Goal: Task Accomplishment & Management: Complete application form

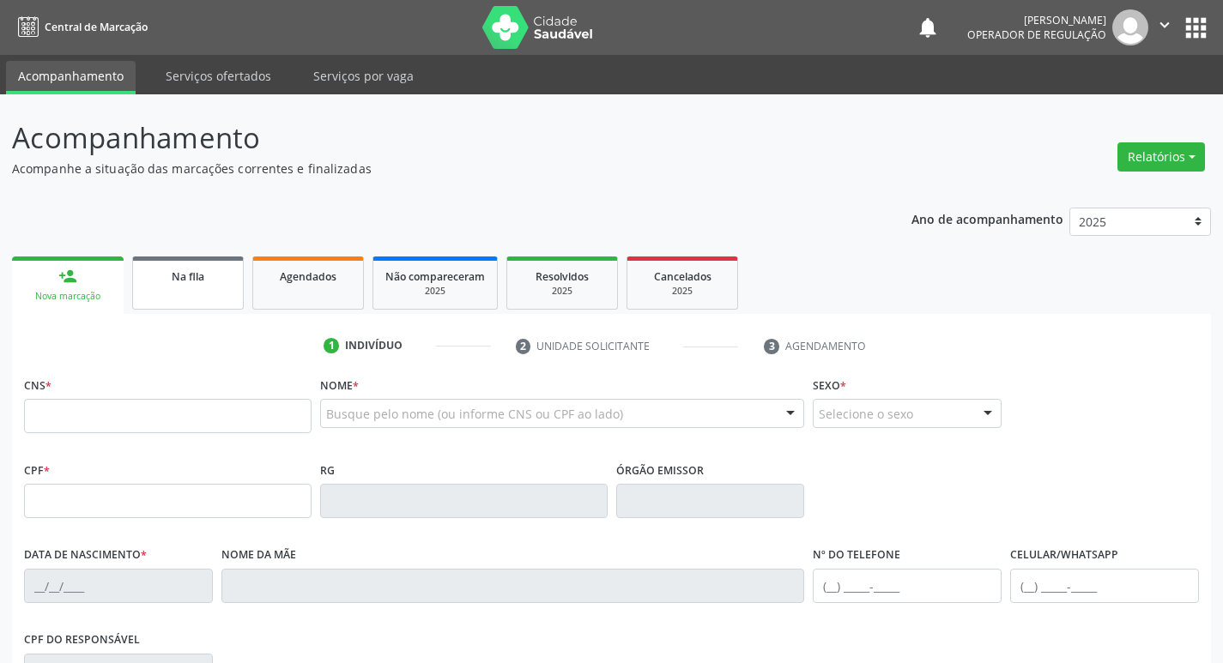
click at [178, 278] on span "Na fila" at bounding box center [188, 276] width 33 height 15
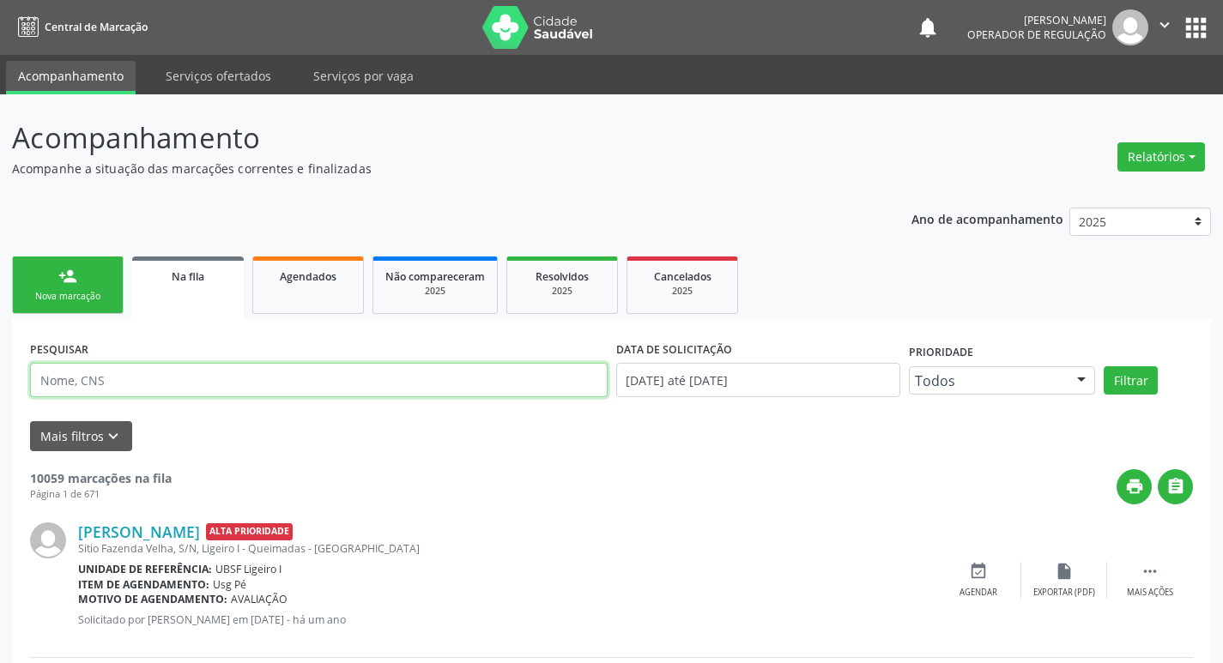
click at [295, 378] on input "text" at bounding box center [318, 380] width 577 height 34
type input "708204179600240"
click at [1103, 366] on button "Filtrar" at bounding box center [1130, 380] width 54 height 29
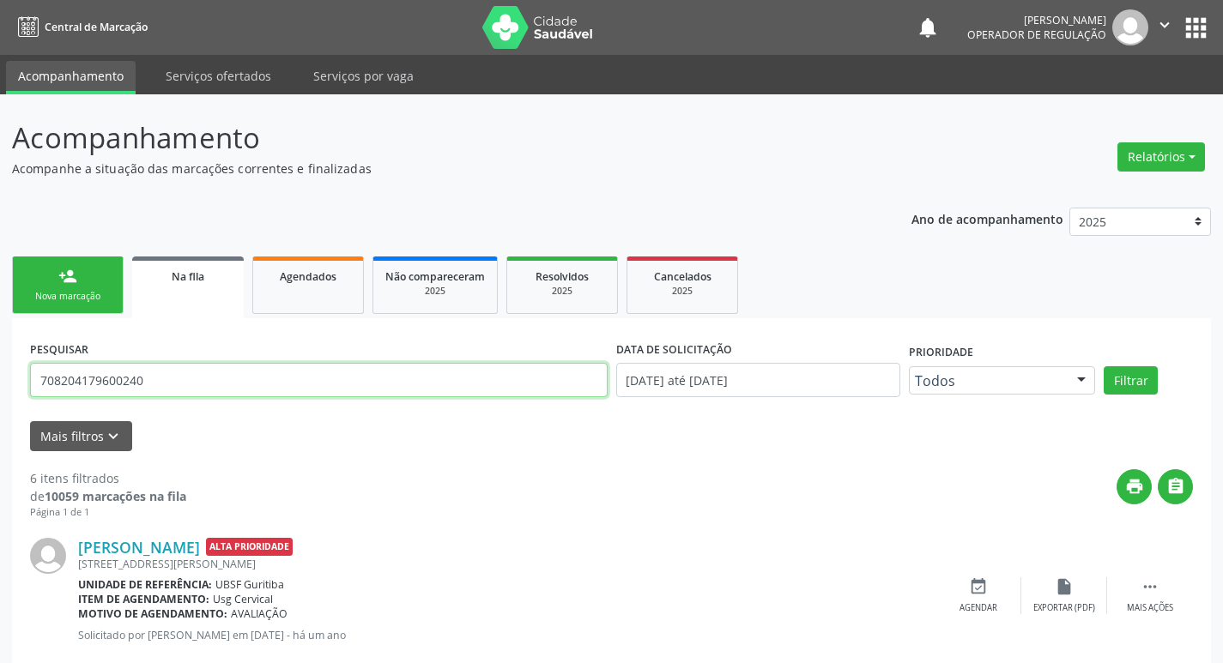
click at [69, 379] on input "708204179600240" at bounding box center [318, 380] width 577 height 34
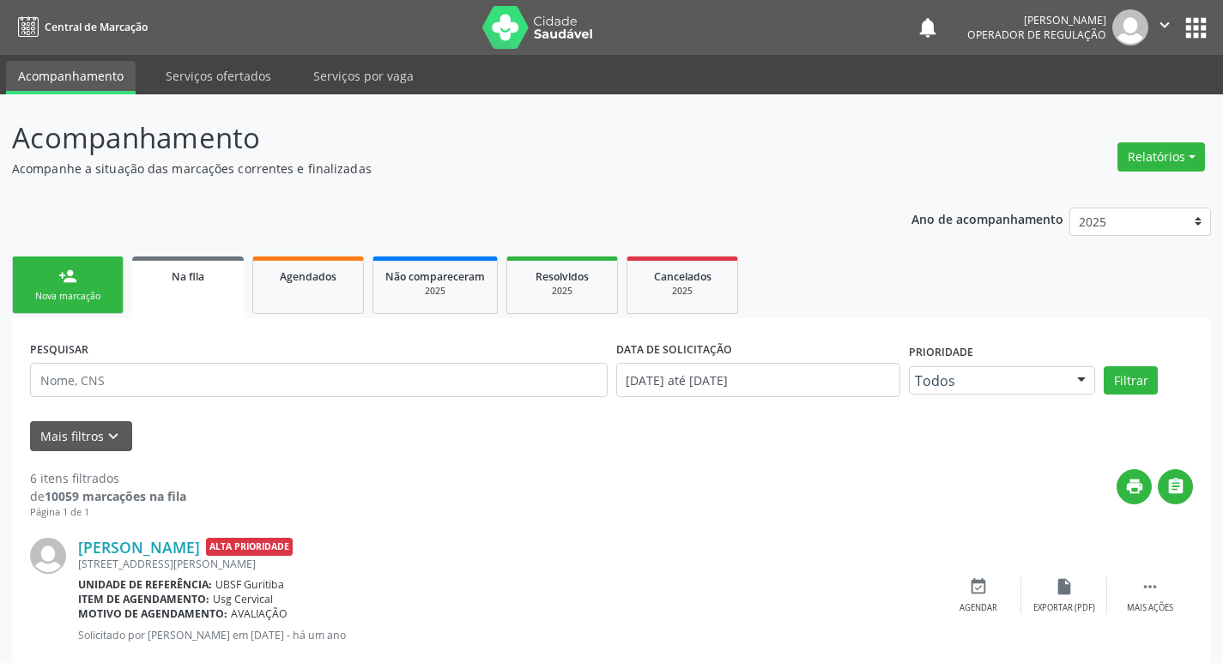
click at [39, 289] on link "person_add Nova marcação" at bounding box center [68, 285] width 112 height 57
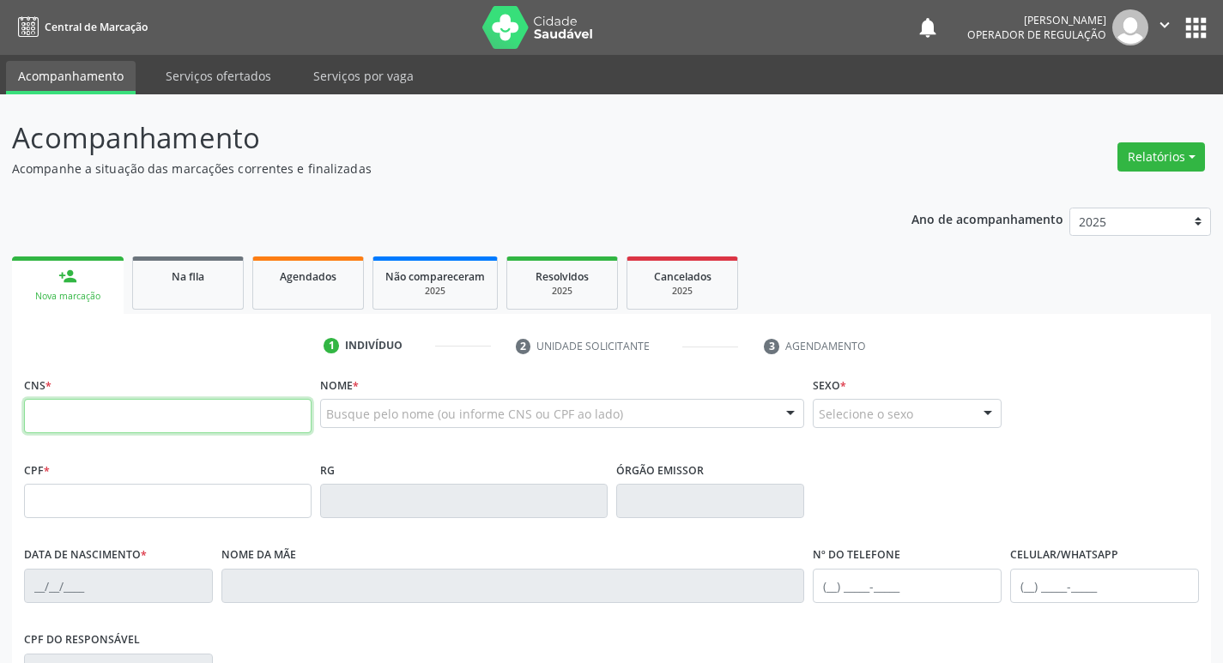
click at [39, 409] on input "text" at bounding box center [167, 416] width 287 height 34
type input "701 8002 6609 0171"
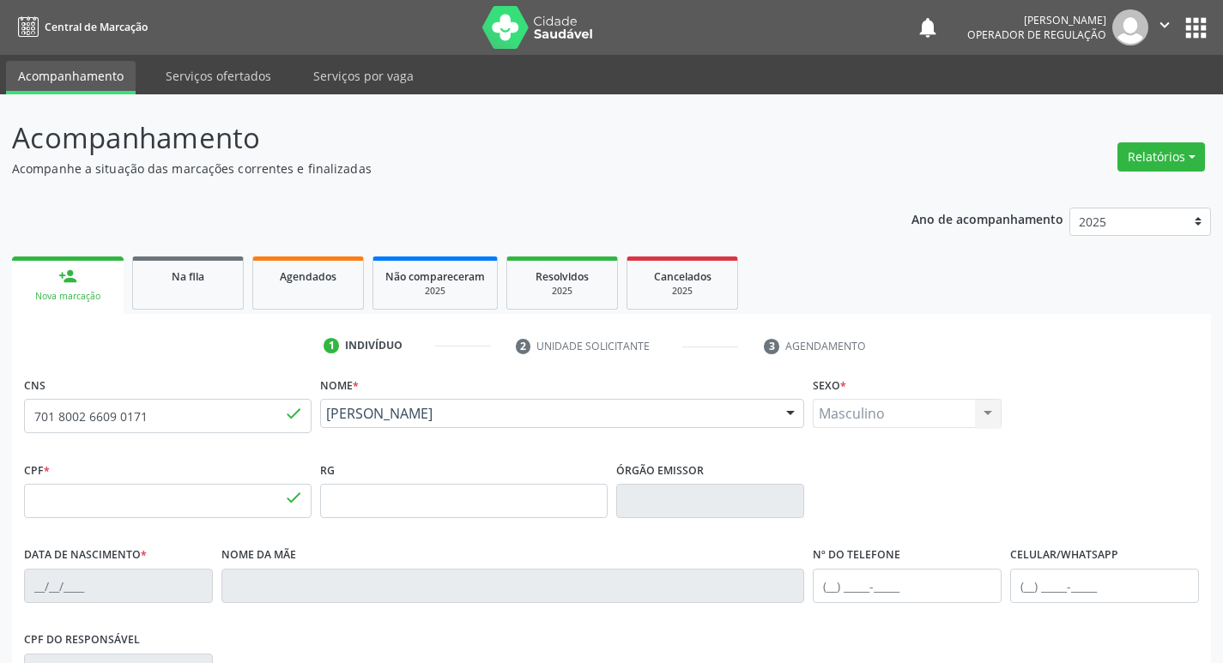
type input "667.487.477-91"
type input "[DATE]"
type input "Alaíde [PERSON_NAME]"
type input "[PHONE_NUMBER]"
type input "518.638.124-15"
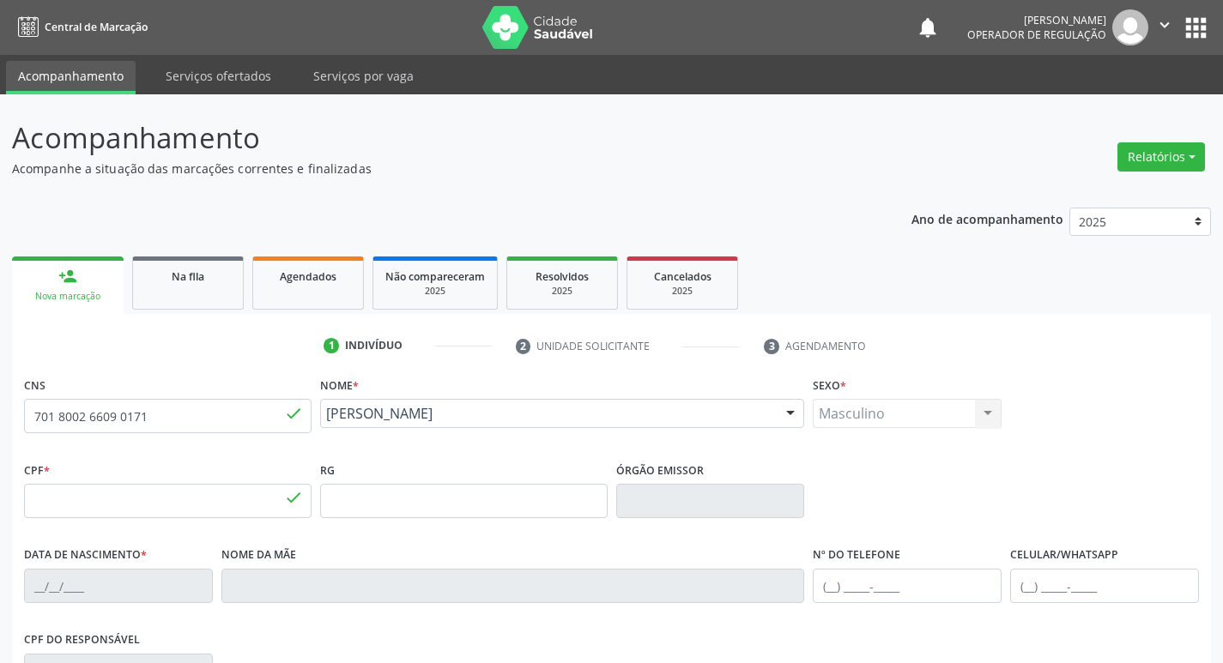
type input "S/N"
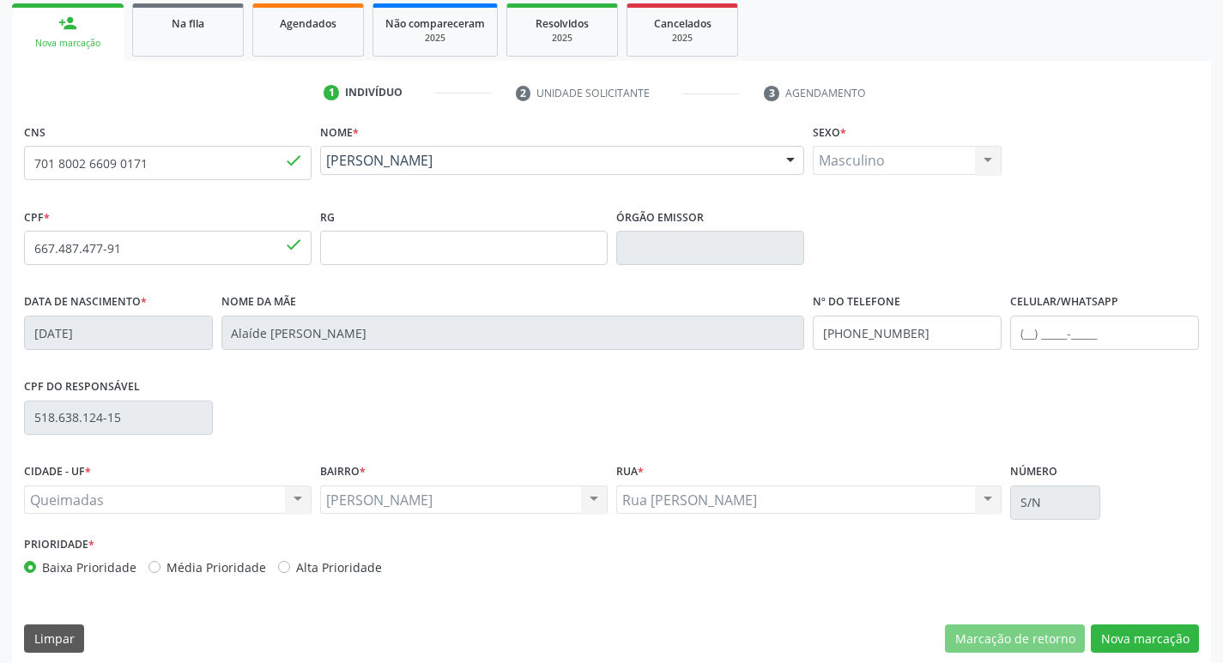
scroll to position [267, 0]
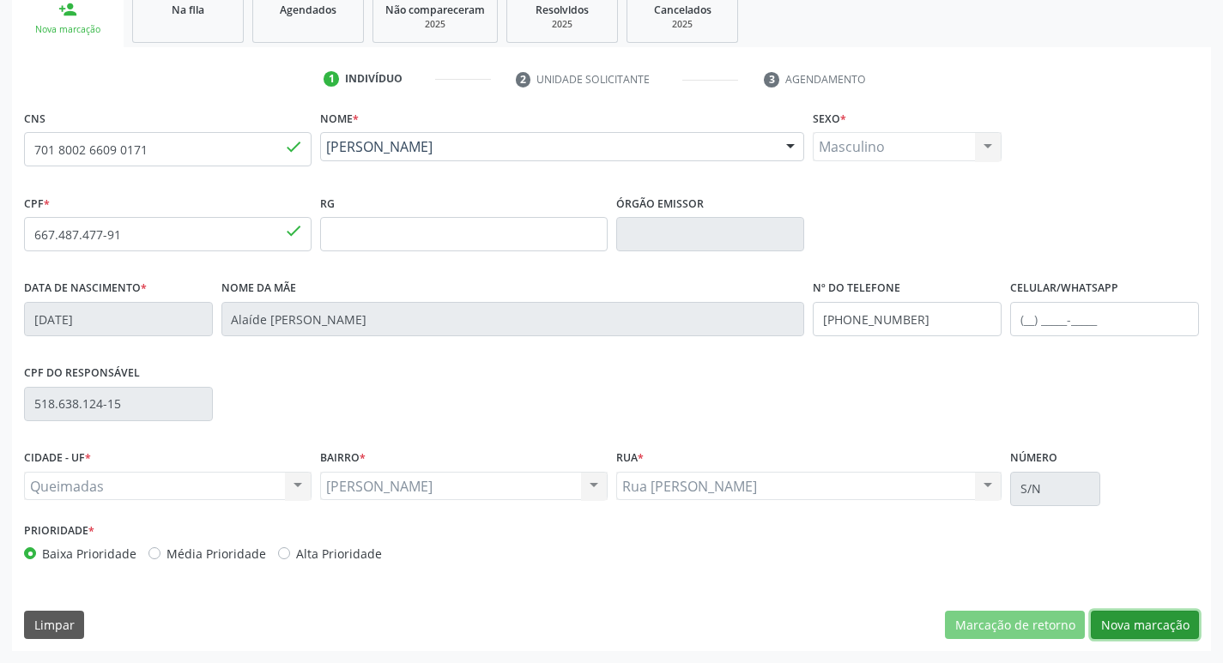
click at [1166, 615] on button "Nova marcação" at bounding box center [1145, 625] width 108 height 29
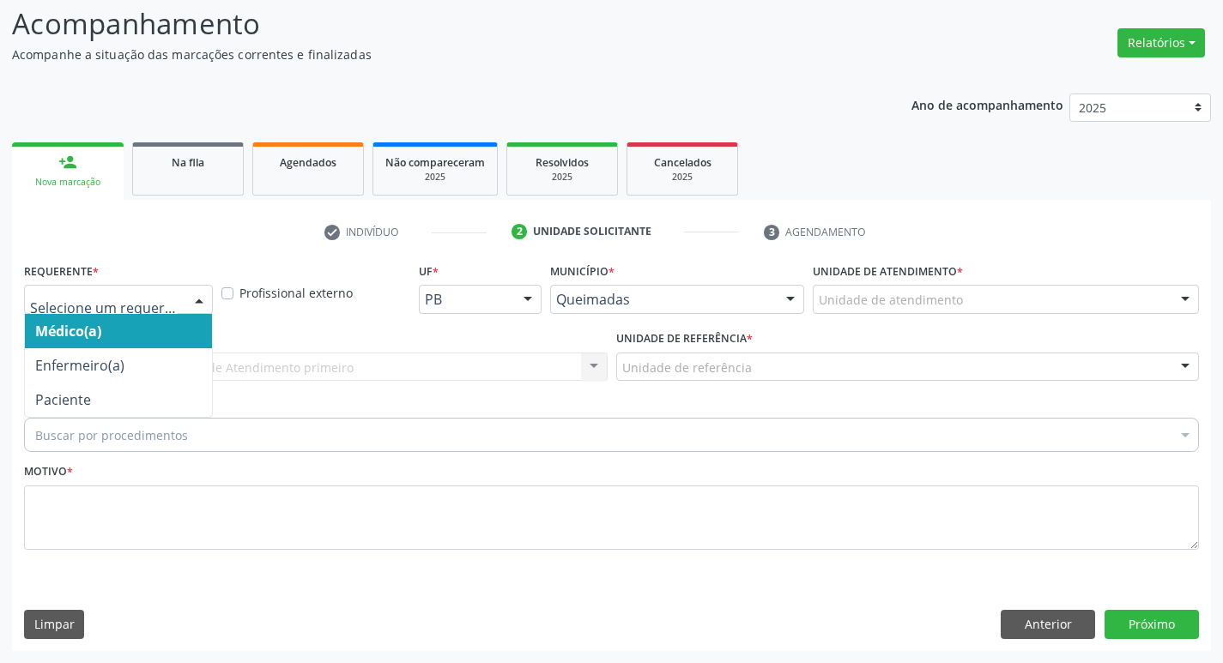
click at [196, 300] on div at bounding box center [199, 300] width 26 height 29
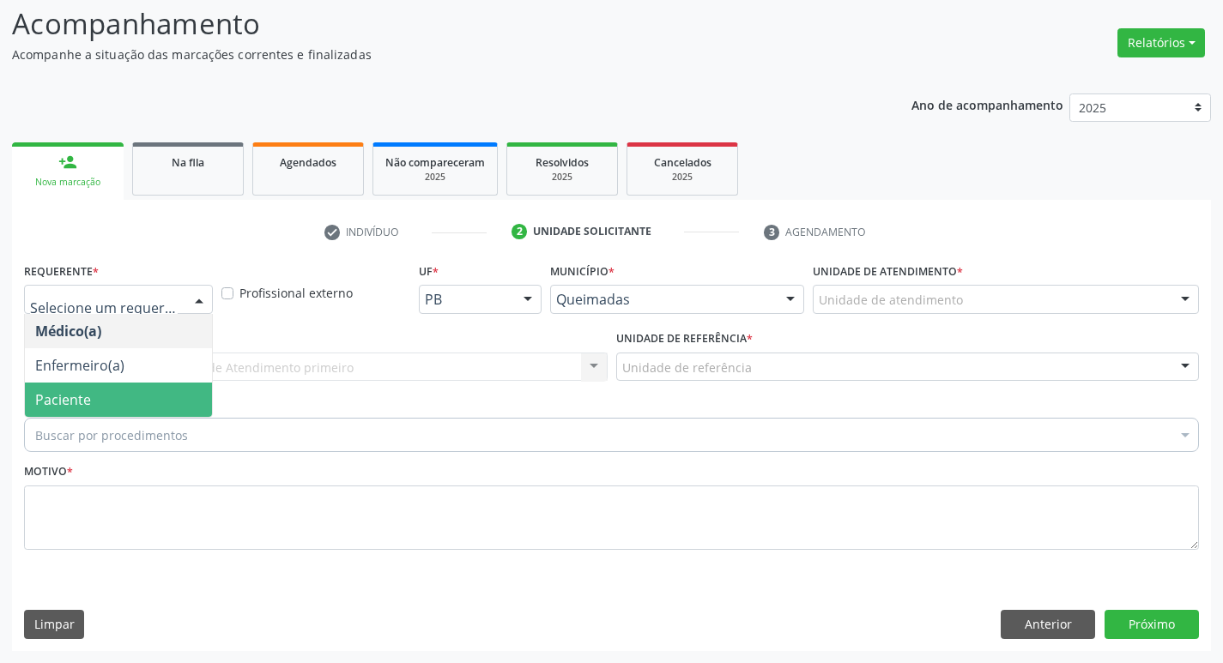
click at [112, 399] on span "Paciente" at bounding box center [118, 400] width 187 height 34
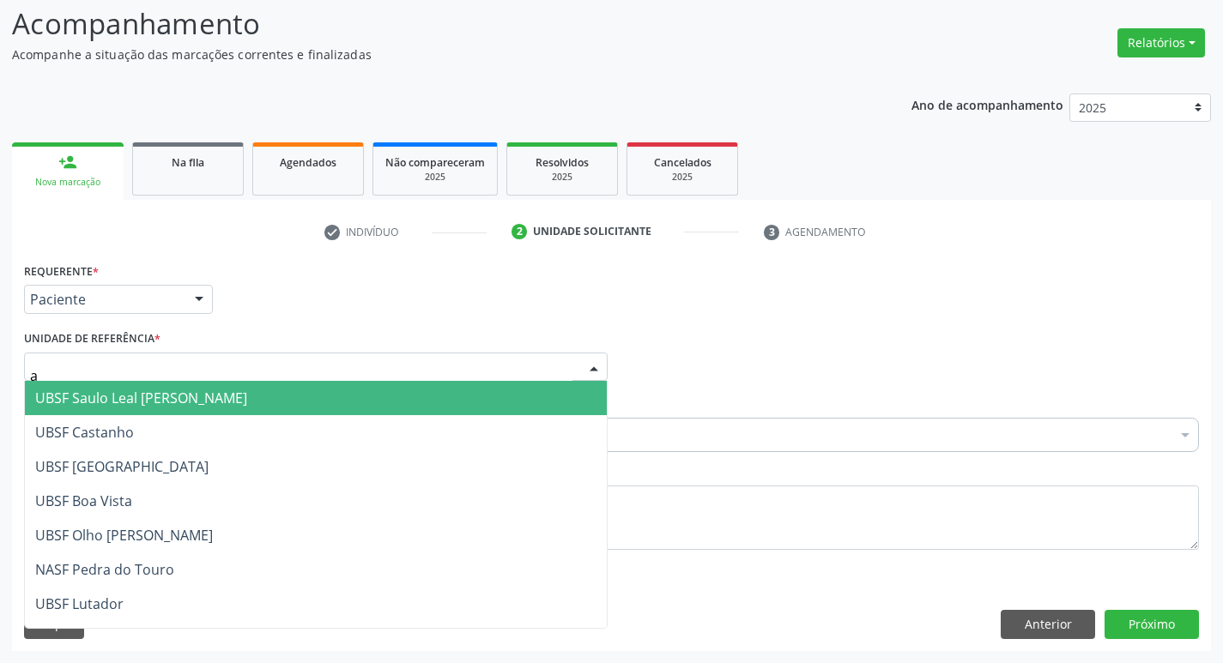
type input "an"
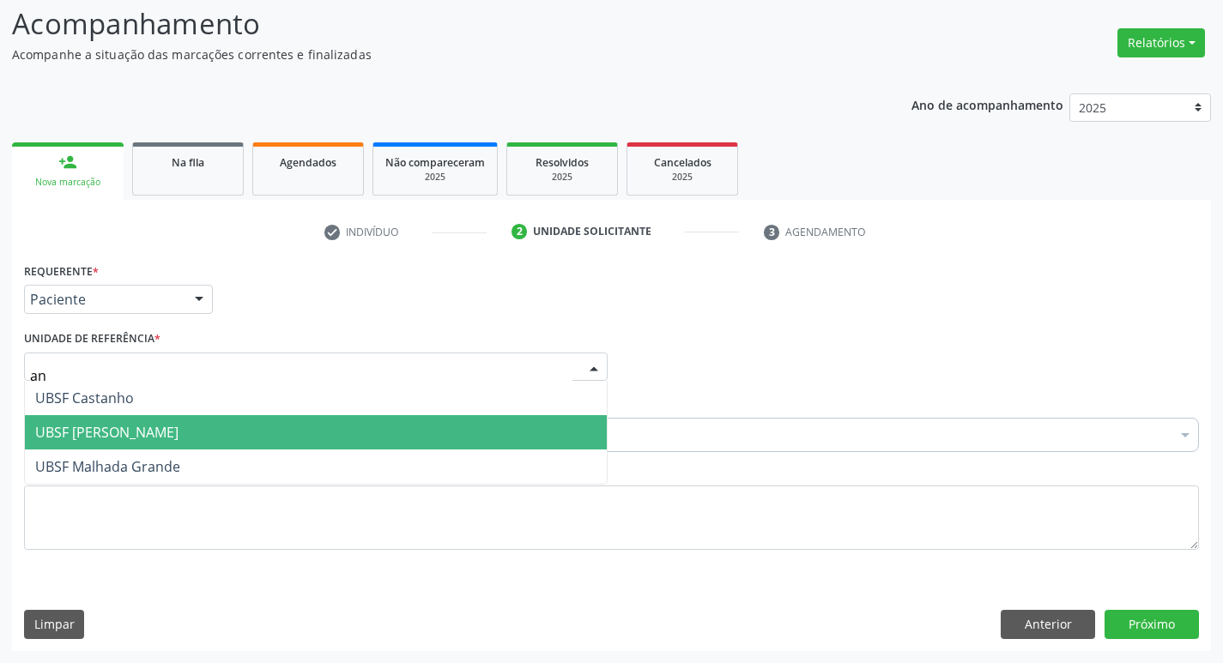
click at [196, 446] on span "UBSF [PERSON_NAME]" at bounding box center [316, 432] width 582 height 34
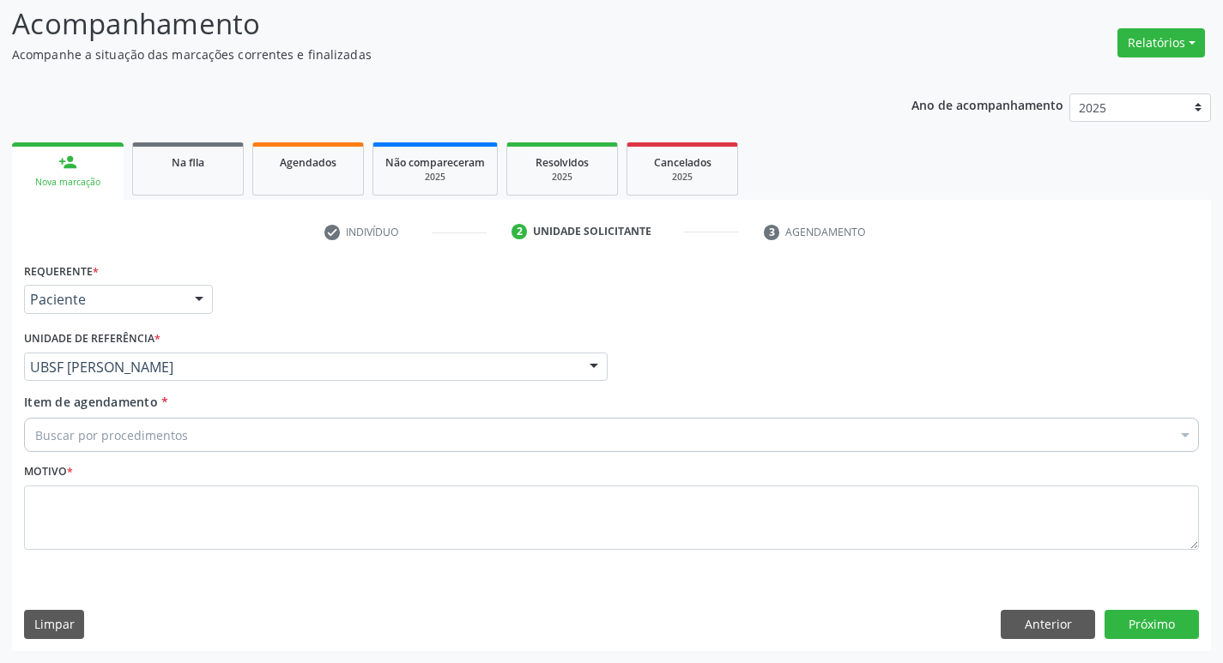
click at [195, 442] on div "Buscar por procedimentos" at bounding box center [611, 435] width 1175 height 34
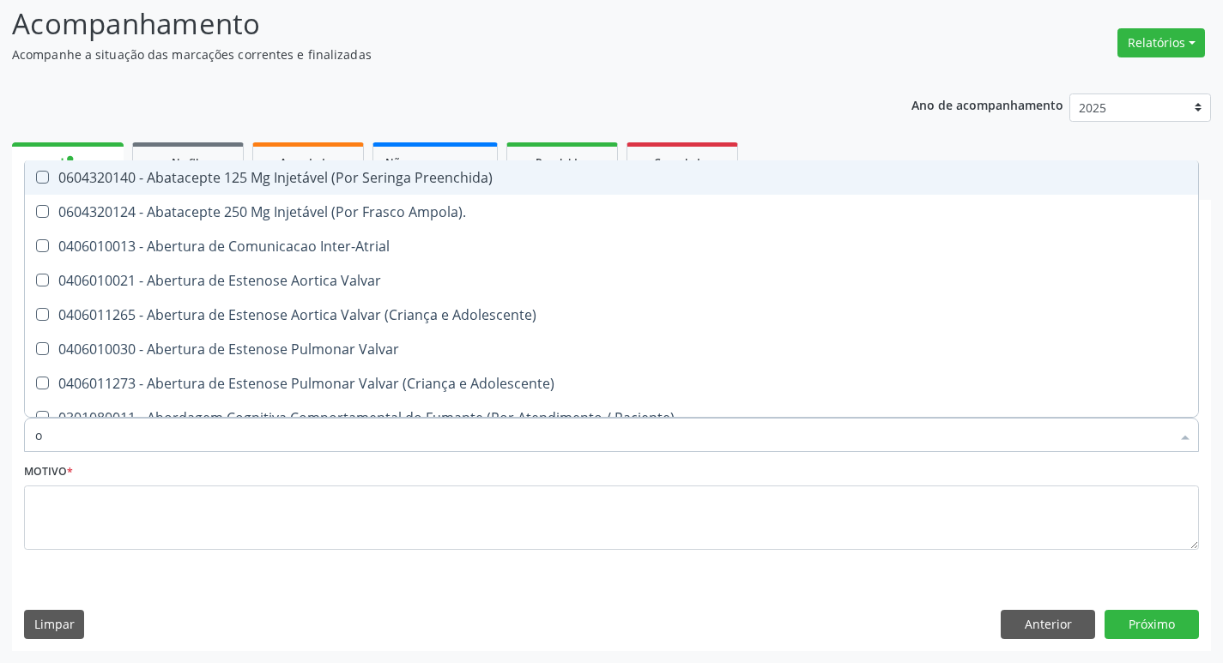
type input "ORTOPEDISTA"
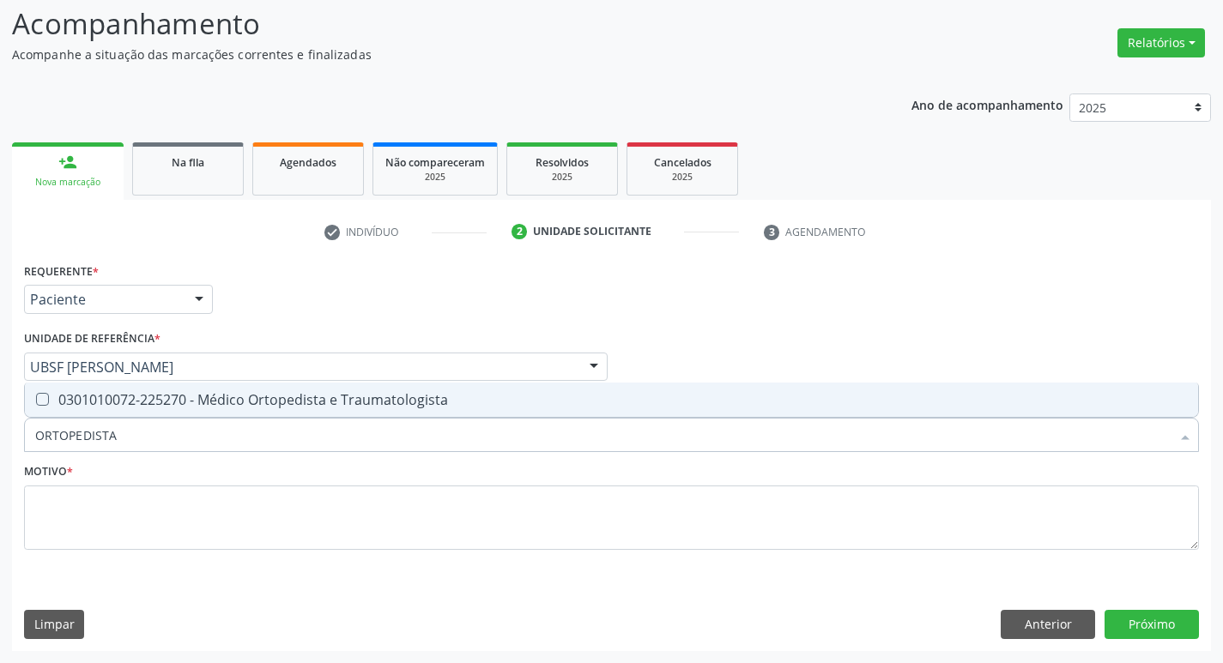
click at [111, 393] on div "0301010072-225270 - Médico Ortopedista e Traumatologista" at bounding box center [611, 400] width 1152 height 14
checkbox Traumatologista "true"
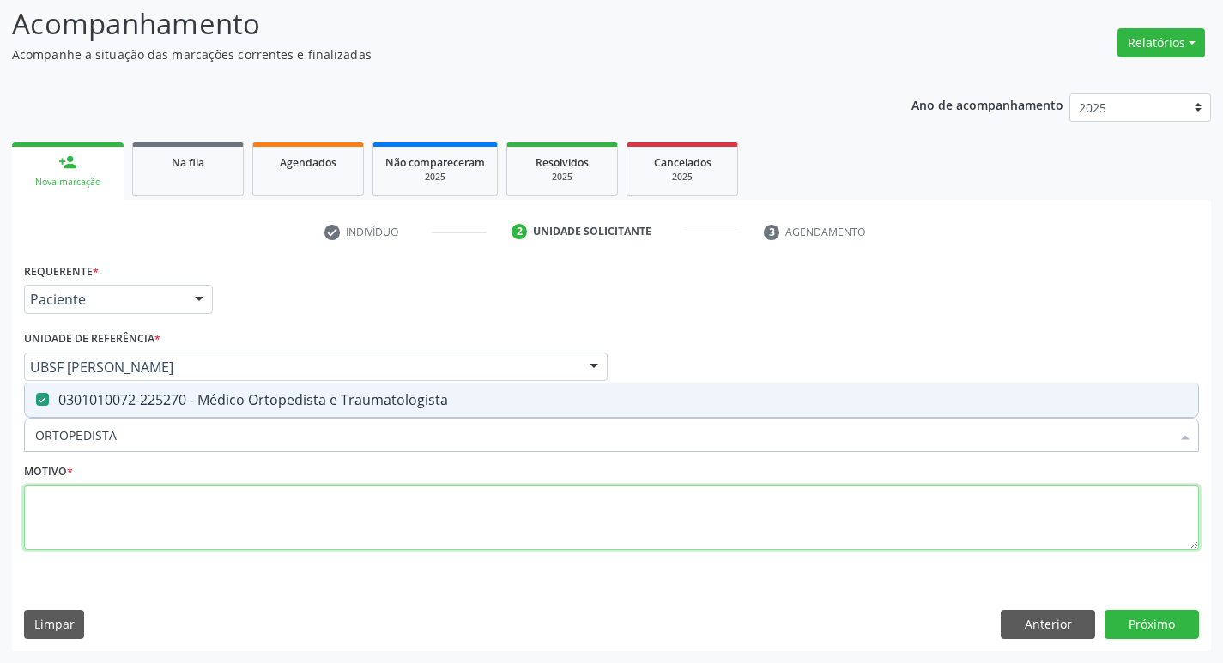
click at [148, 534] on textarea at bounding box center [611, 518] width 1175 height 65
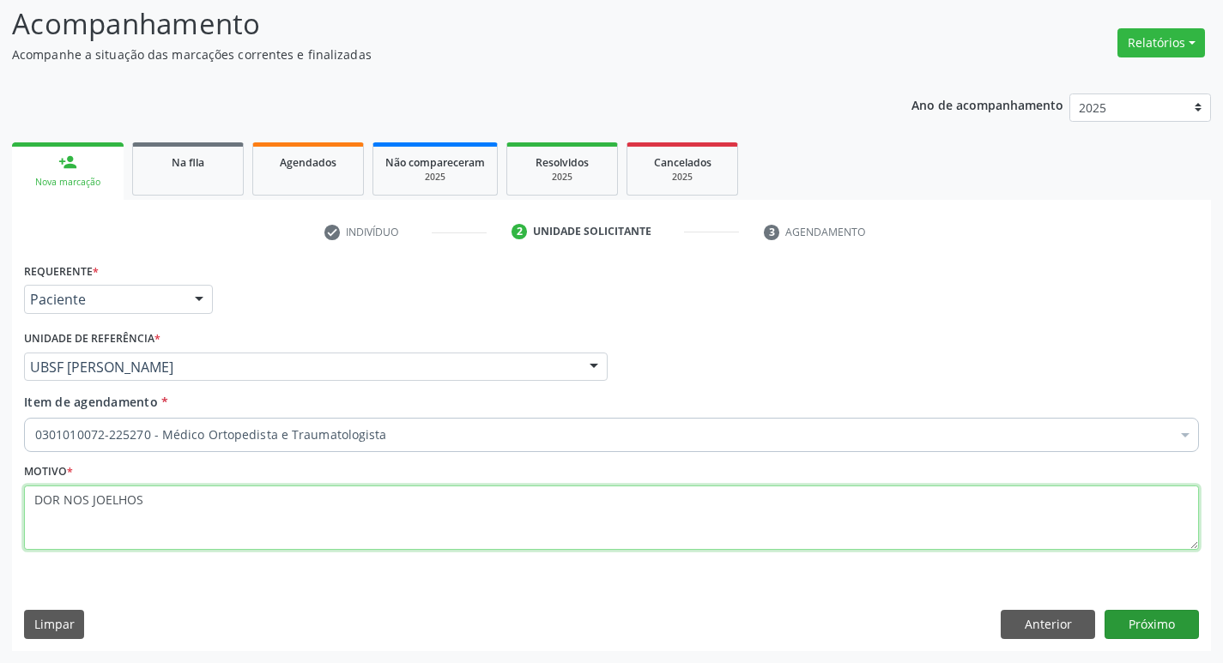
type textarea "DOR NOS JOELHOS"
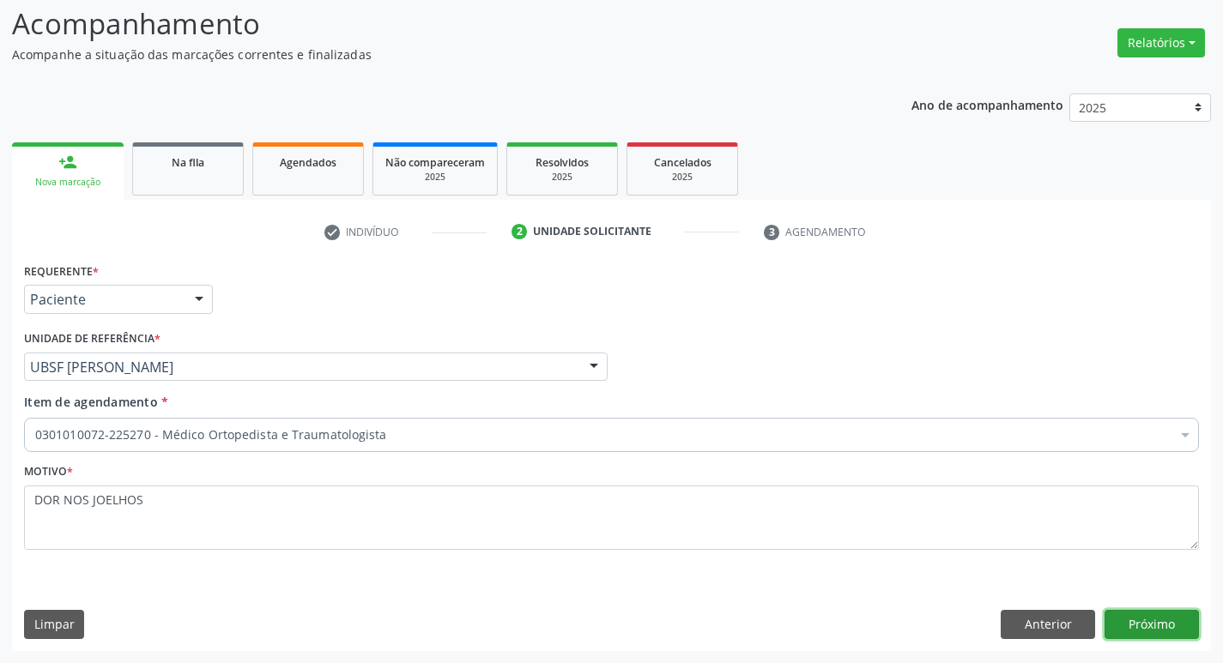
click at [1155, 631] on button "Próximo" at bounding box center [1151, 624] width 94 height 29
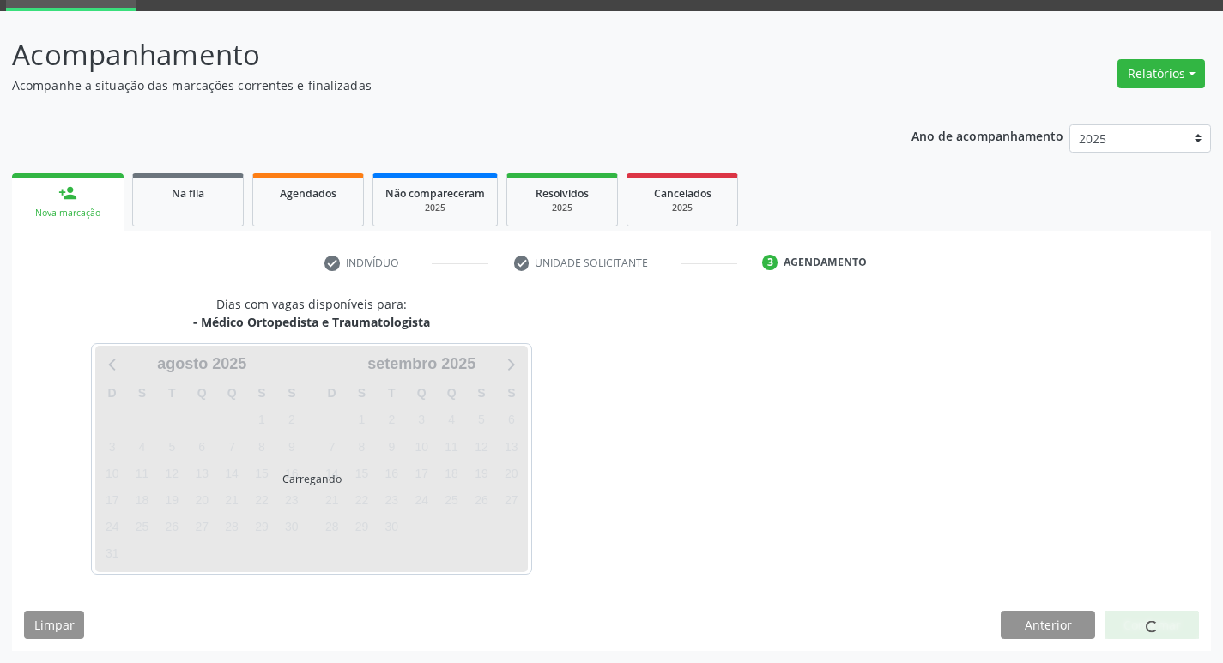
scroll to position [83, 0]
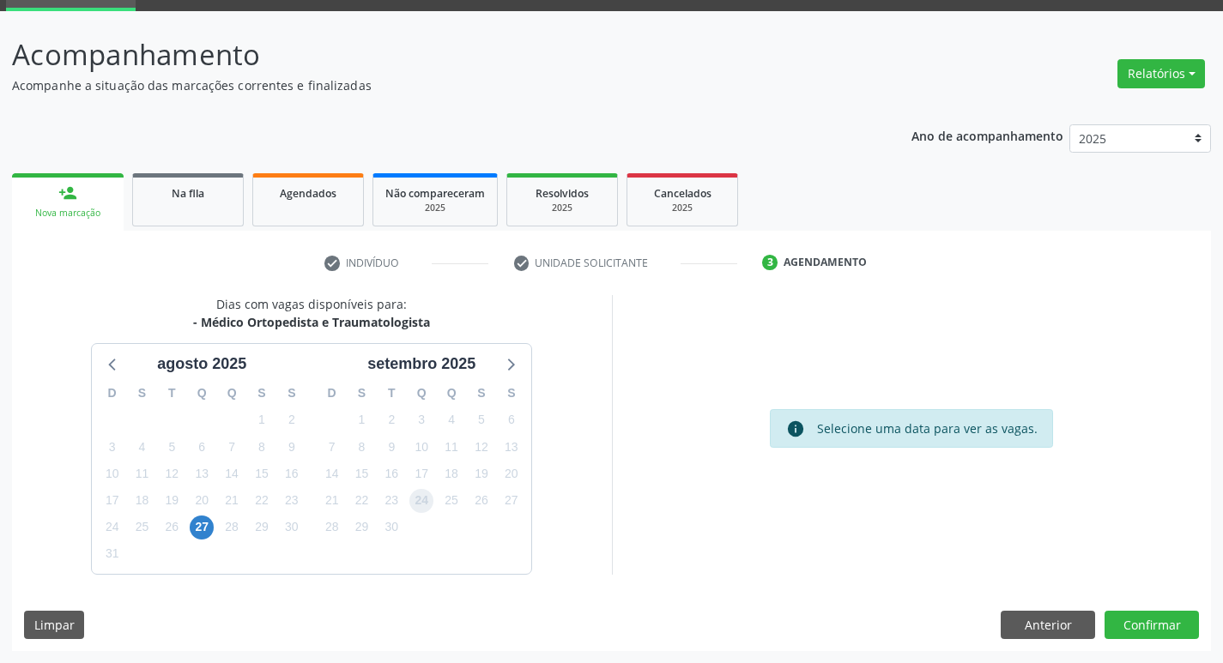
click at [413, 504] on span "24" at bounding box center [421, 501] width 24 height 24
click at [1146, 634] on button "Confirmar" at bounding box center [1151, 625] width 94 height 29
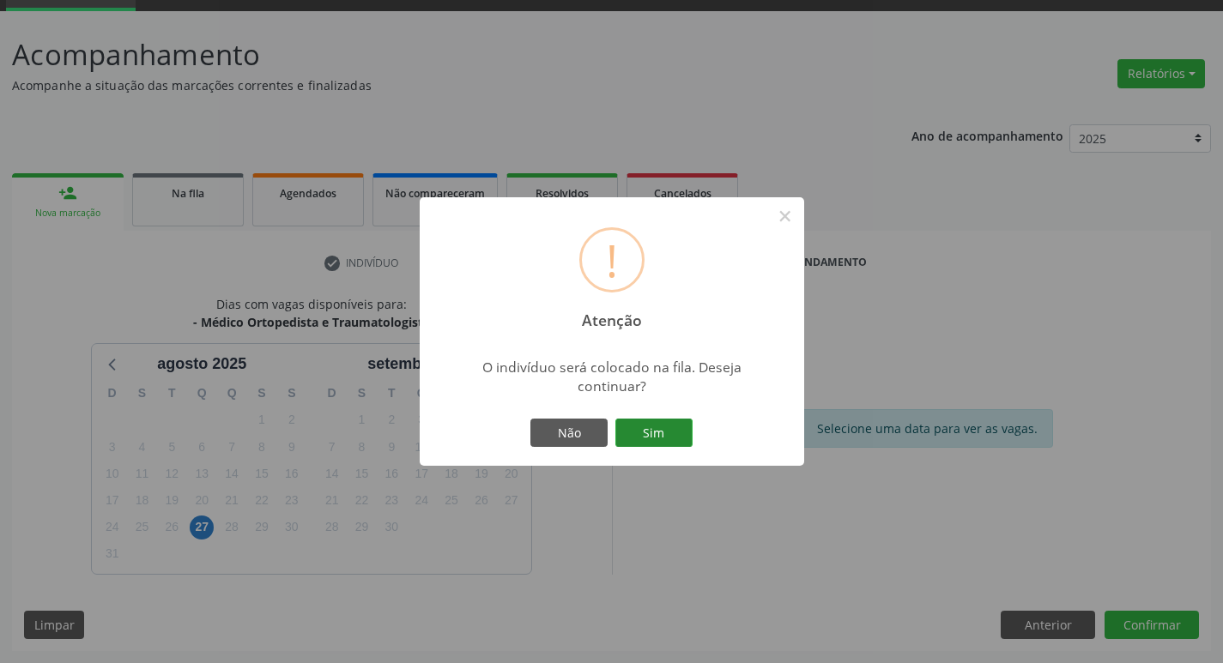
click at [662, 446] on button "Sim" at bounding box center [653, 433] width 77 height 29
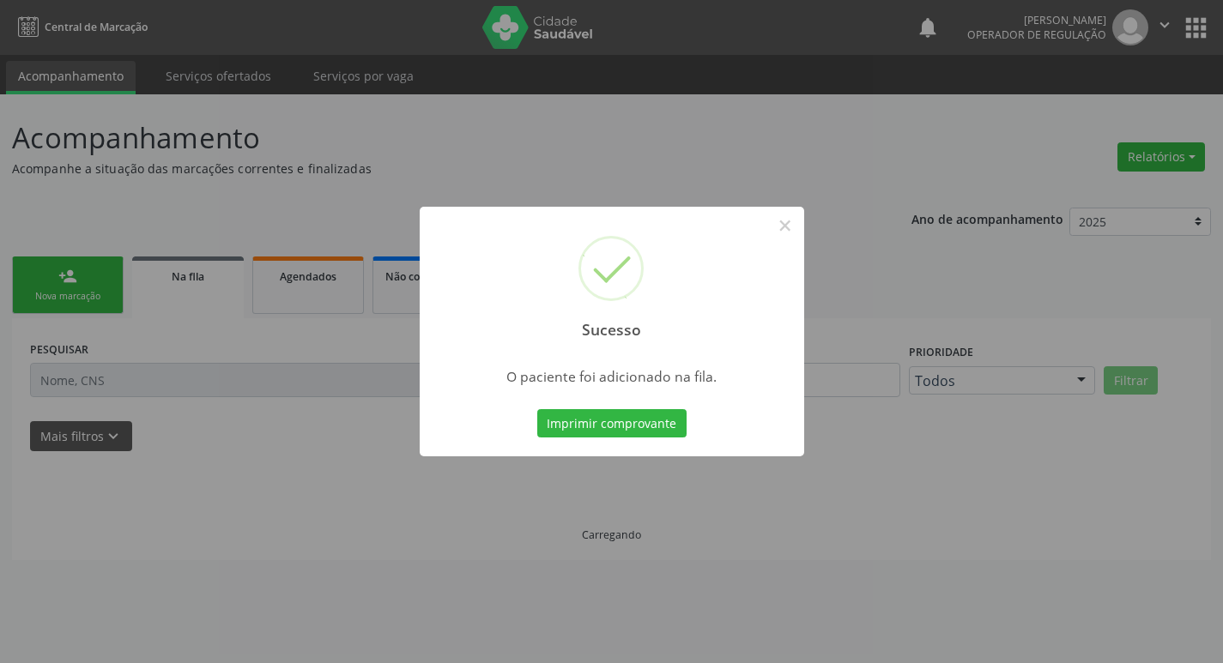
scroll to position [0, 0]
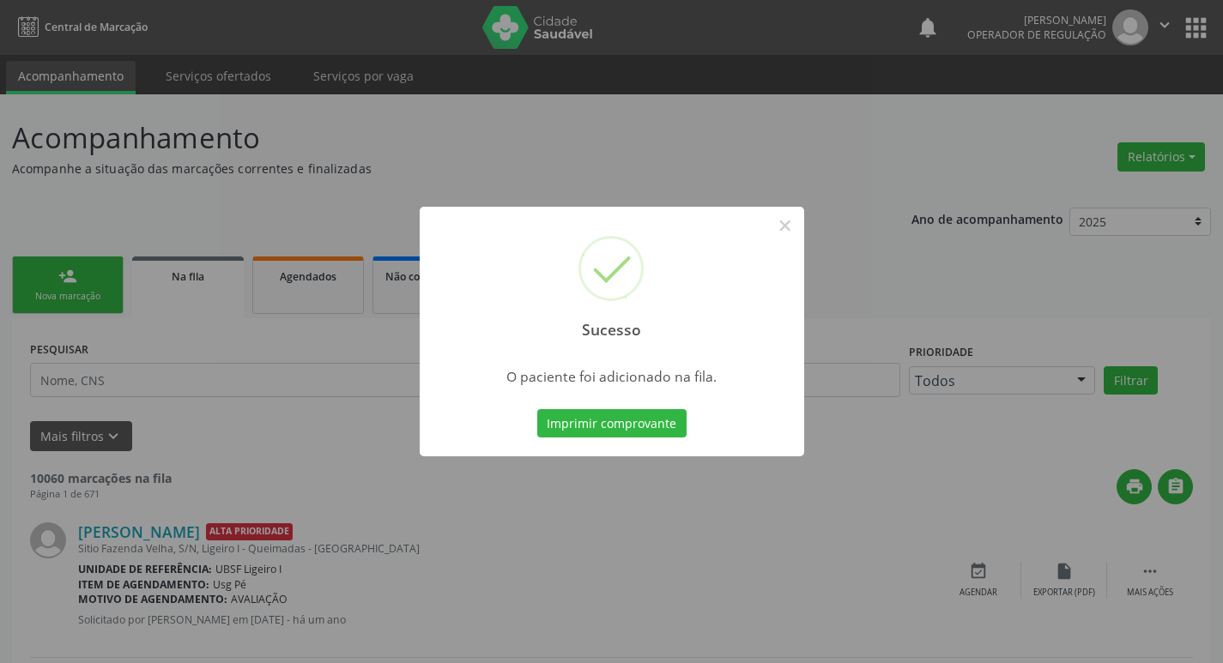
click at [137, 250] on div "Sucesso × O paciente foi adicionado na fila. Imprimir comprovante Cancel" at bounding box center [611, 331] width 1223 height 663
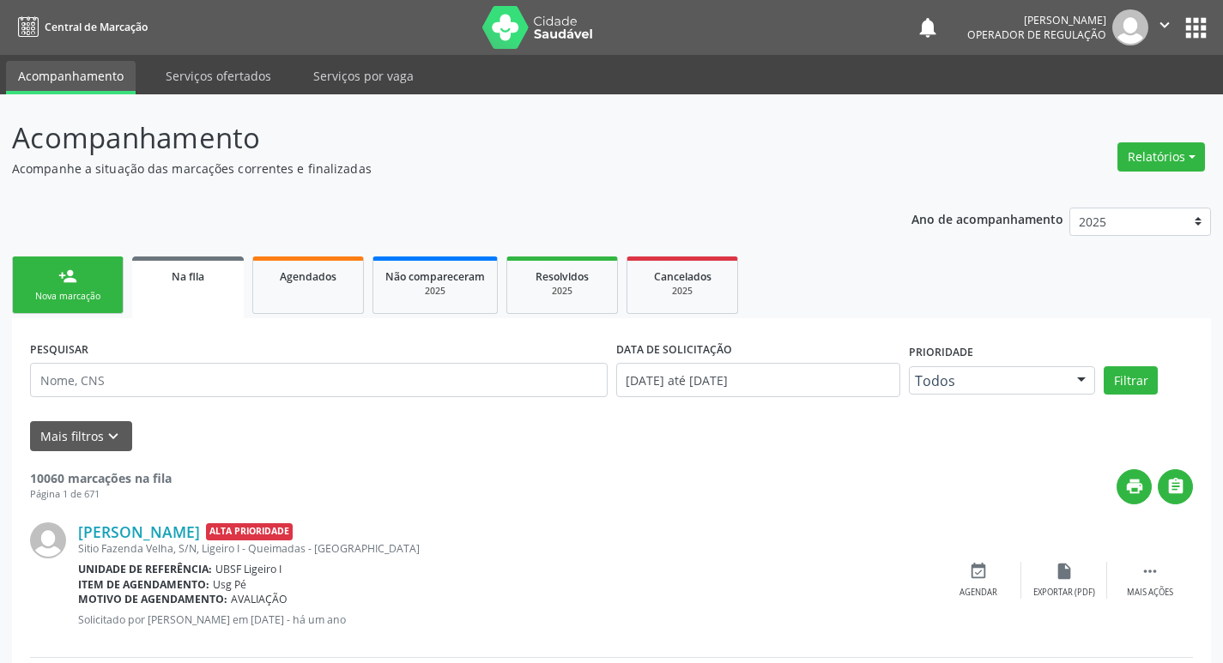
click at [88, 295] on div "Nova marcação" at bounding box center [68, 296] width 86 height 13
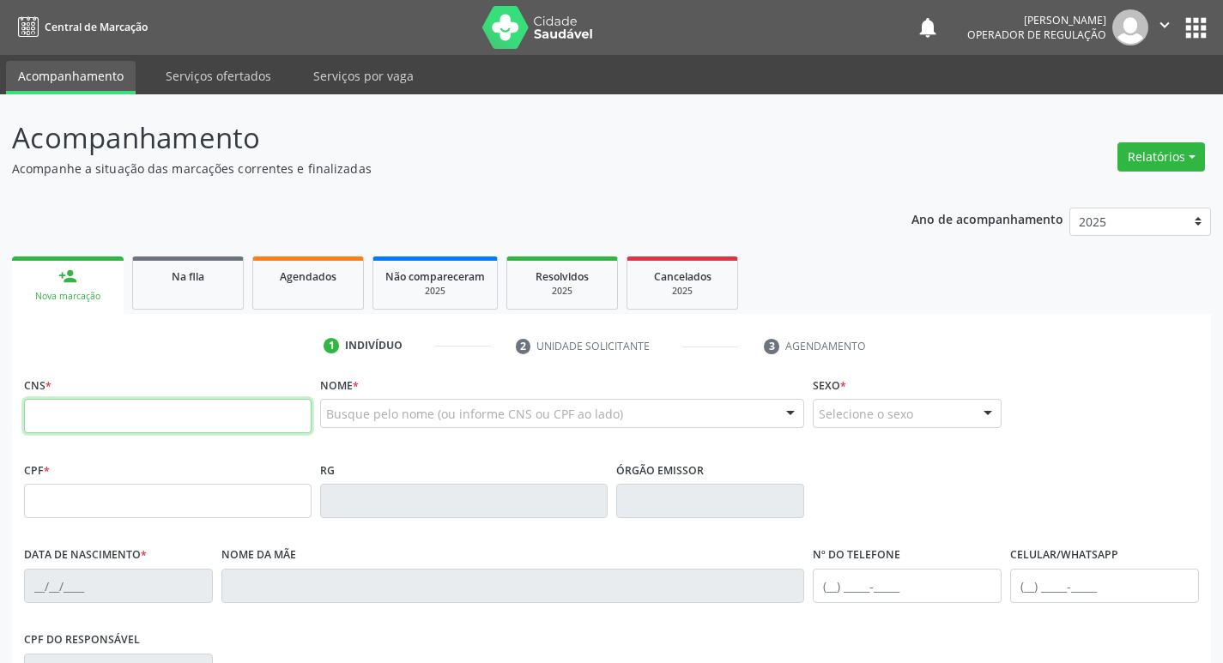
click at [129, 423] on input "text" at bounding box center [167, 416] width 287 height 34
type input "702 4075 6531 6129"
type input "436.686.904-72"
type input "[DATE]"
type input "[PERSON_NAME]"
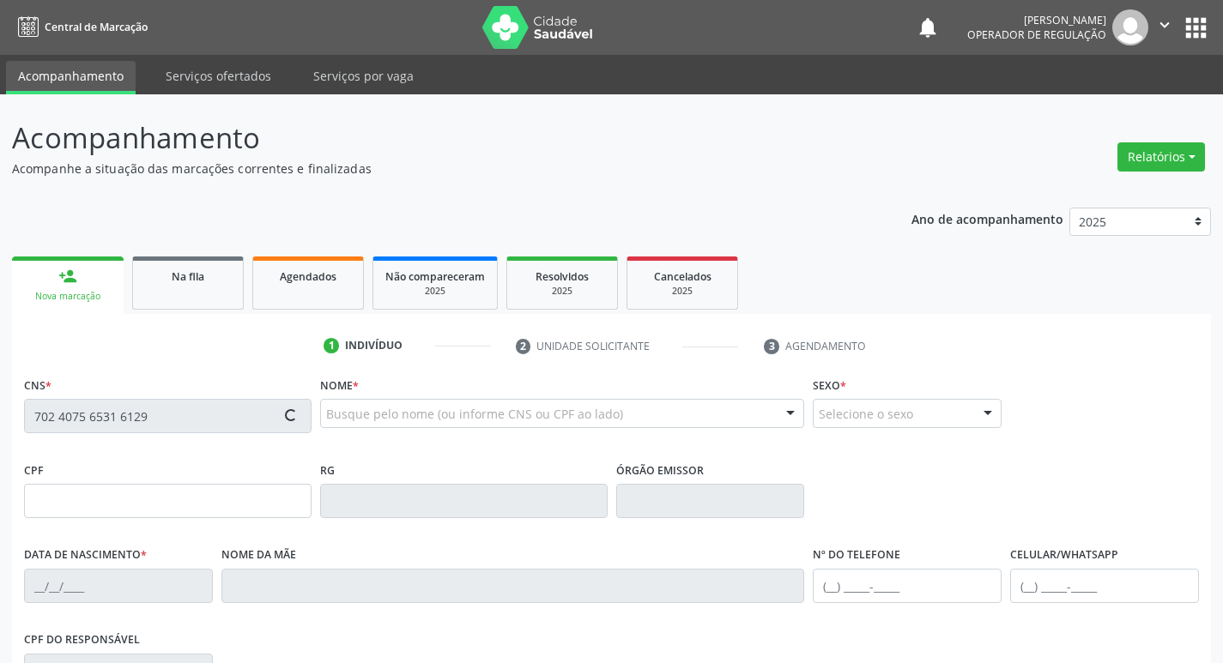
type input "[PHONE_NUMBER]"
type input "S/N"
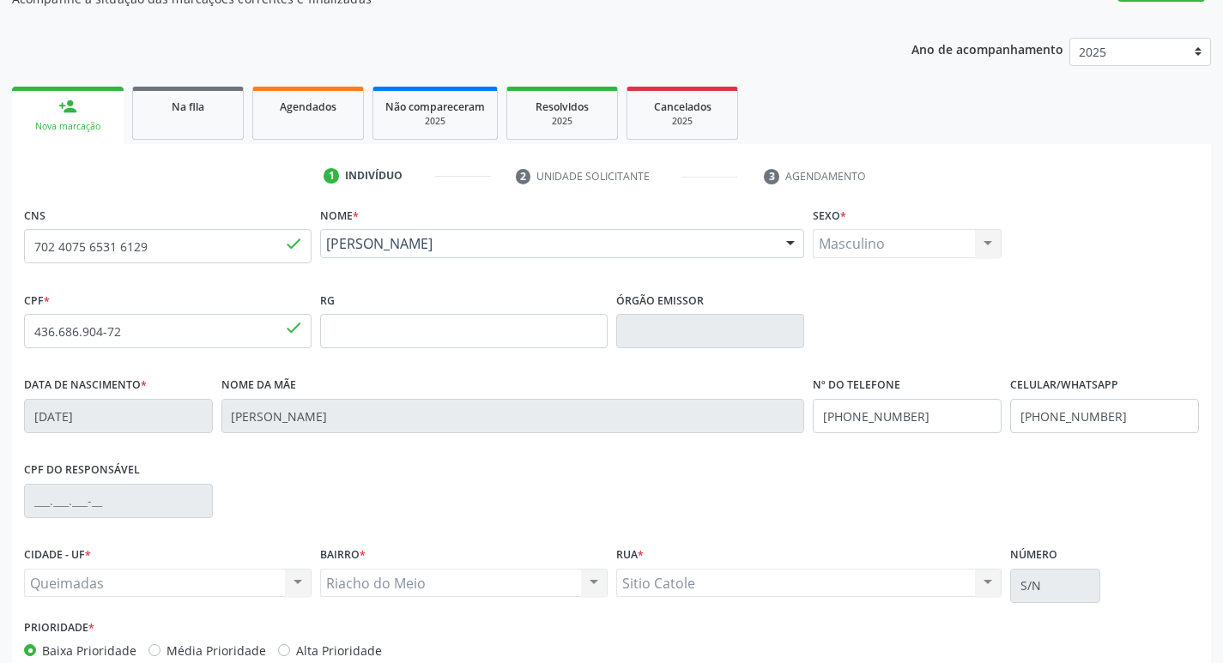
scroll to position [267, 0]
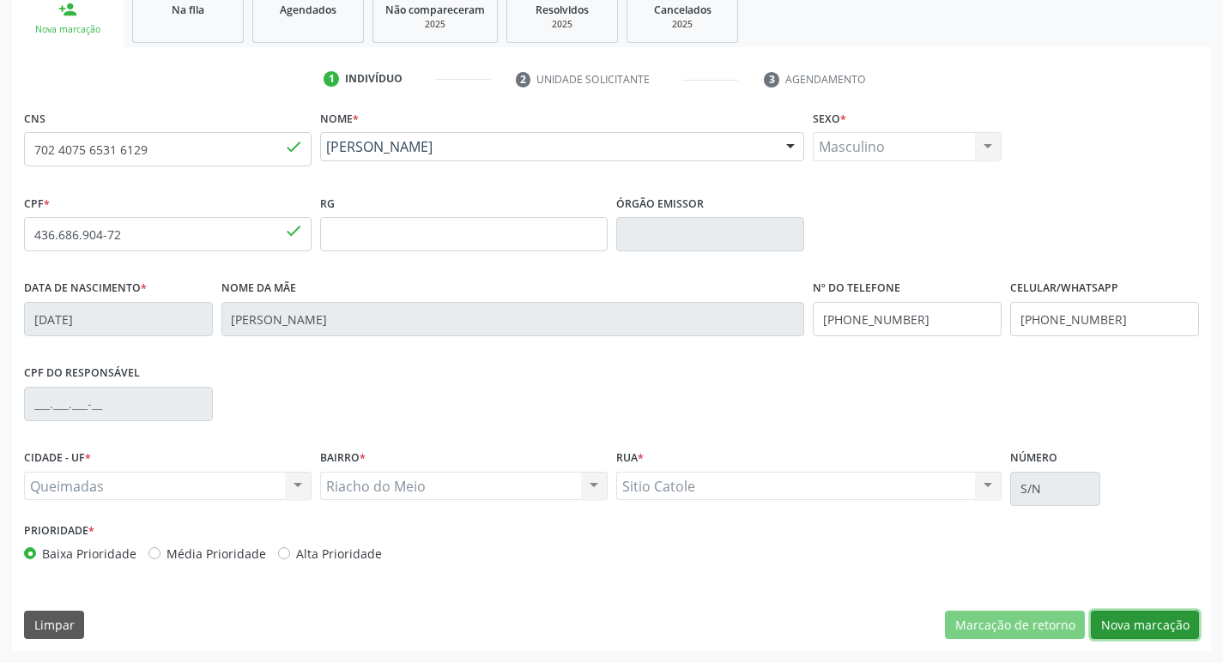
click at [1115, 630] on button "Nova marcação" at bounding box center [1145, 625] width 108 height 29
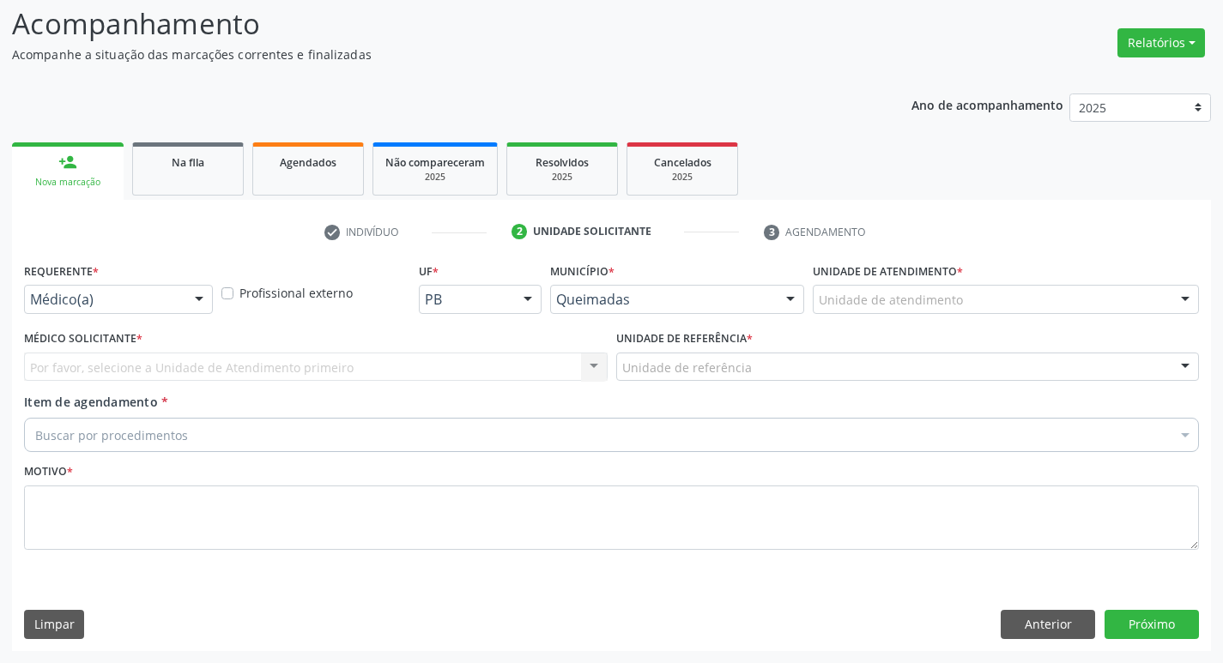
scroll to position [114, 0]
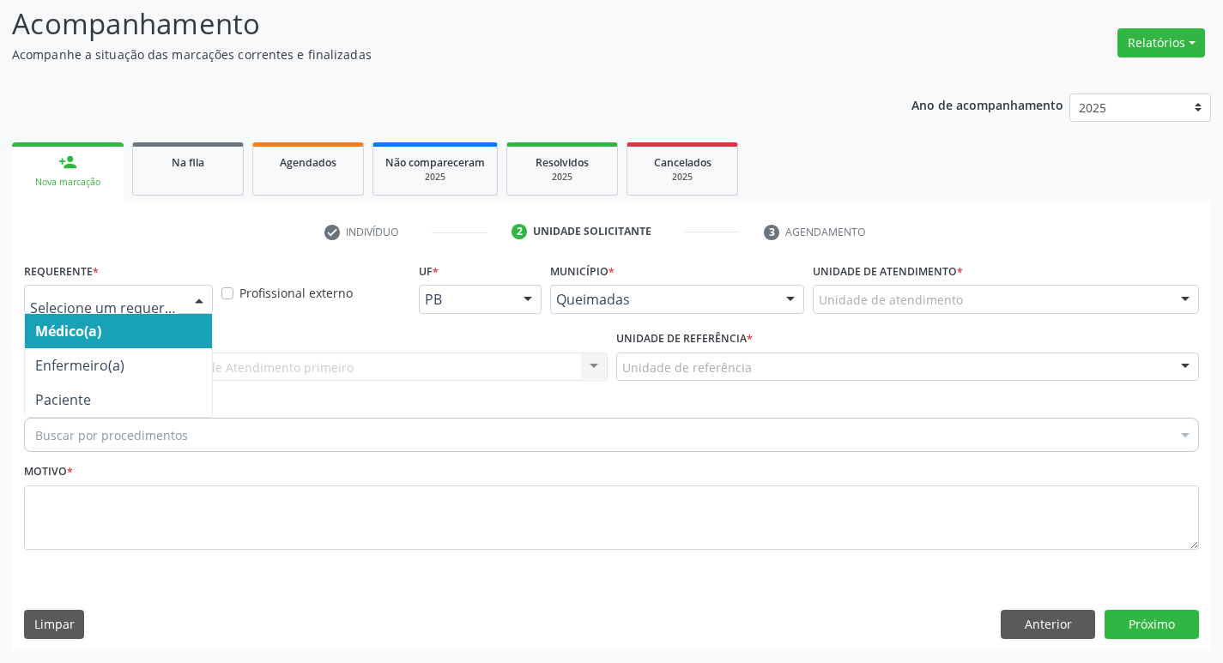
click at [76, 310] on div at bounding box center [118, 299] width 189 height 29
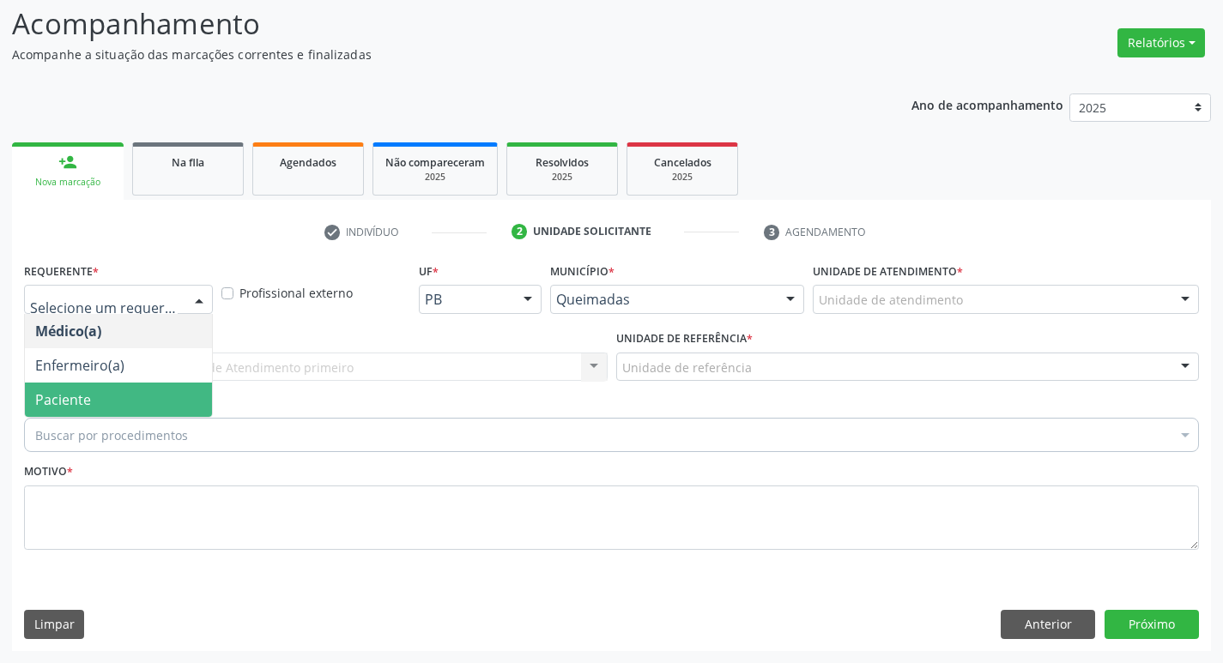
click at [76, 390] on span "Paciente" at bounding box center [63, 399] width 56 height 19
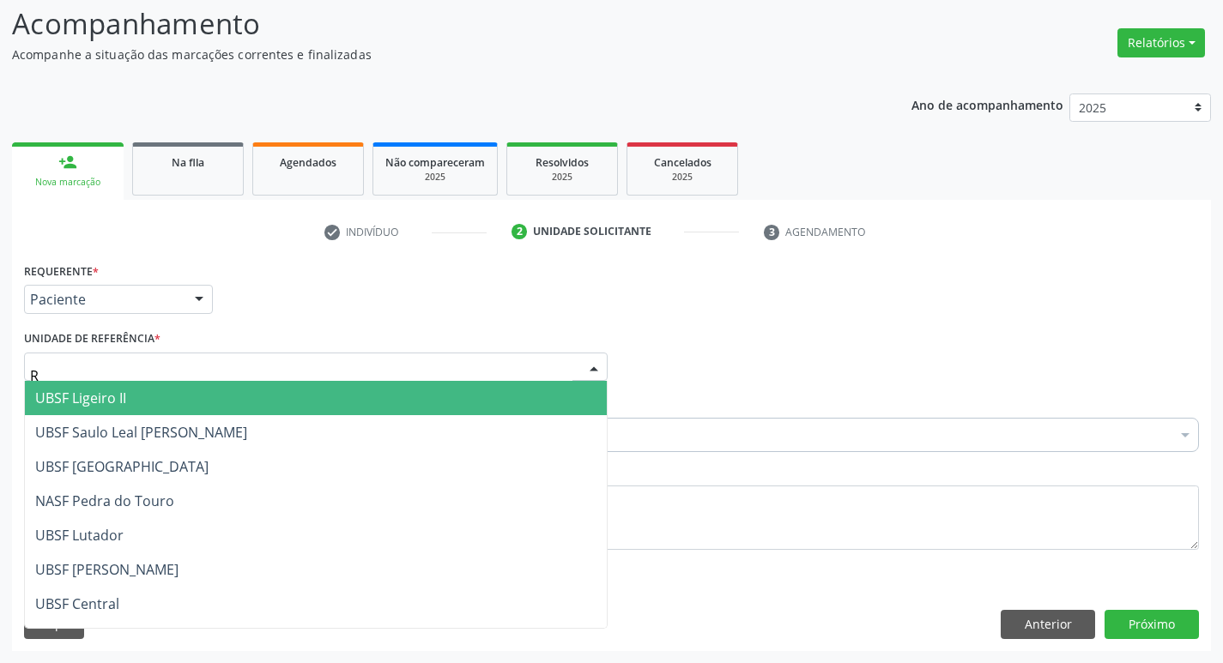
type input "RI"
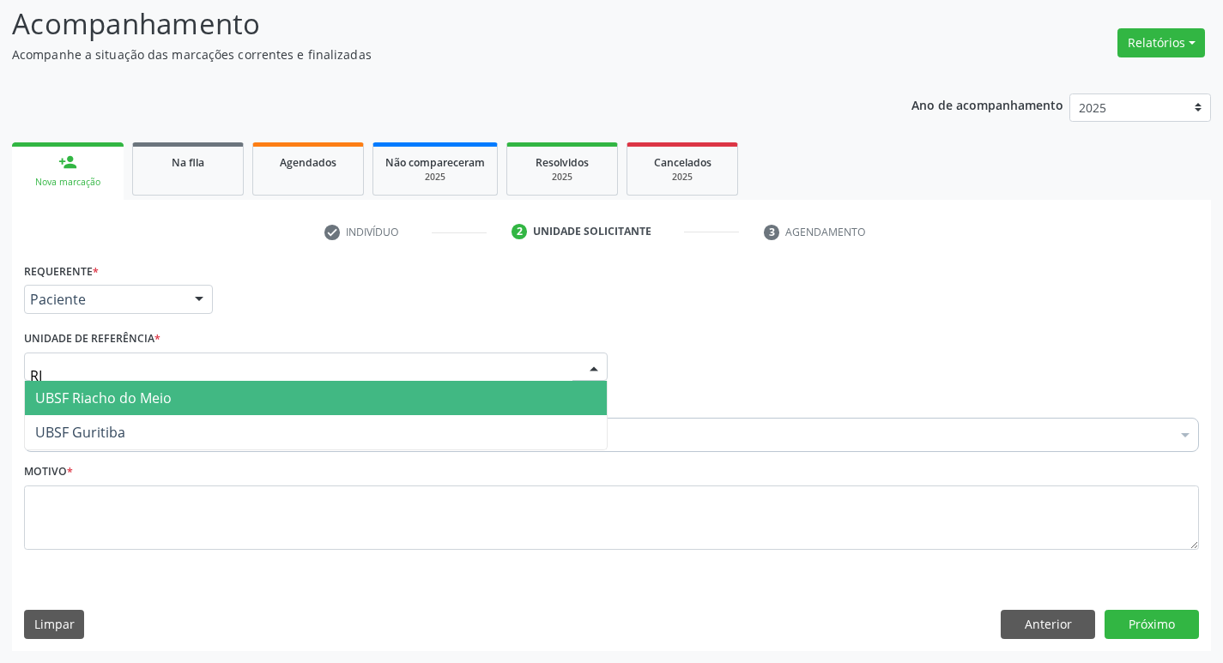
click at [94, 408] on span "UBSF Riacho do Meio" at bounding box center [103, 398] width 136 height 19
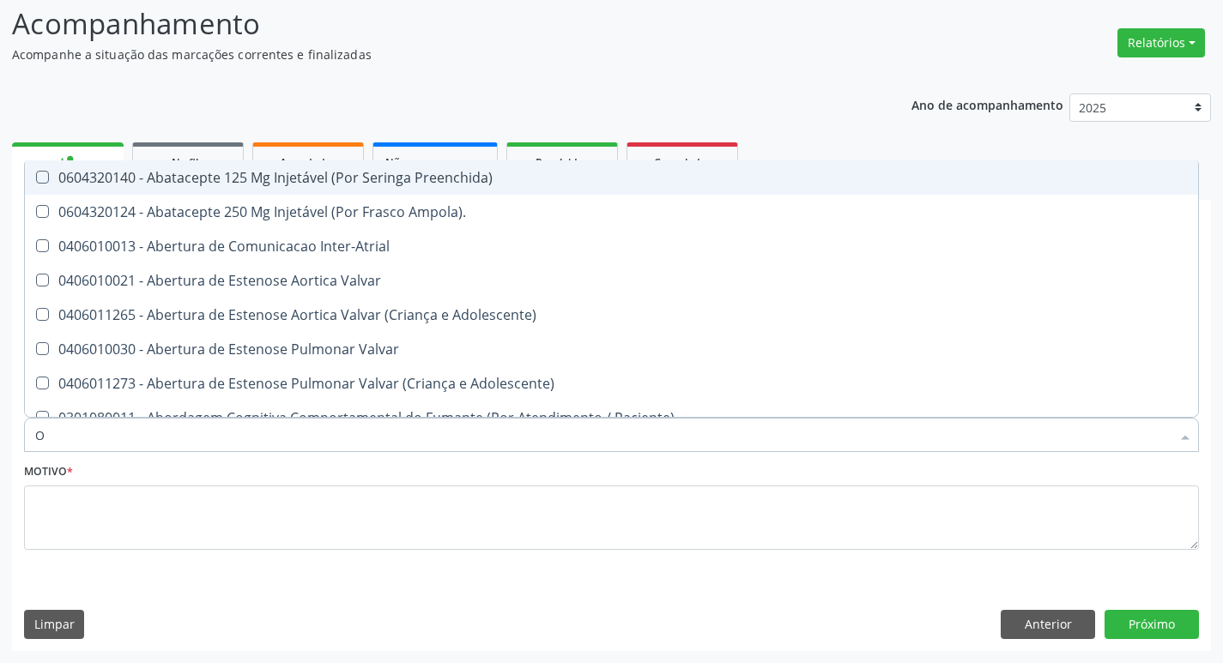
type input "ORTOPEDISTA"
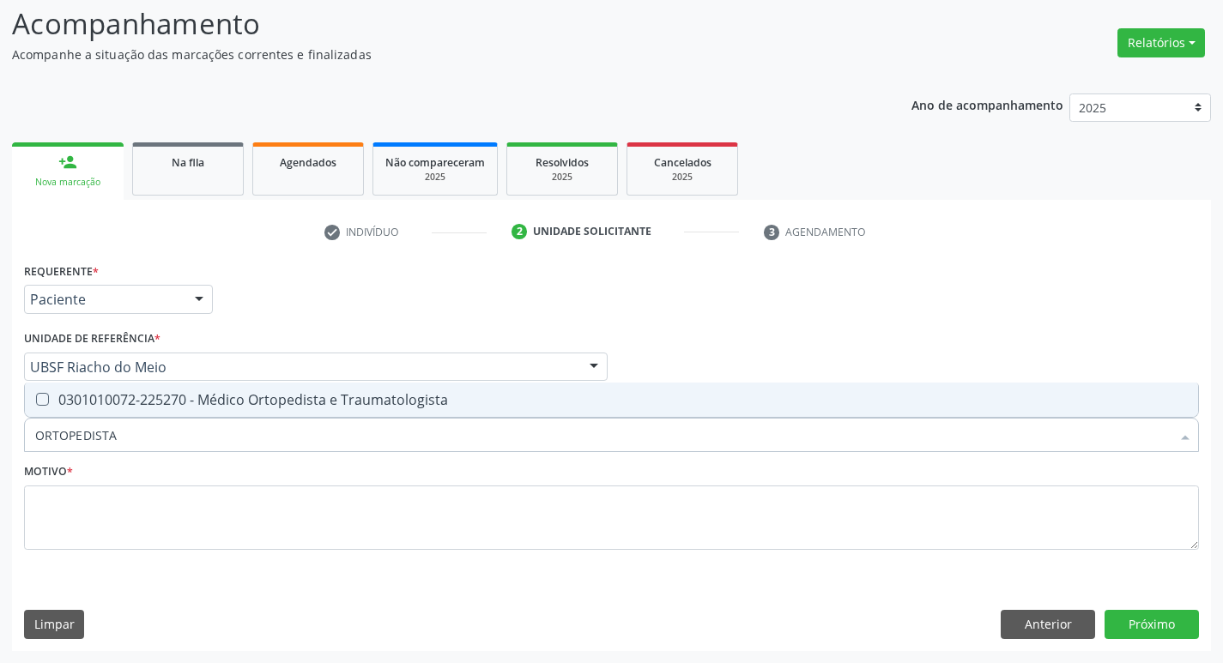
click at [155, 402] on div "0301010072-225270 - Médico Ortopedista e Traumatologista" at bounding box center [611, 400] width 1152 height 14
checkbox Traumatologista "true"
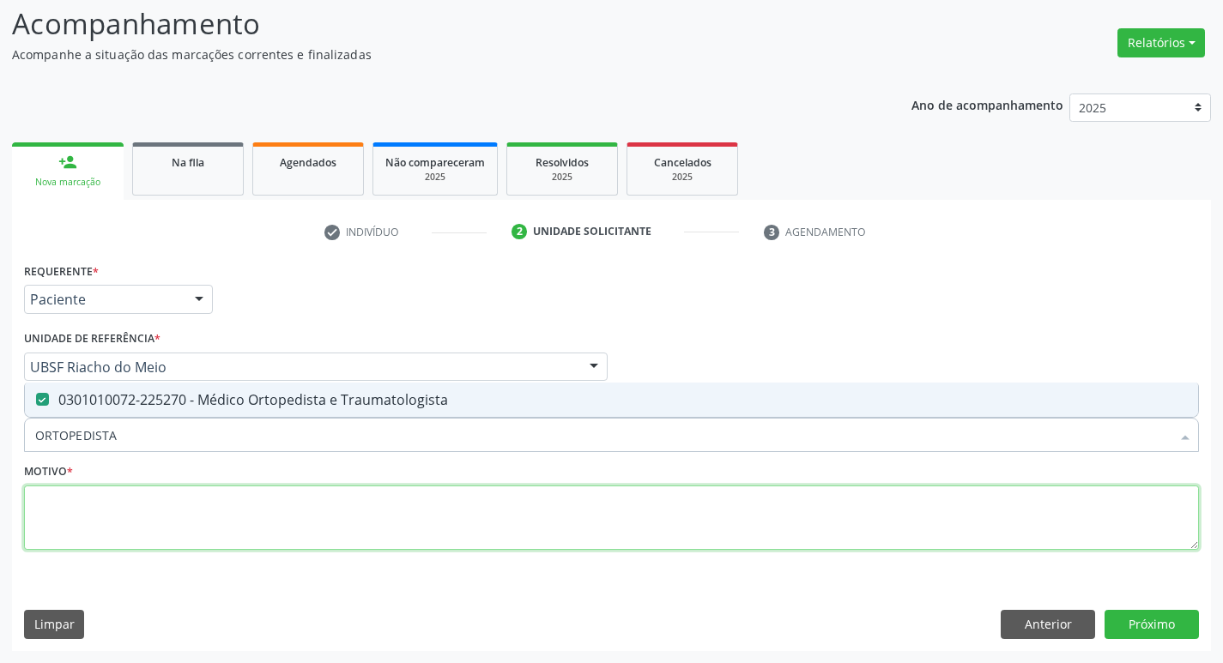
click at [98, 547] on textarea at bounding box center [611, 518] width 1175 height 65
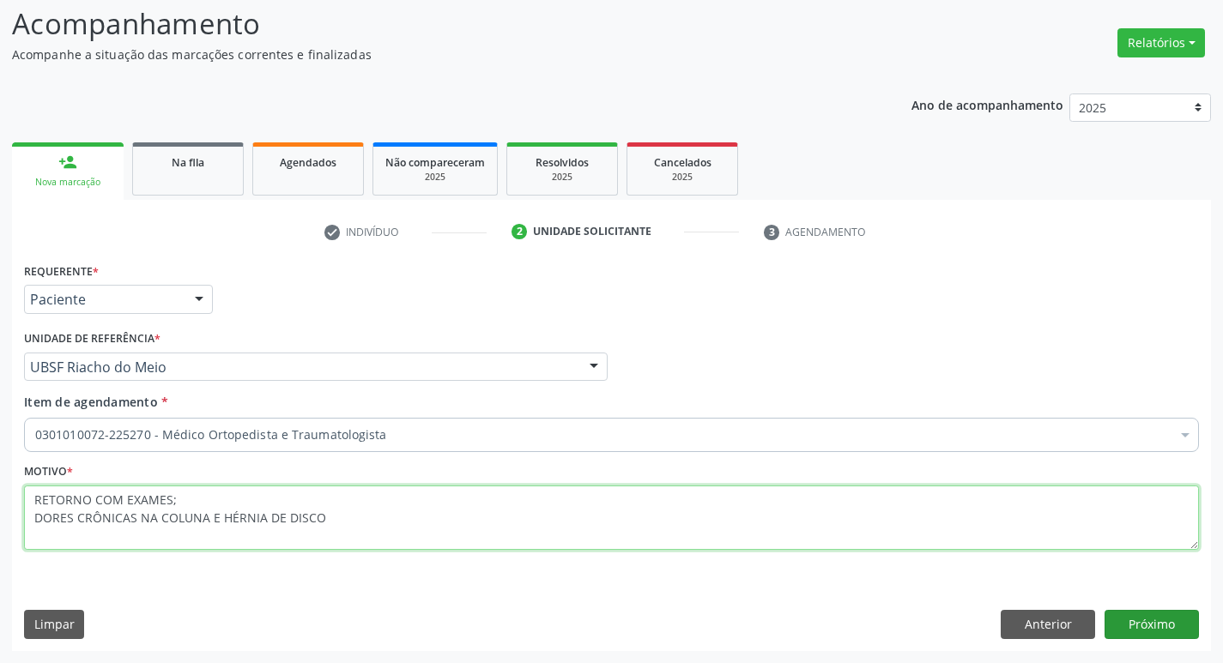
type textarea "RETORNO COM EXAMES; DORES CRÔNICAS NA COLUNA E HÉRNIA DE DISCO"
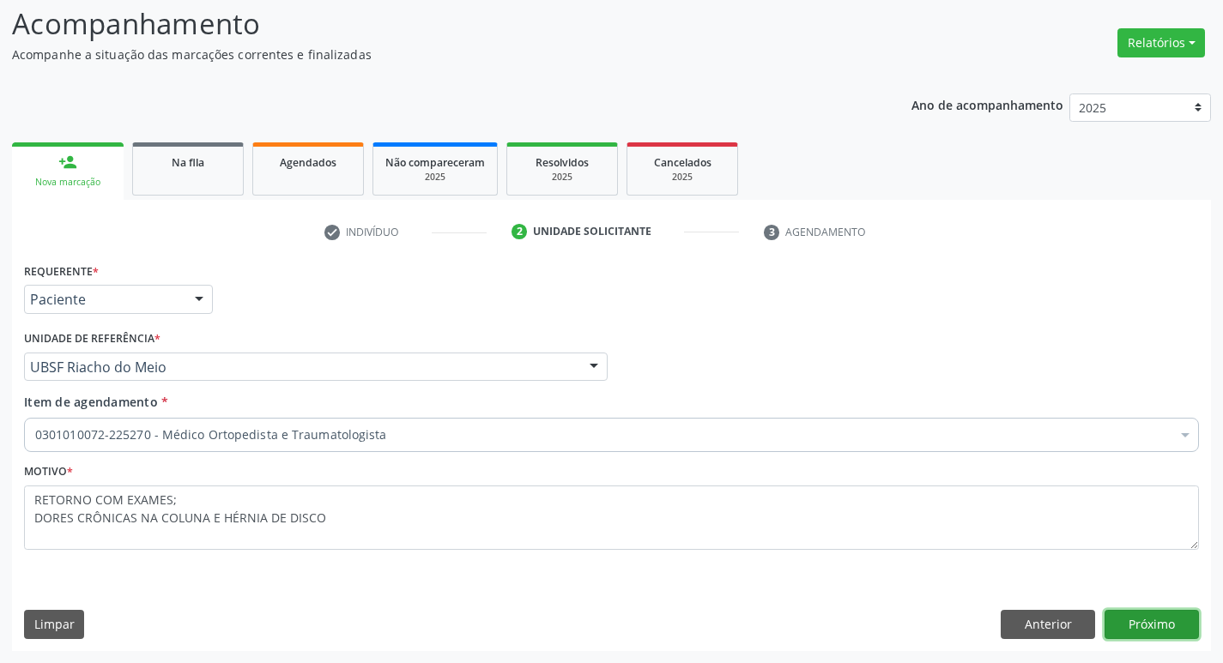
click at [1165, 633] on button "Próximo" at bounding box center [1151, 624] width 94 height 29
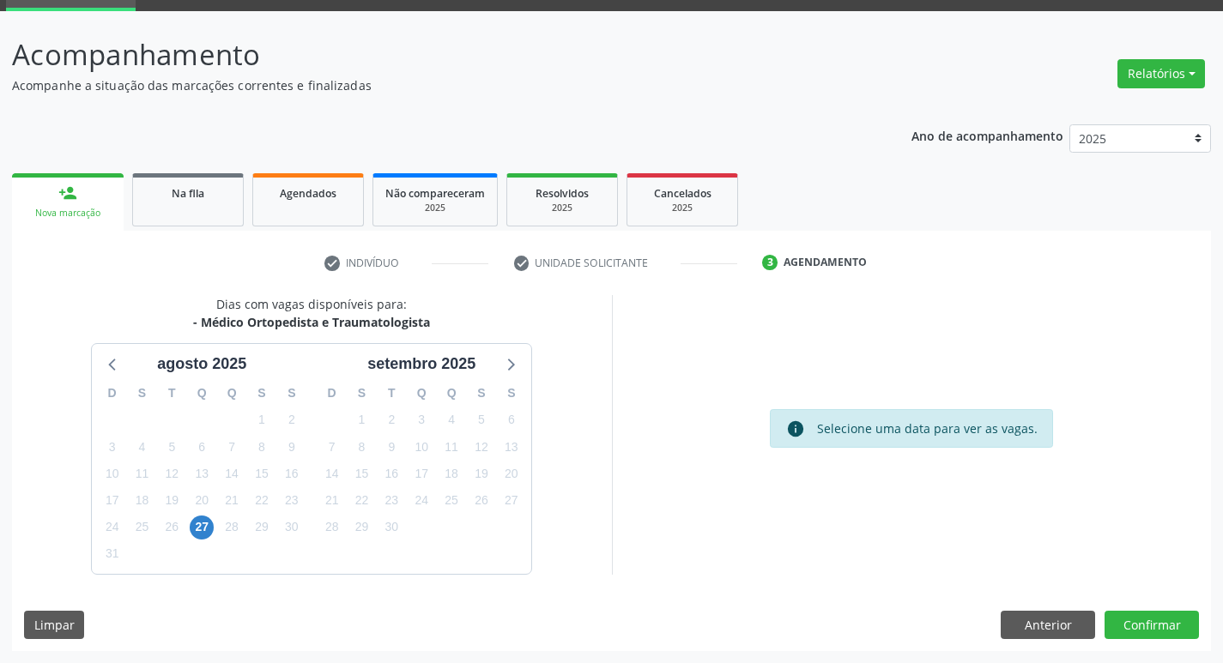
click at [172, 515] on div "26" at bounding box center [172, 527] width 24 height 27
click at [168, 538] on span "26" at bounding box center [172, 528] width 24 height 24
click at [1152, 625] on button "Confirmar" at bounding box center [1151, 625] width 94 height 29
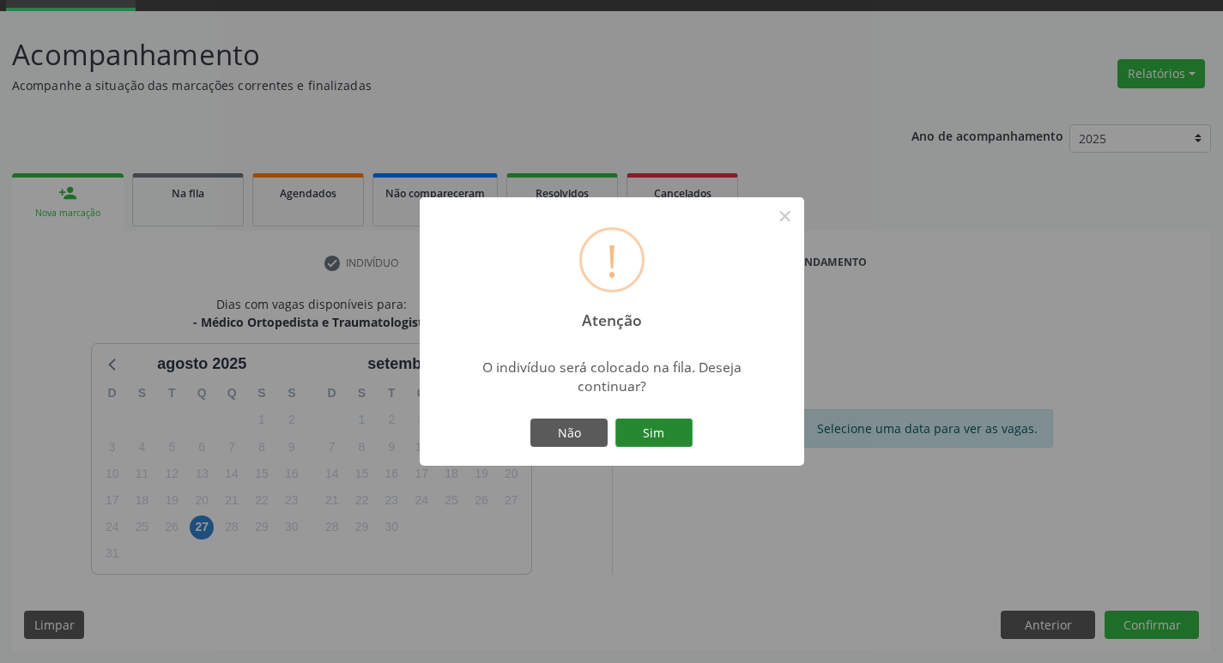
click at [688, 419] on button "Sim" at bounding box center [653, 433] width 77 height 29
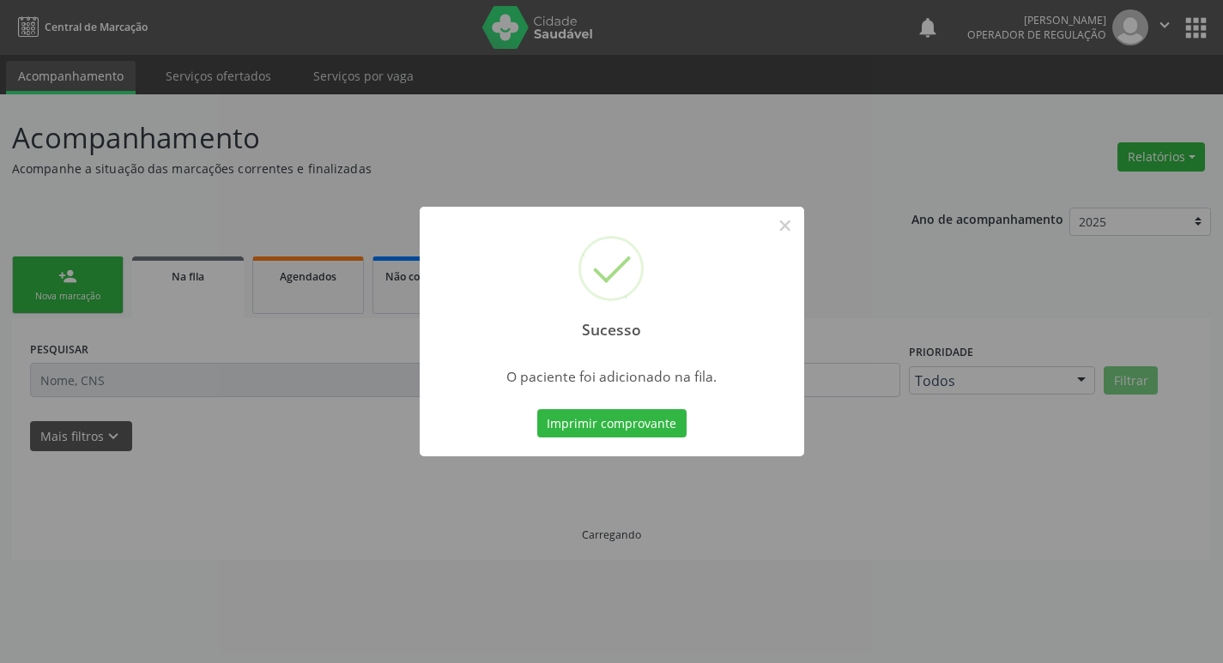
scroll to position [0, 0]
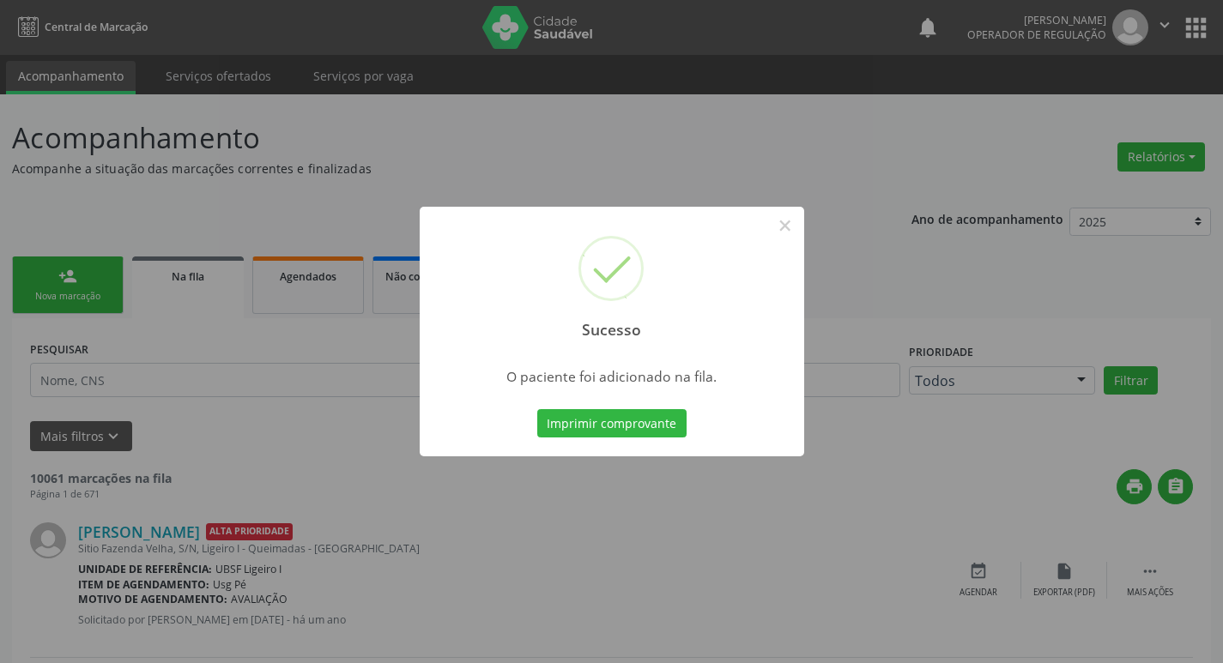
click at [64, 372] on div "Sucesso × O paciente foi adicionado na fila. Imprimir comprovante Cancel" at bounding box center [611, 331] width 1223 height 663
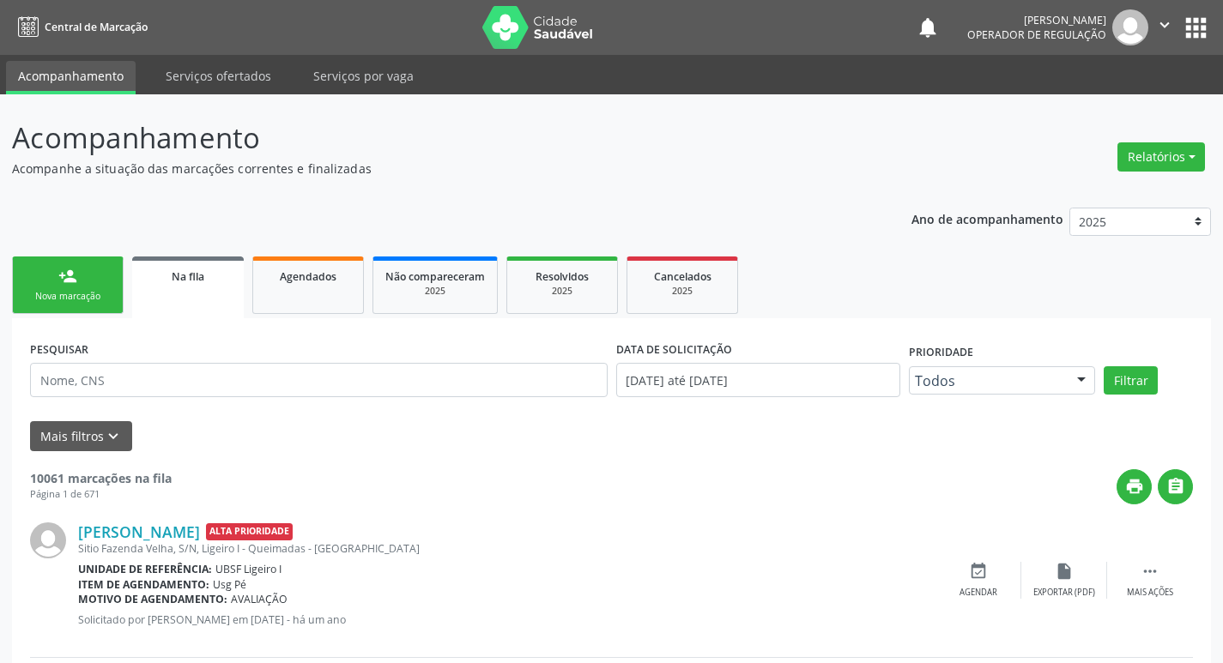
click at [74, 257] on link "person_add Nova marcação" at bounding box center [68, 285] width 112 height 57
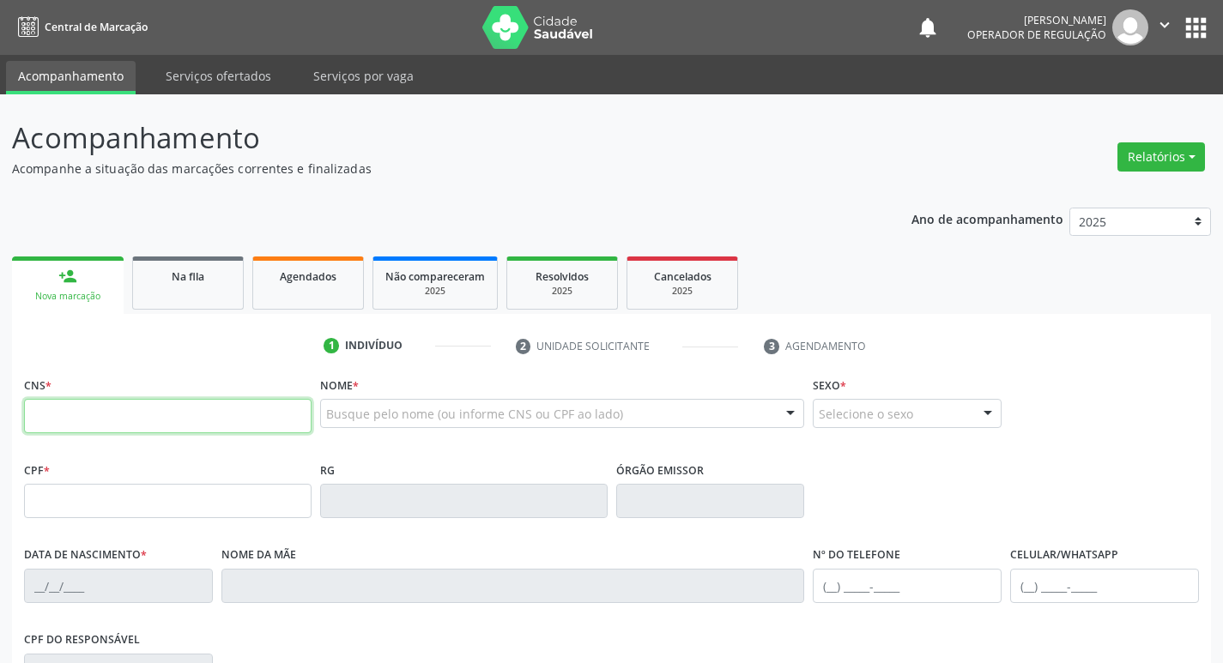
click at [88, 417] on input "text" at bounding box center [167, 416] width 287 height 34
type input "898 0051 1322 5055"
type input "[DATE]"
type input "S/N"
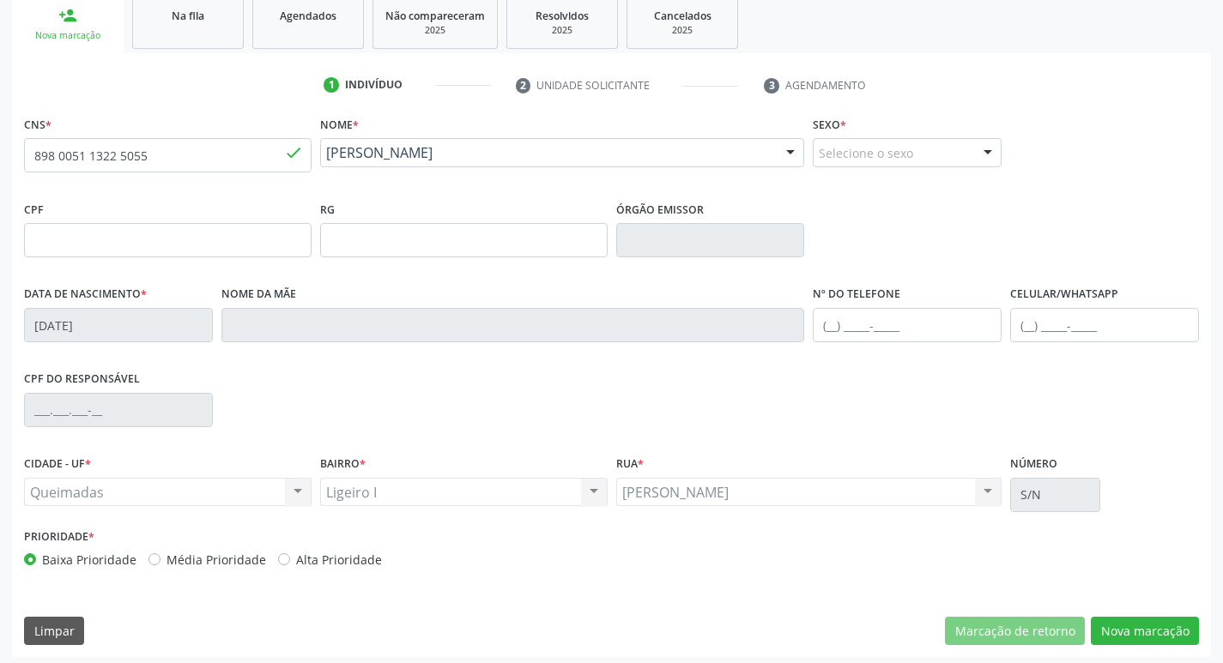
scroll to position [267, 0]
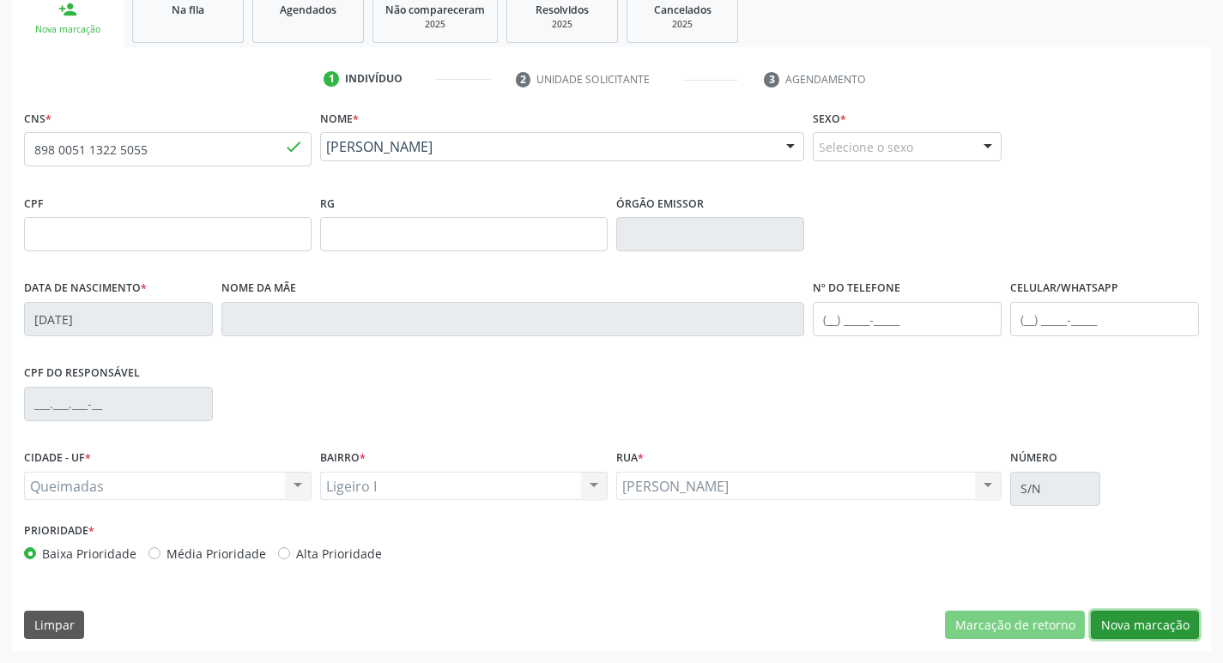
click at [1137, 621] on button "Nova marcação" at bounding box center [1145, 625] width 108 height 29
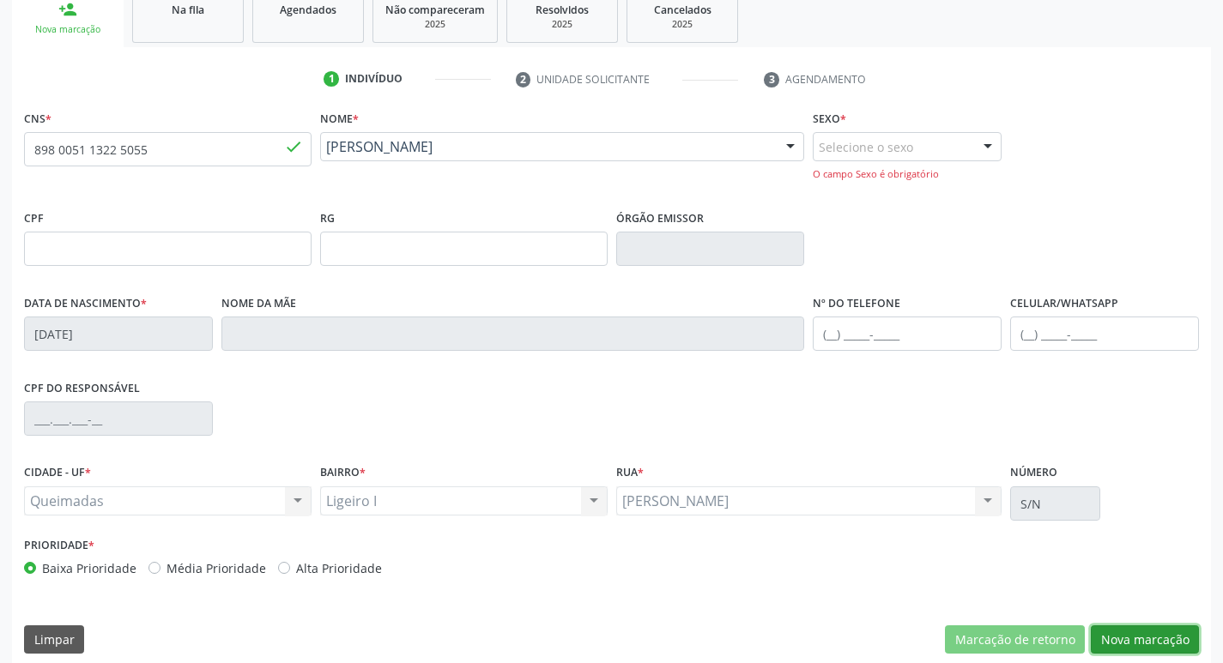
click at [1103, 645] on button "Nova marcação" at bounding box center [1145, 640] width 108 height 29
click at [1105, 646] on button "Nova marcação" at bounding box center [1145, 640] width 108 height 29
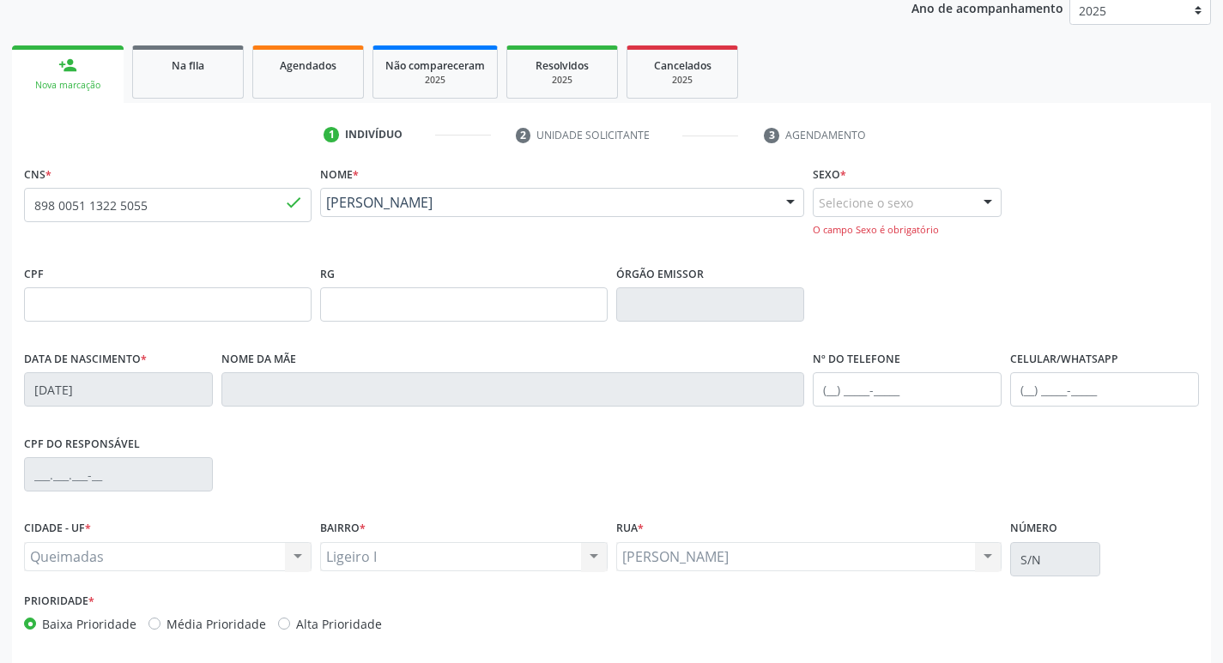
scroll to position [181, 0]
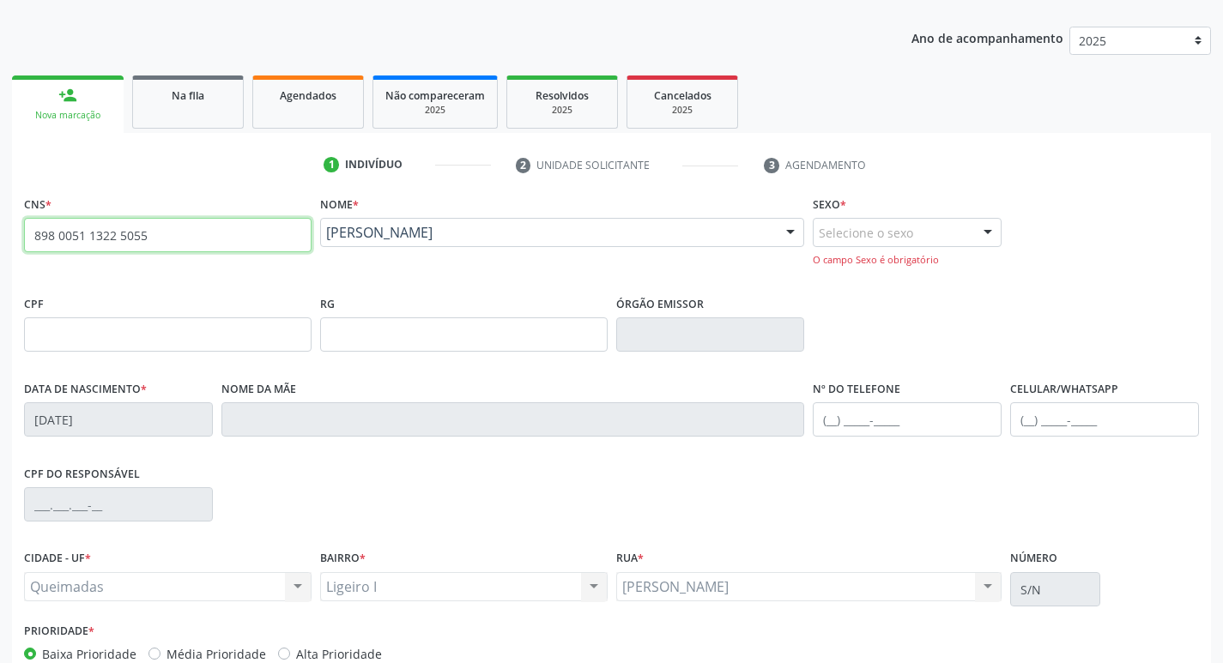
click at [107, 249] on input "898 0051 1322 5055" at bounding box center [167, 235] width 287 height 34
type input "702 6012 9621 3140"
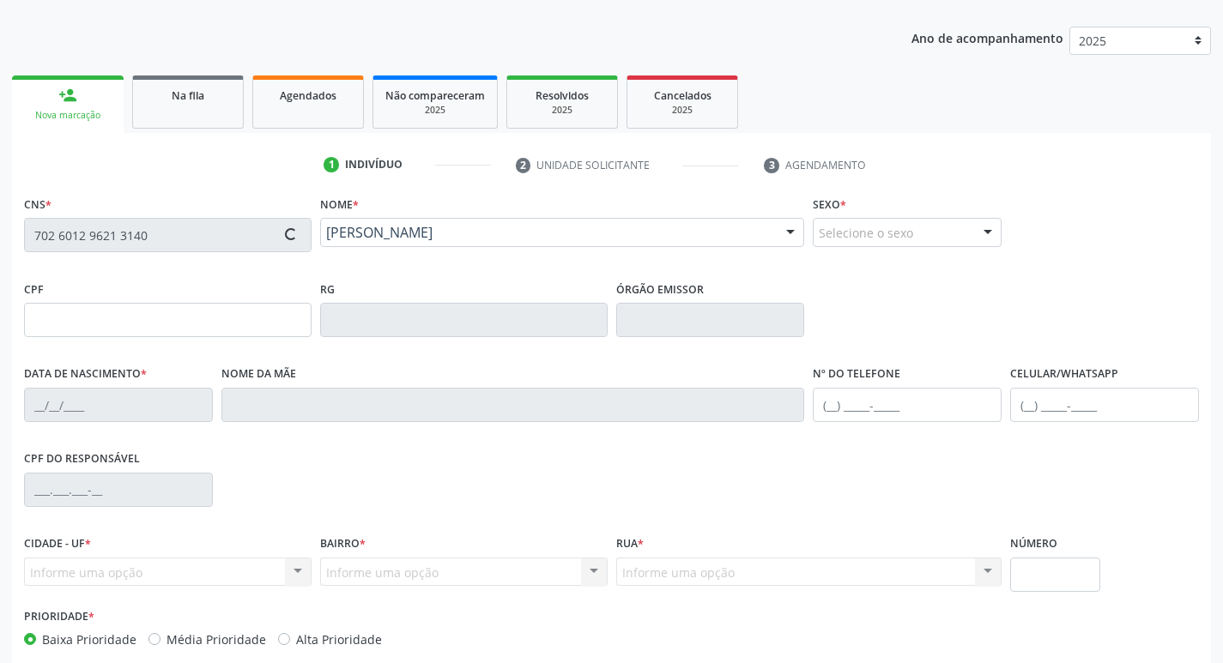
type input "016.171.934-10"
type input "[DATE]"
type input "[PERSON_NAME]"
type input "[PHONE_NUMBER]"
type input "232"
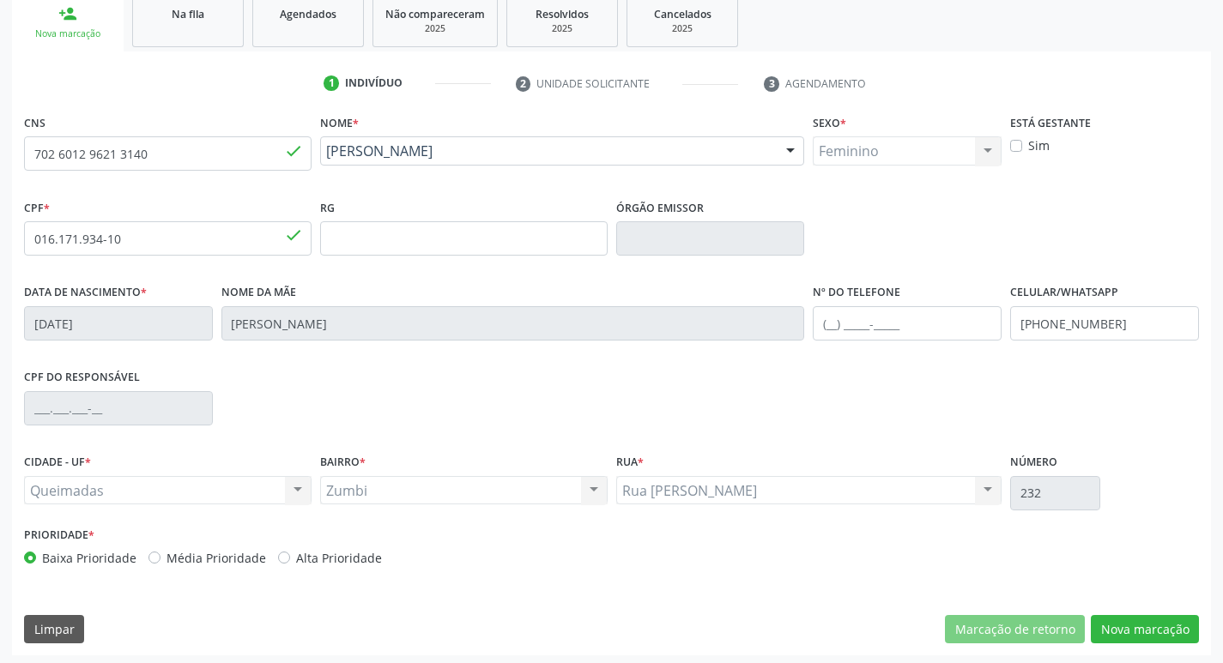
scroll to position [267, 0]
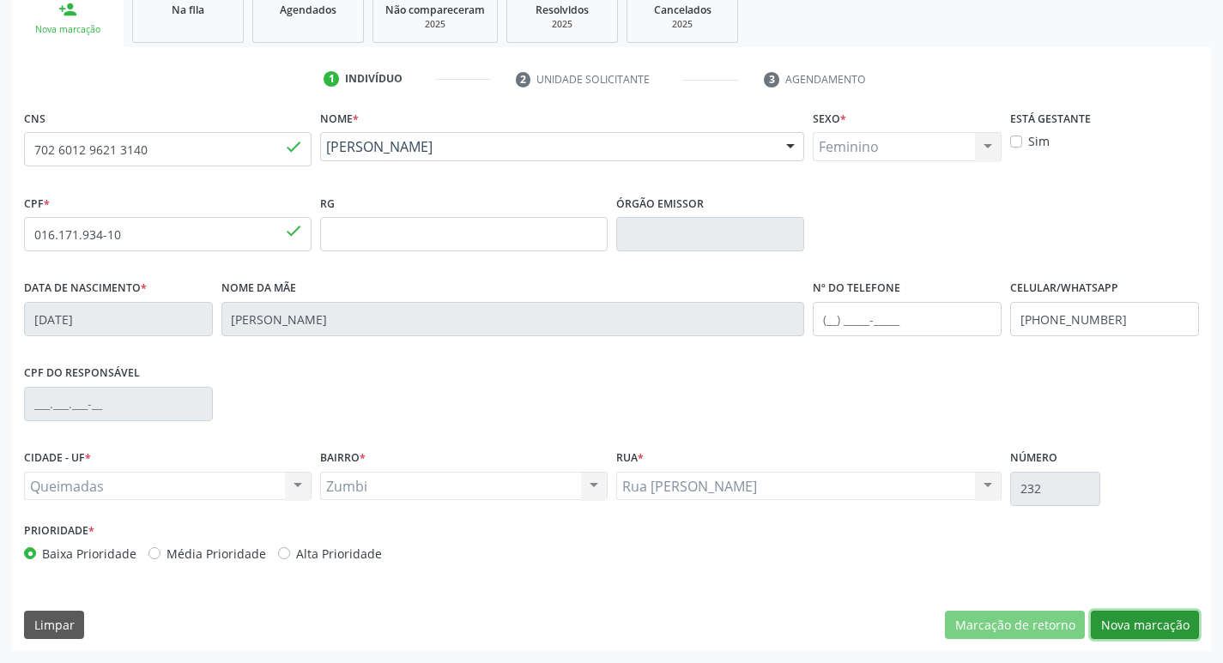
click at [1109, 620] on button "Nova marcação" at bounding box center [1145, 625] width 108 height 29
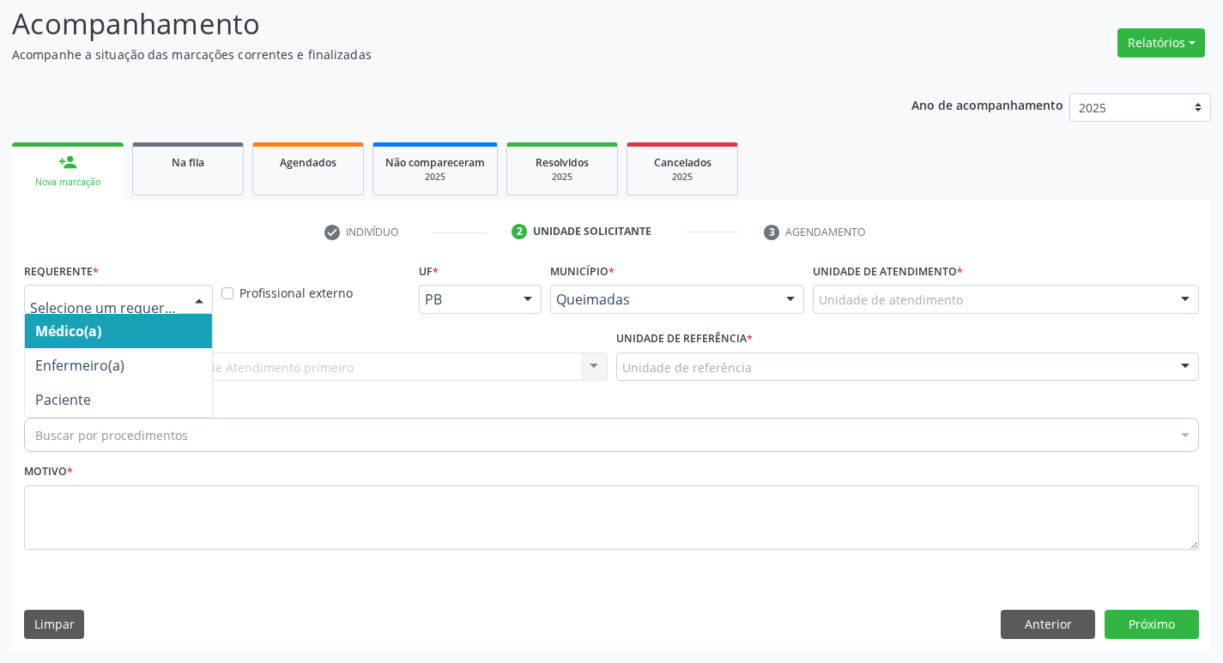
click at [54, 288] on div at bounding box center [118, 299] width 189 height 29
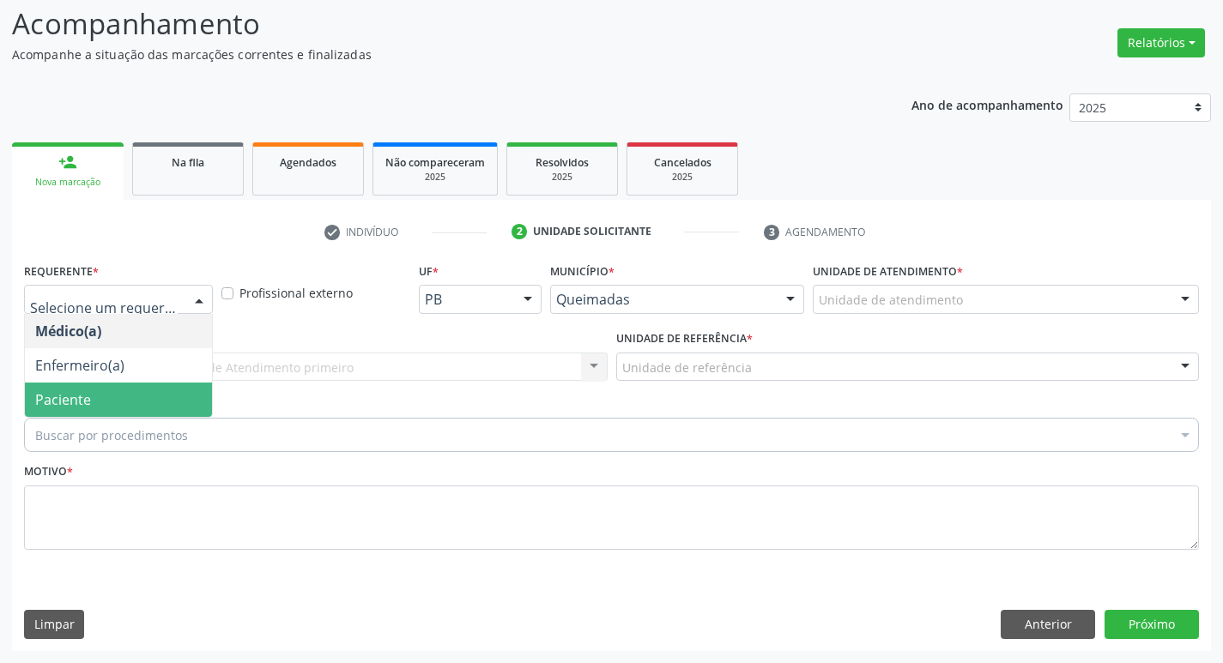
click at [40, 393] on span "Paciente" at bounding box center [63, 399] width 56 height 19
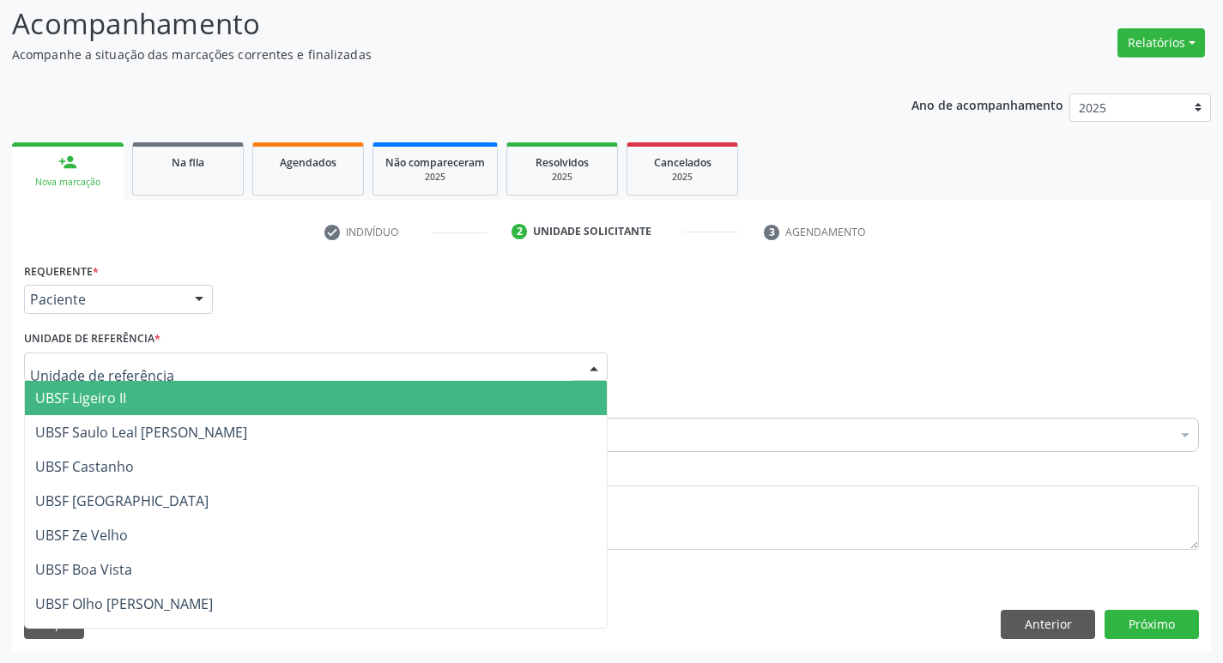
type input "Z"
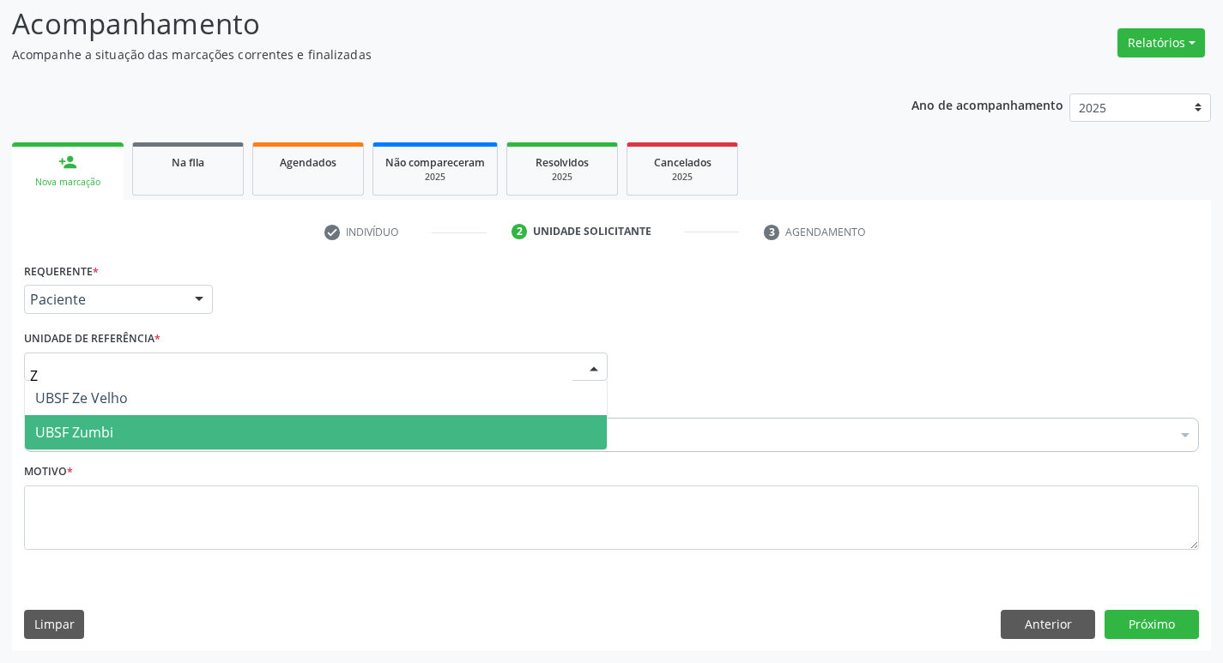
click at [67, 427] on span "UBSF Zumbi" at bounding box center [74, 432] width 78 height 19
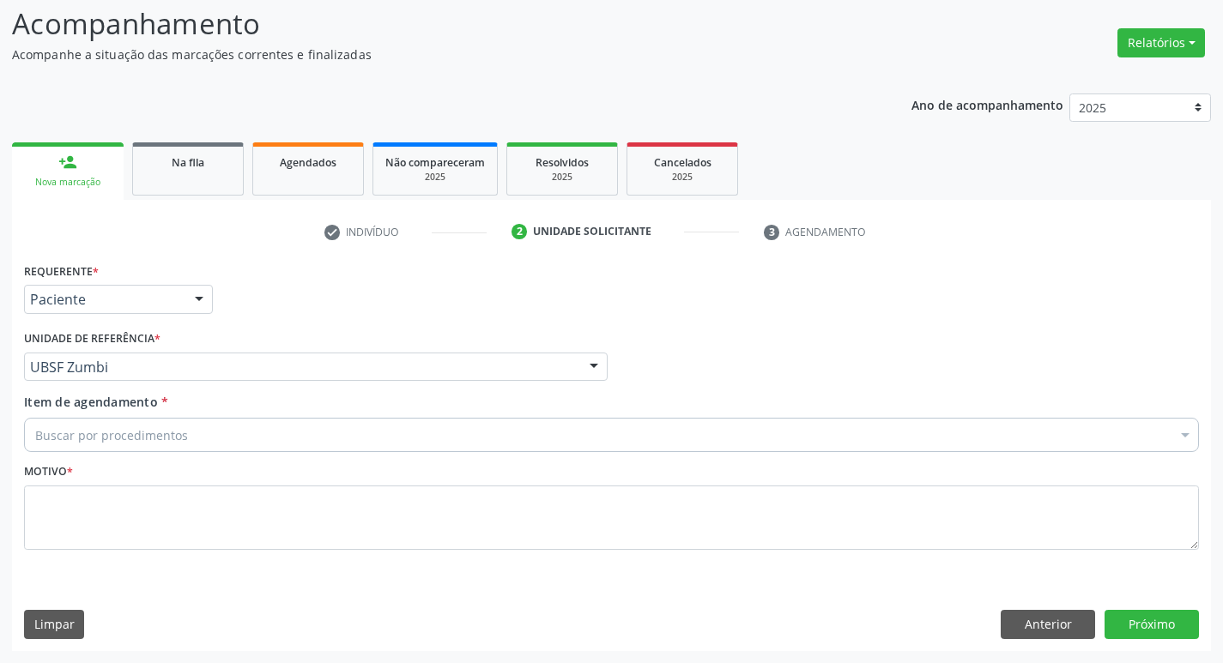
click at [46, 396] on span "Item de agendamento" at bounding box center [91, 402] width 134 height 16
click at [35, 418] on input "Item de agendamento *" at bounding box center [35, 435] width 0 height 34
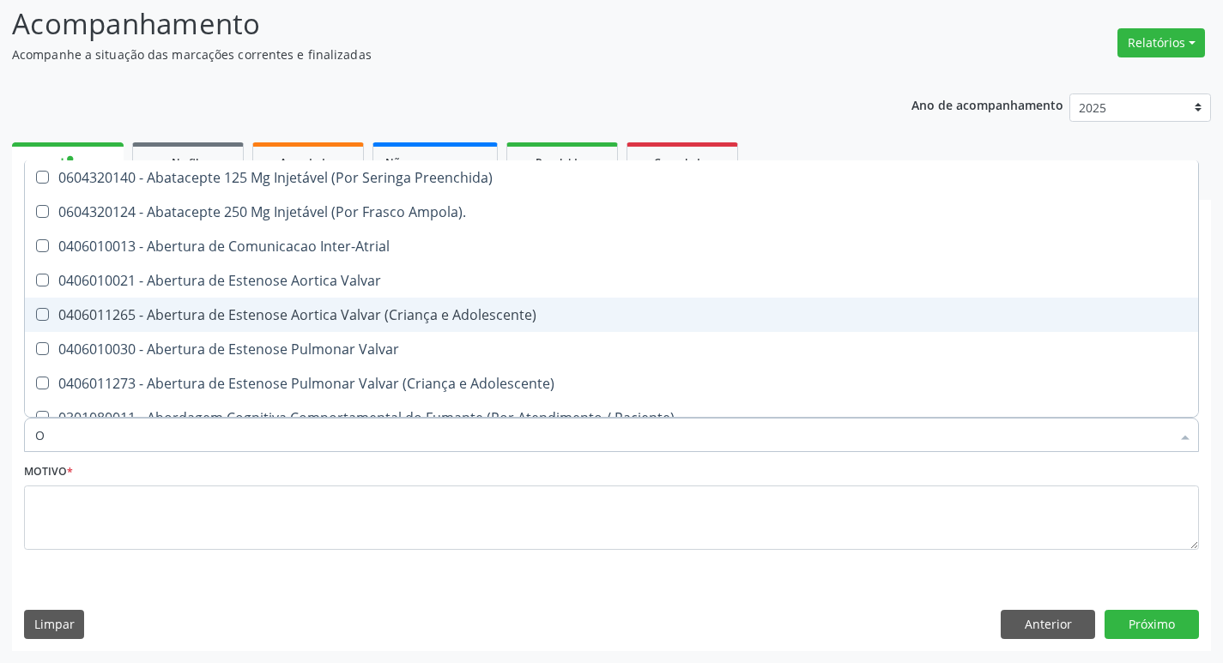
type input "ORTOPEDISTA"
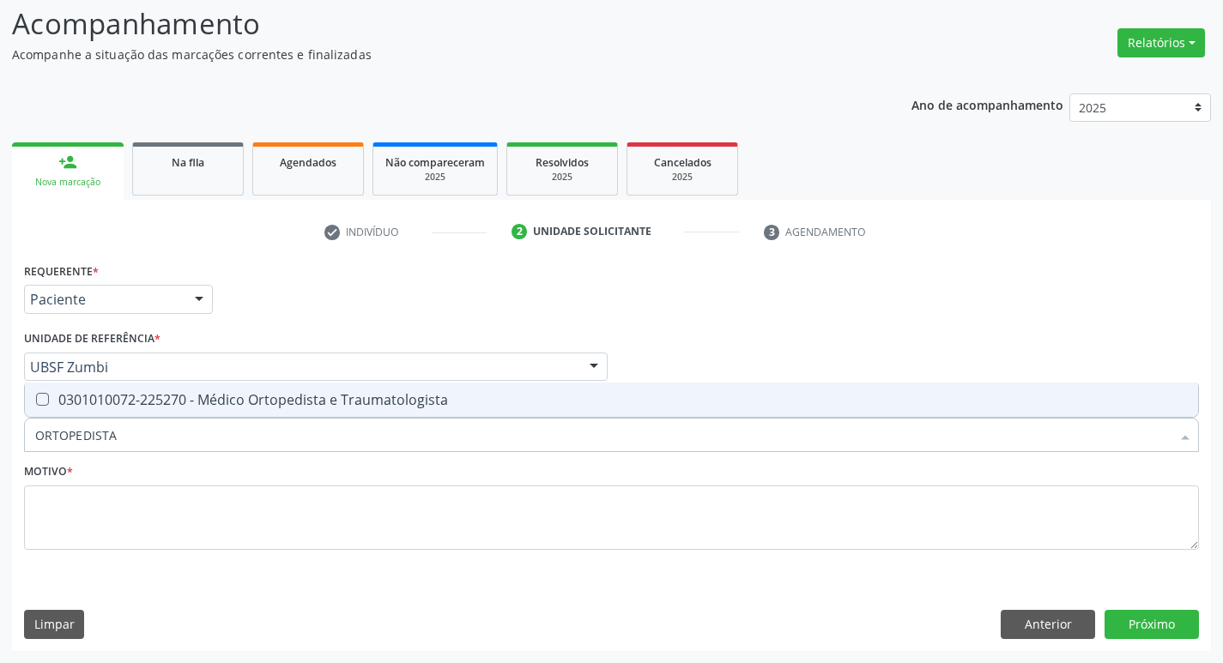
click at [119, 405] on div "0301010072-225270 - Médico Ortopedista e Traumatologista" at bounding box center [611, 400] width 1152 height 14
checkbox Traumatologista "true"
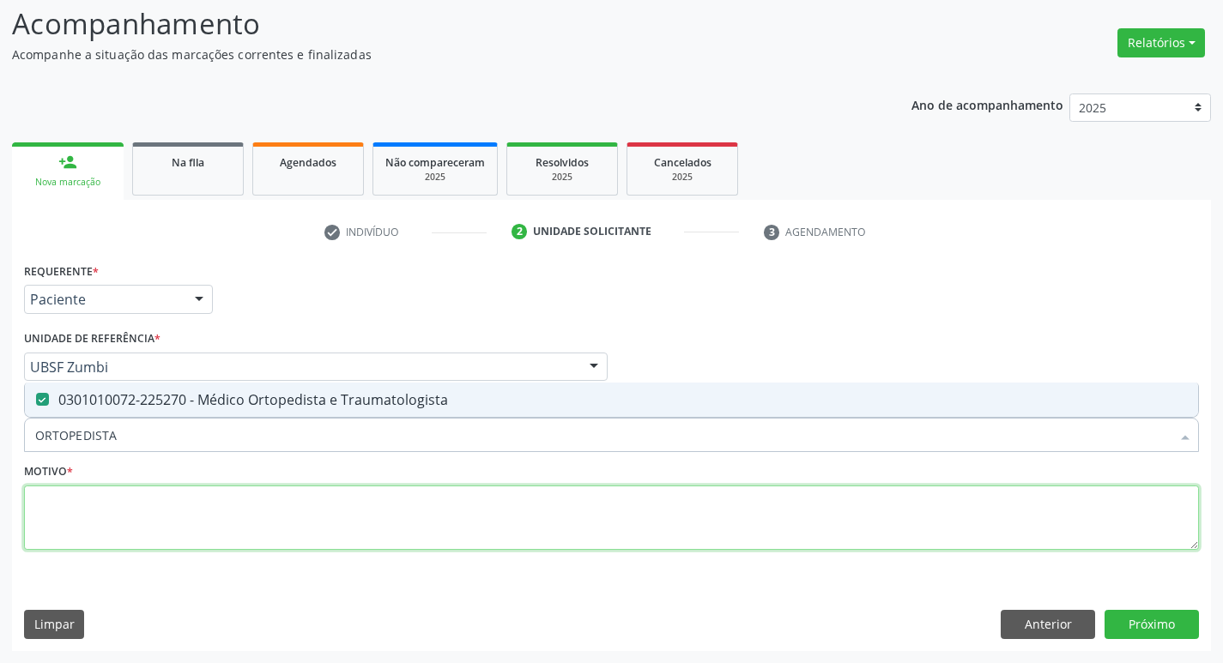
click at [142, 514] on textarea at bounding box center [611, 518] width 1175 height 65
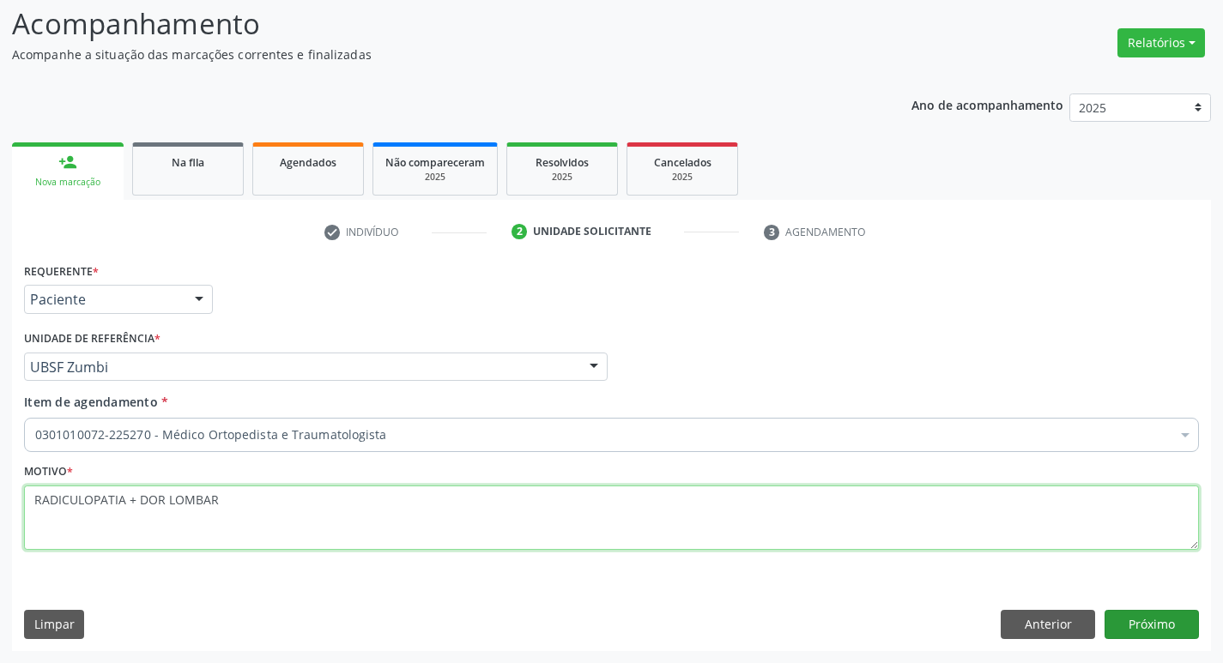
type textarea "RADICULOPATIA + DOR LOMBAR"
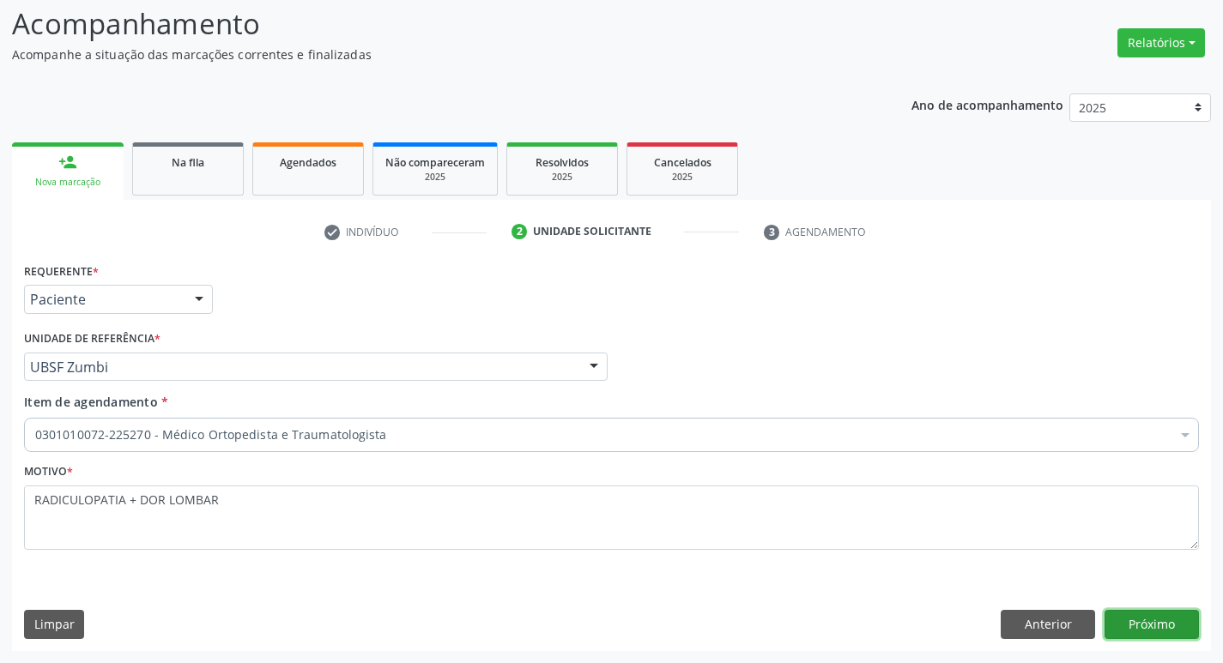
click at [1121, 626] on button "Próximo" at bounding box center [1151, 624] width 94 height 29
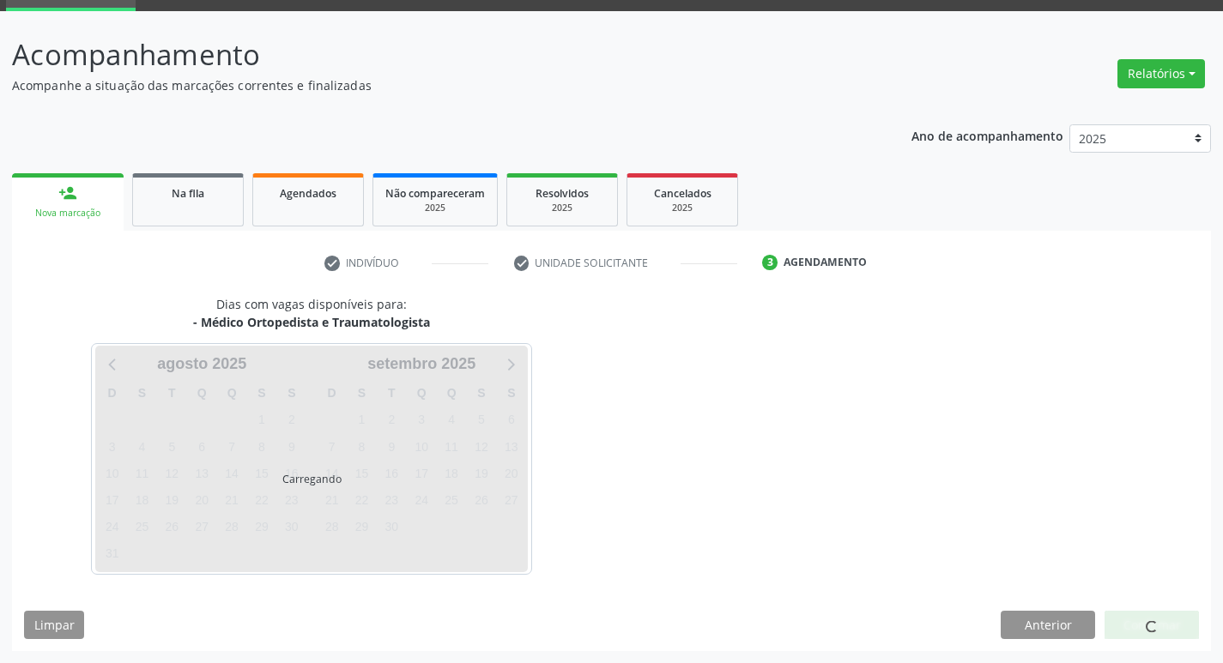
scroll to position [83, 0]
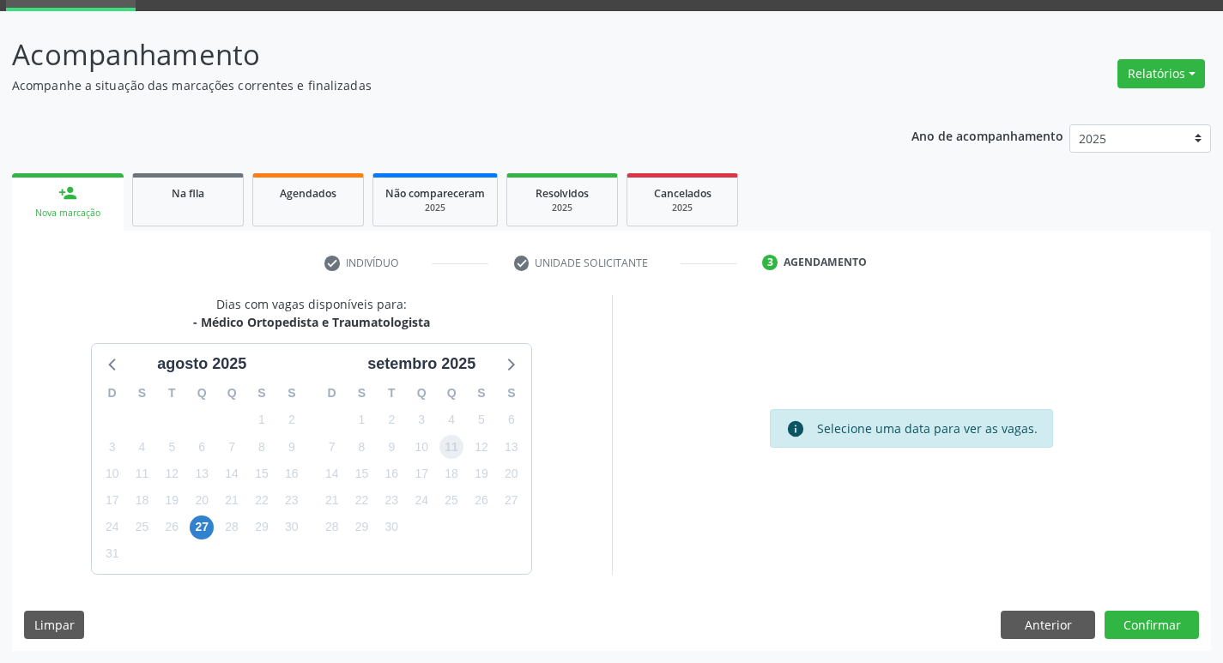
click at [458, 446] on span "11" at bounding box center [451, 447] width 24 height 24
click at [1123, 621] on button "Confirmar" at bounding box center [1151, 625] width 94 height 29
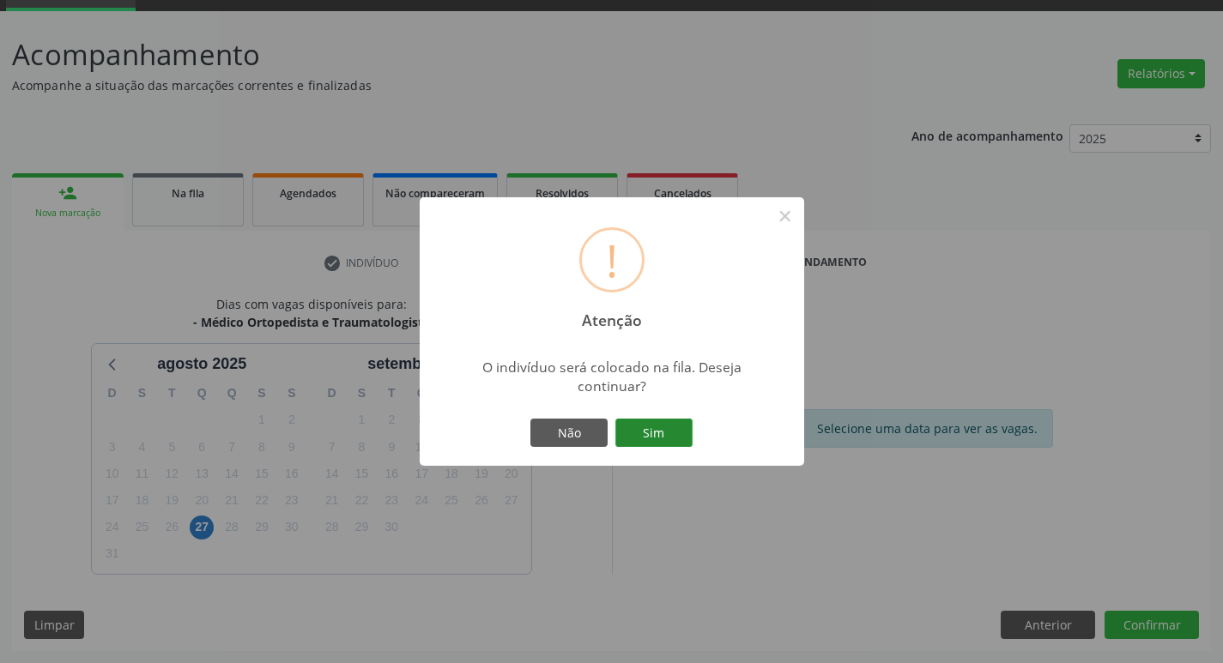
click at [647, 435] on button "Sim" at bounding box center [653, 433] width 77 height 29
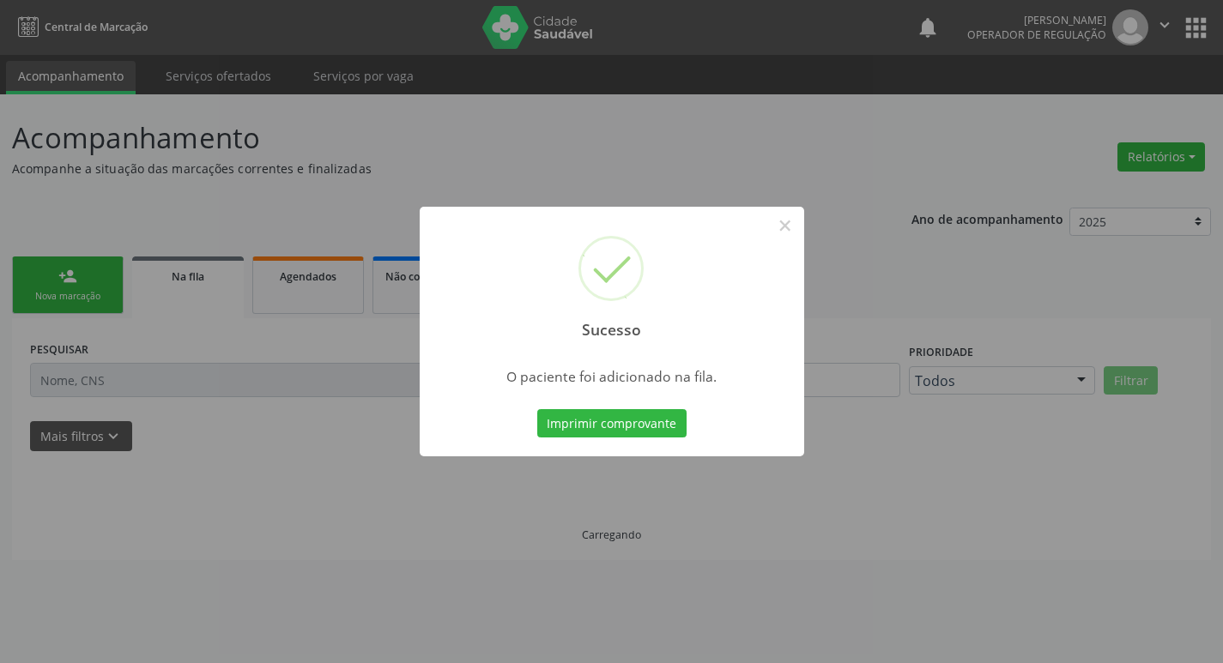
scroll to position [0, 0]
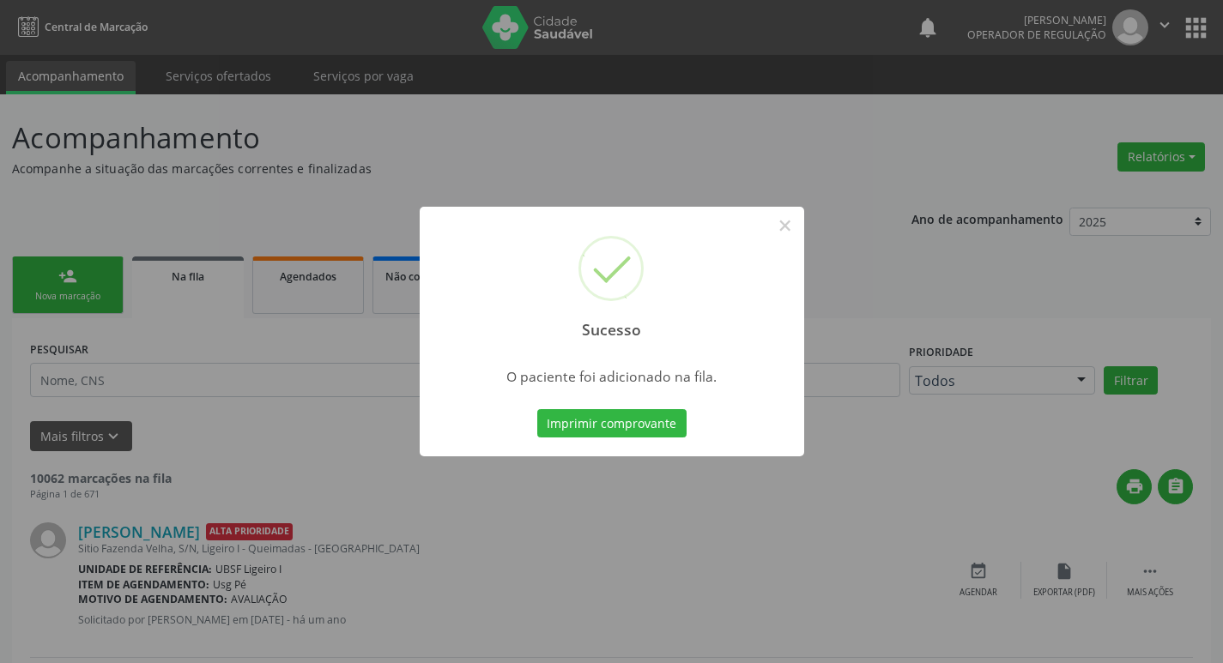
click at [145, 306] on div "Sucesso × O paciente foi adicionado na fila. Imprimir comprovante Cancel" at bounding box center [611, 331] width 1223 height 663
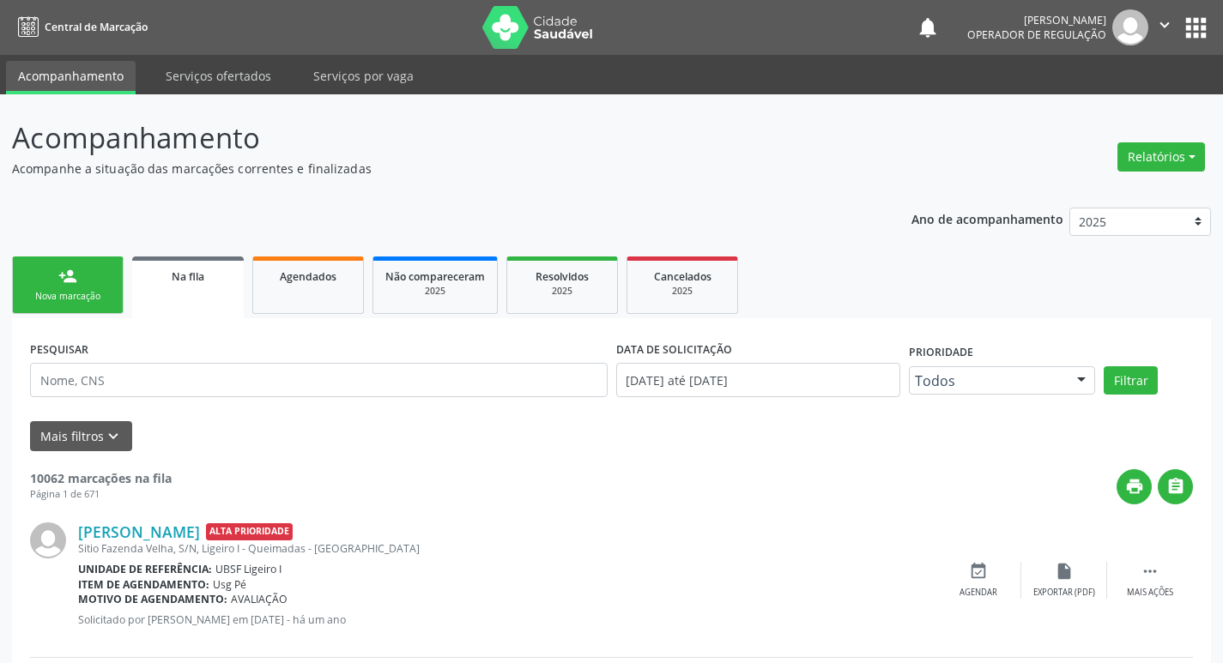
click at [100, 291] on div "Nova marcação" at bounding box center [68, 296] width 86 height 13
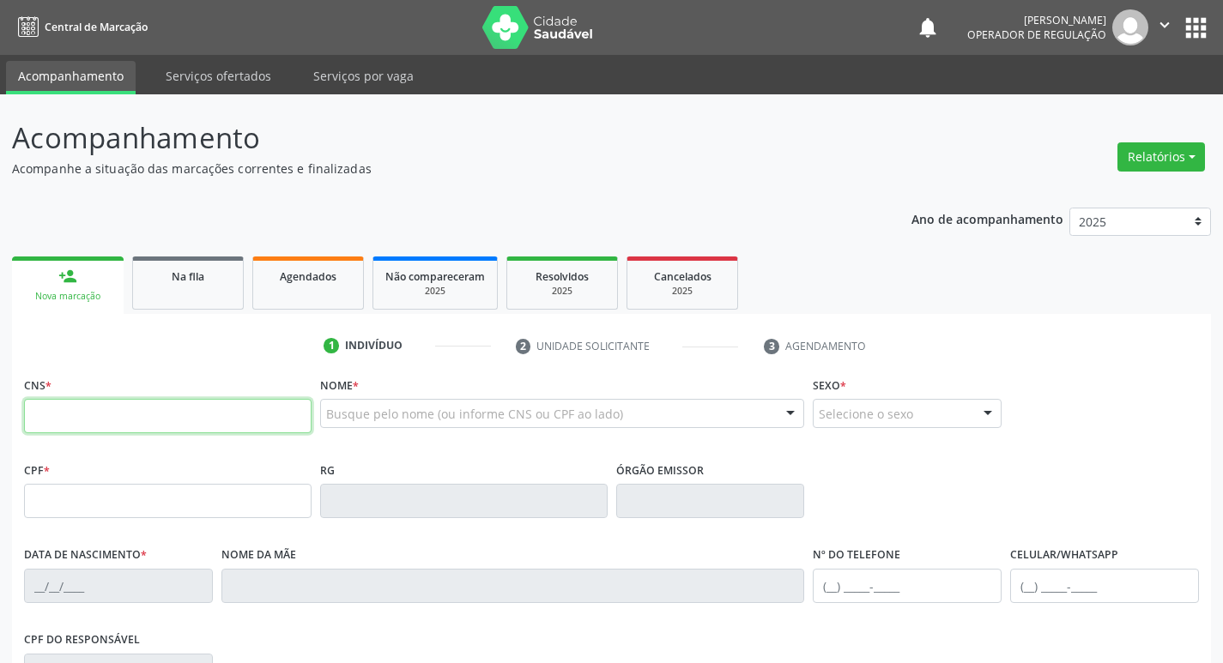
click at [100, 406] on input "text" at bounding box center [167, 416] width 287 height 34
type input "708 7021 9910 7497"
type input "087.796.824-13"
type input "[DATE]"
type input "[PERSON_NAME]"
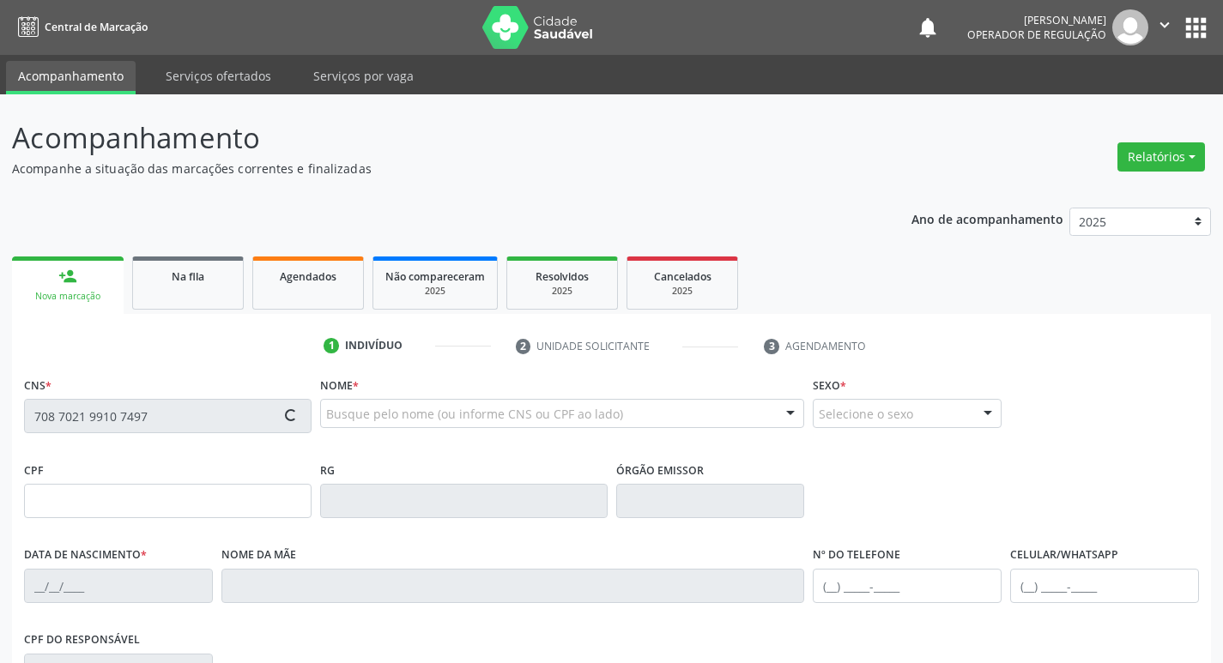
type input "[PHONE_NUMBER]"
type input "18"
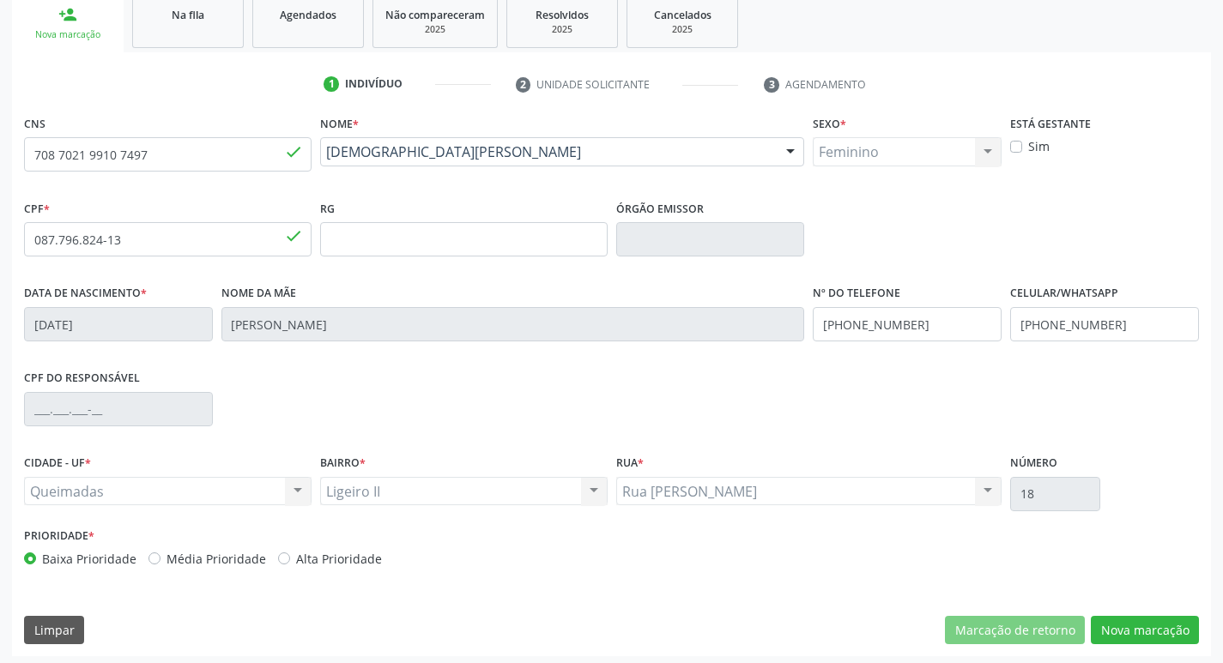
scroll to position [267, 0]
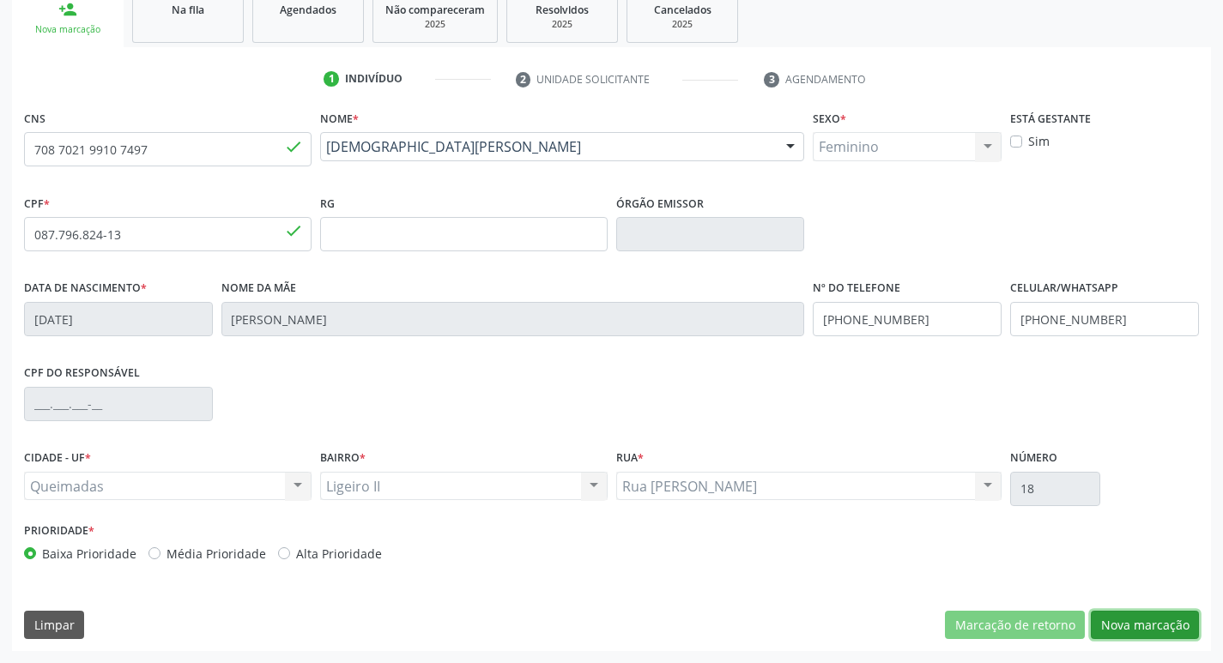
click at [1103, 625] on button "Nova marcação" at bounding box center [1145, 625] width 108 height 29
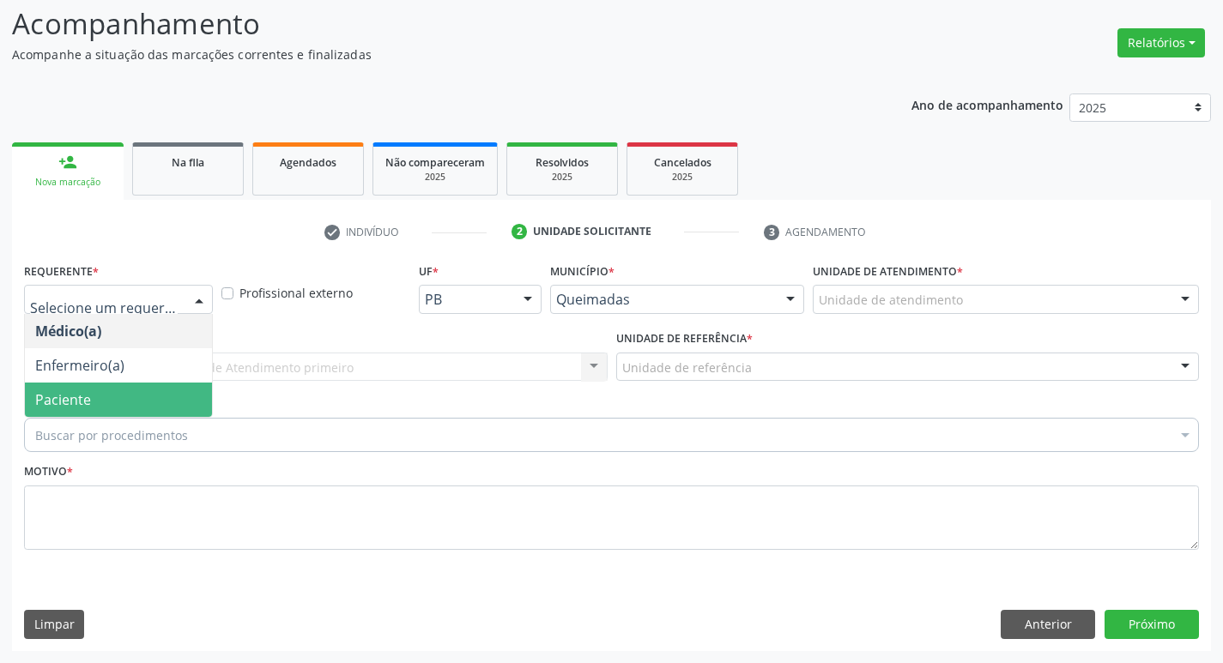
click at [73, 408] on span "Paciente" at bounding box center [63, 399] width 56 height 19
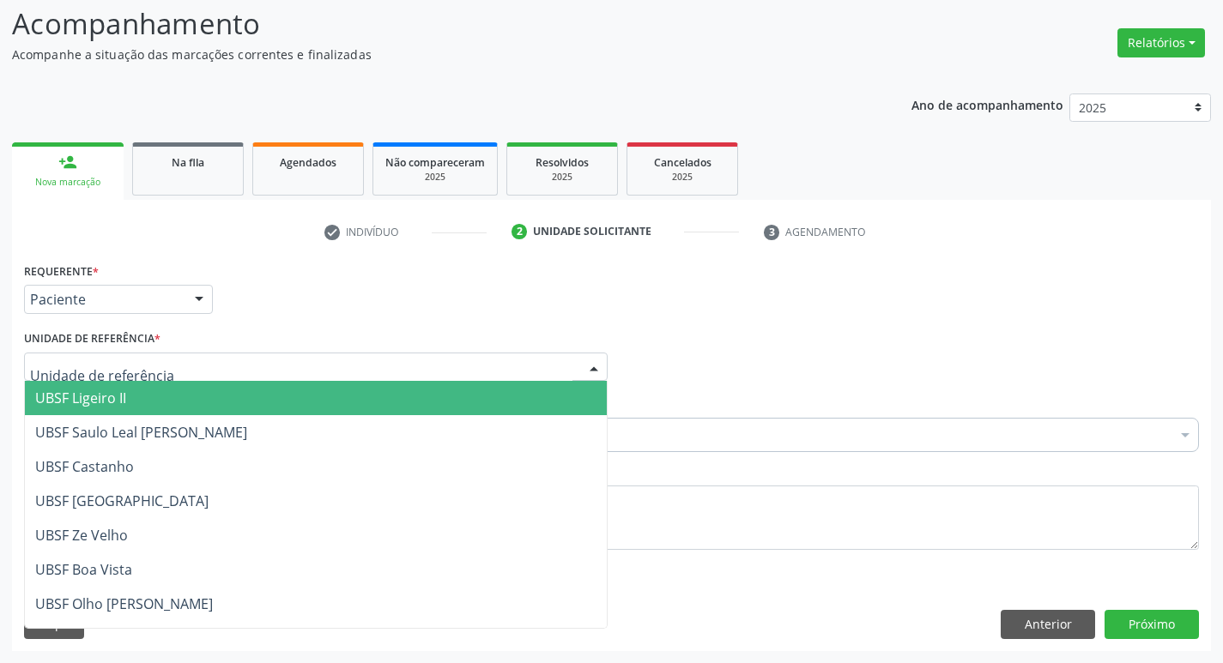
click at [63, 357] on div at bounding box center [315, 367] width 583 height 29
click at [78, 396] on span "UBSF Ligeiro II" at bounding box center [80, 398] width 91 height 19
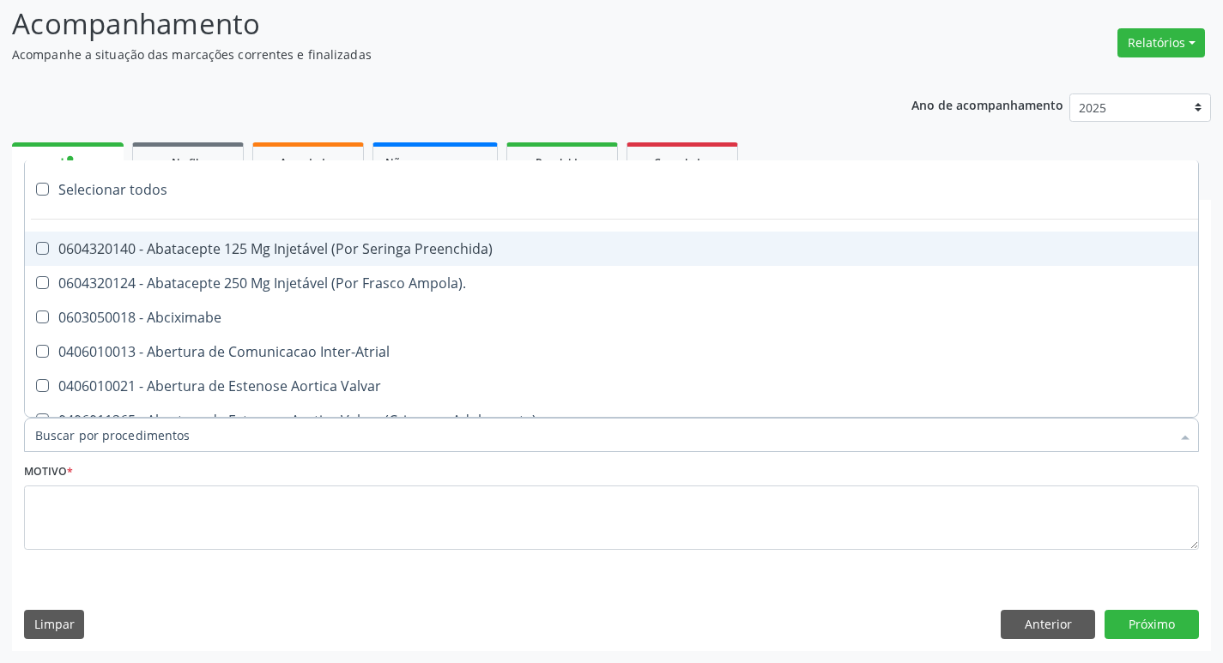
click at [79, 420] on div at bounding box center [611, 435] width 1175 height 34
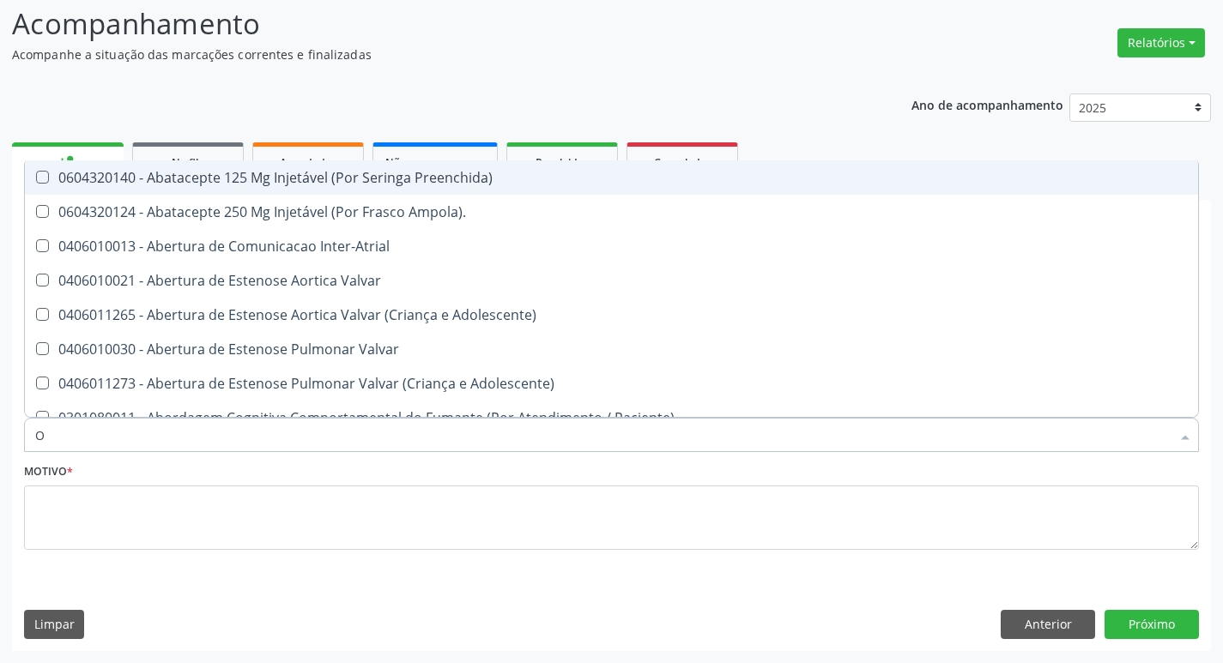
type input "ORTOPEDISTA"
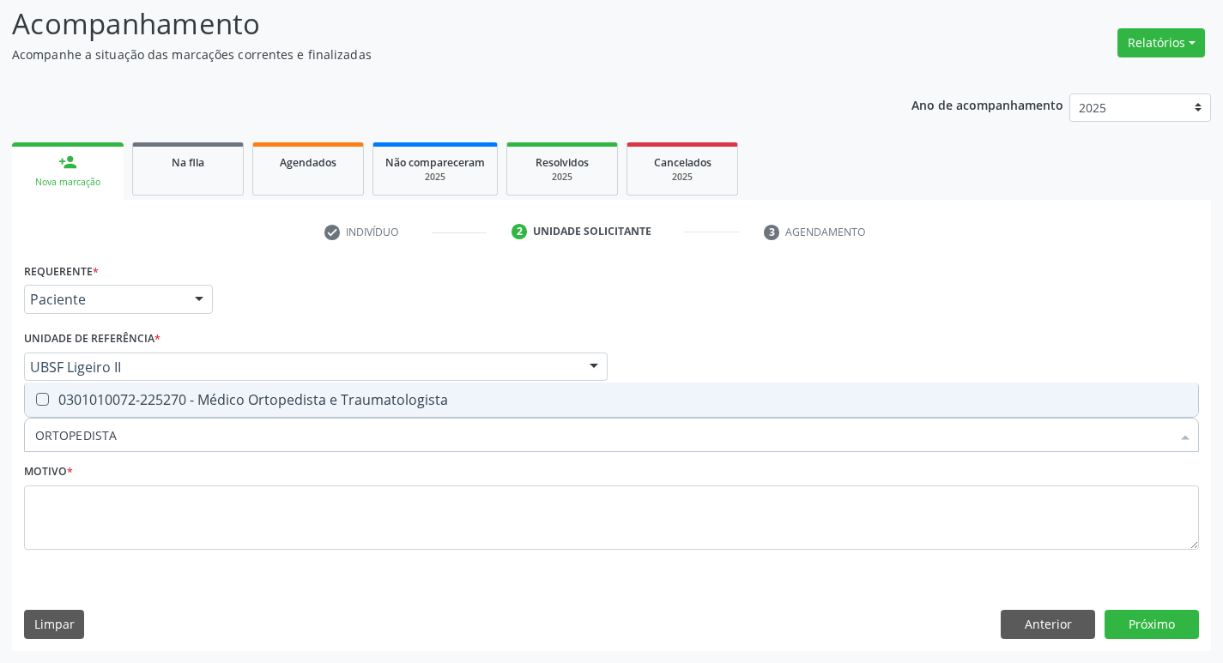
drag, startPoint x: 118, startPoint y: 396, endPoint x: 113, endPoint y: 404, distance: 8.8
click at [113, 404] on div "0301010072-225270 - Médico Ortopedista e Traumatologista" at bounding box center [611, 400] width 1152 height 14
checkbox Traumatologista "true"
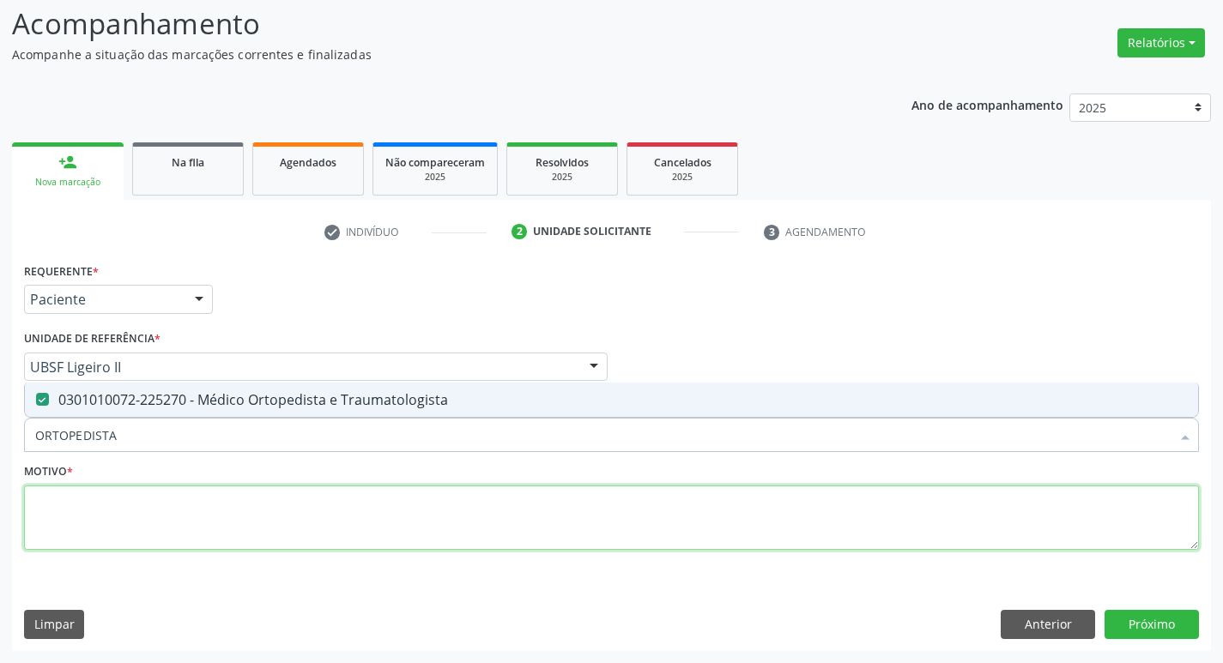
click at [111, 489] on textarea at bounding box center [611, 518] width 1175 height 65
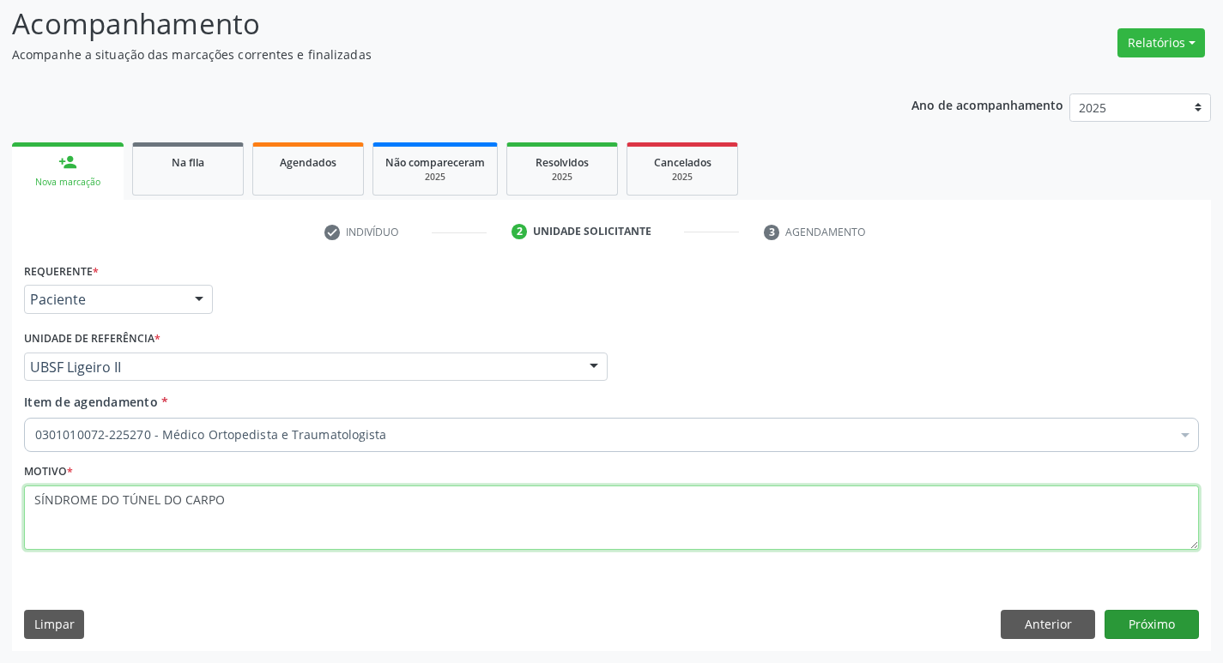
type textarea "SÍNDROME DO TÚNEL DO CARPO"
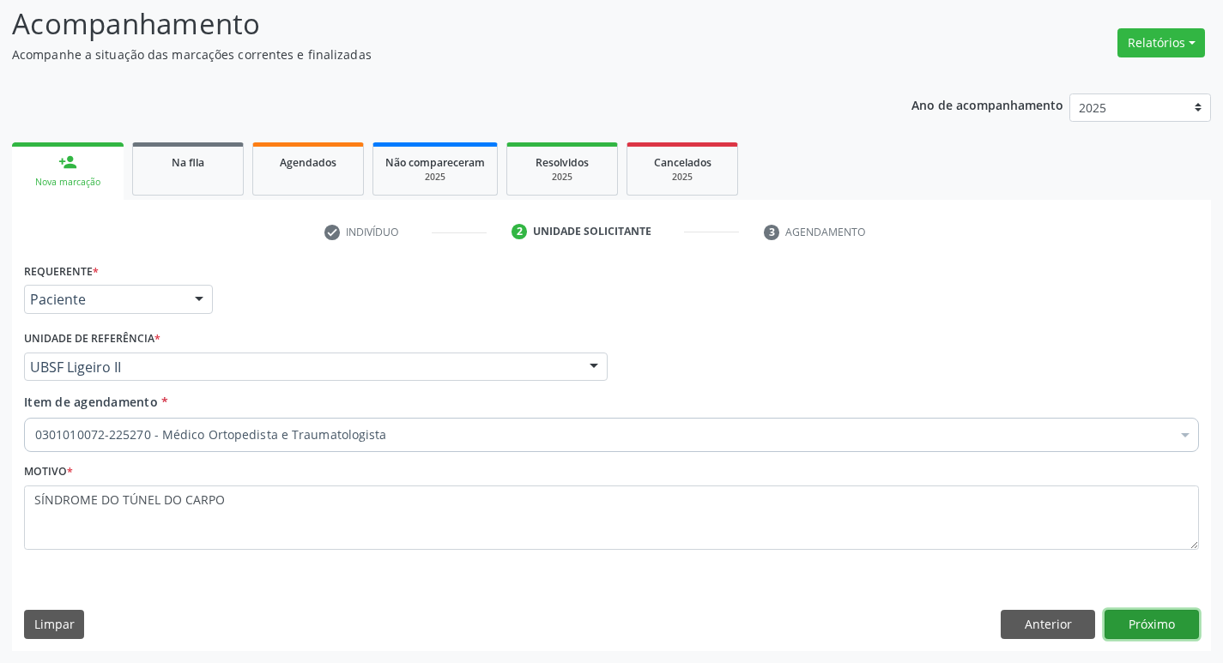
click at [1145, 620] on button "Próximo" at bounding box center [1151, 624] width 94 height 29
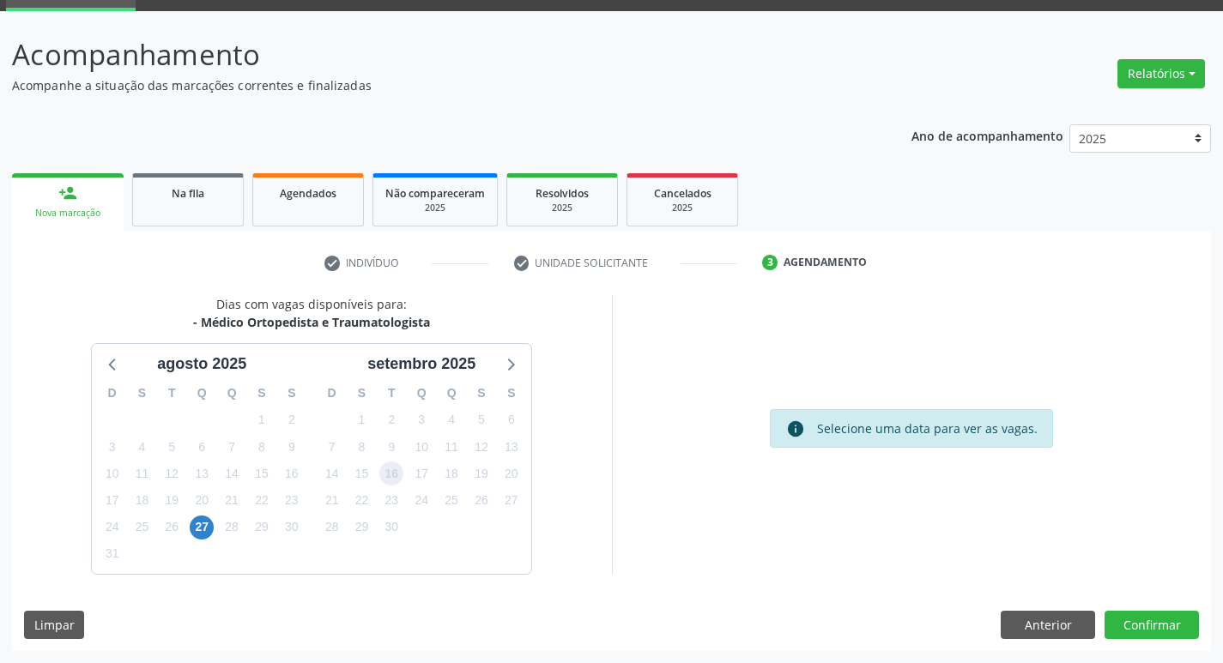
click at [387, 480] on span "16" at bounding box center [391, 474] width 24 height 24
click at [1148, 611] on button "Confirmar" at bounding box center [1151, 625] width 94 height 29
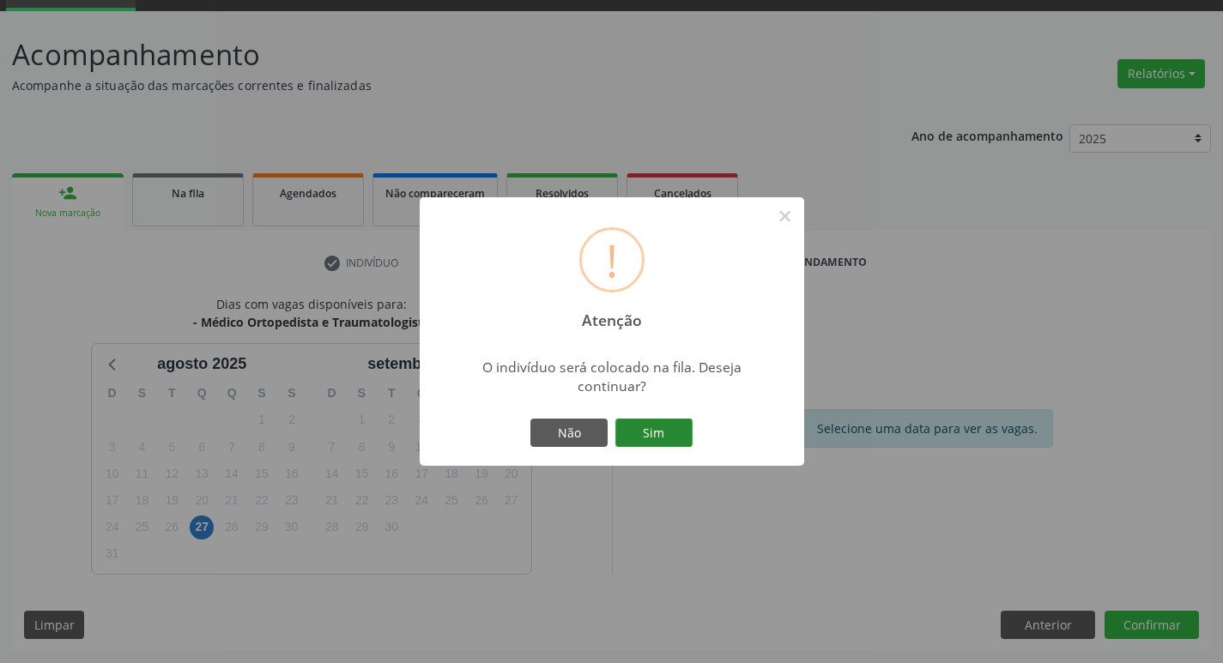
click at [642, 433] on button "Sim" at bounding box center [653, 433] width 77 height 29
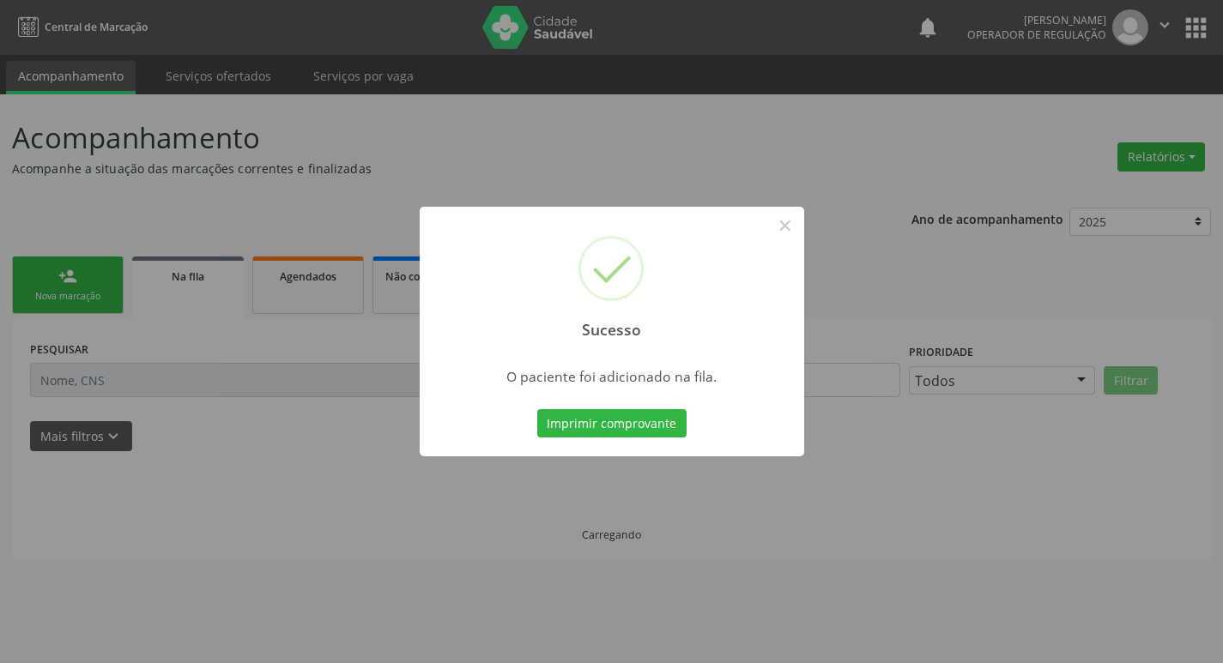
scroll to position [0, 0]
click at [46, 288] on div "Sucesso × O paciente foi adicionado na fila. Imprimir comprovante Cancel" at bounding box center [618, 331] width 1236 height 663
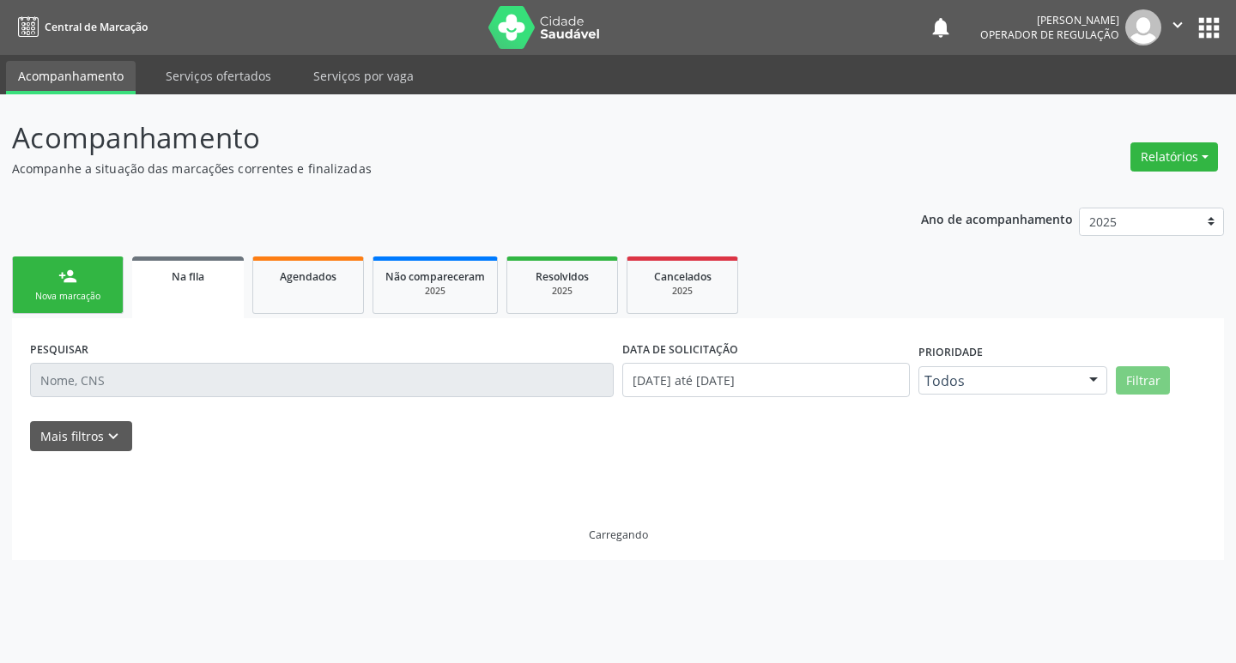
click at [46, 288] on link "person_add Nova marcação" at bounding box center [68, 285] width 112 height 57
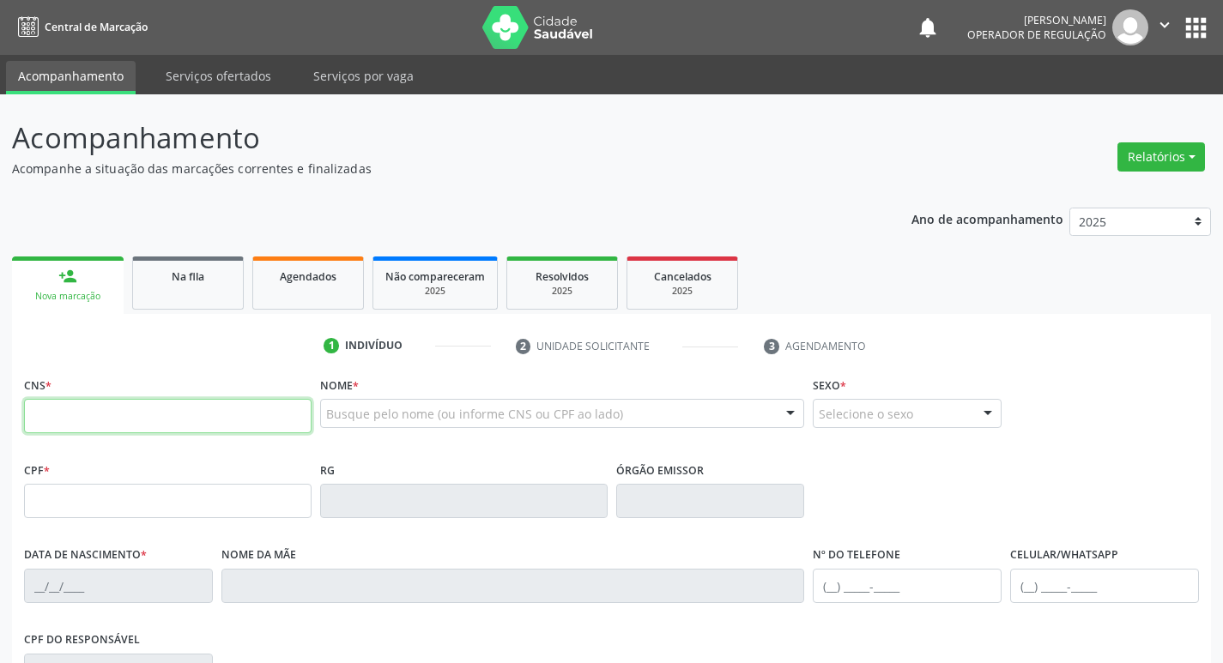
click at [94, 433] on input "text" at bounding box center [167, 416] width 287 height 34
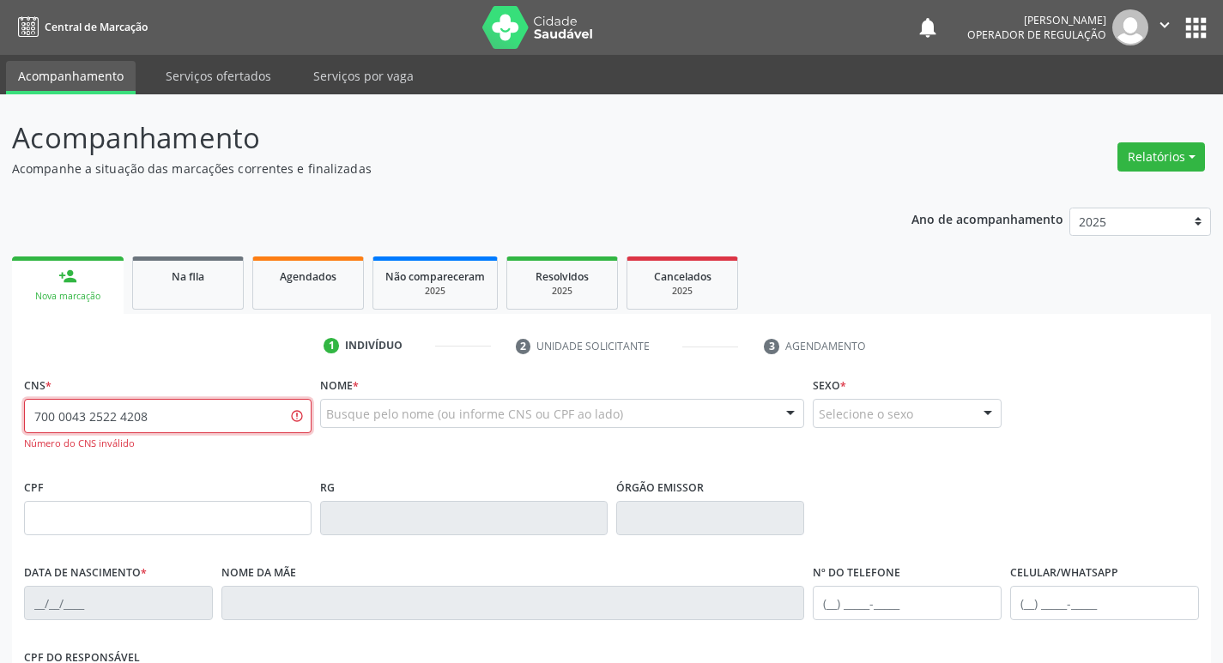
type input "700 0043 2522 4208"
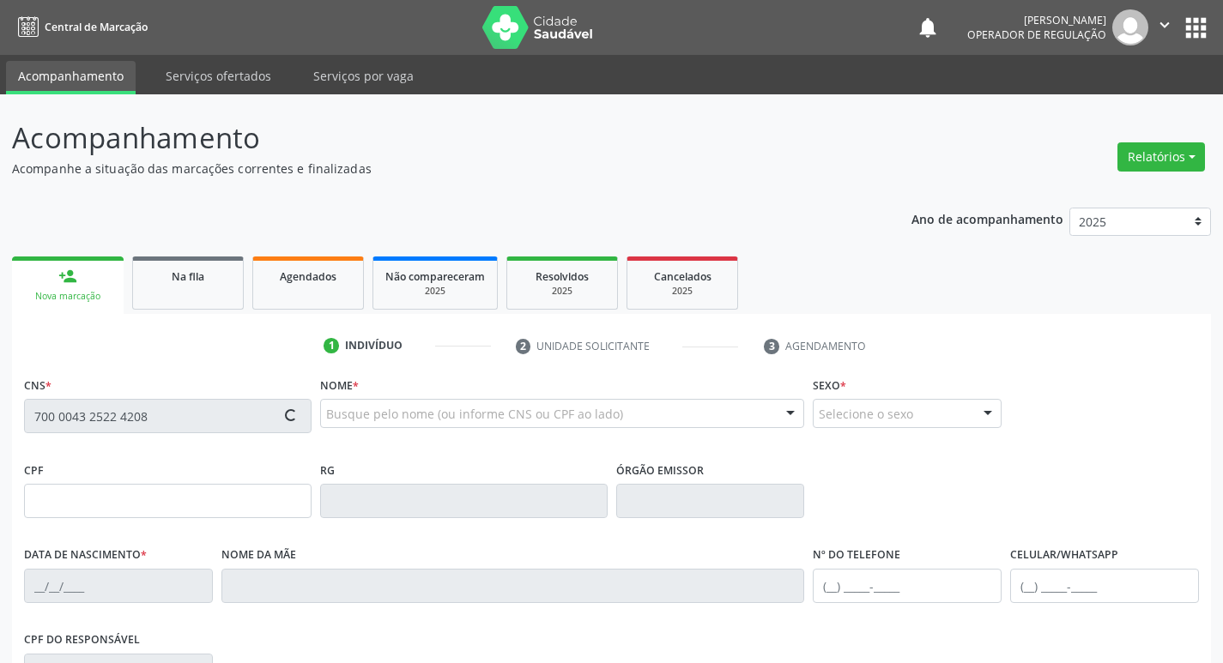
type input "874.136.474-00"
type input "[DATE]"
type input "[PERSON_NAME]"
type input "[PHONE_NUMBER]"
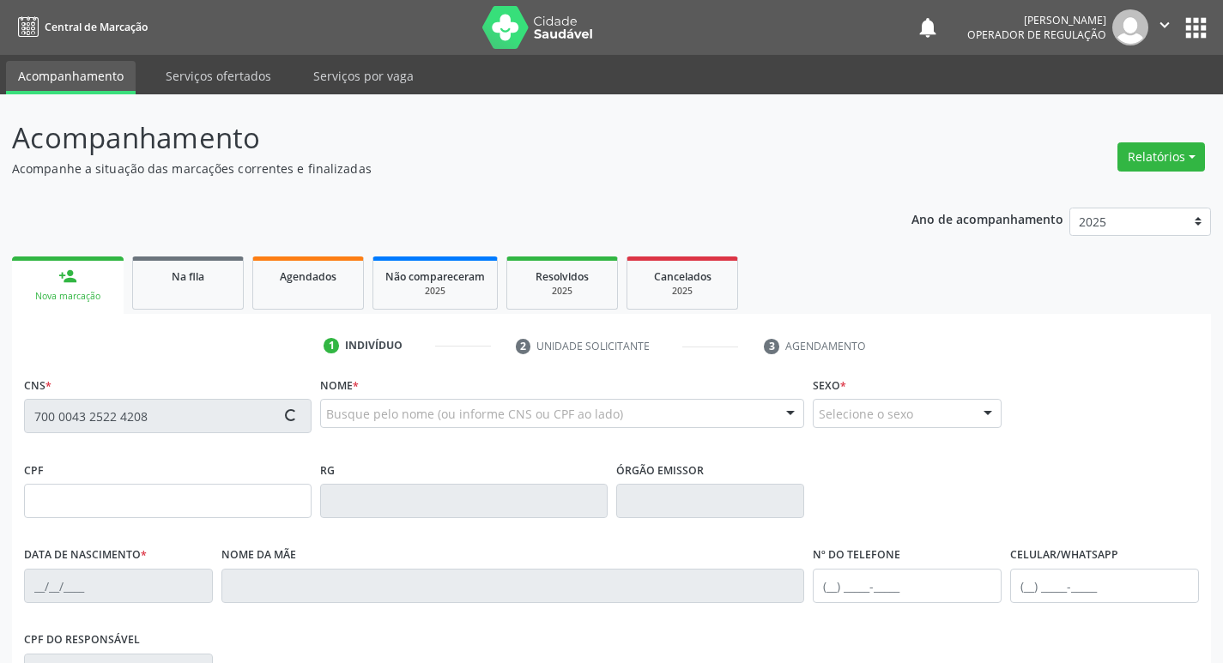
type input "261"
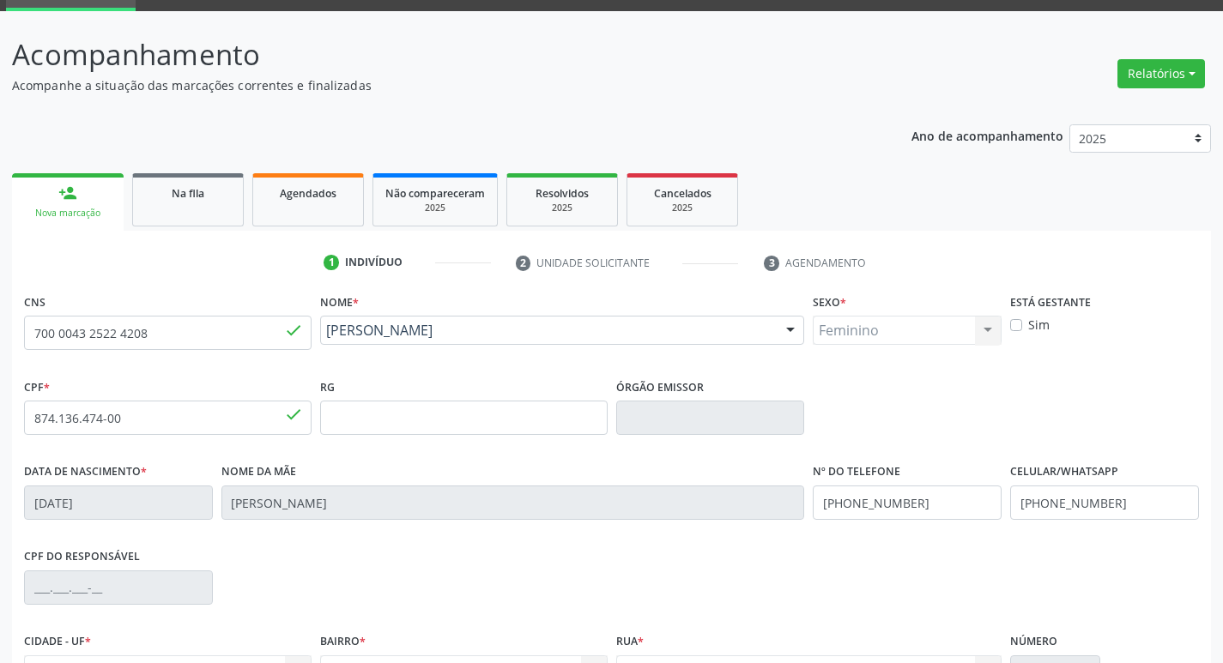
scroll to position [267, 0]
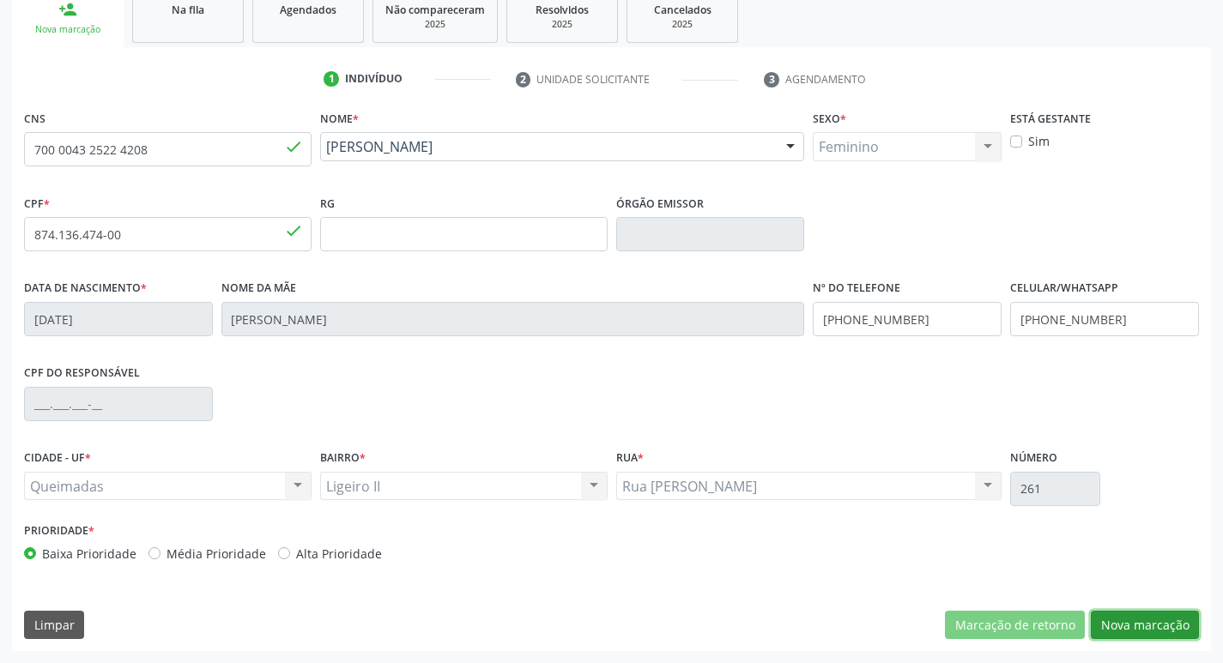
click at [1170, 628] on button "Nova marcação" at bounding box center [1145, 625] width 108 height 29
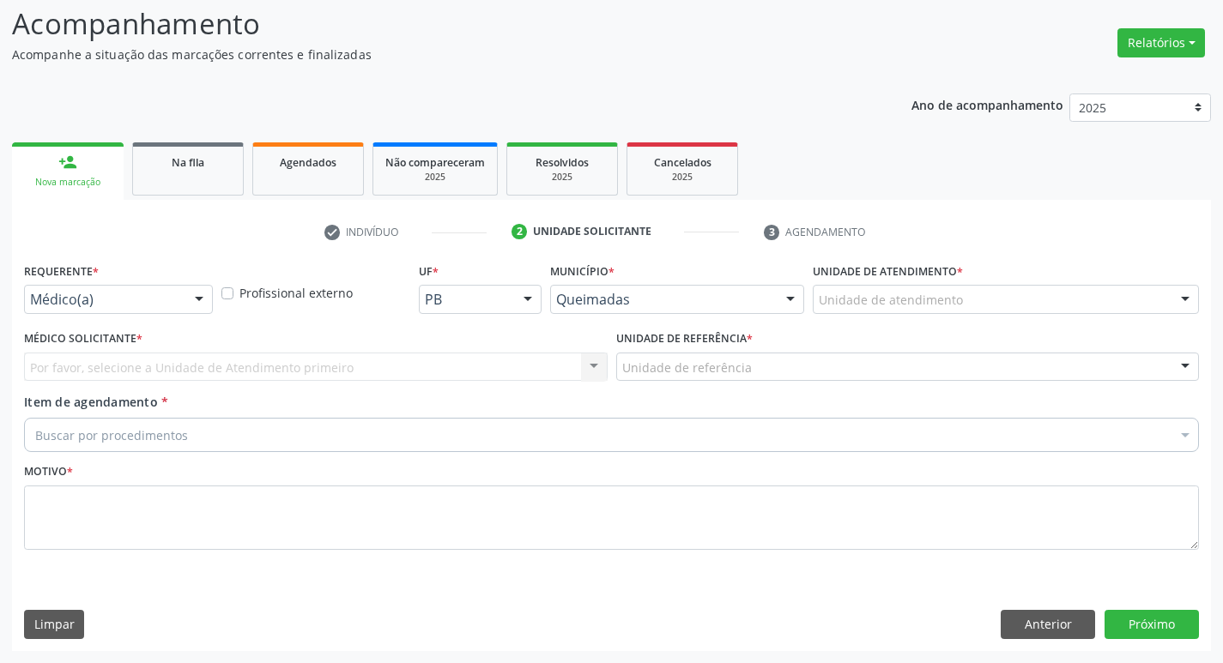
scroll to position [114, 0]
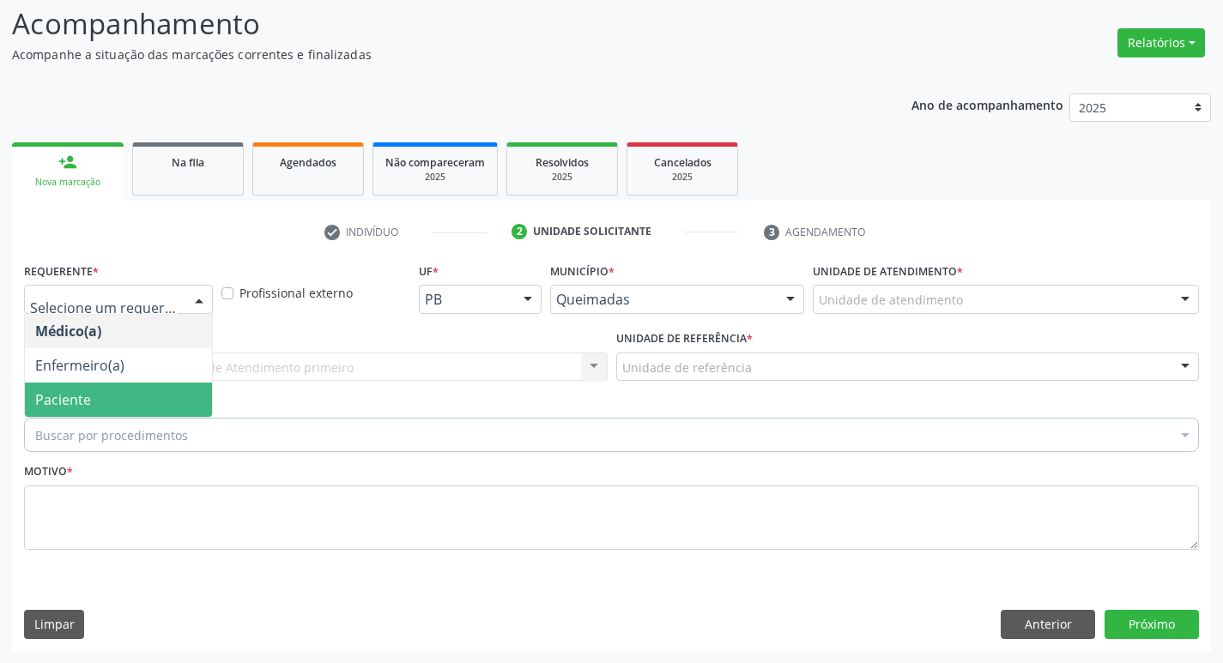
click at [42, 406] on span "Paciente" at bounding box center [63, 399] width 56 height 19
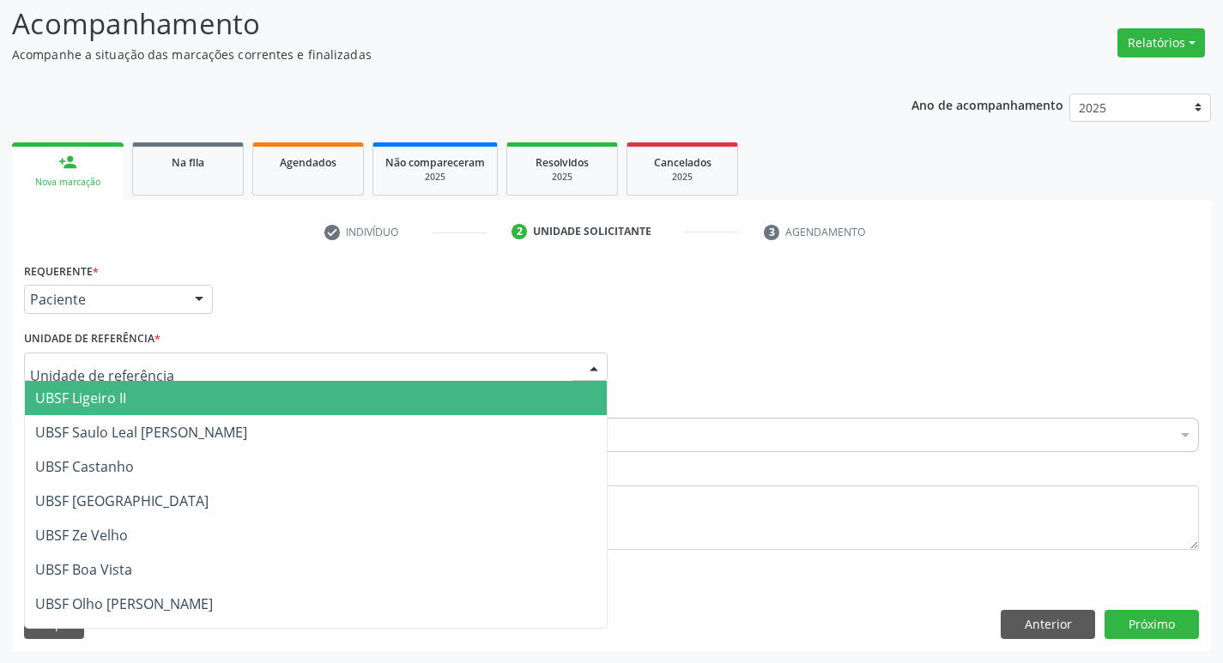
click at [60, 413] on span "UBSF Ligeiro II" at bounding box center [316, 398] width 582 height 34
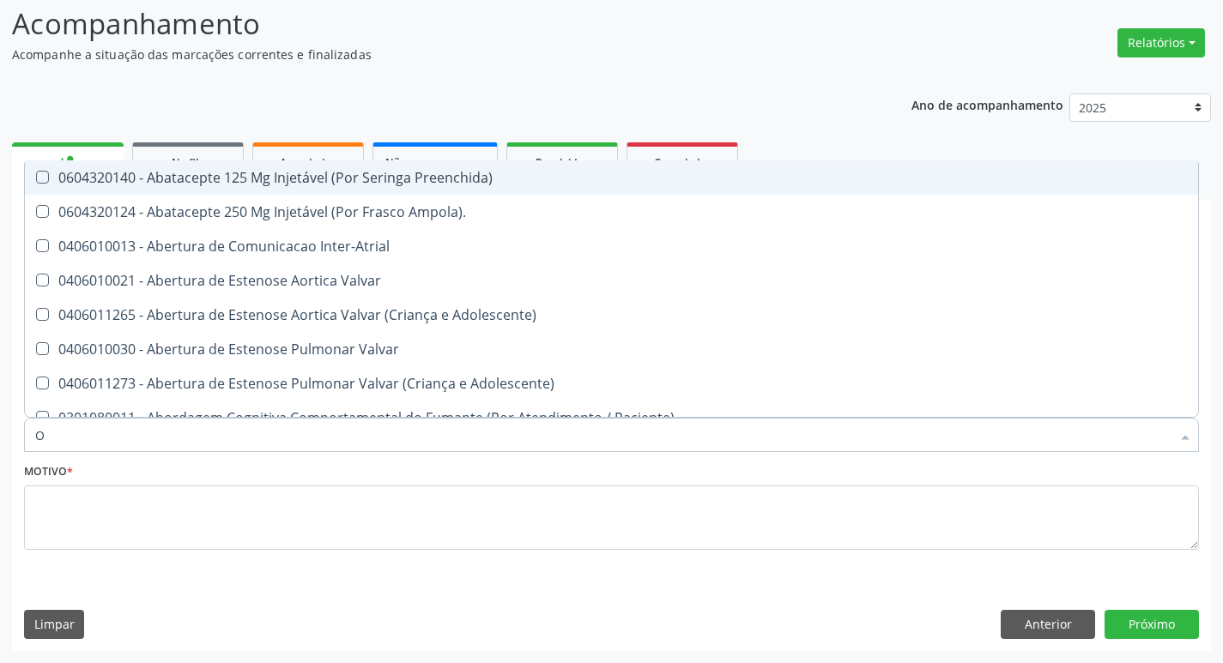
type input "ORTOPEDISTA"
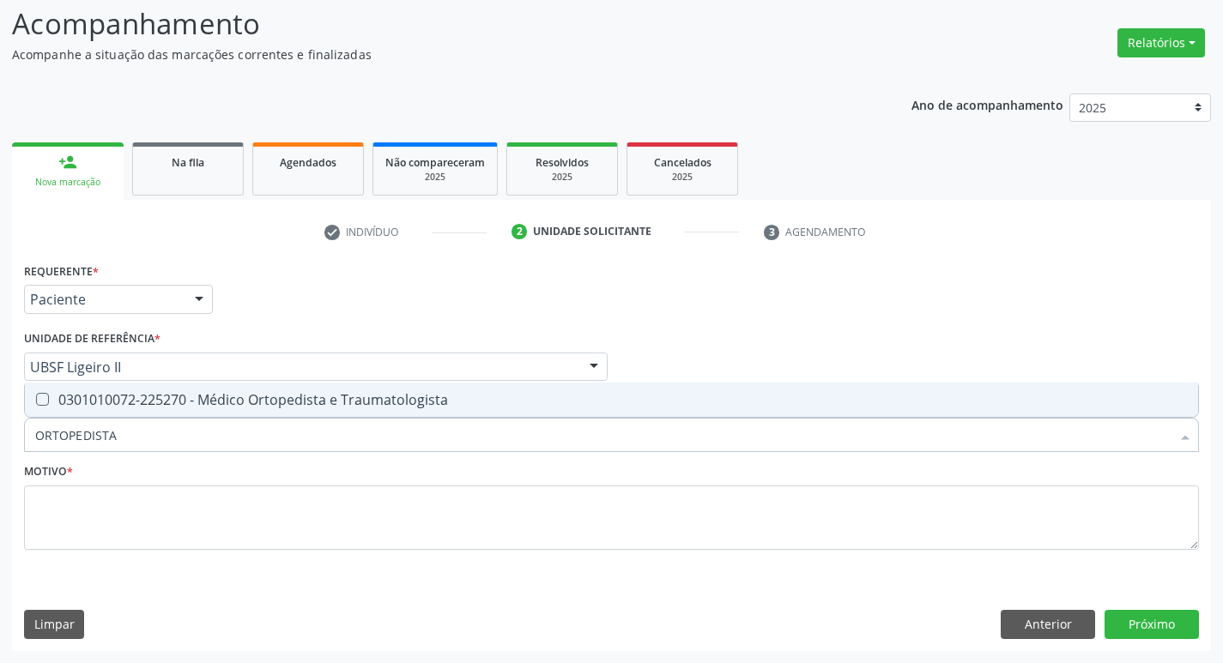
click at [143, 407] on div "0301010072-225270 - Médico Ortopedista e Traumatologista" at bounding box center [611, 400] width 1152 height 14
checkbox Traumatologista "true"
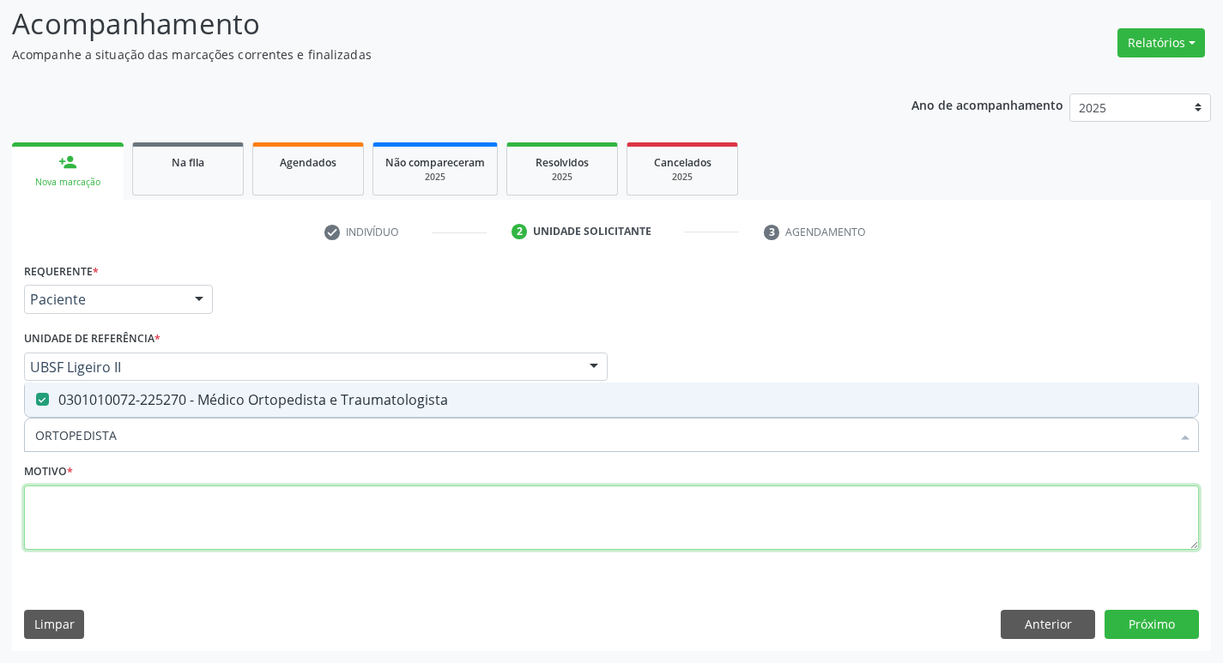
click at [152, 515] on textarea at bounding box center [611, 518] width 1175 height 65
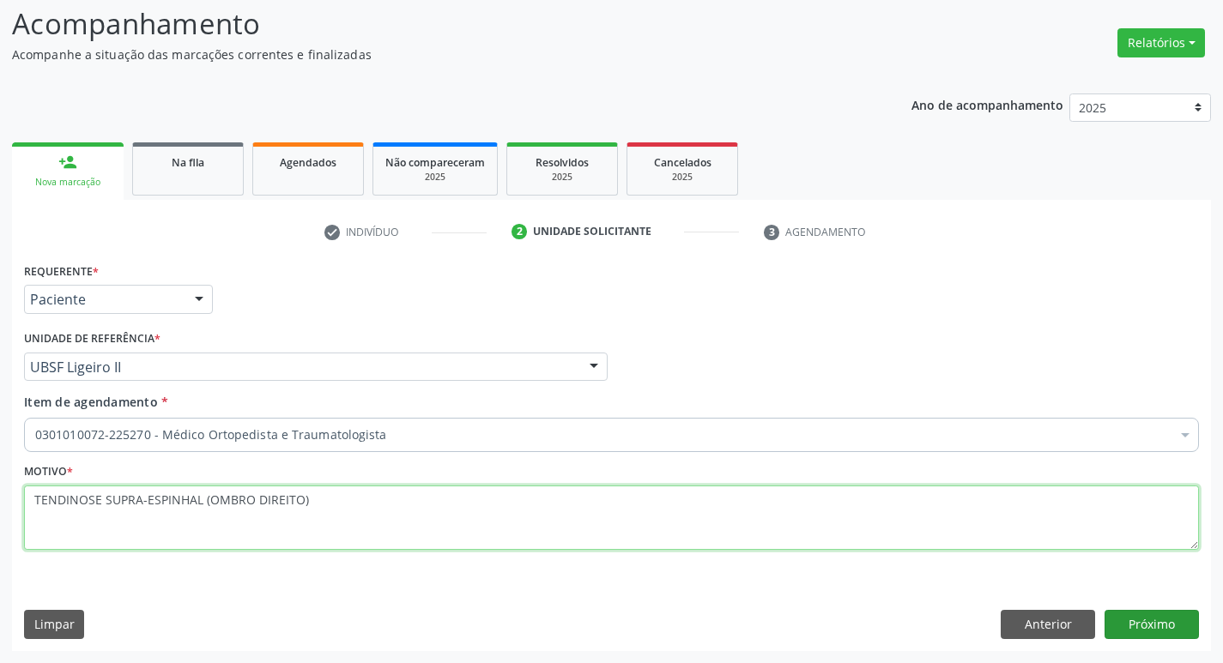
type textarea "TENDINOSE SUPRA-ESPINHAL (OMBRO DIREITO)"
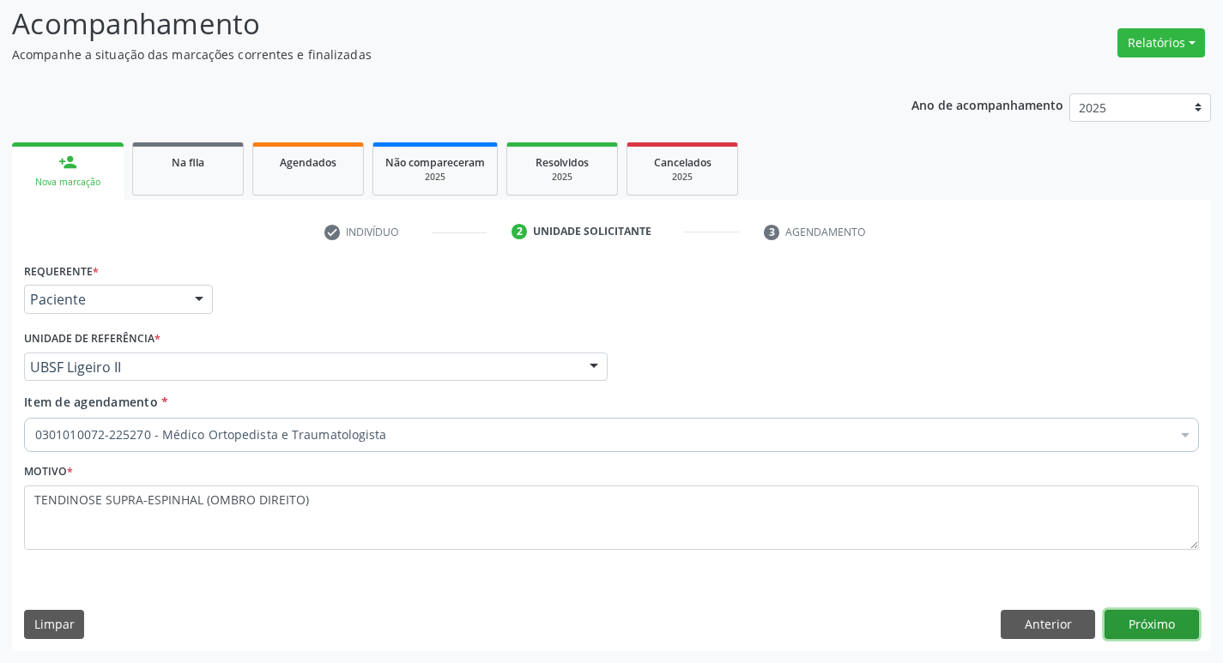
click at [1127, 626] on button "Próximo" at bounding box center [1151, 624] width 94 height 29
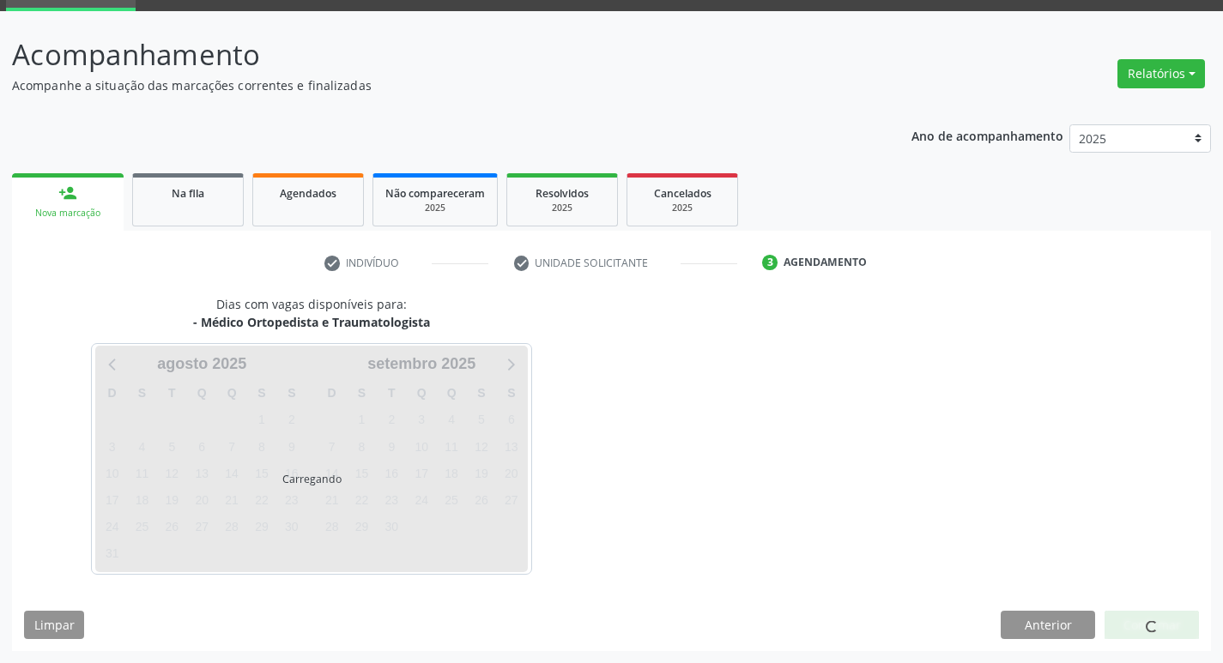
scroll to position [83, 0]
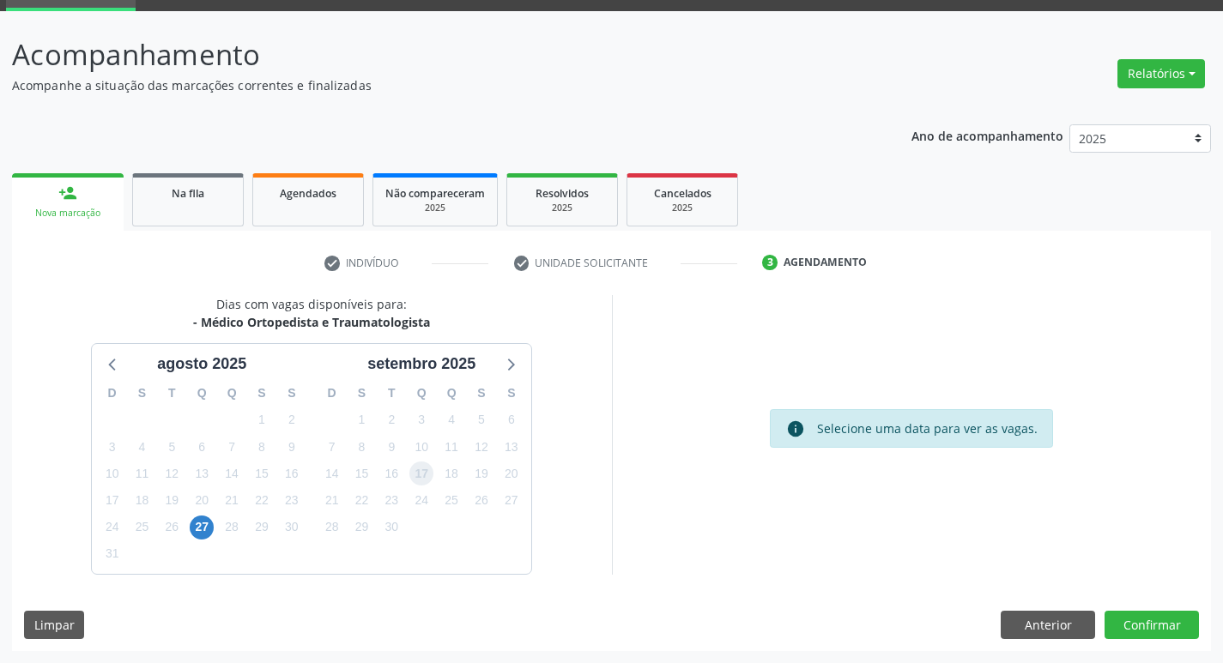
click at [421, 482] on span "17" at bounding box center [421, 474] width 24 height 24
click at [1121, 621] on button "Confirmar" at bounding box center [1151, 625] width 94 height 29
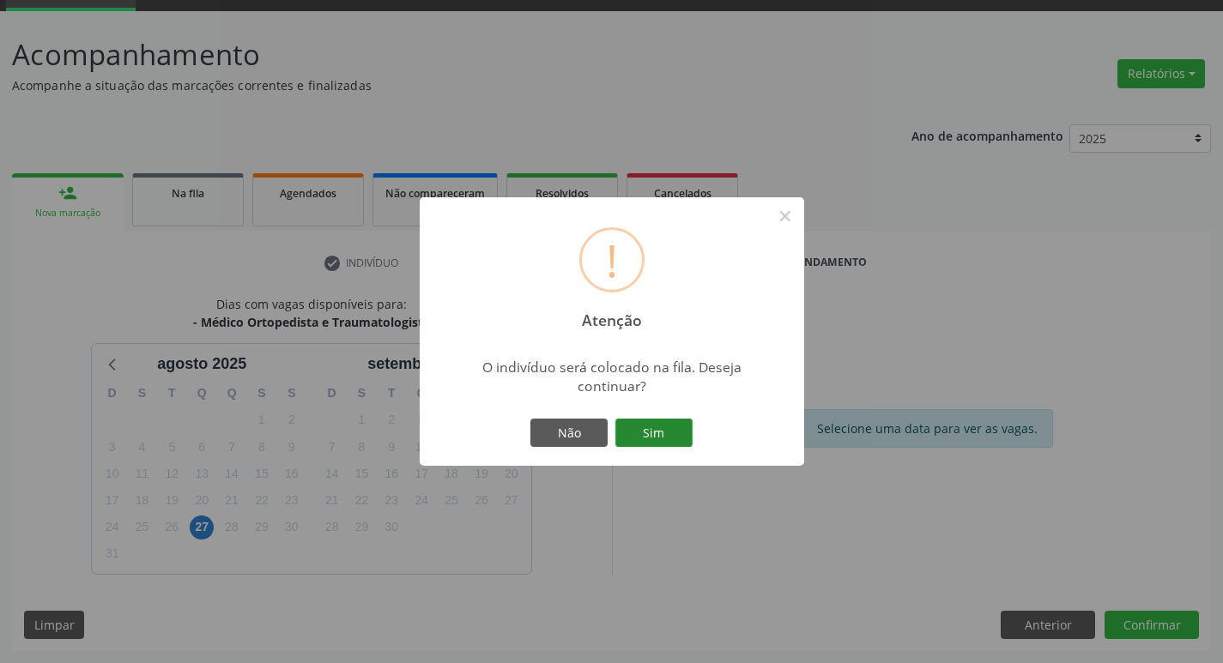
click at [658, 441] on button "Sim" at bounding box center [653, 433] width 77 height 29
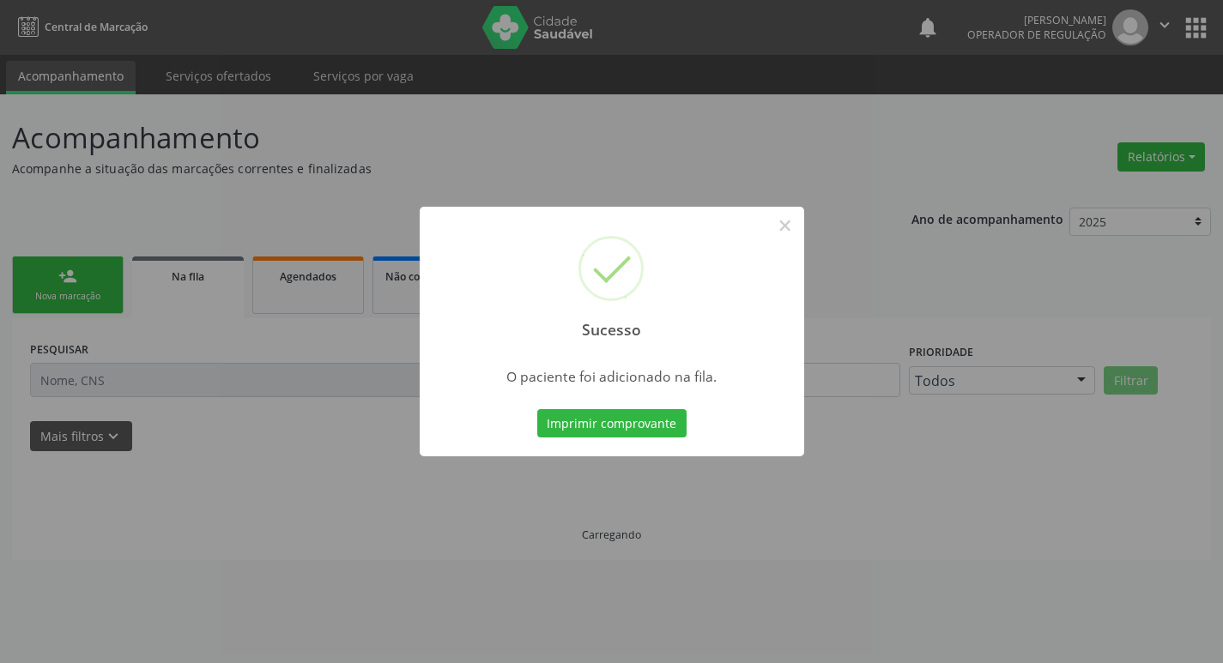
scroll to position [0, 0]
click at [49, 342] on div "Sucesso × O paciente foi adicionado na fila. Imprimir comprovante Cancel" at bounding box center [618, 331] width 1236 height 663
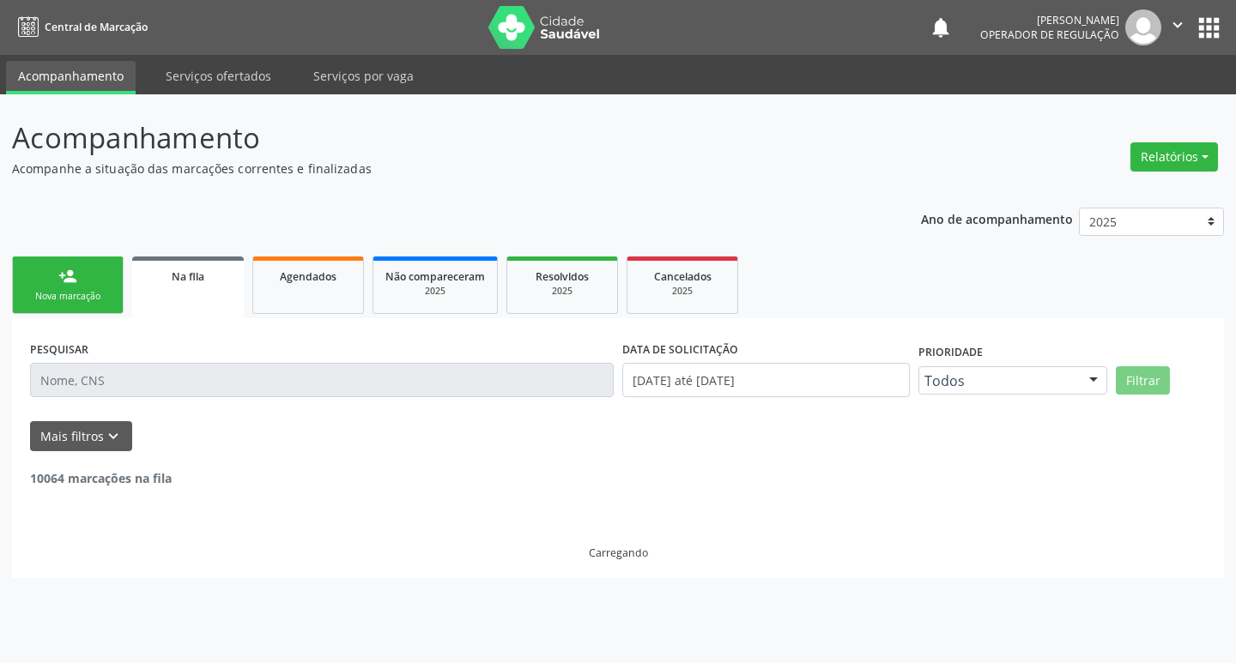
click at [49, 290] on div "Nova marcação" at bounding box center [68, 296] width 86 height 13
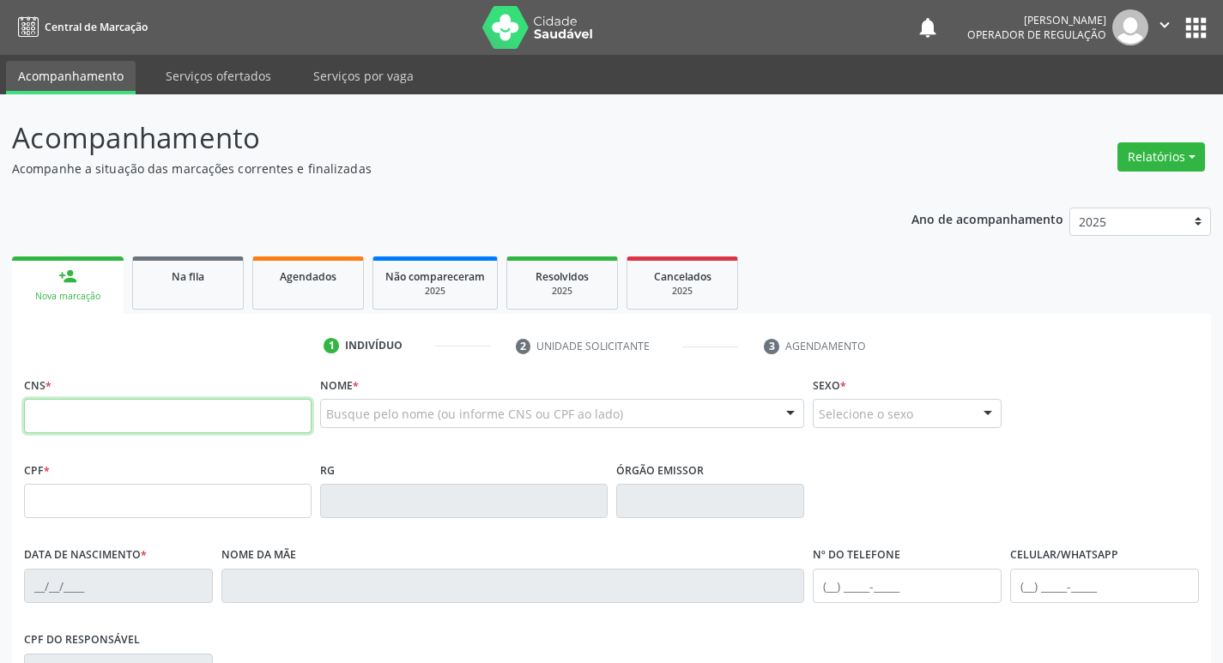
click at [85, 418] on input "text" at bounding box center [167, 416] width 287 height 34
type input "700 0048 5762 8303"
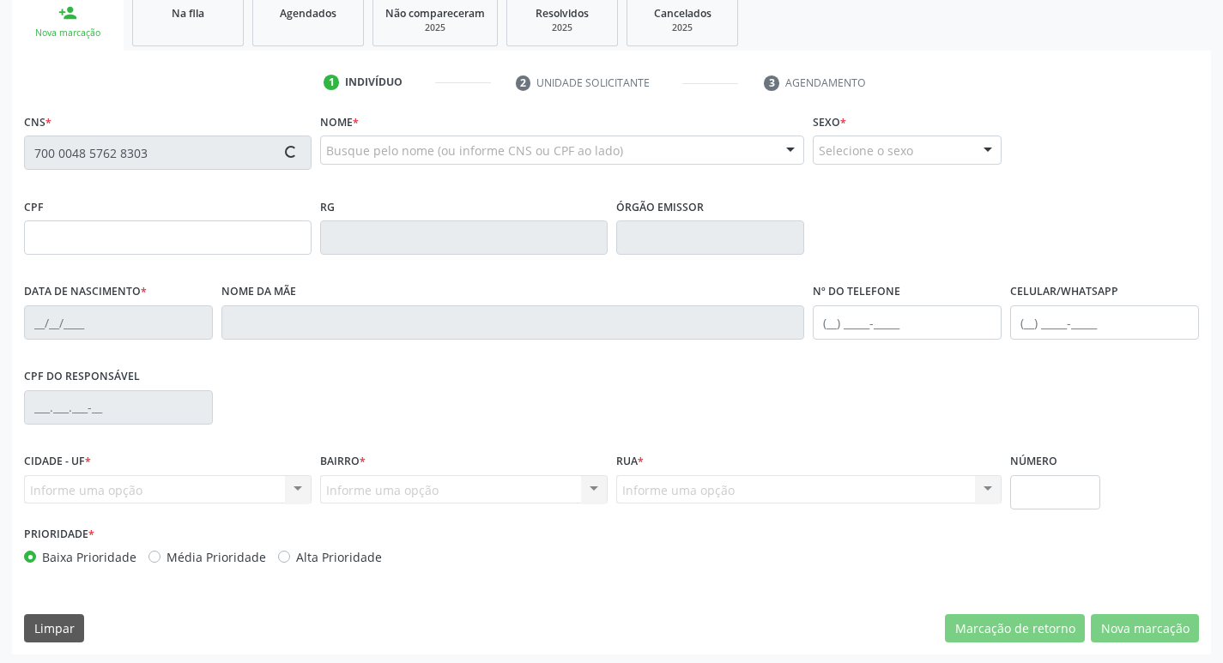
scroll to position [267, 0]
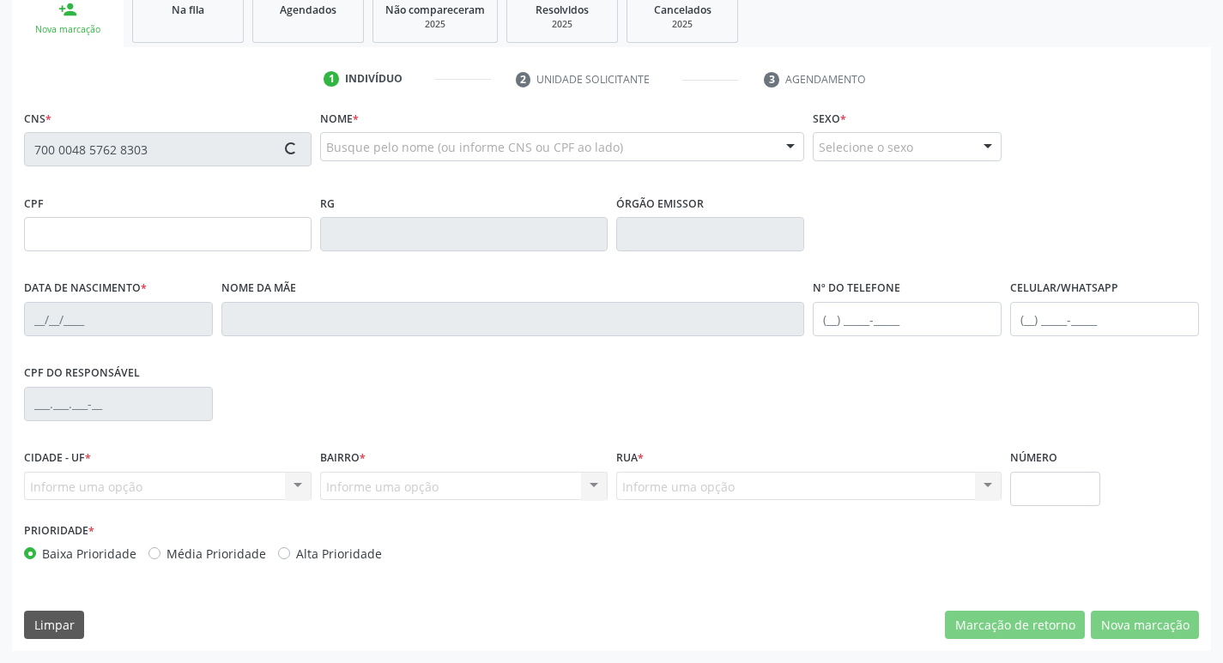
type input "049.148.444-51"
type input "[DATE]"
type input "[PERSON_NAME] da Conceição"
type input "[PHONE_NUMBER]"
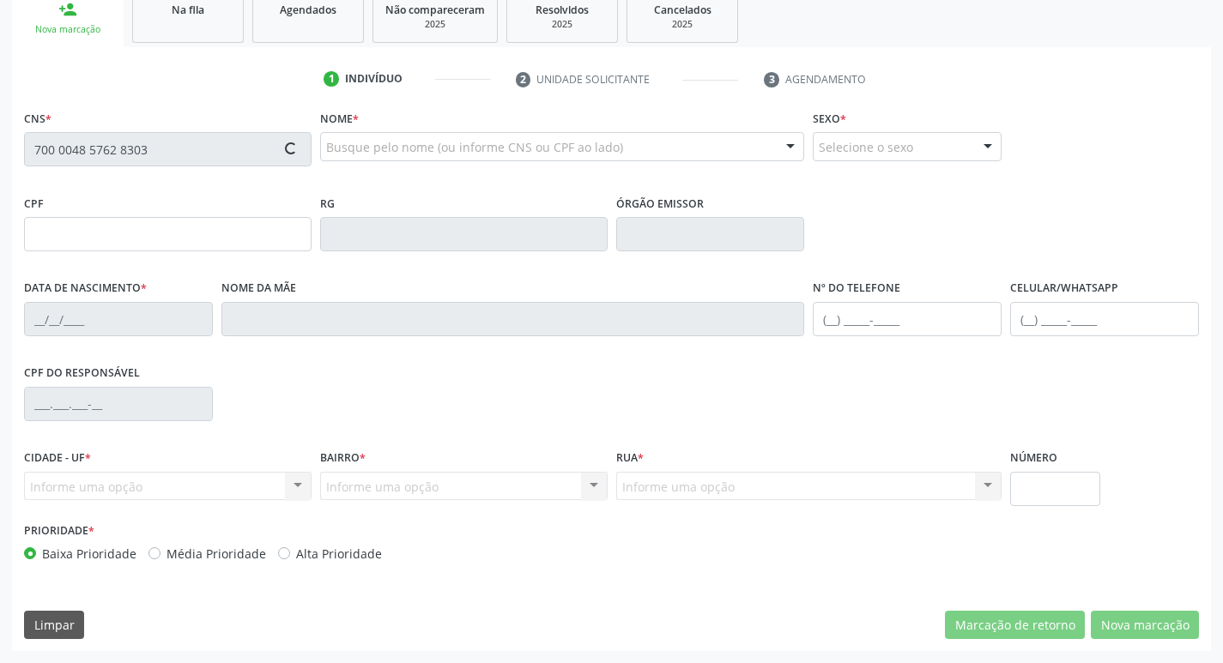
type input "158"
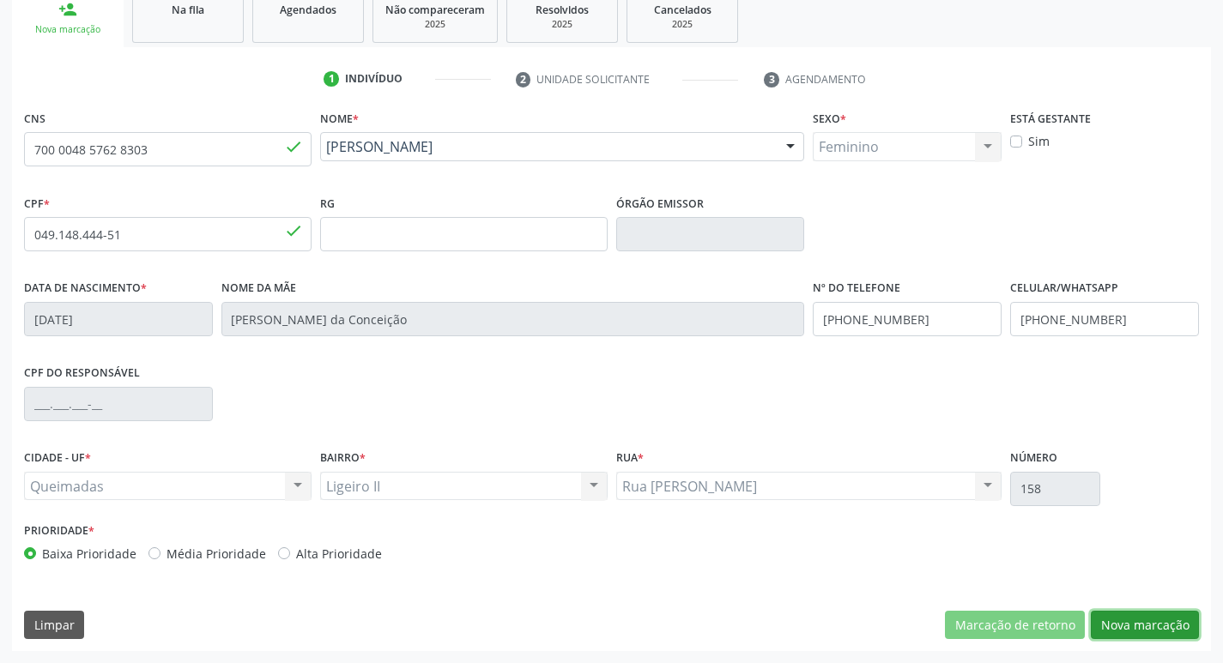
click at [1126, 634] on button "Nova marcação" at bounding box center [1145, 625] width 108 height 29
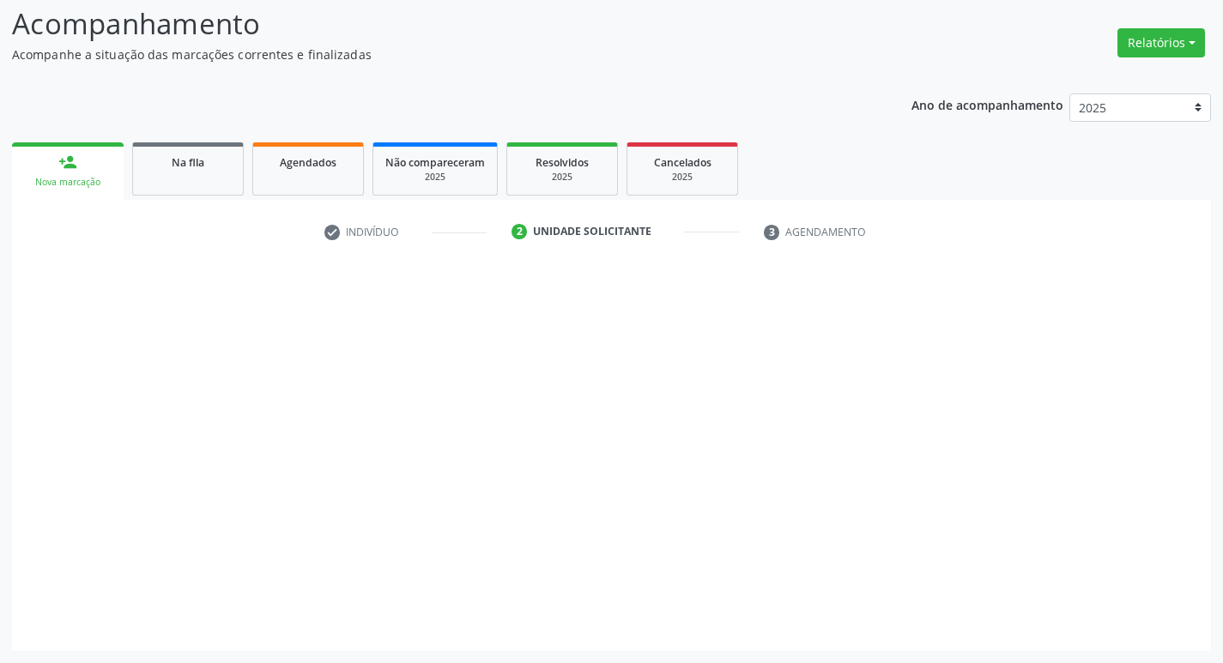
scroll to position [114, 0]
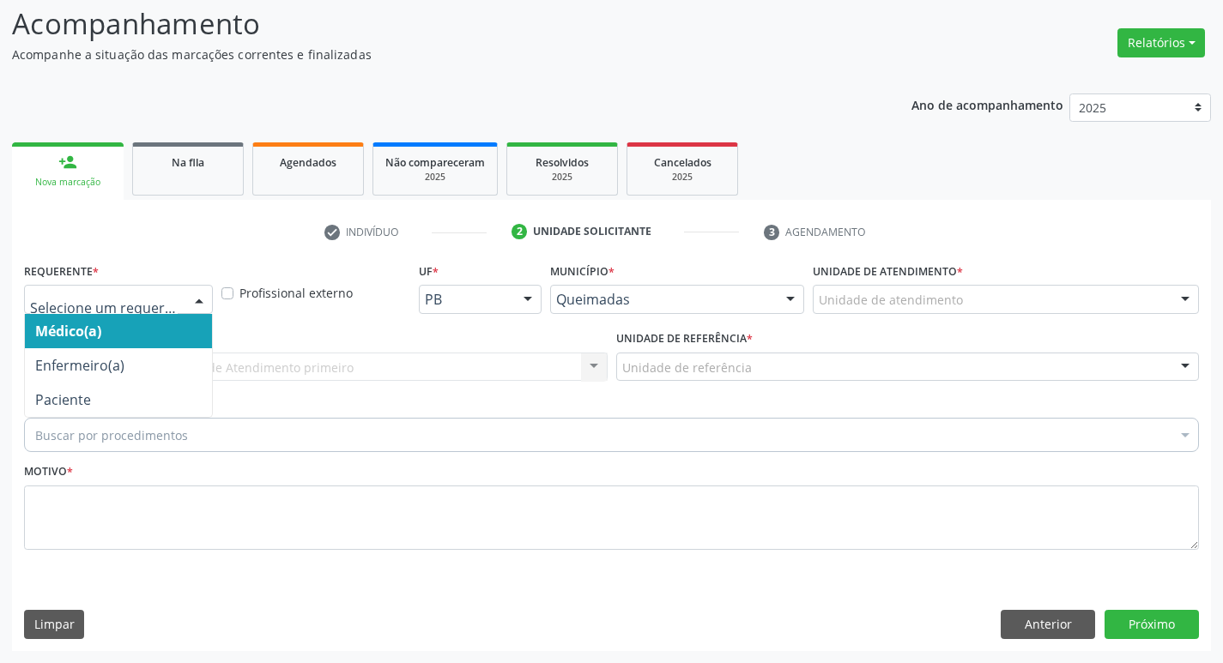
click at [136, 289] on div at bounding box center [118, 299] width 189 height 29
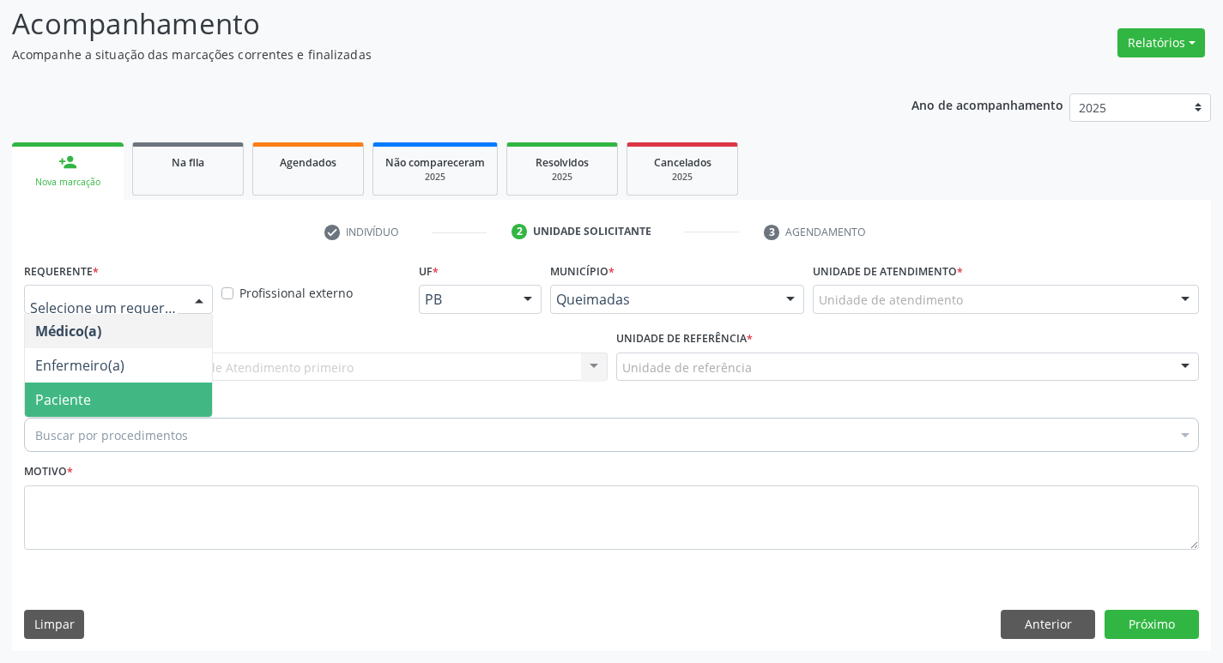
click at [84, 402] on span "Paciente" at bounding box center [63, 399] width 56 height 19
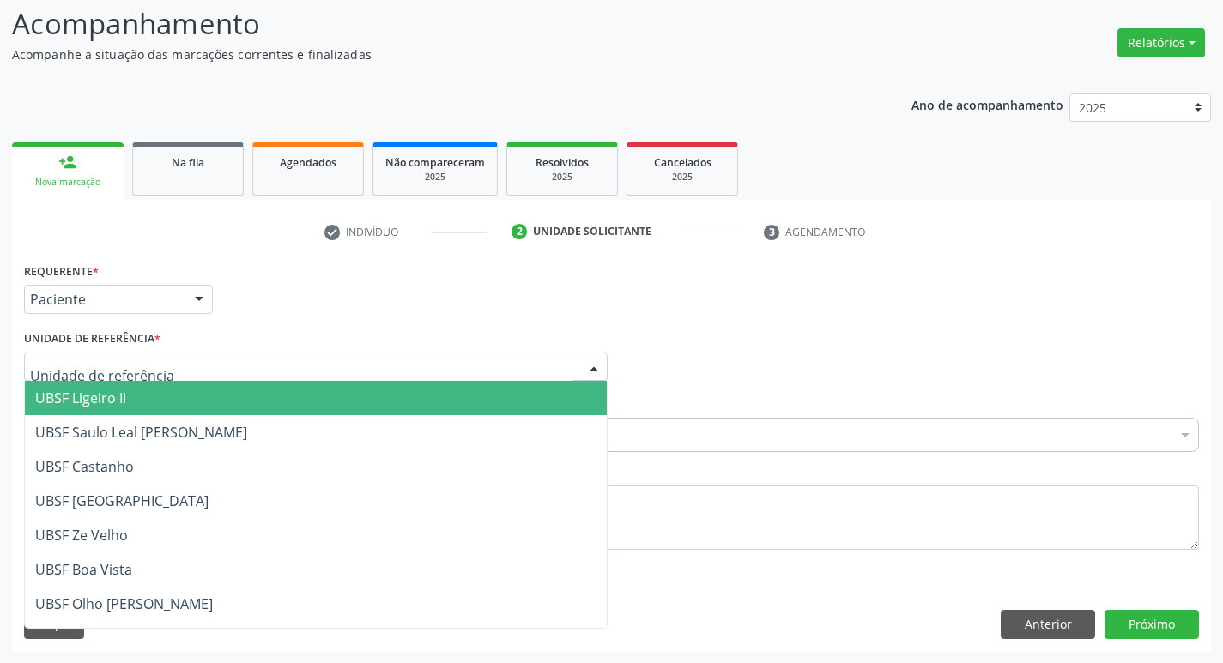
click at [99, 402] on span "UBSF Ligeiro II" at bounding box center [80, 398] width 91 height 19
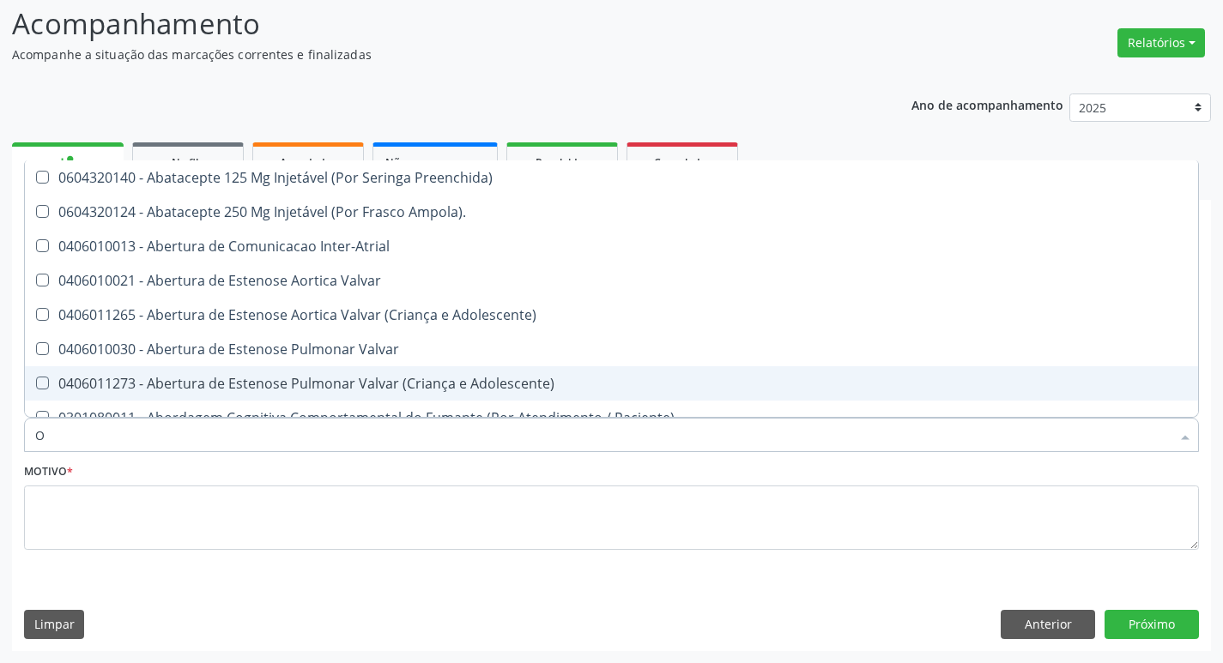
type input "ORTOPEDISTA"
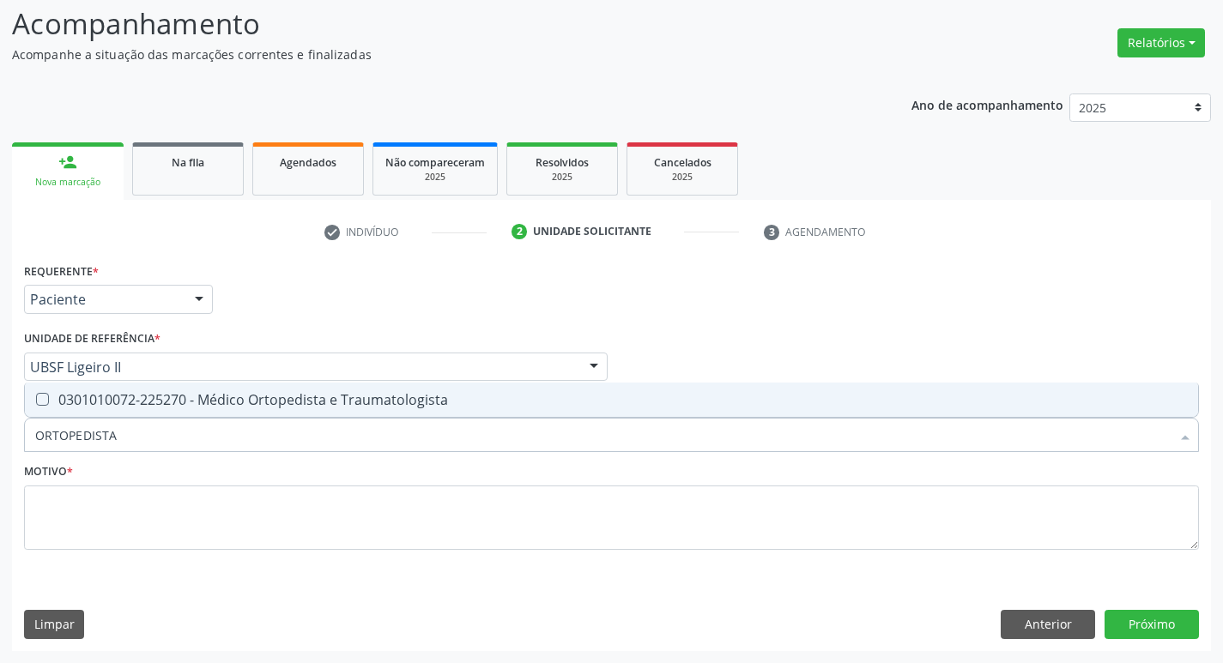
click at [171, 407] on div "0301010072-225270 - Médico Ortopedista e Traumatologista" at bounding box center [611, 400] width 1152 height 14
checkbox Traumatologista "true"
click at [140, 566] on div "Motivo *" at bounding box center [611, 516] width 1183 height 115
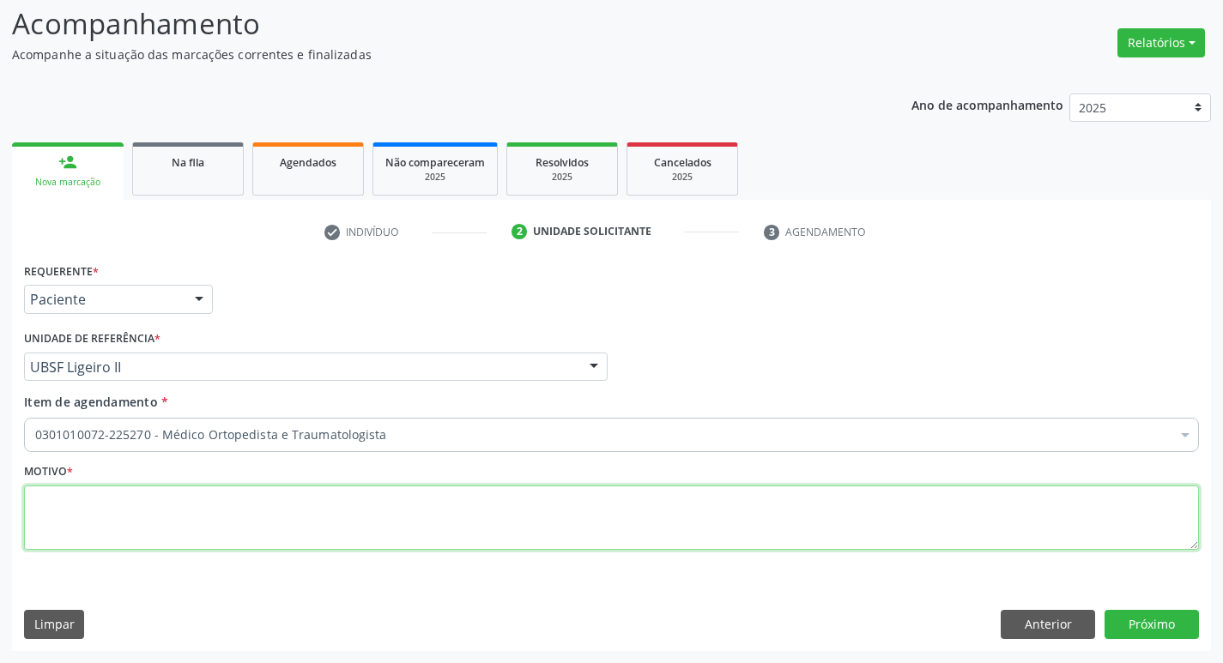
click at [149, 545] on textarea at bounding box center [611, 518] width 1175 height 65
type textarea "DOR PERSISTENTE EM OMBRO ESQUERDO"
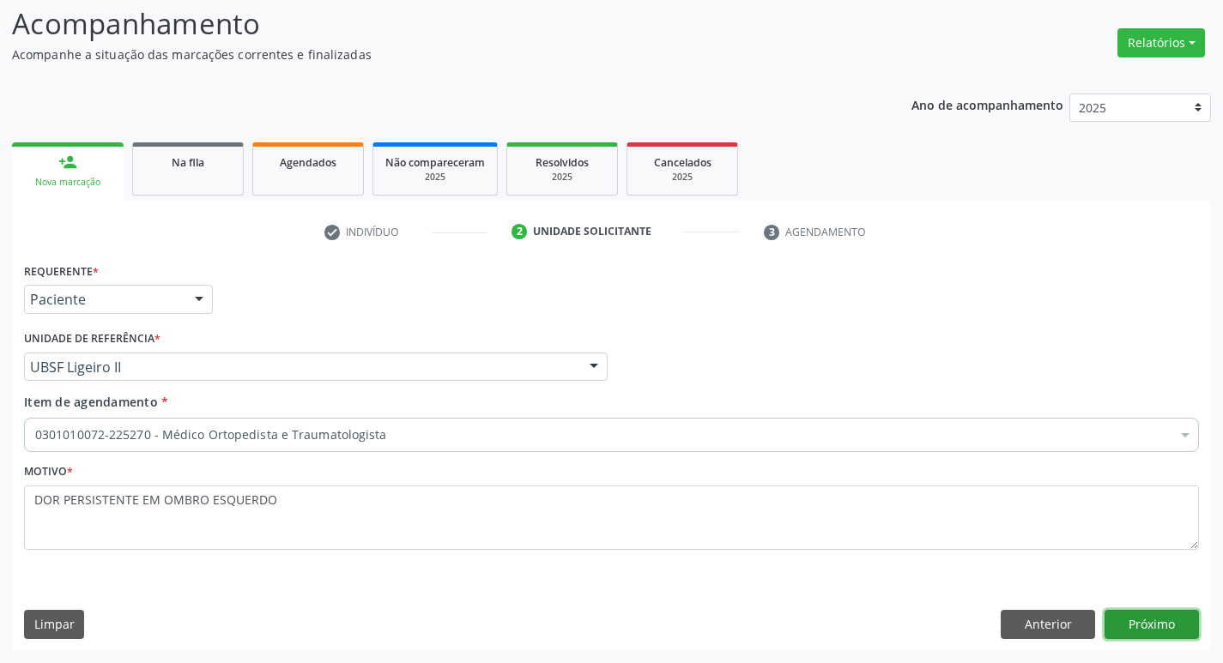
click at [1129, 620] on button "Próximo" at bounding box center [1151, 624] width 94 height 29
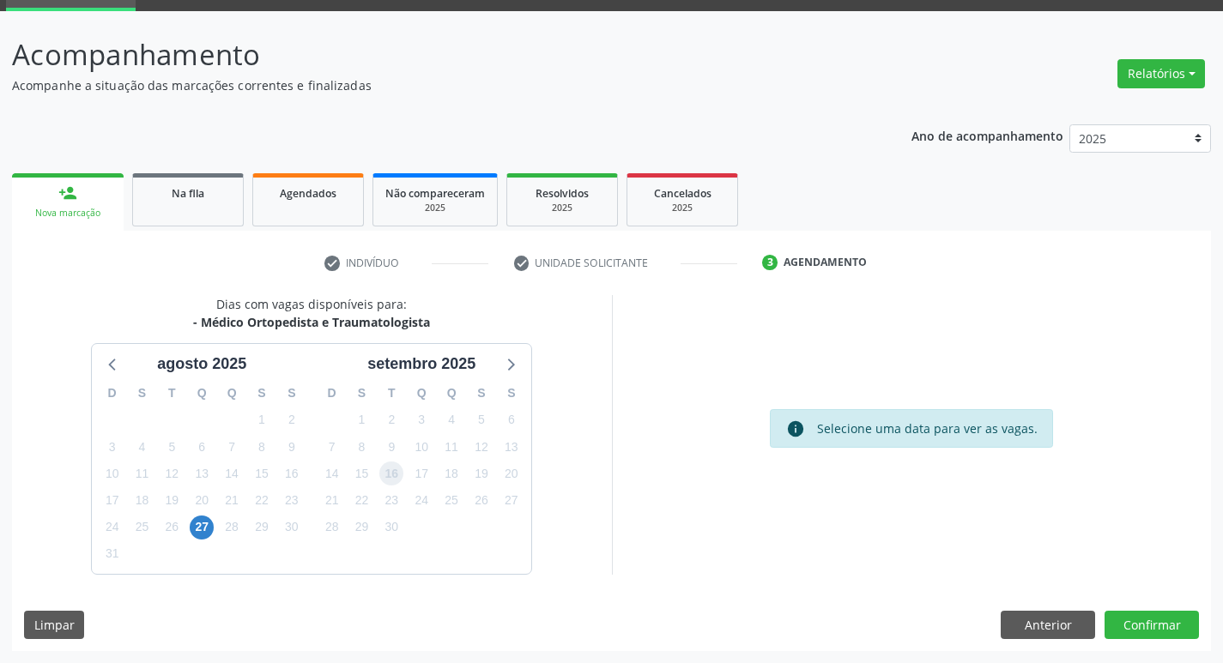
click at [391, 475] on span "16" at bounding box center [391, 474] width 24 height 24
click at [1176, 623] on button "Confirmar" at bounding box center [1151, 625] width 94 height 29
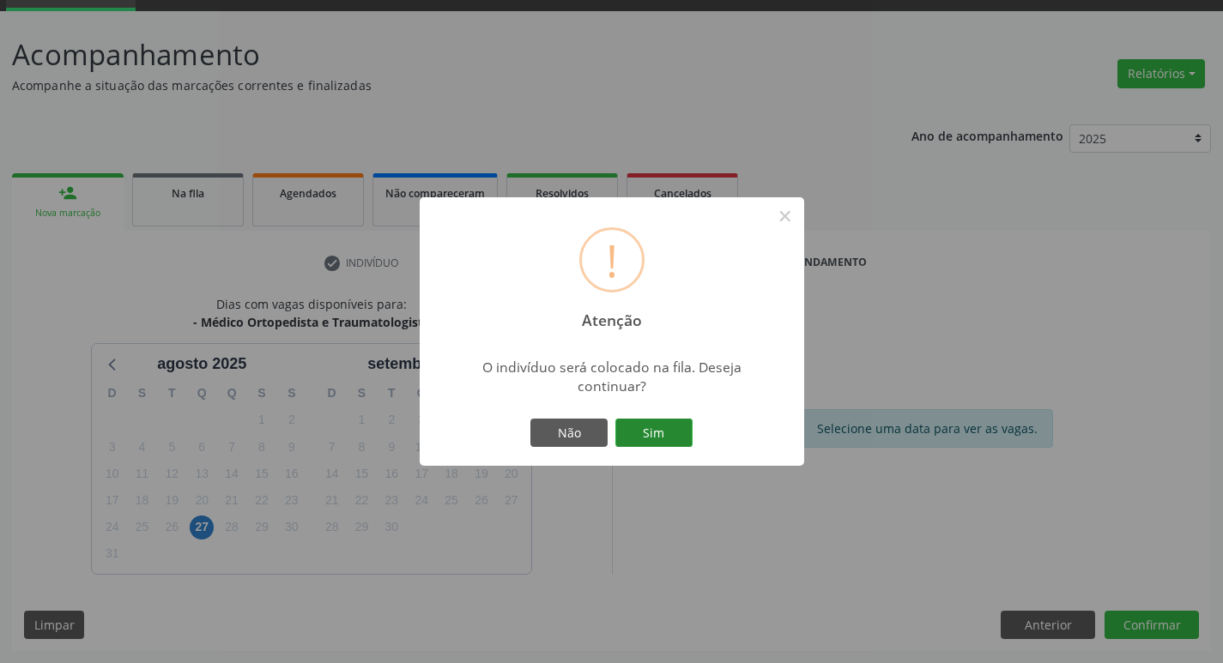
click at [628, 432] on button "Sim" at bounding box center [653, 433] width 77 height 29
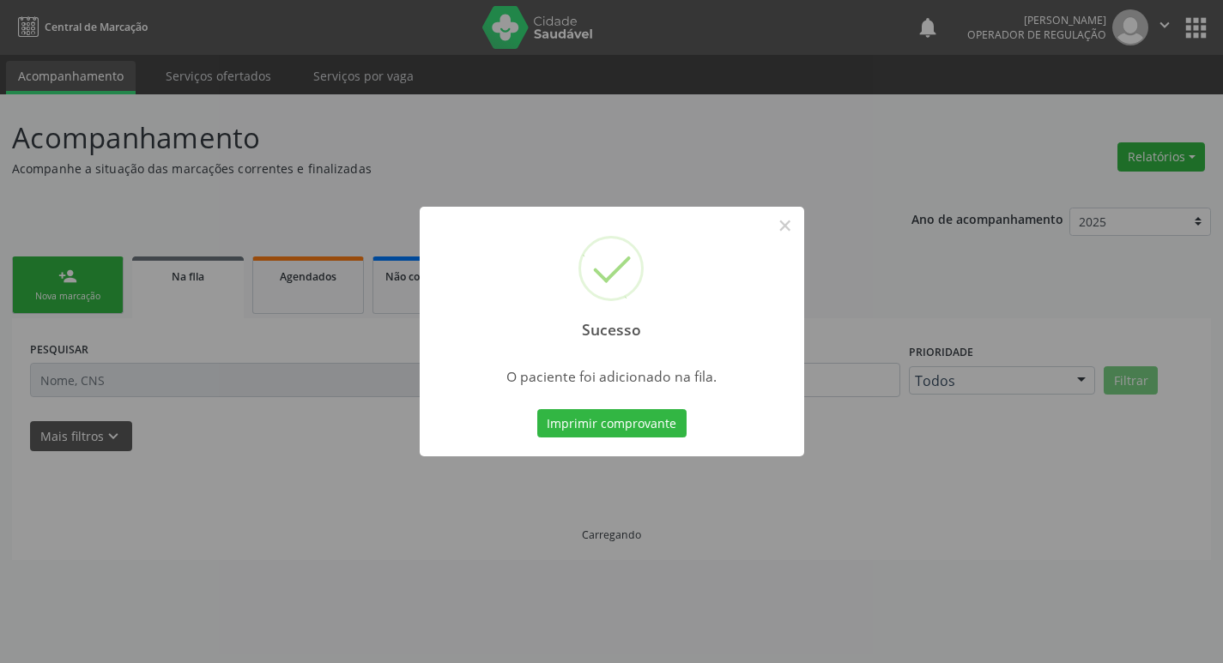
scroll to position [0, 0]
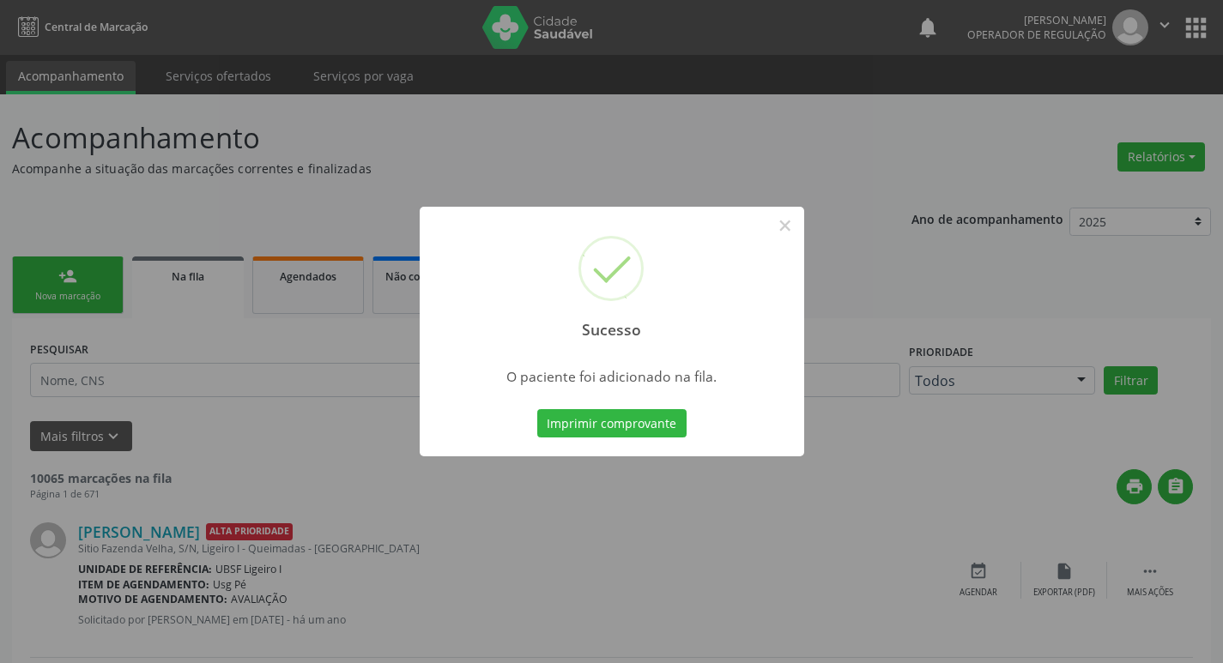
click at [345, 309] on div "Sucesso × O paciente foi adicionado na fila. Imprimir comprovante Cancel" at bounding box center [611, 331] width 1223 height 663
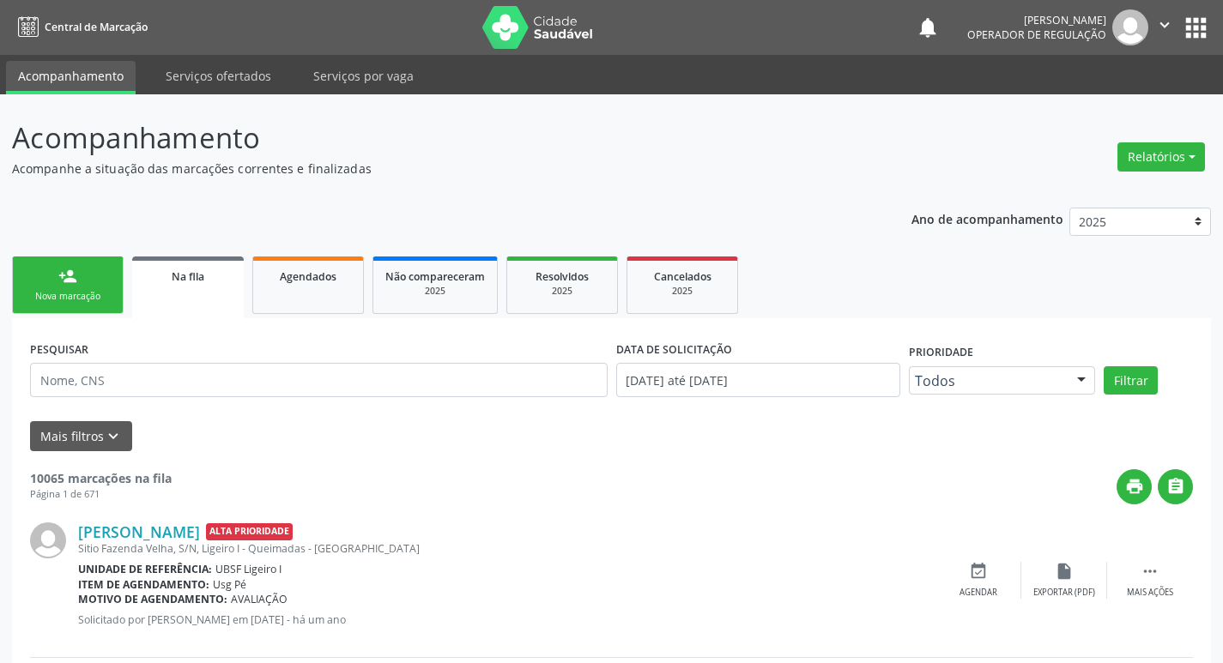
click at [83, 295] on div "Nova marcação" at bounding box center [68, 296] width 86 height 13
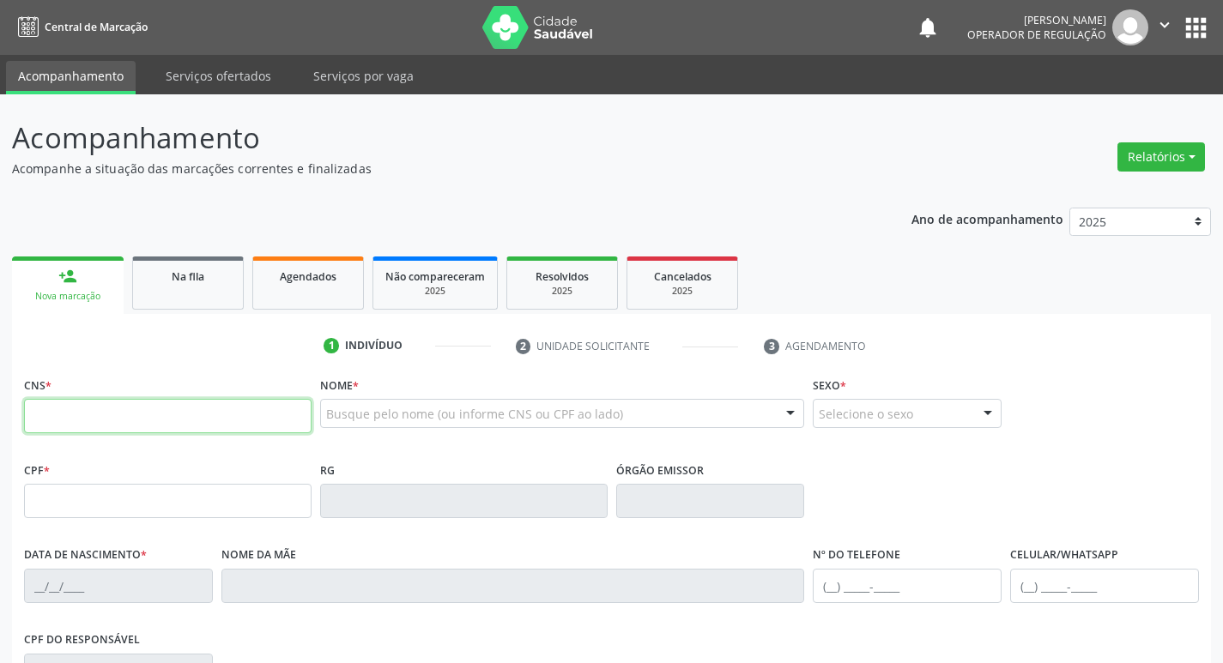
click at [129, 419] on input "text" at bounding box center [167, 416] width 287 height 34
type input "708 4097 3838 7066"
type input "204.964.194-04"
type input "[DATE]"
type input "[PERSON_NAME]"
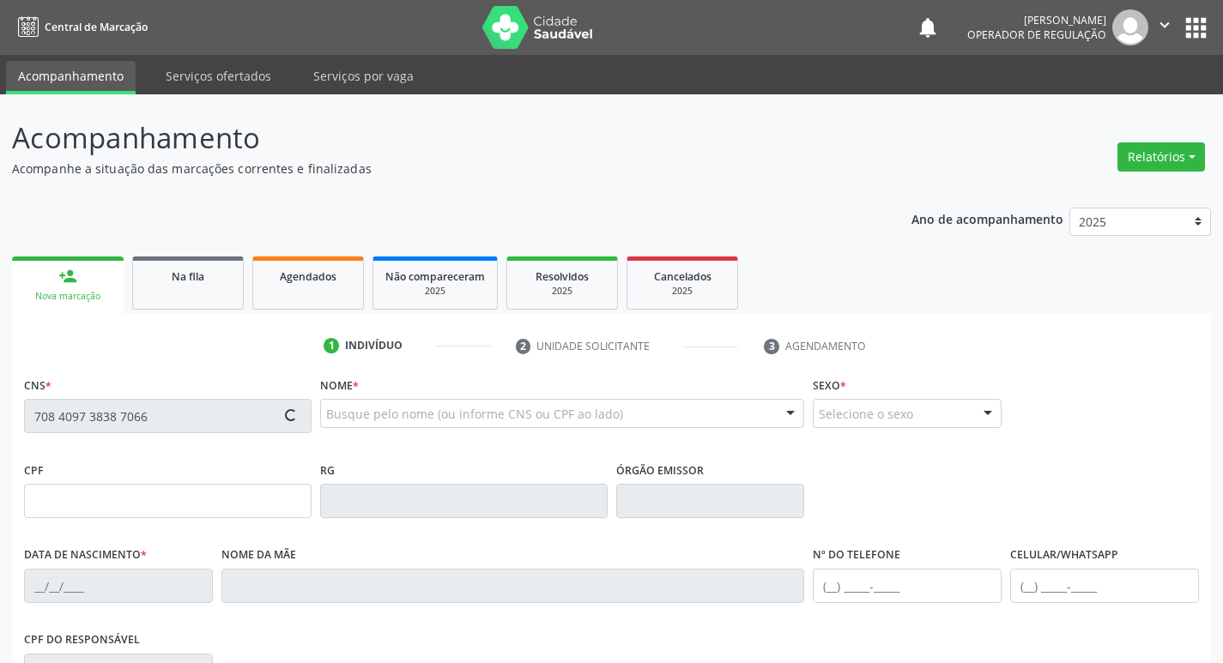
type input "[PHONE_NUMBER]"
type input "125"
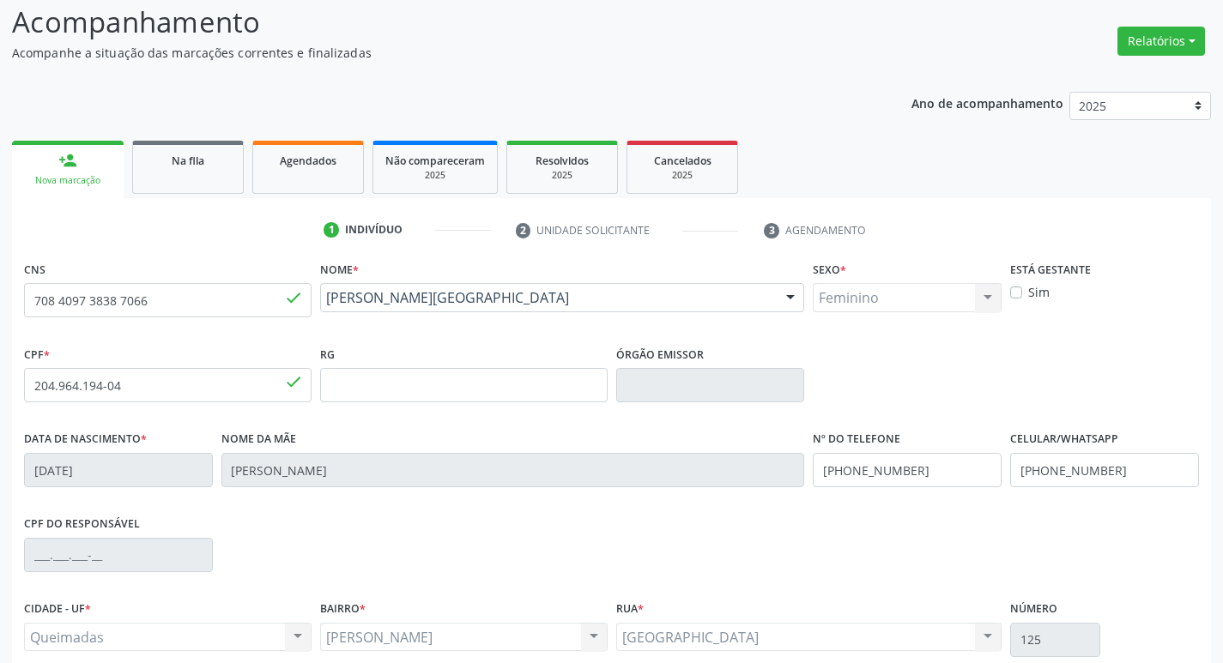
scroll to position [267, 0]
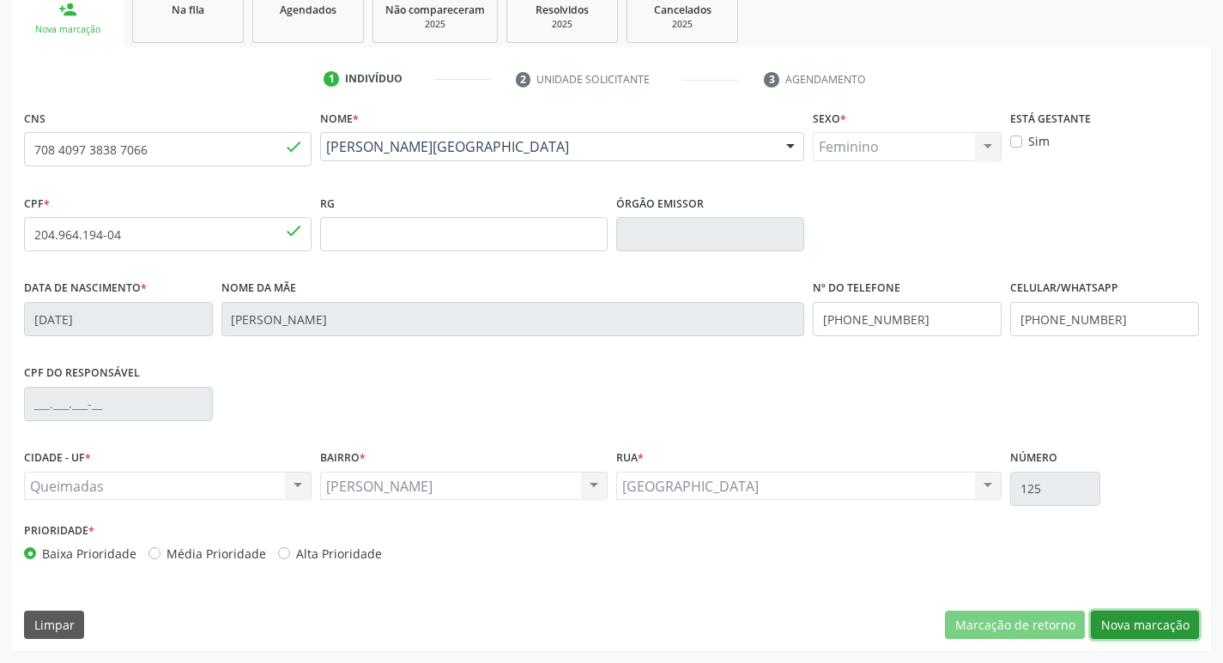
click at [1173, 620] on button "Nova marcação" at bounding box center [1145, 625] width 108 height 29
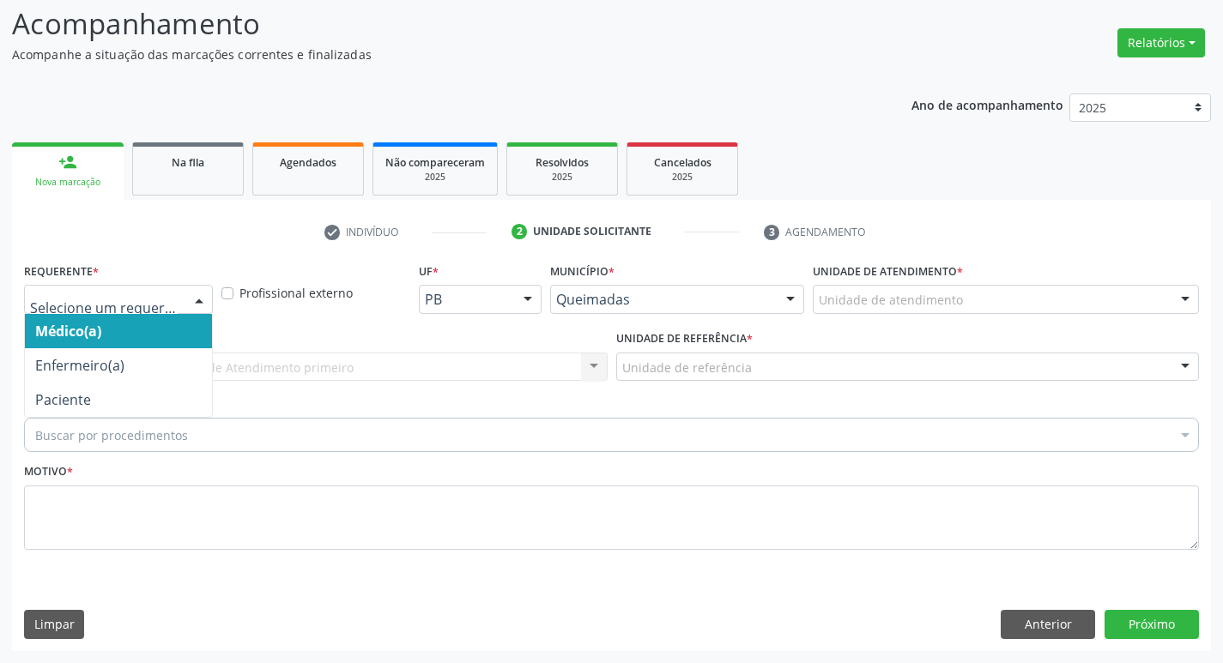
click at [118, 311] on div at bounding box center [118, 299] width 189 height 29
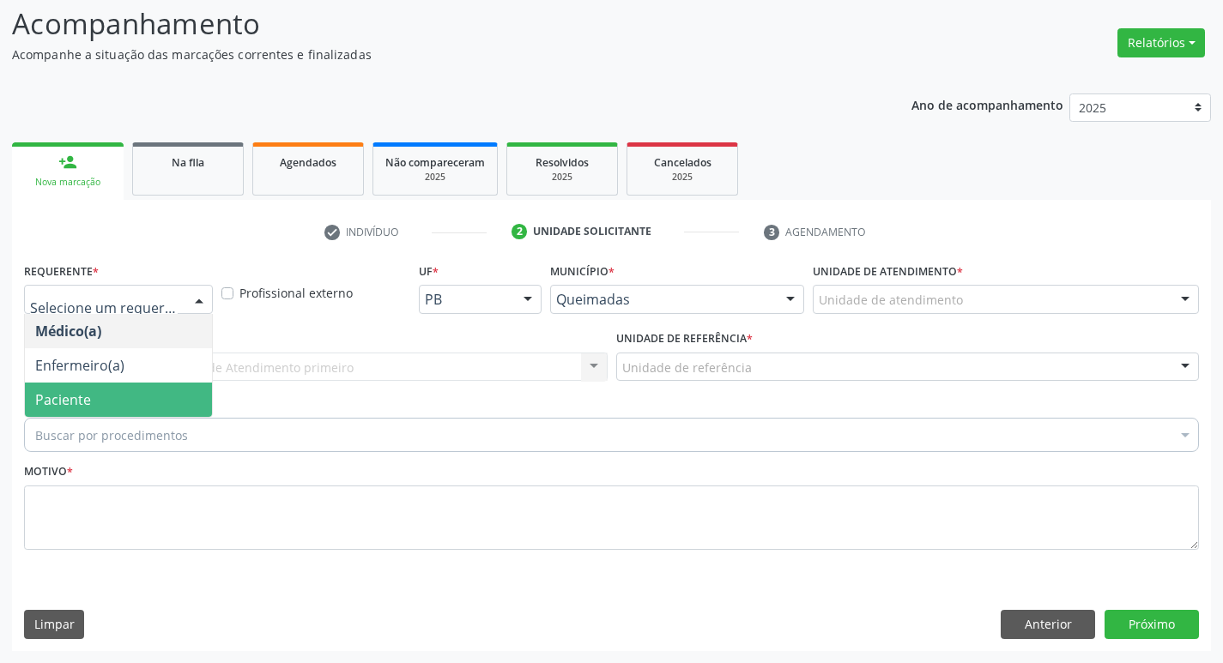
click at [84, 393] on span "Paciente" at bounding box center [63, 399] width 56 height 19
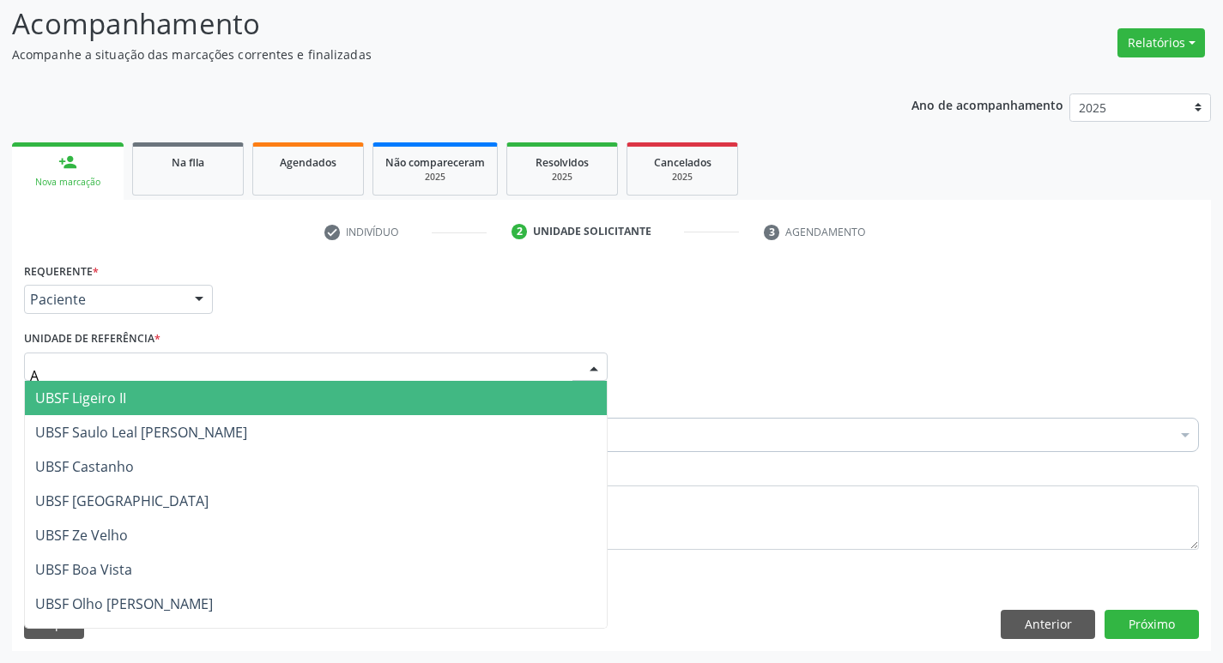
type input "AN"
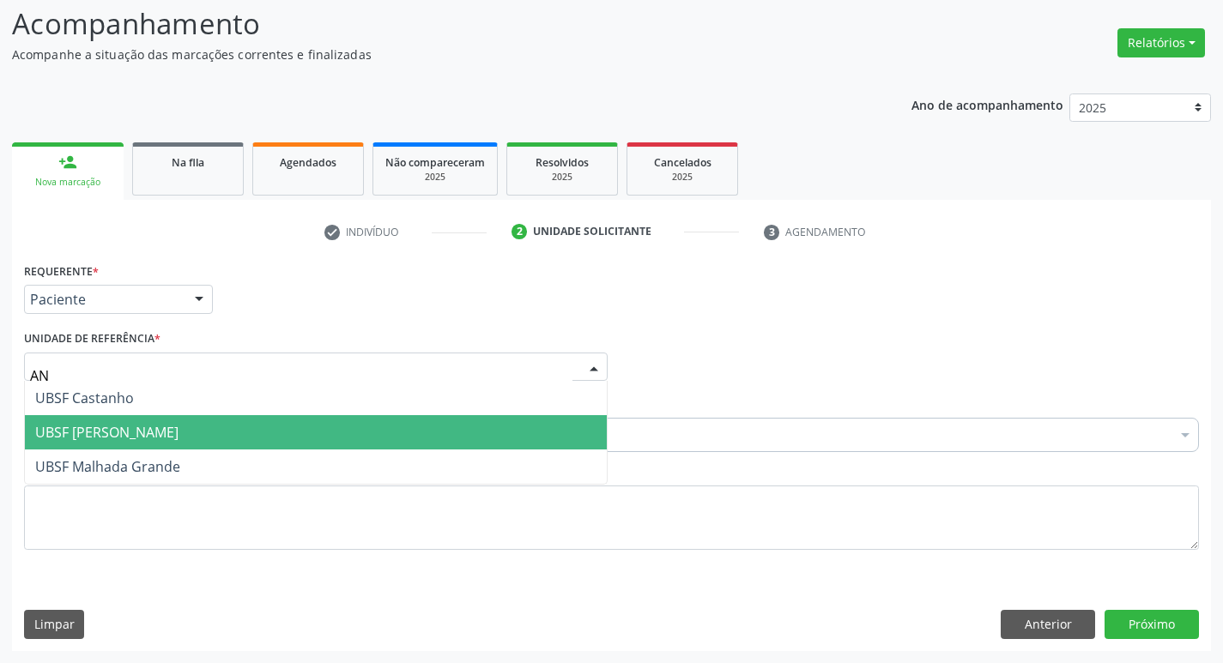
click at [52, 442] on span "UBSF [PERSON_NAME]" at bounding box center [106, 432] width 143 height 19
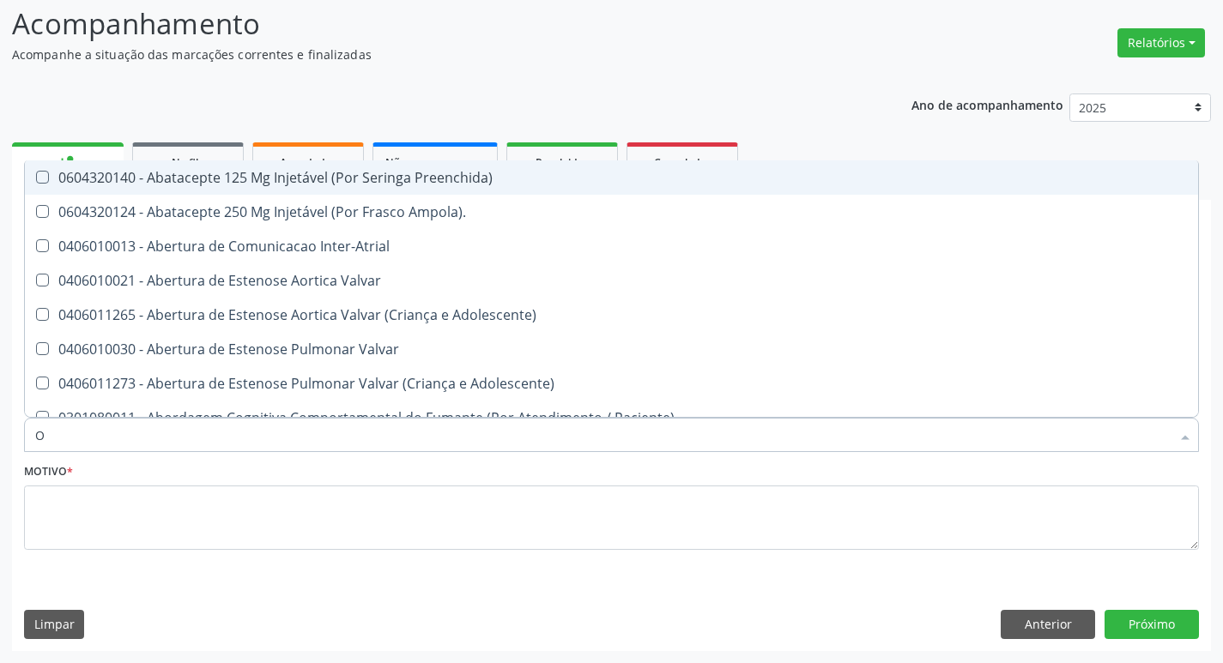
type input "ORTOPEDISTA"
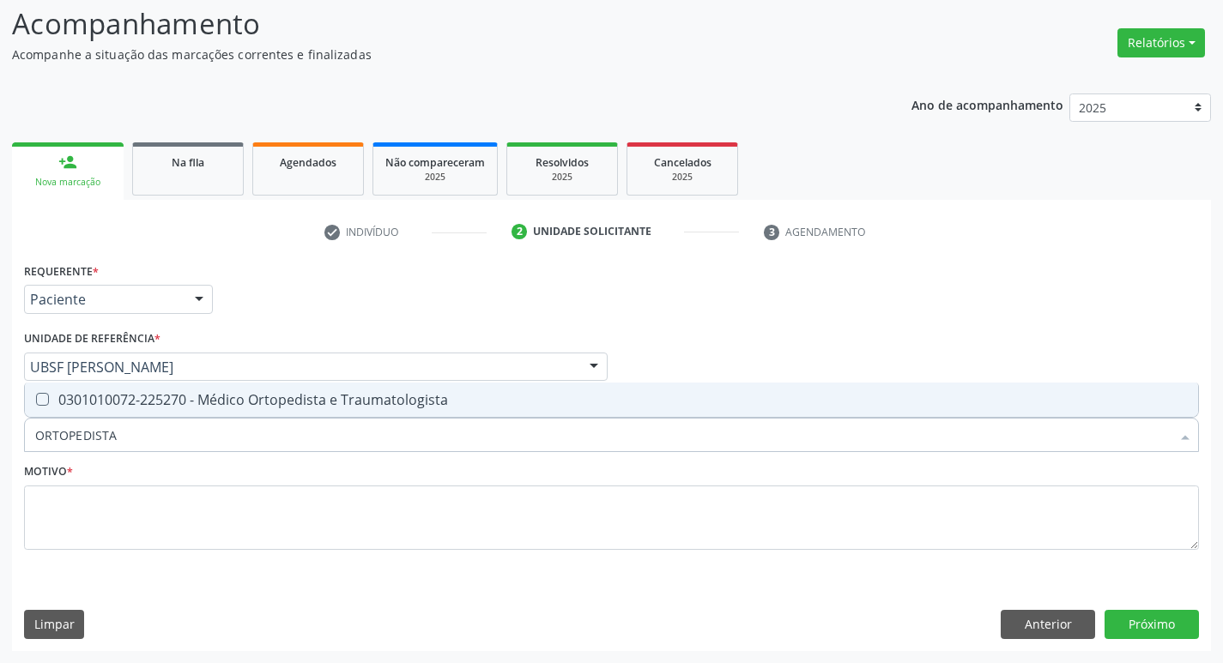
drag, startPoint x: 113, startPoint y: 408, endPoint x: 128, endPoint y: 572, distance: 164.5
click at [113, 414] on span "0301010072-225270 - Médico Ortopedista e Traumatologista" at bounding box center [611, 400] width 1173 height 34
checkbox Traumatologista "true"
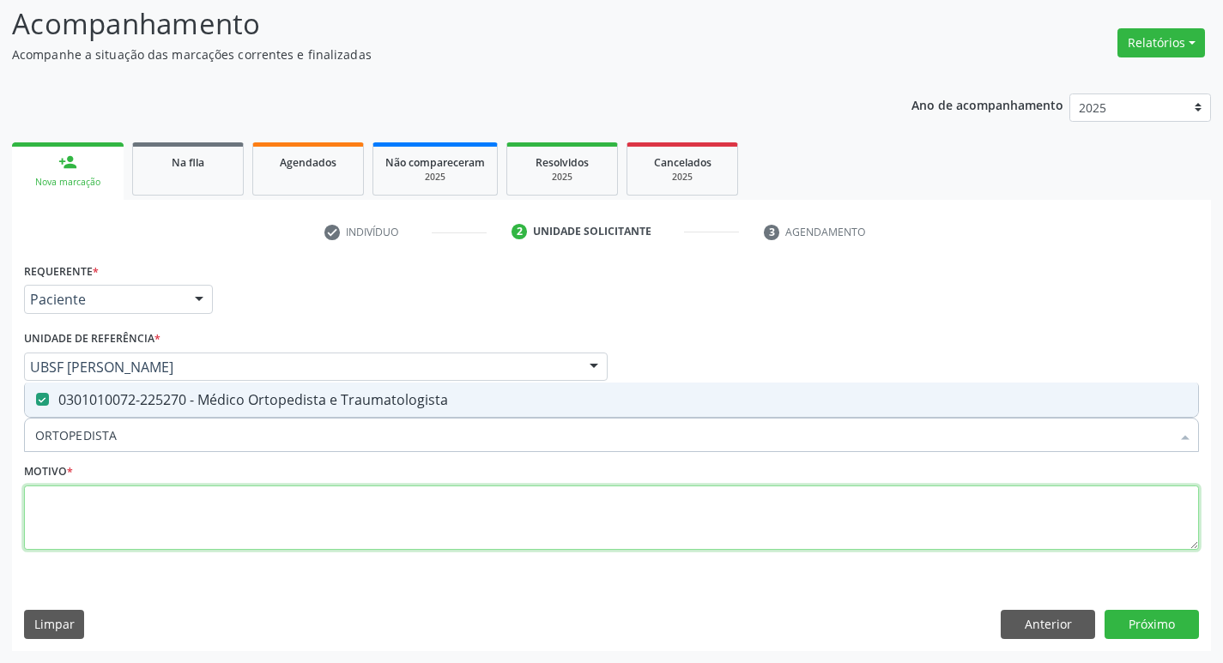
click at [112, 504] on textarea at bounding box center [611, 518] width 1175 height 65
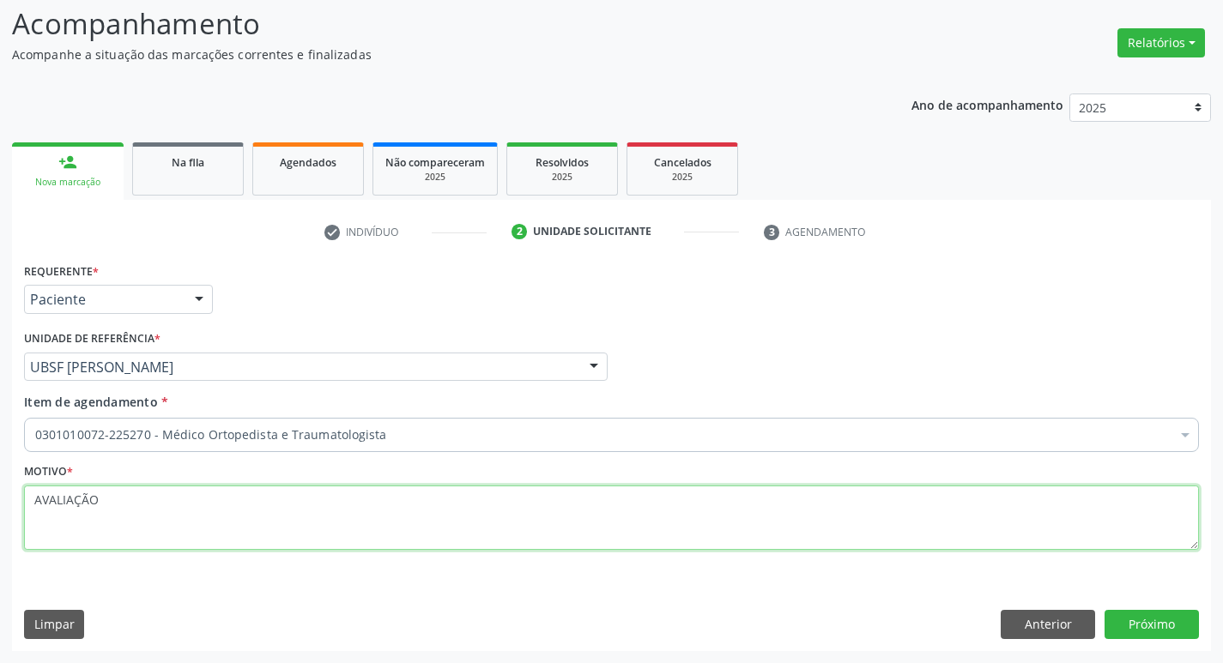
click at [88, 512] on textarea "AVALIAÇÃO" at bounding box center [611, 518] width 1175 height 65
type textarea "AVALIAÇÃO"
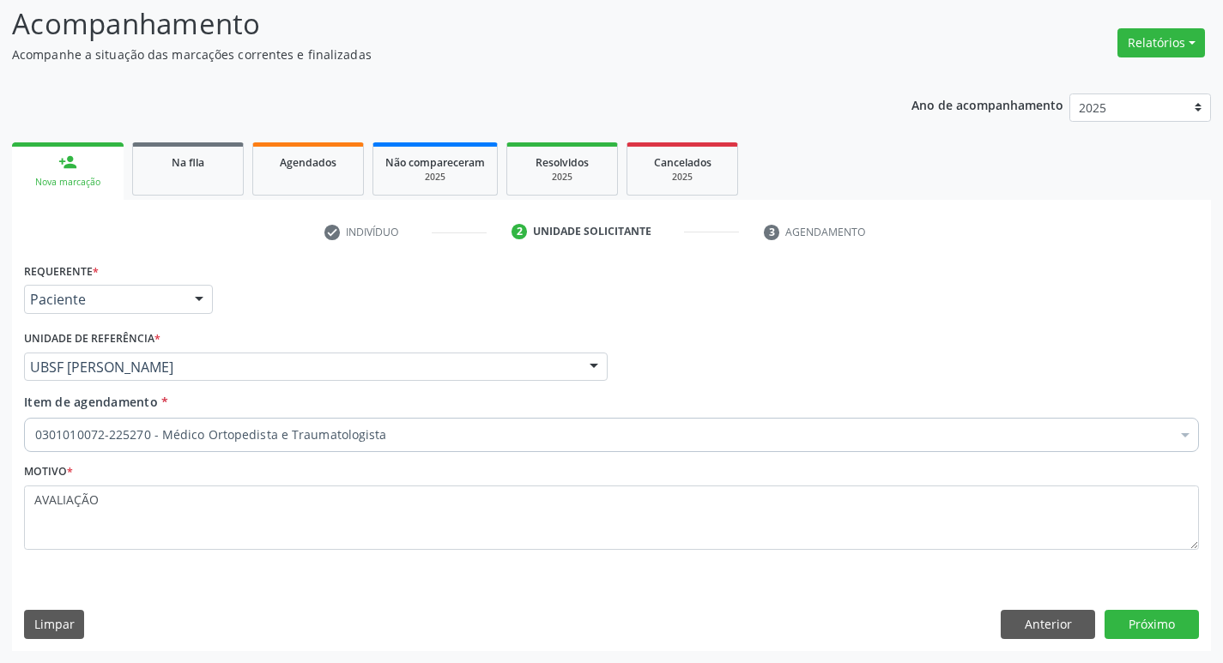
click at [1165, 644] on div "Requerente * Paciente Médico(a) Enfermeiro(a) Paciente Nenhum resultado encontr…" at bounding box center [611, 454] width 1199 height 392
click at [1134, 632] on button "Próximo" at bounding box center [1151, 624] width 94 height 29
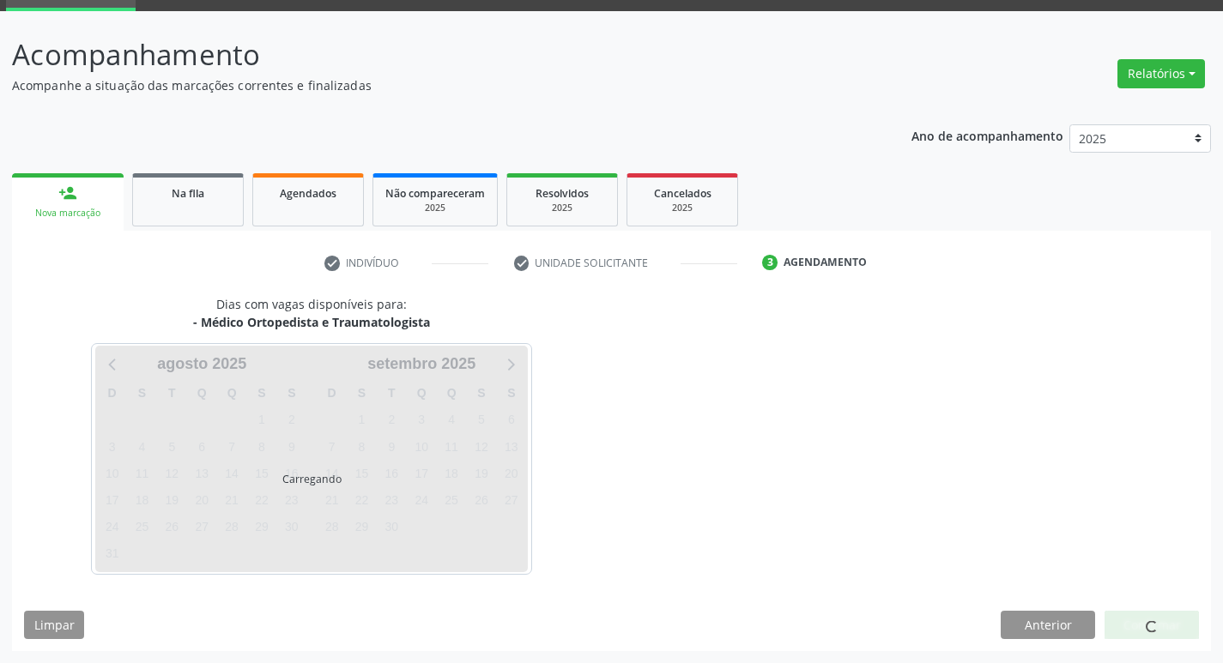
scroll to position [83, 0]
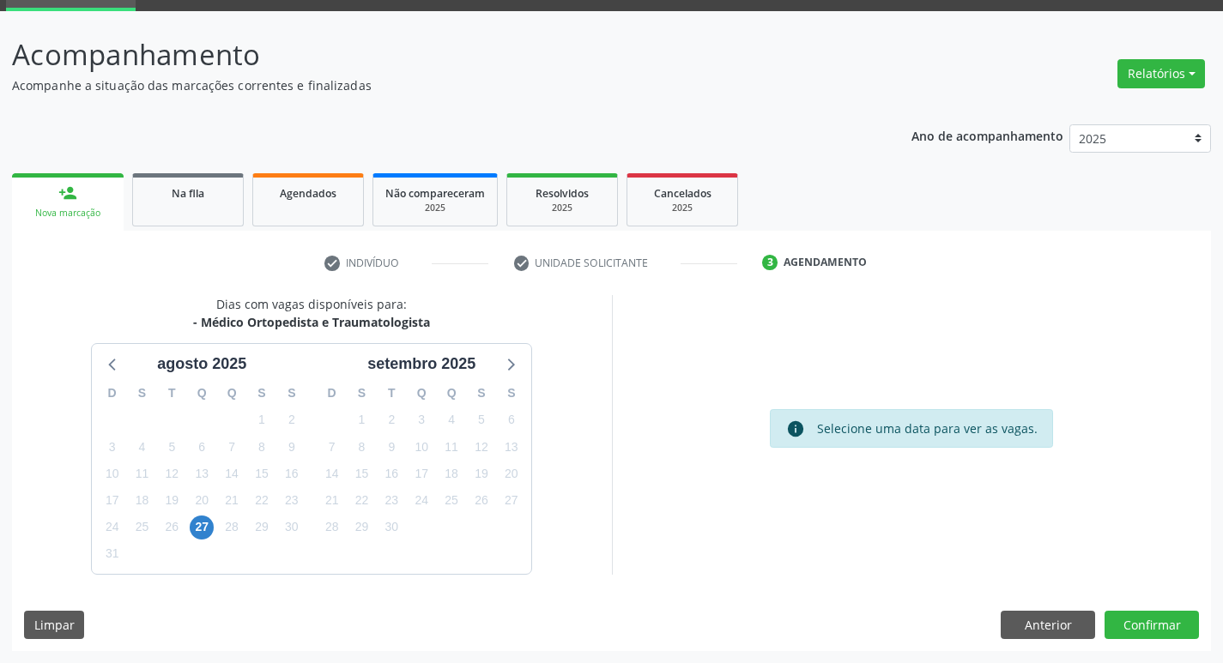
click at [450, 432] on div "4" at bounding box center [451, 420] width 24 height 27
click at [450, 428] on span "4" at bounding box center [451, 420] width 24 height 24
click at [1120, 613] on button "Confirmar" at bounding box center [1151, 625] width 94 height 29
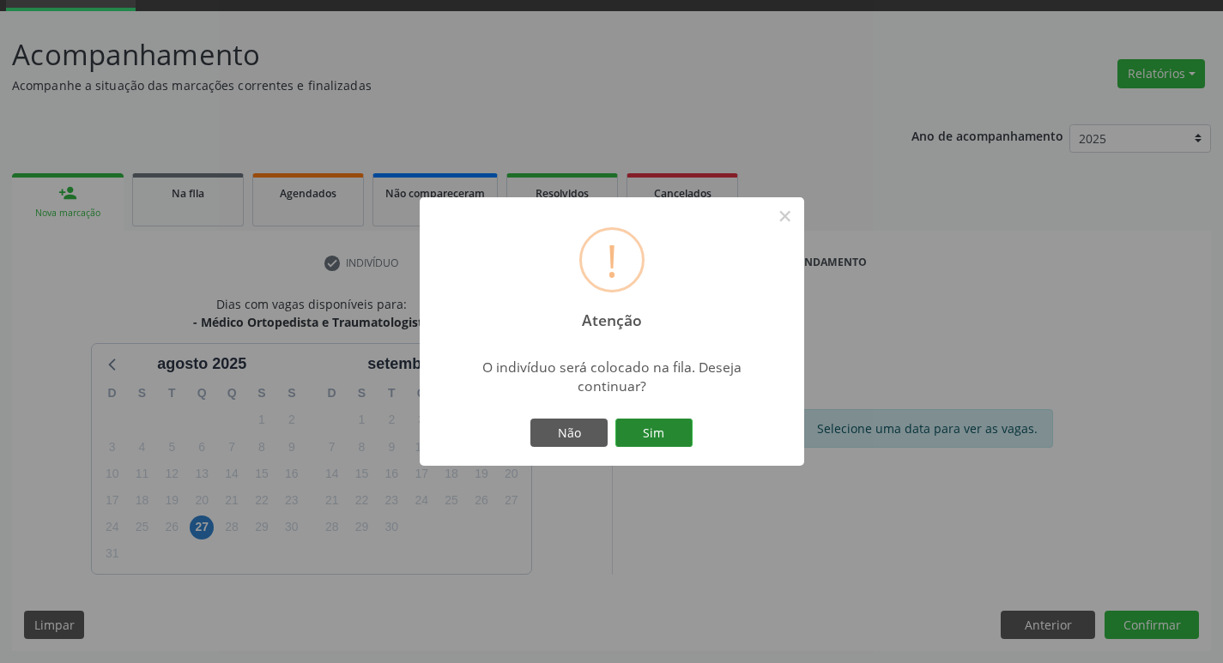
click at [641, 445] on button "Sim" at bounding box center [653, 433] width 77 height 29
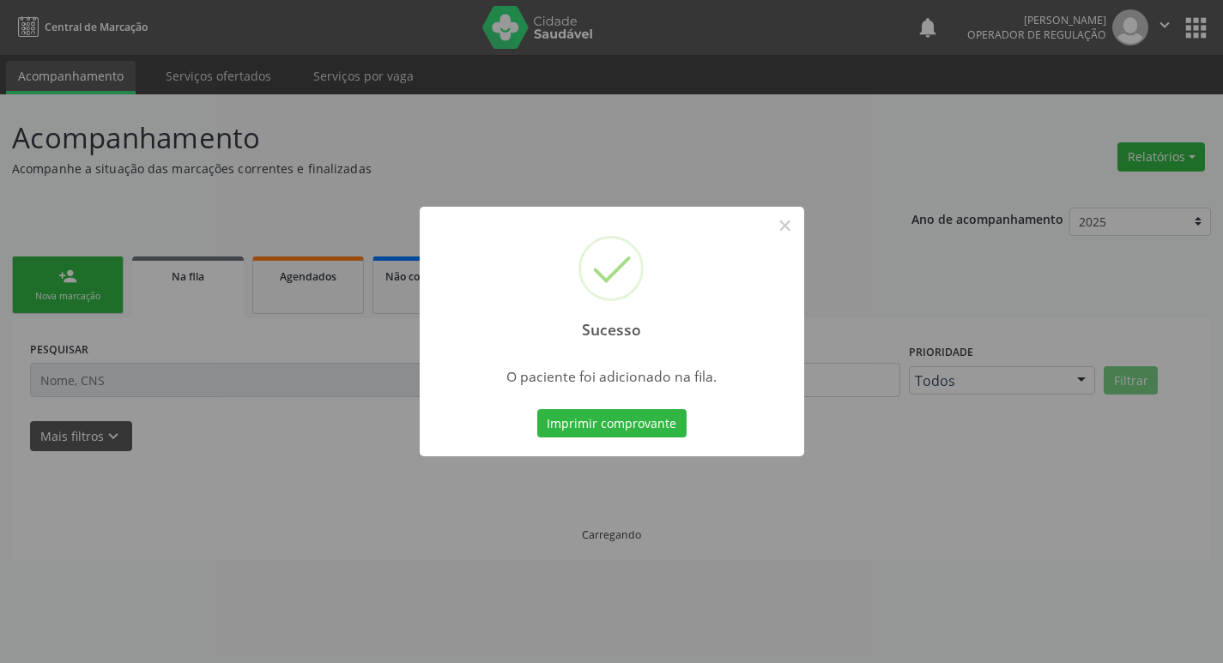
scroll to position [0, 0]
click at [0, 335] on div "Sucesso × O paciente foi adicionado na fila. Imprimir comprovante Cancel" at bounding box center [618, 331] width 1236 height 663
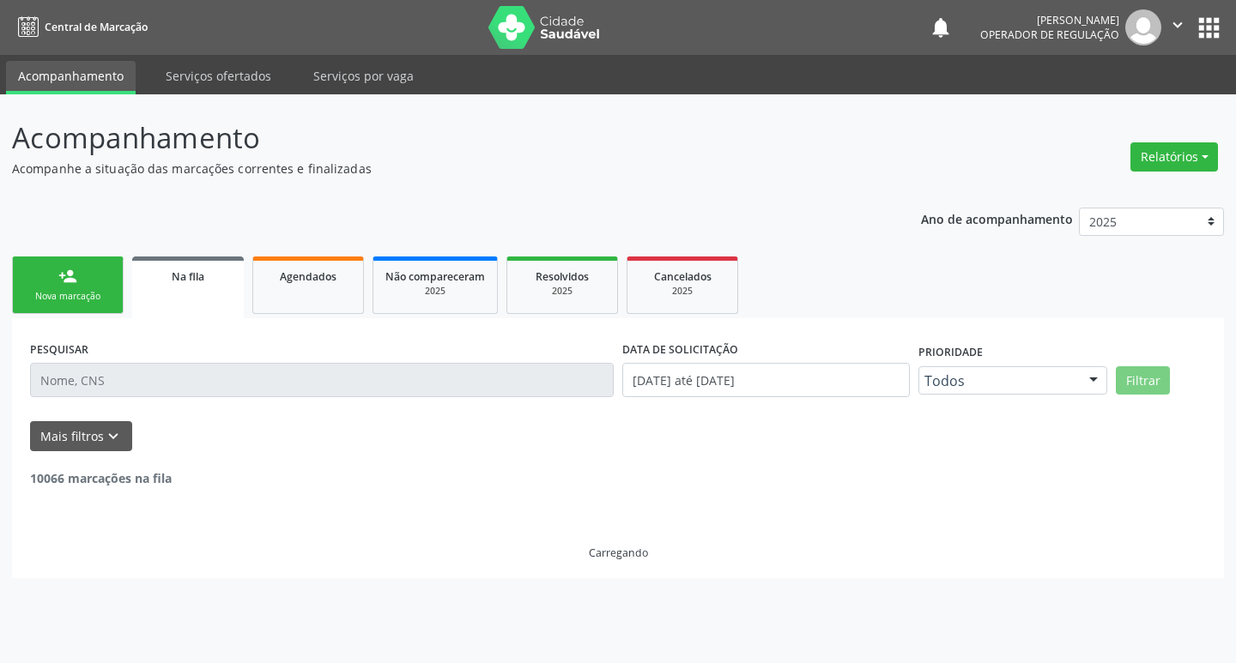
click at [94, 283] on link "person_add Nova marcação" at bounding box center [68, 285] width 112 height 57
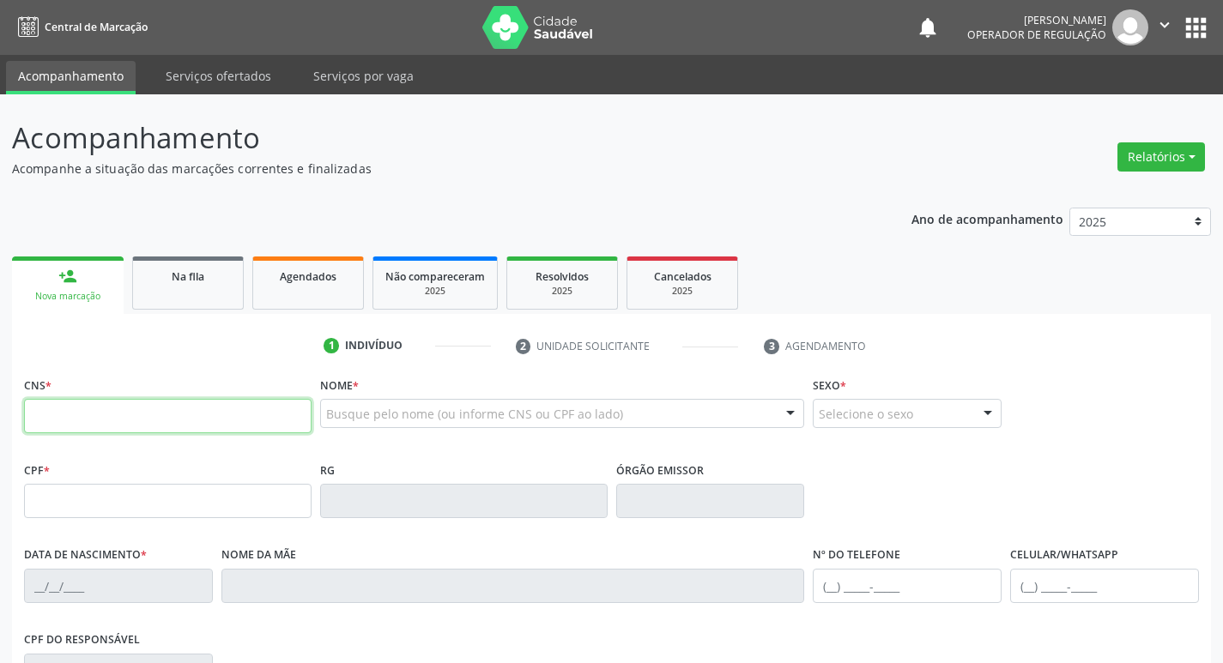
click at [47, 412] on input "text" at bounding box center [167, 416] width 287 height 34
type input "707 0088 6530 6833"
type input "013.046.944-02"
type input "[DATE]"
type input "[PHONE_NUMBER]"
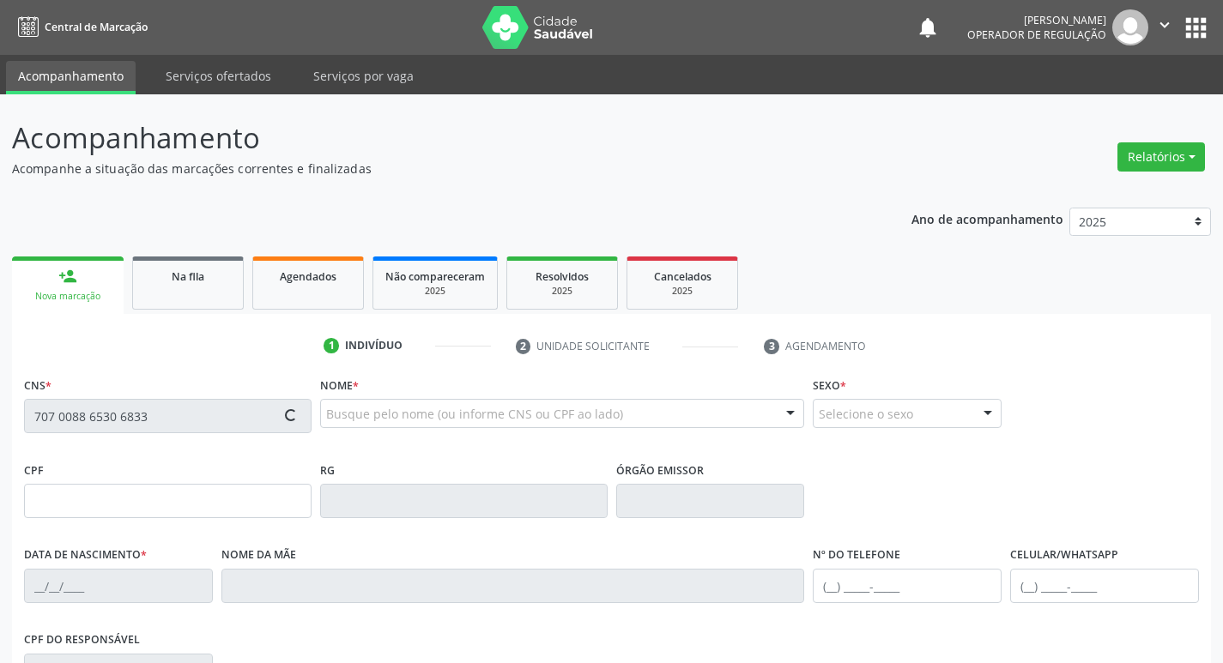
type input "[PHONE_NUMBER]"
type input "51"
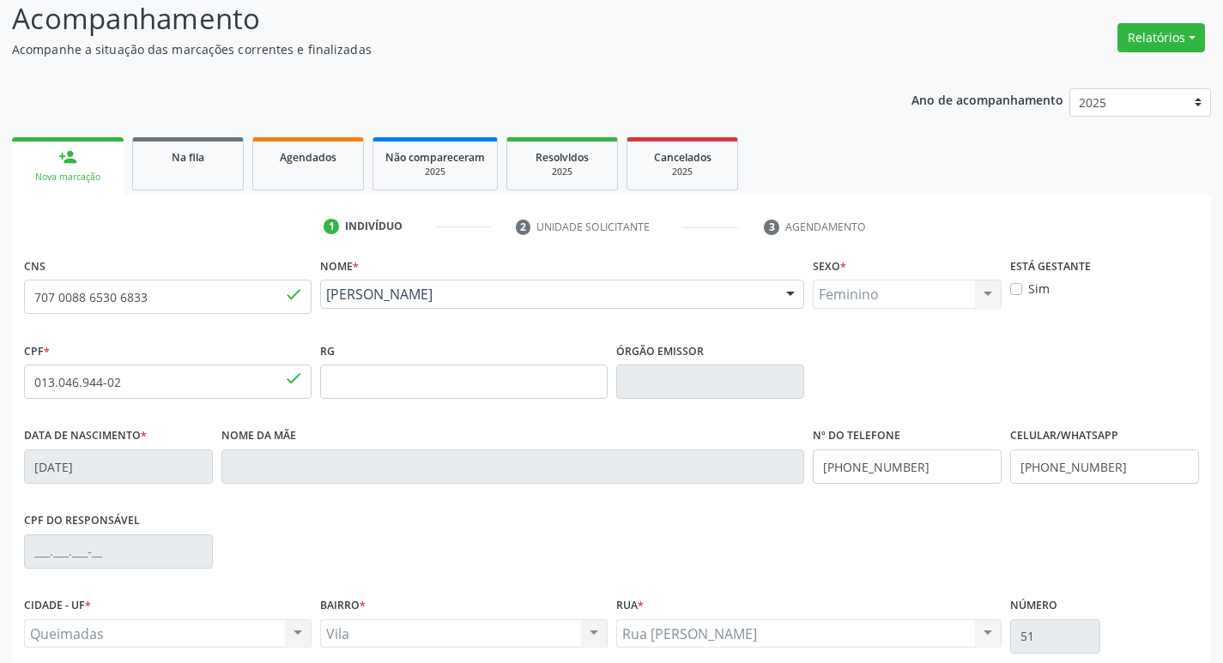
scroll to position [267, 0]
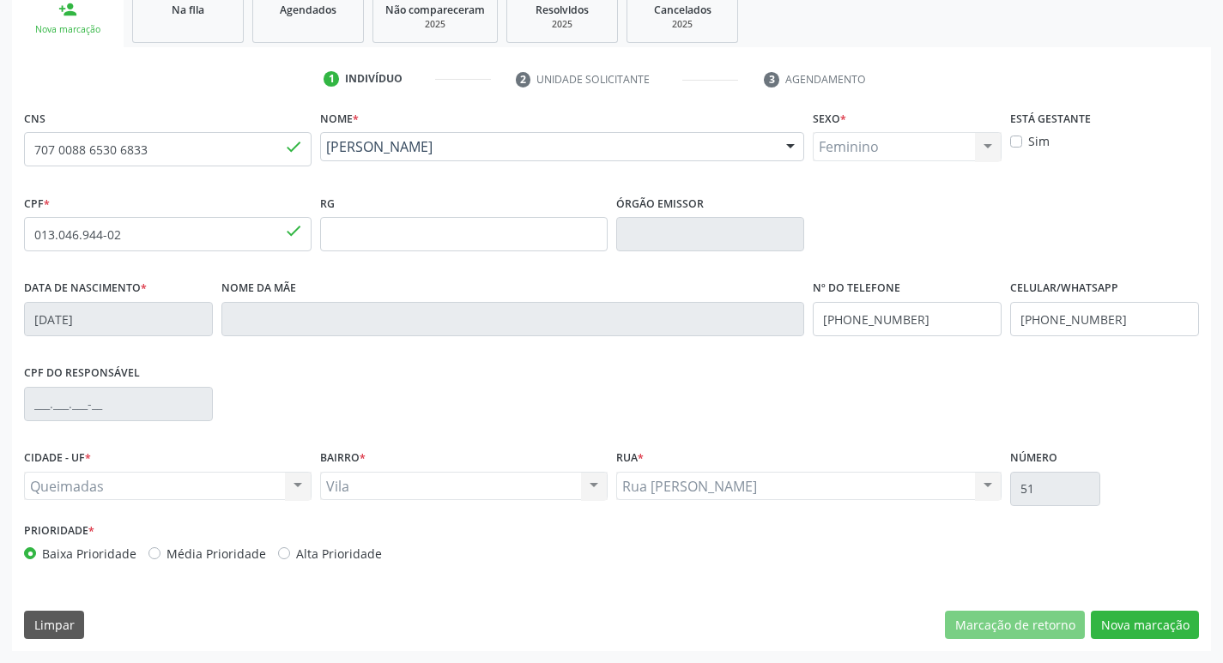
click at [207, 549] on label "Média Prioridade" at bounding box center [216, 554] width 100 height 18
click at [160, 549] on input "Média Prioridade" at bounding box center [154, 552] width 12 height 15
radio input "true"
click at [1118, 623] on button "Nova marcação" at bounding box center [1145, 625] width 108 height 29
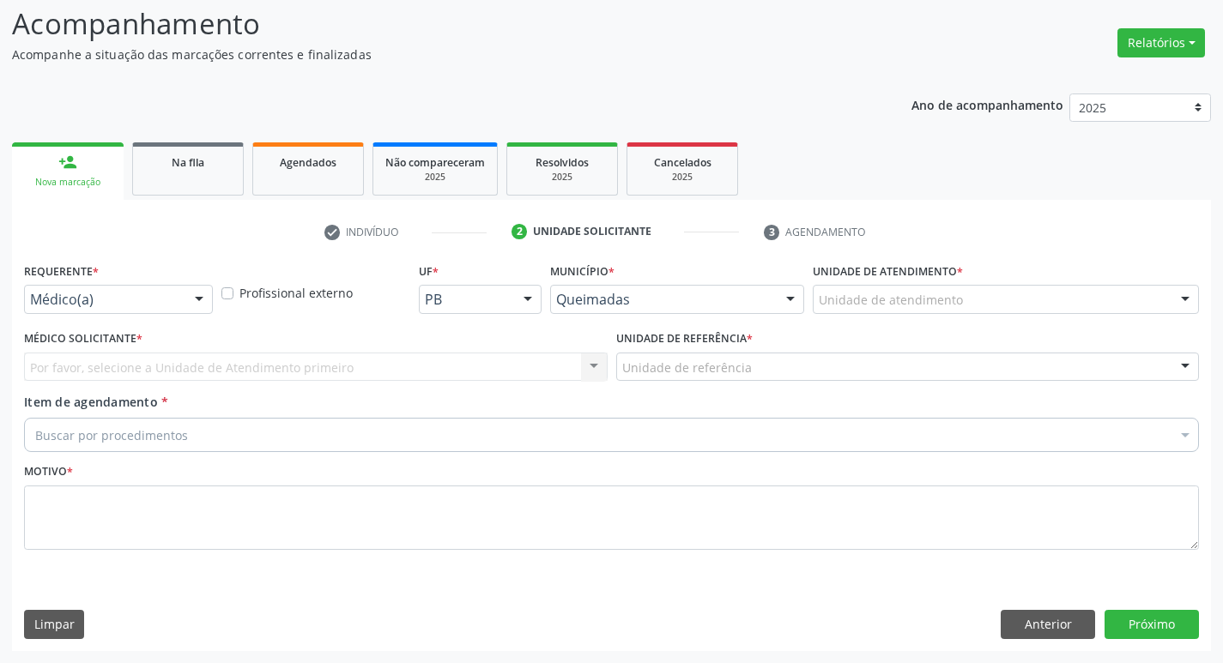
scroll to position [114, 0]
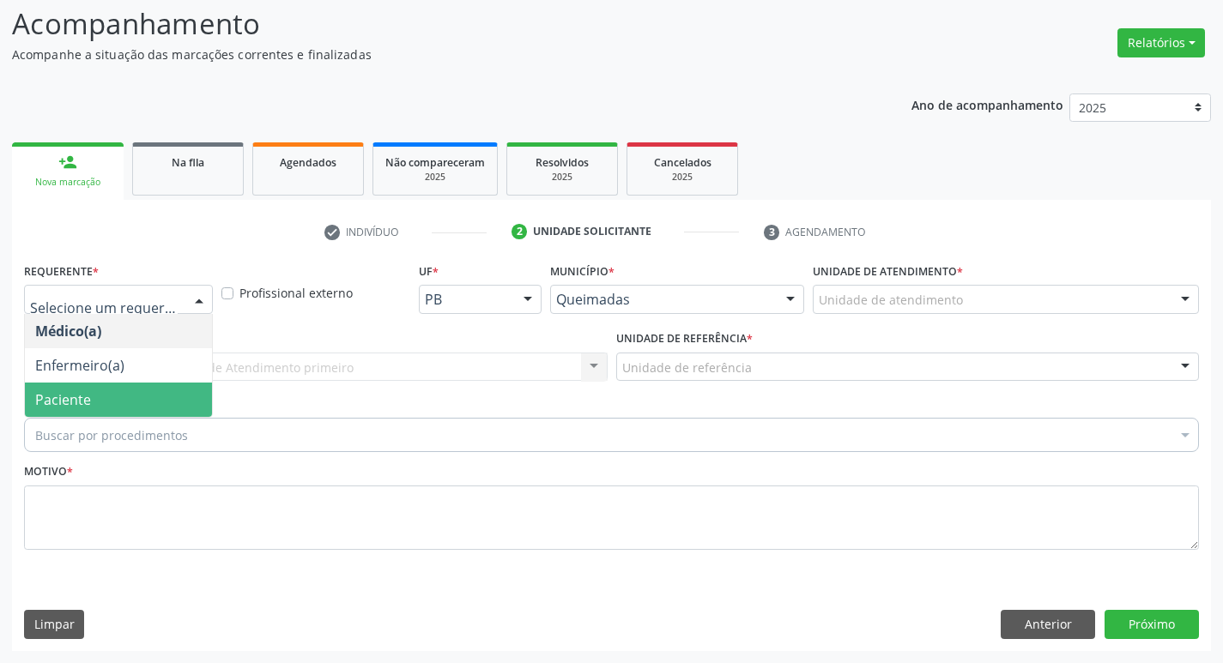
click at [71, 399] on span "Paciente" at bounding box center [63, 399] width 56 height 19
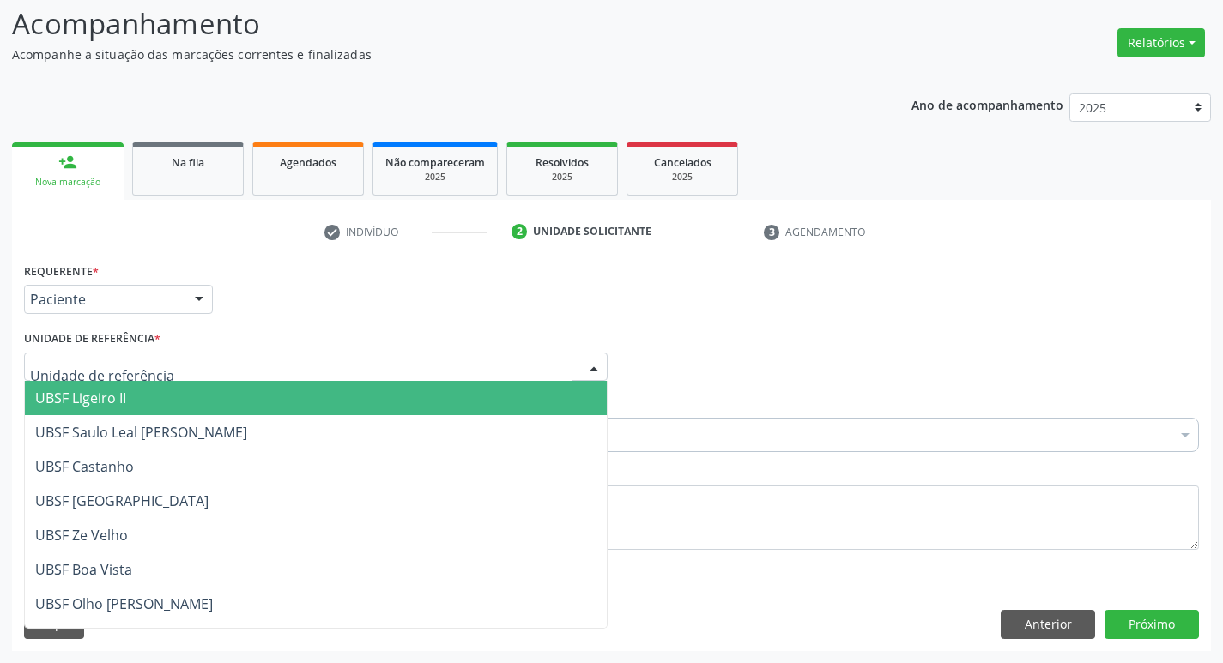
type input "O"
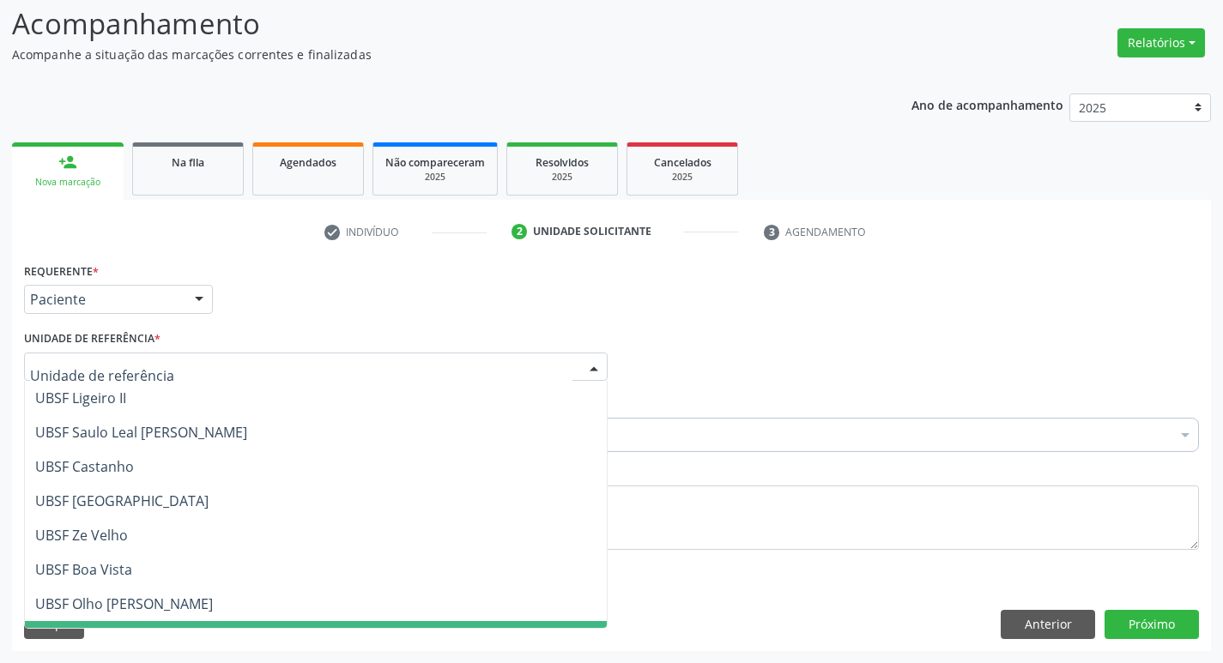
click at [1050, 639] on div "Requerente * Paciente Médico(a) Enfermeiro(a) Paciente Nenhum resultado encontr…" at bounding box center [611, 454] width 1199 height 392
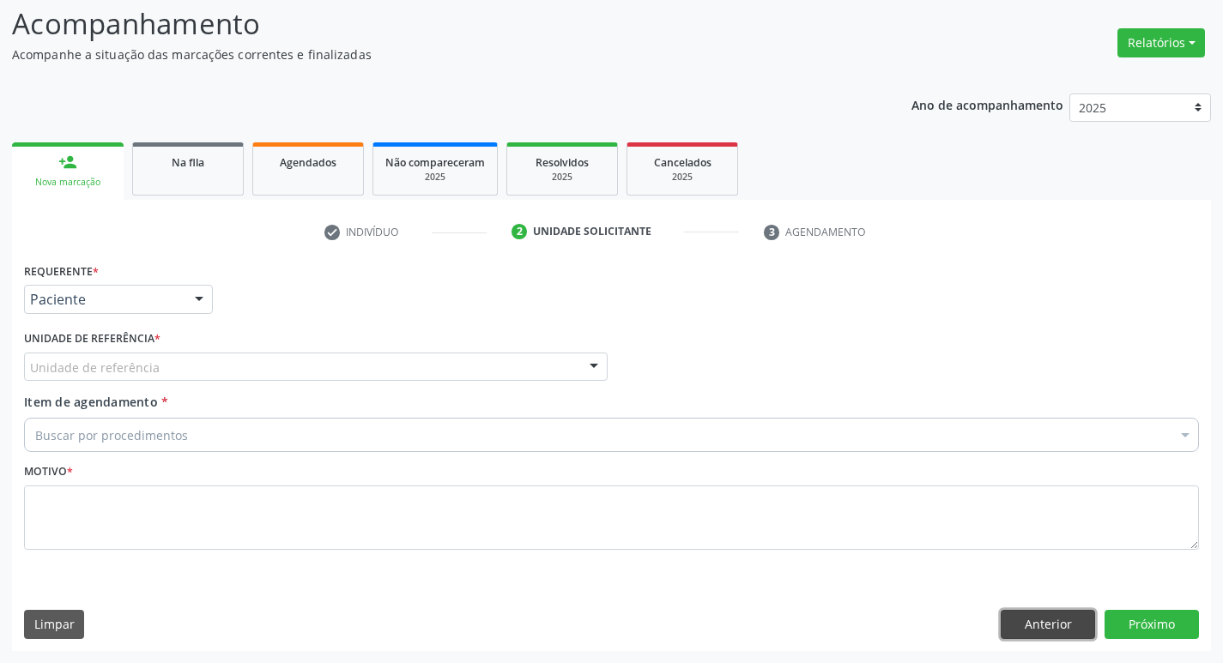
click at [1029, 629] on button "Anterior" at bounding box center [1047, 624] width 94 height 29
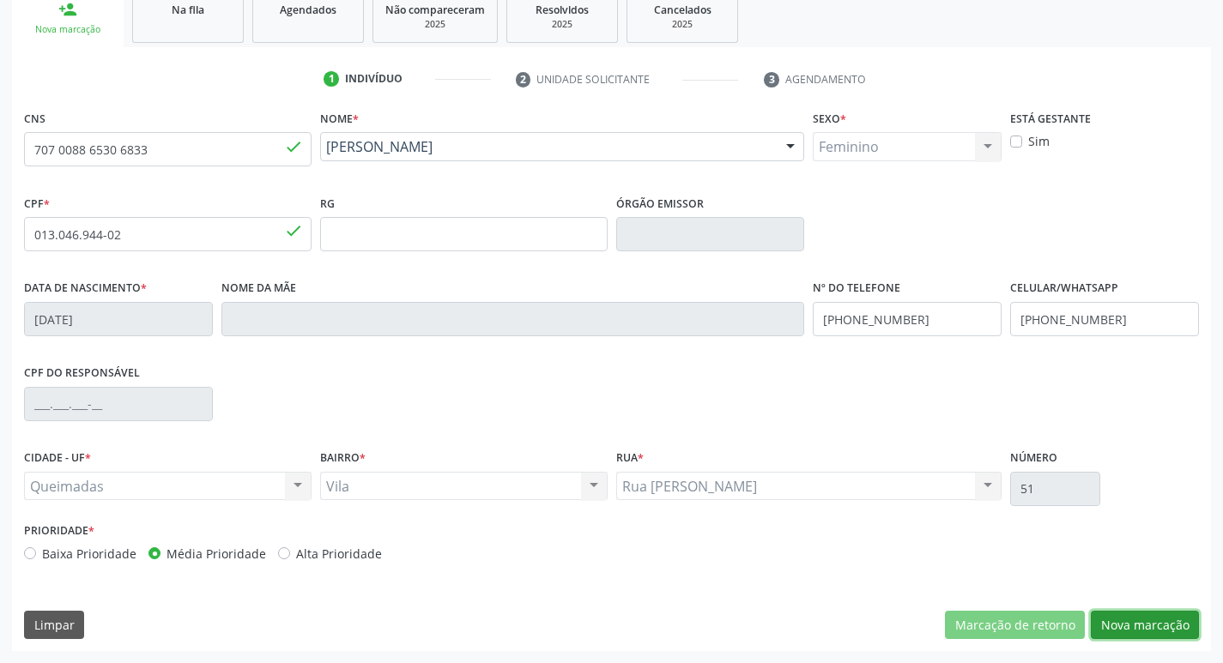
click at [1162, 628] on button "Nova marcação" at bounding box center [1145, 625] width 108 height 29
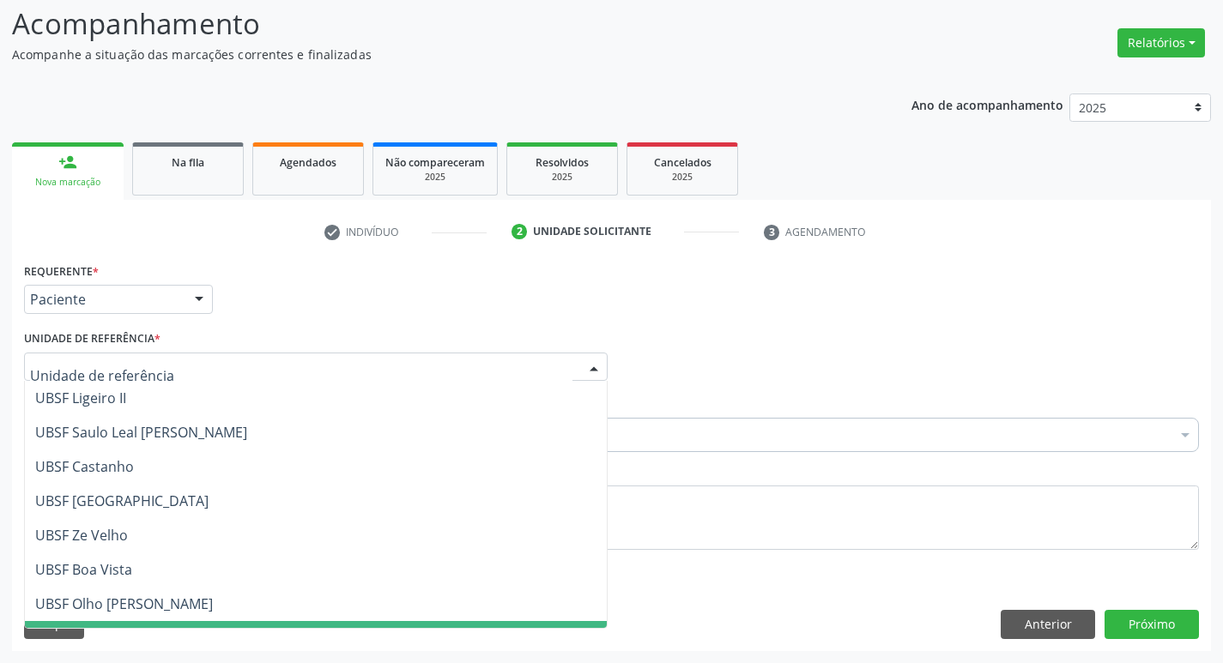
type input "V"
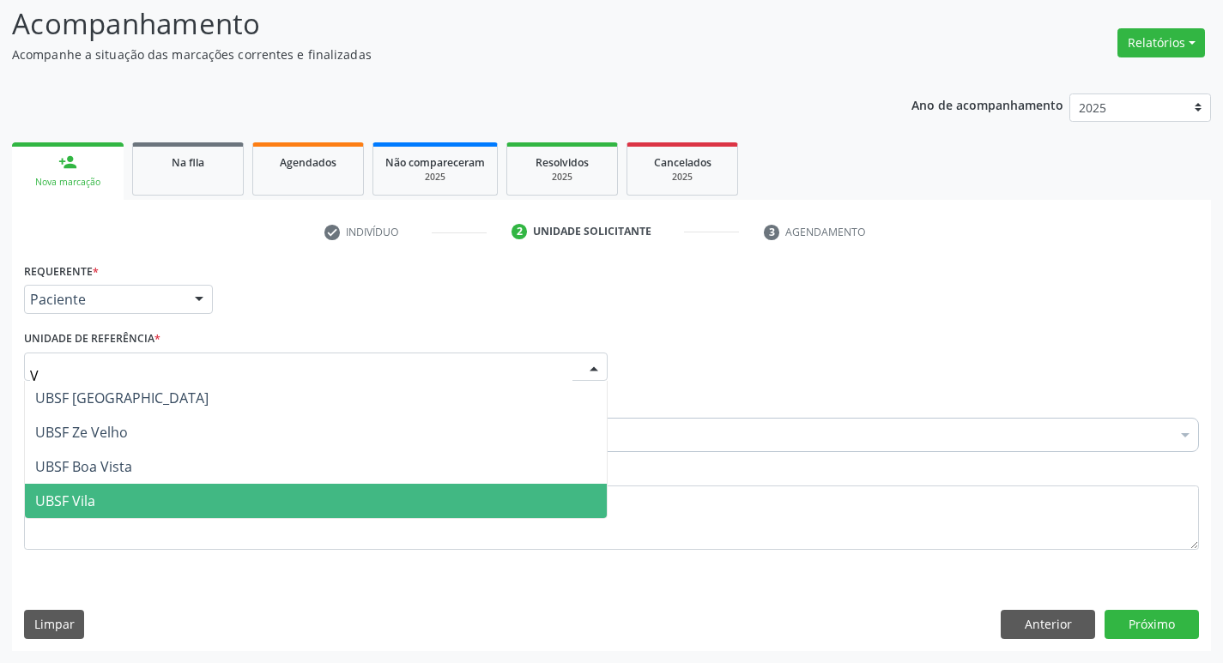
click at [202, 499] on span "UBSF Vila" at bounding box center [316, 501] width 582 height 34
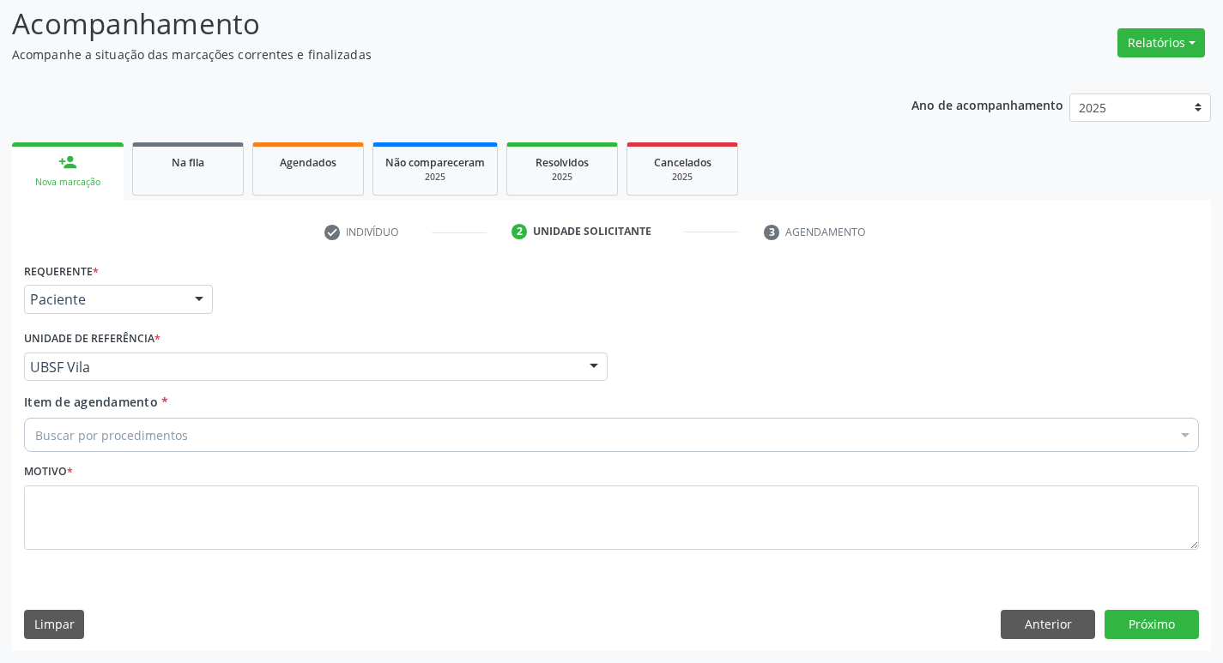
click at [204, 414] on div "Item de agendamento * Buscar por procedimentos Selecionar todos 0604320140 - Ab…" at bounding box center [611, 420] width 1175 height 54
click at [206, 426] on div "Buscar por procedimentos" at bounding box center [611, 435] width 1175 height 34
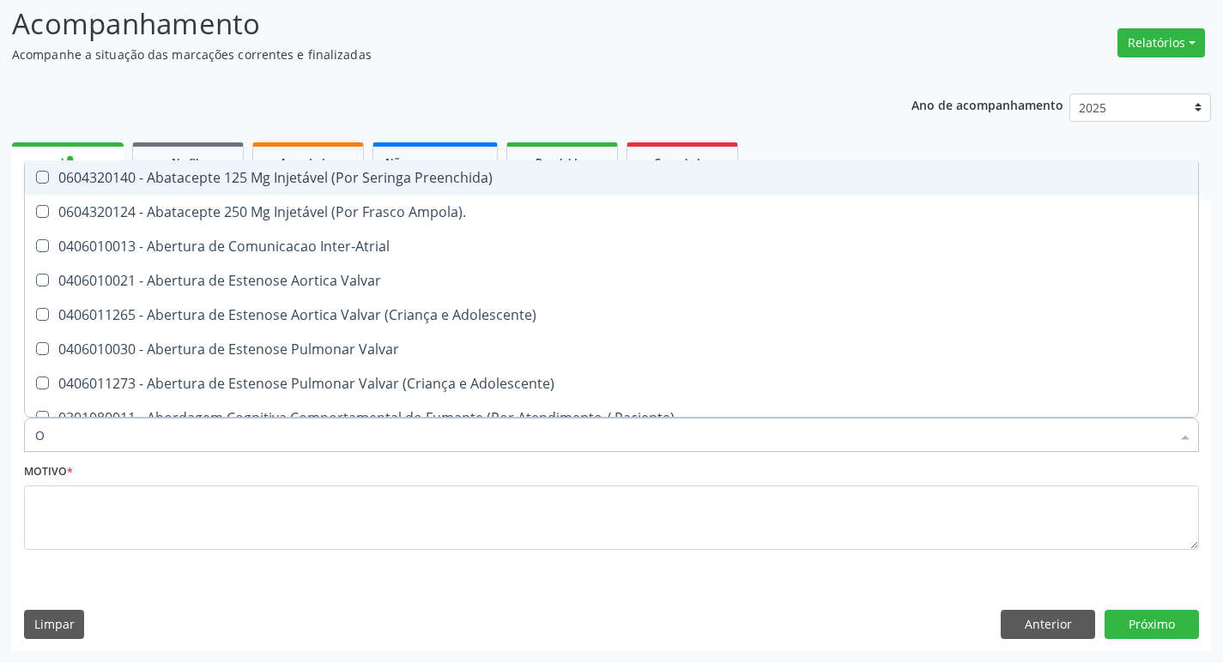
type input "ORTOPEDISTA"
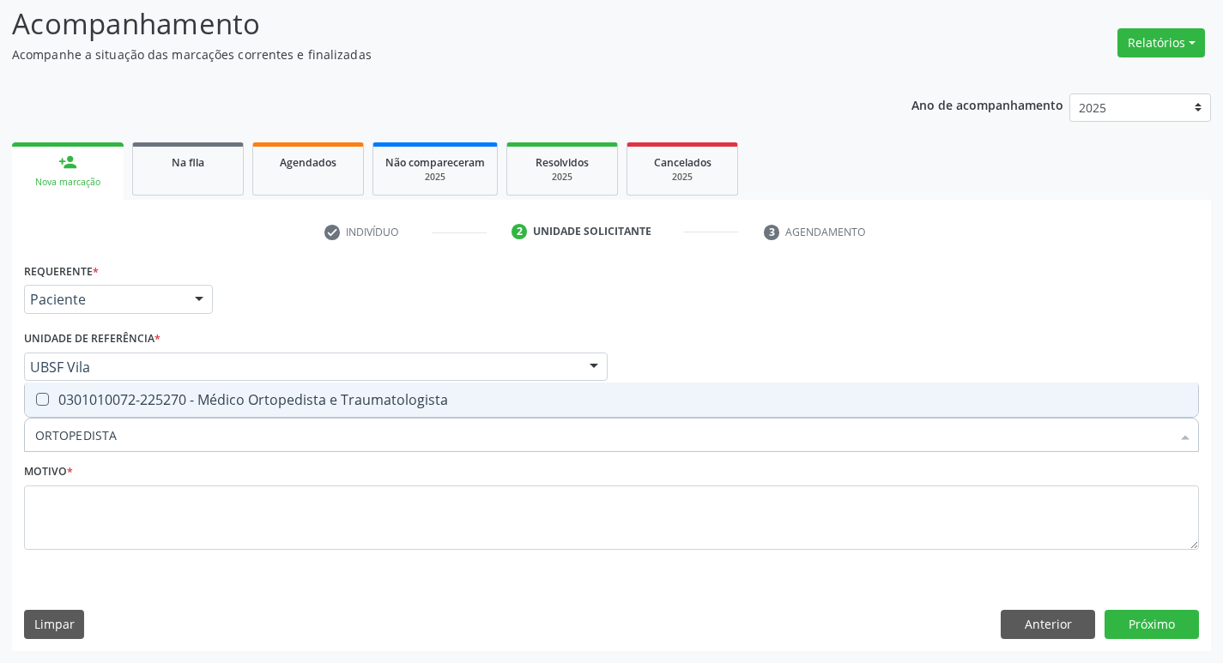
click at [151, 397] on div "0301010072-225270 - Médico Ortopedista e Traumatologista" at bounding box center [611, 400] width 1152 height 14
checkbox Traumatologista "true"
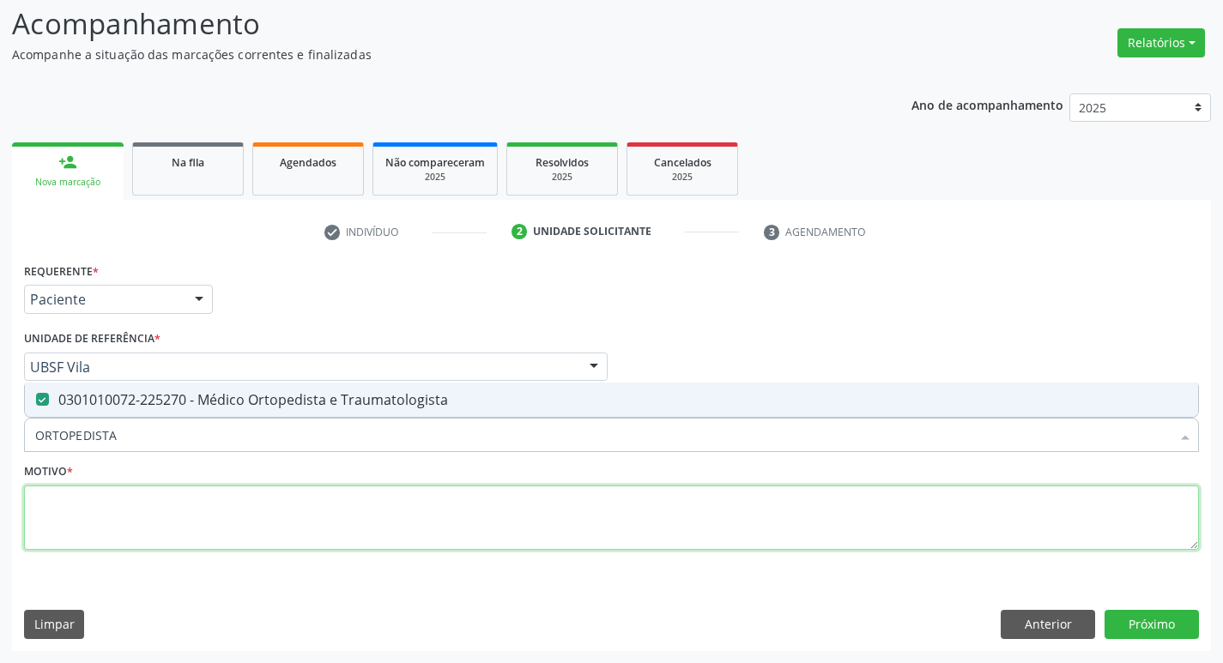
click at [146, 523] on textarea at bounding box center [611, 518] width 1175 height 65
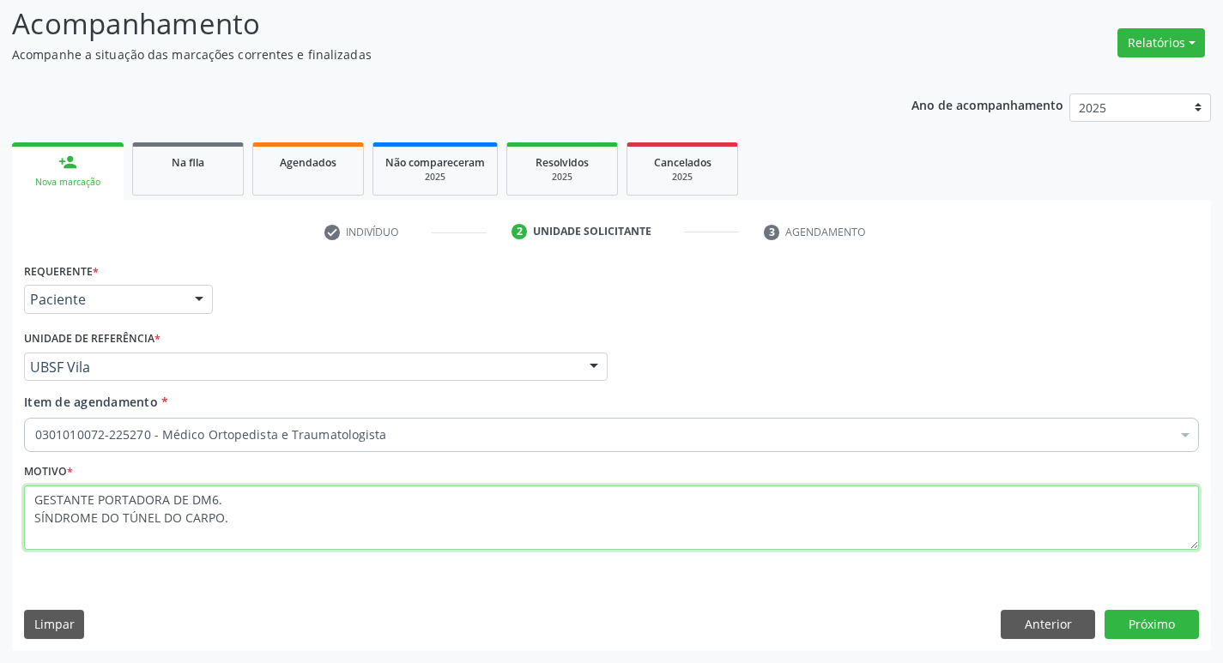
type textarea "GESTANTE PORTADORA DE DM6. SÍNDROME DO TÚNEL DO CARPO."
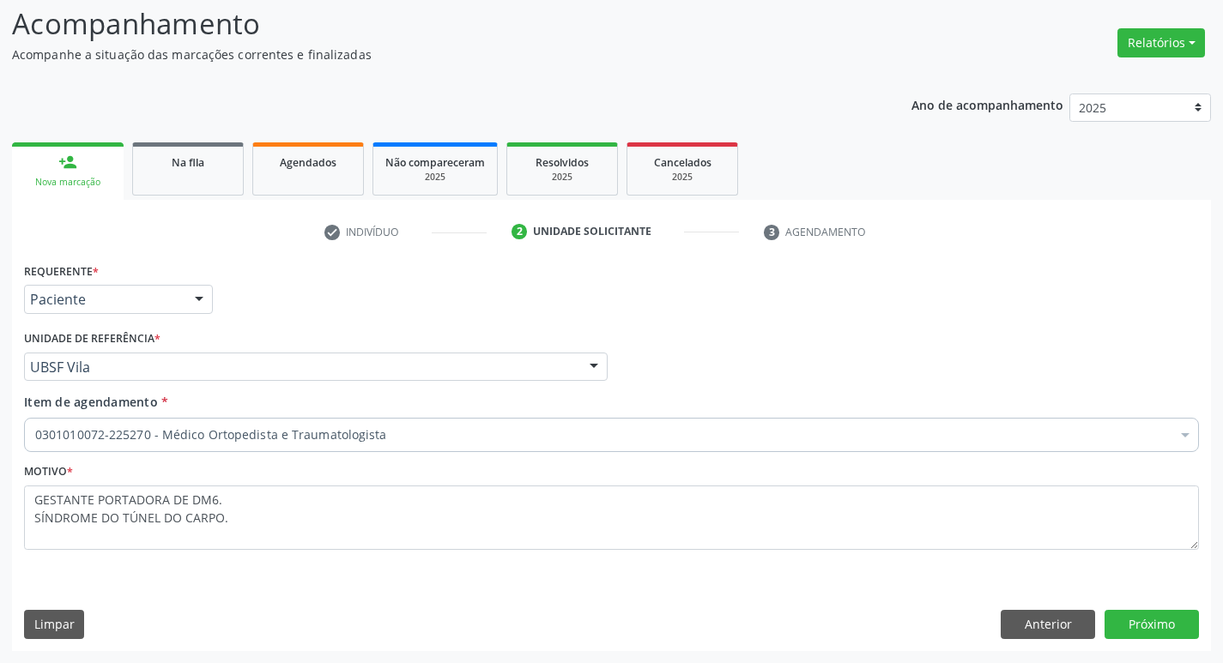
click at [1145, 640] on div "Requerente * Paciente Médico(a) Enfermeiro(a) Paciente Nenhum resultado encontr…" at bounding box center [611, 454] width 1199 height 392
click at [1141, 635] on button "Próximo" at bounding box center [1151, 624] width 94 height 29
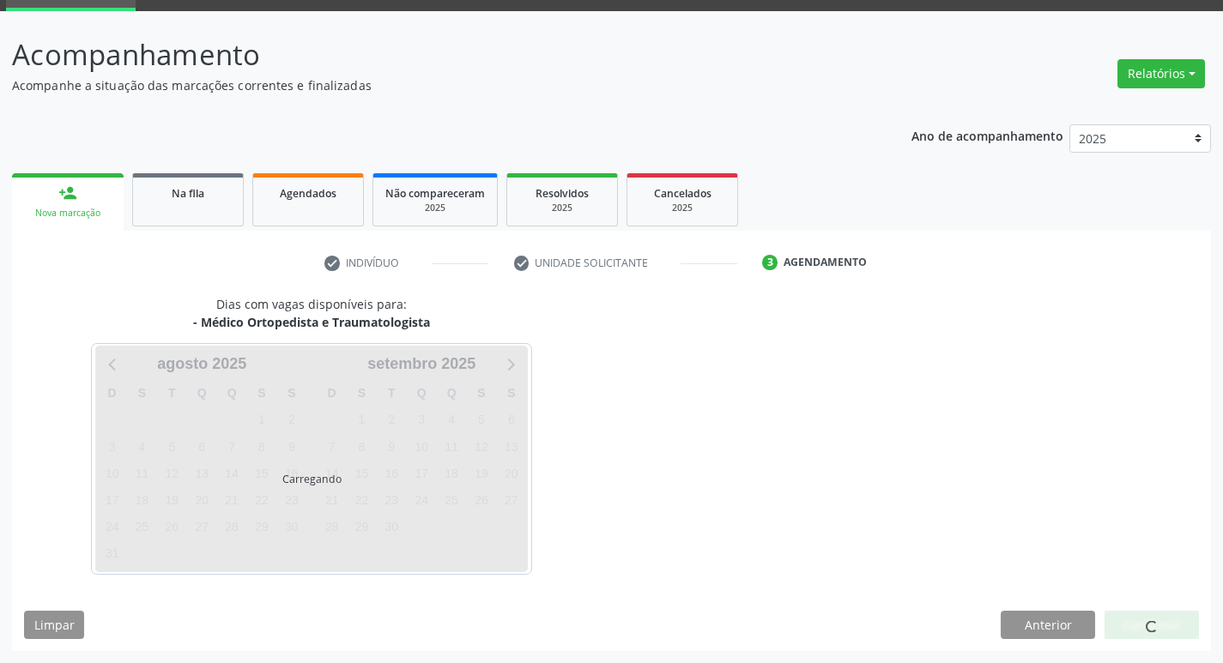
scroll to position [83, 0]
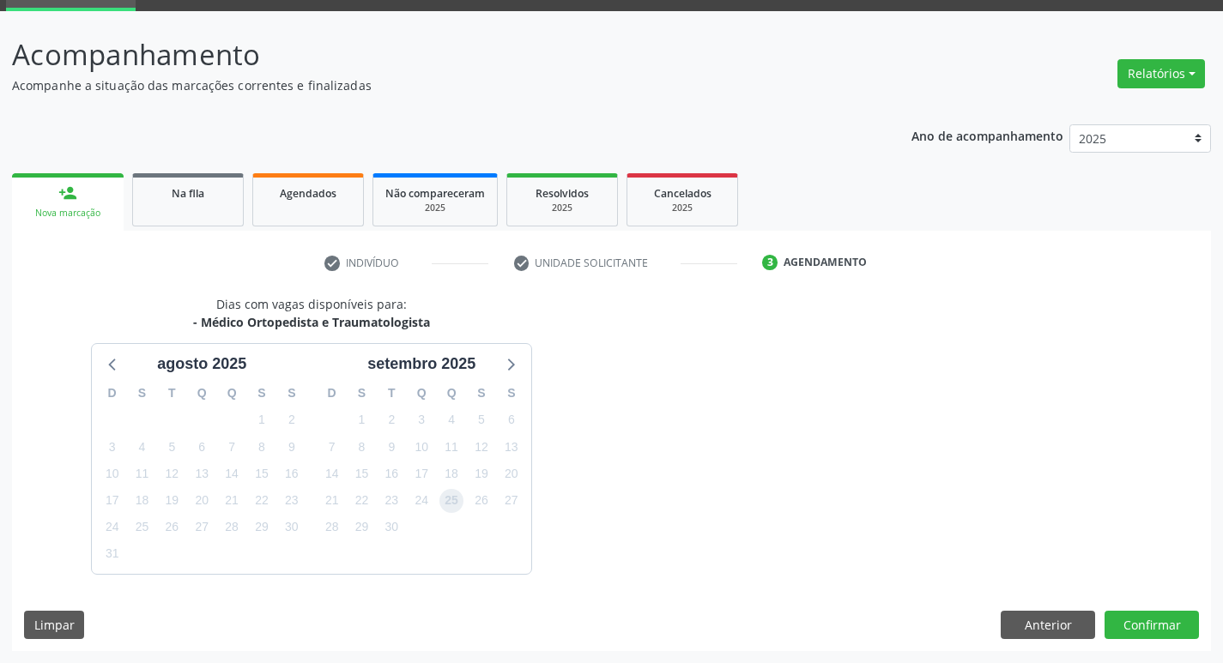
click at [450, 499] on span "25" at bounding box center [451, 501] width 24 height 24
click at [1139, 630] on button "Confirmar" at bounding box center [1151, 625] width 94 height 29
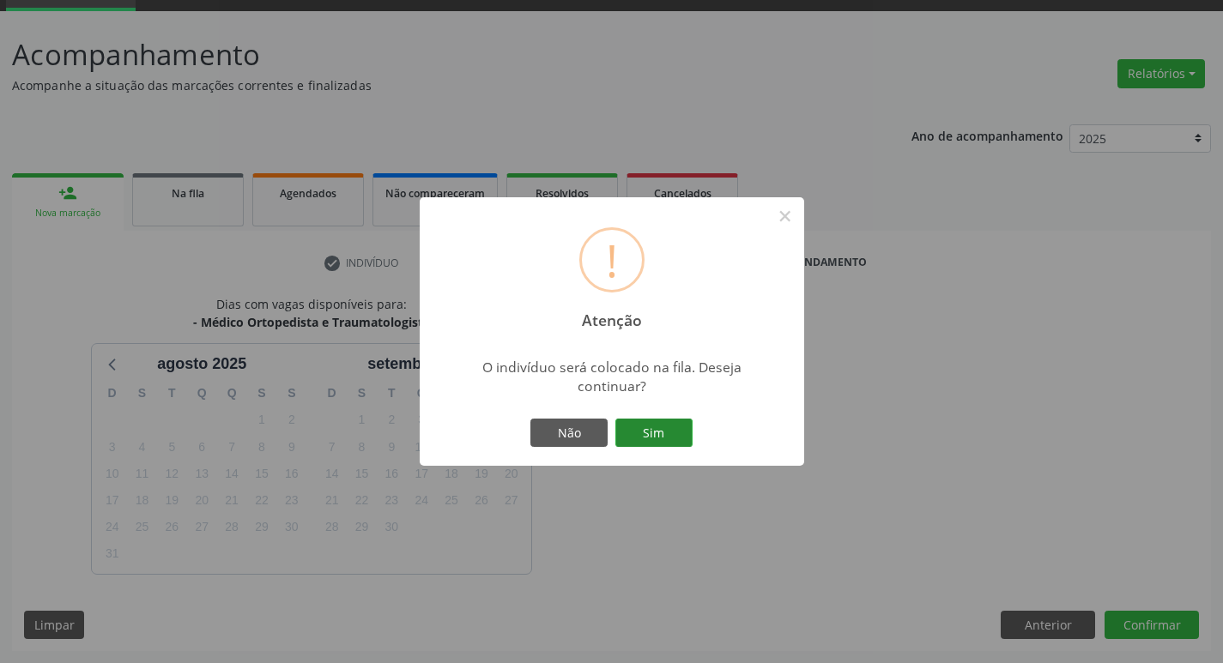
click at [632, 432] on button "Sim" at bounding box center [653, 433] width 77 height 29
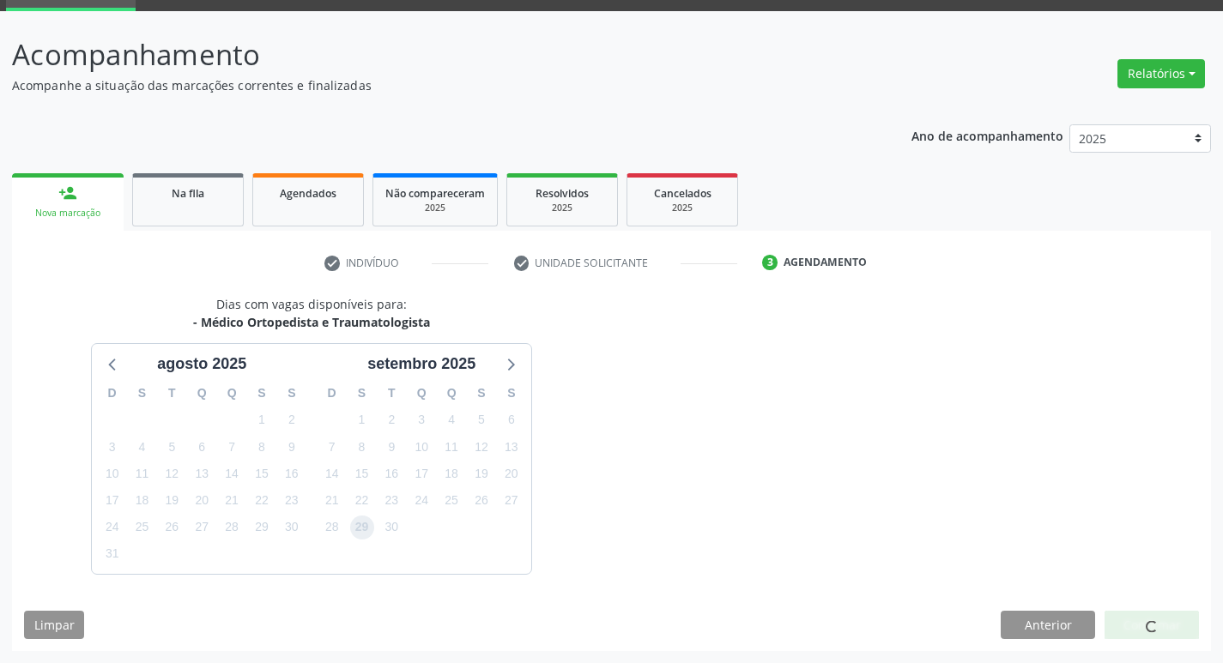
click at [353, 525] on span "29" at bounding box center [362, 528] width 24 height 24
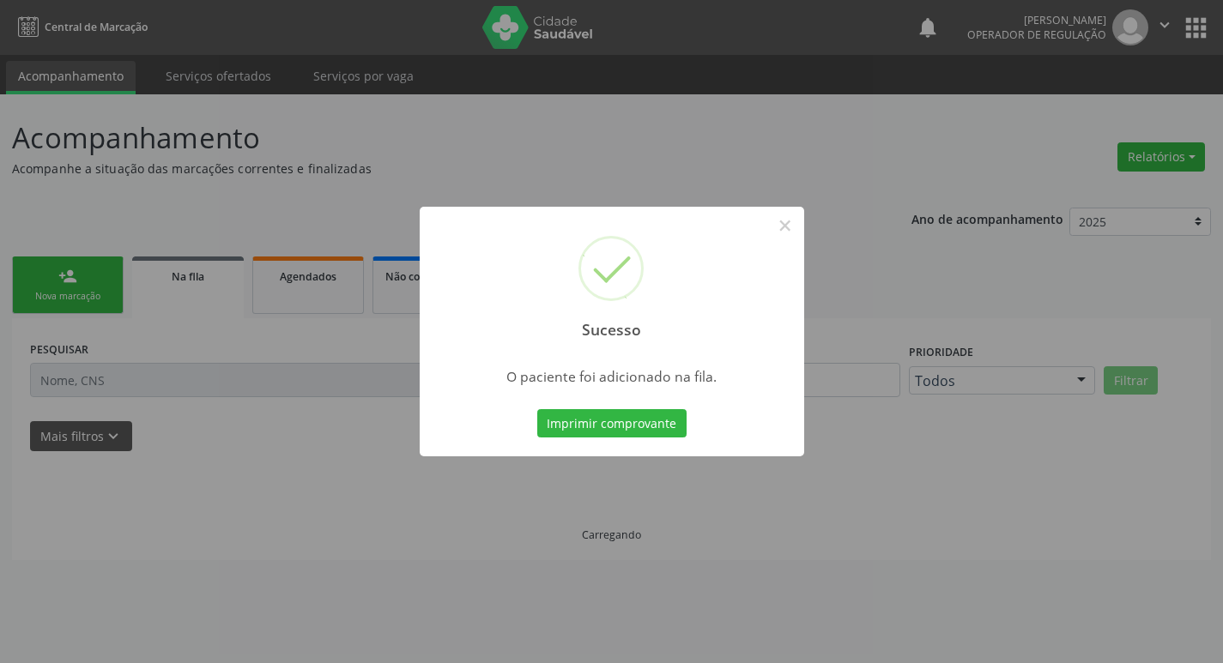
scroll to position [0, 0]
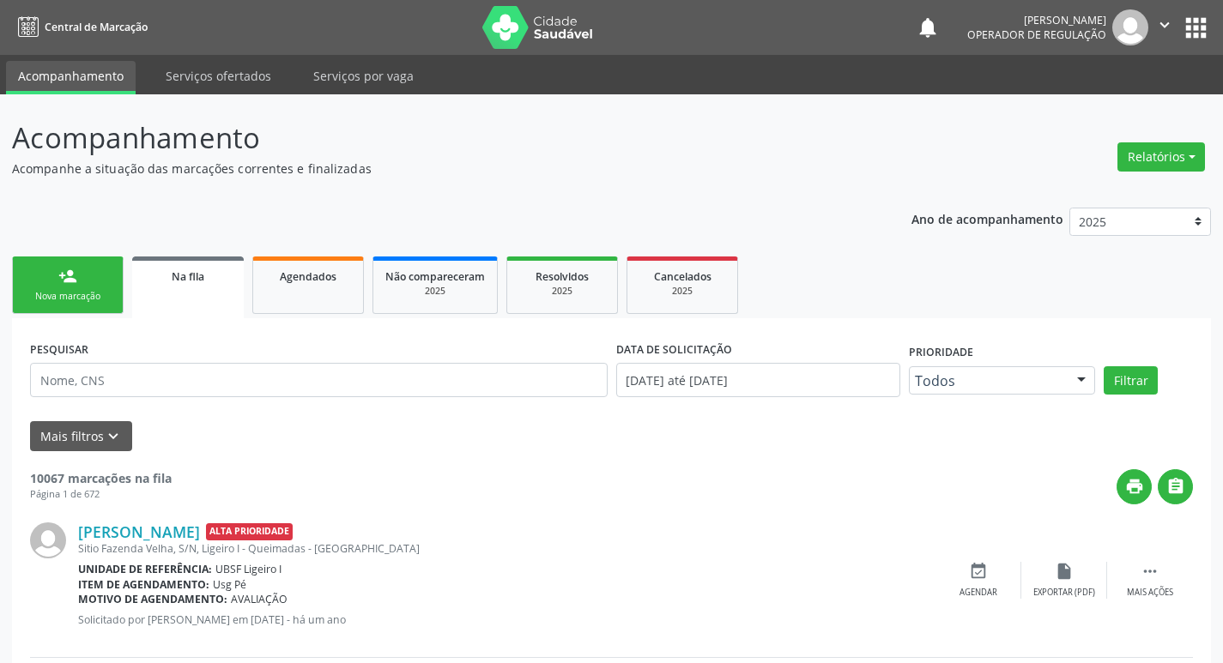
click at [81, 286] on link "person_add Nova marcação" at bounding box center [68, 285] width 112 height 57
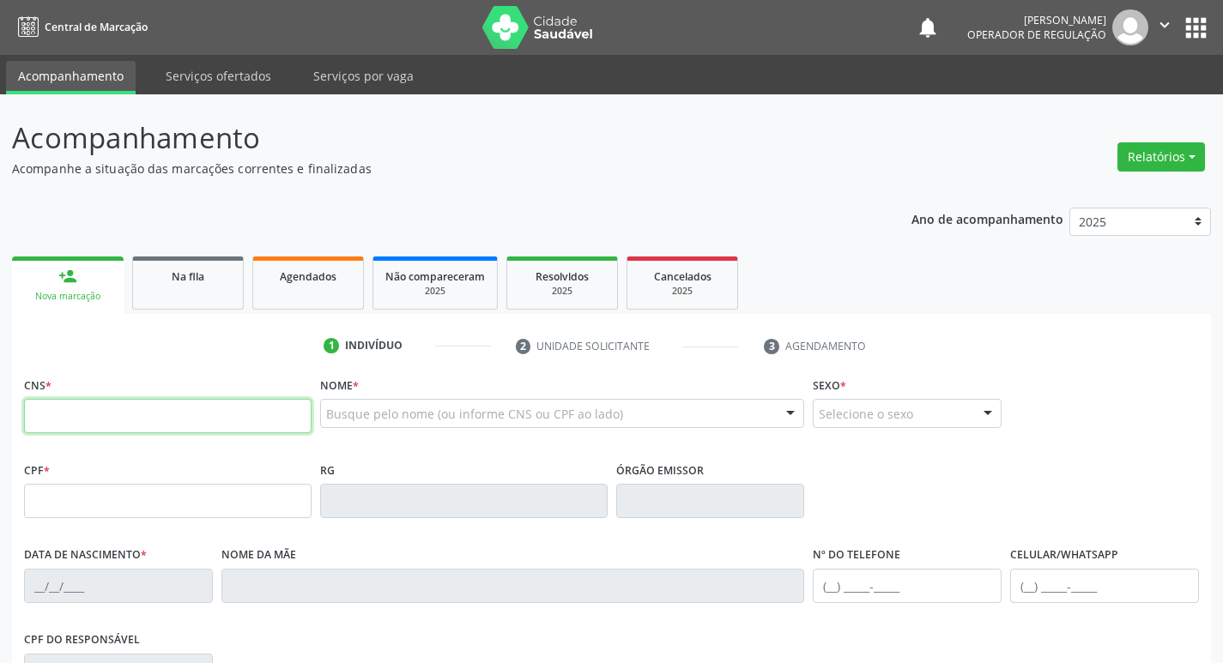
click at [73, 415] on input "text" at bounding box center [167, 416] width 287 height 34
type input "700 4064 1380 7343"
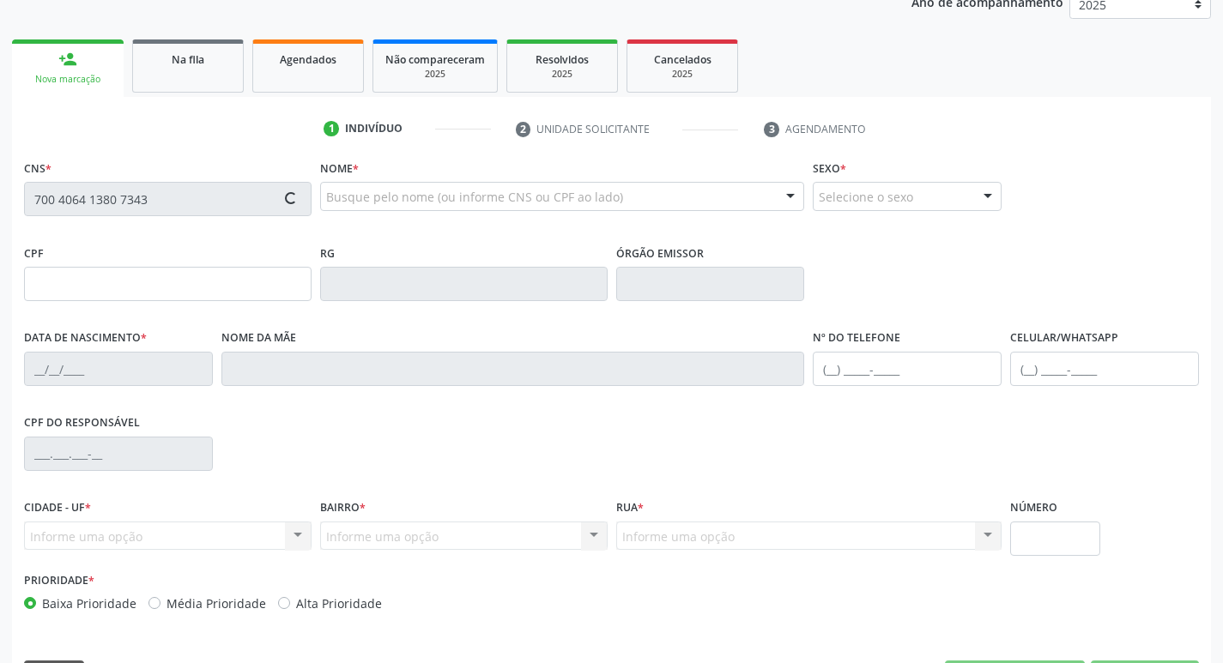
scroll to position [257, 0]
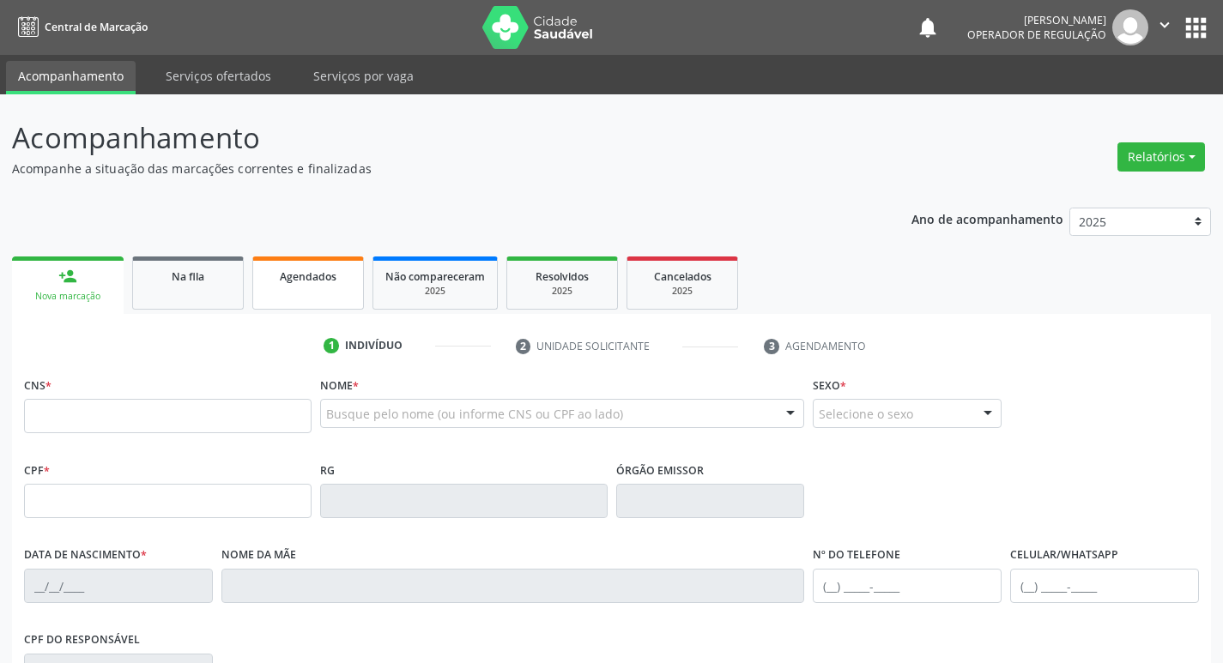
click at [293, 305] on link "Agendados" at bounding box center [308, 283] width 112 height 53
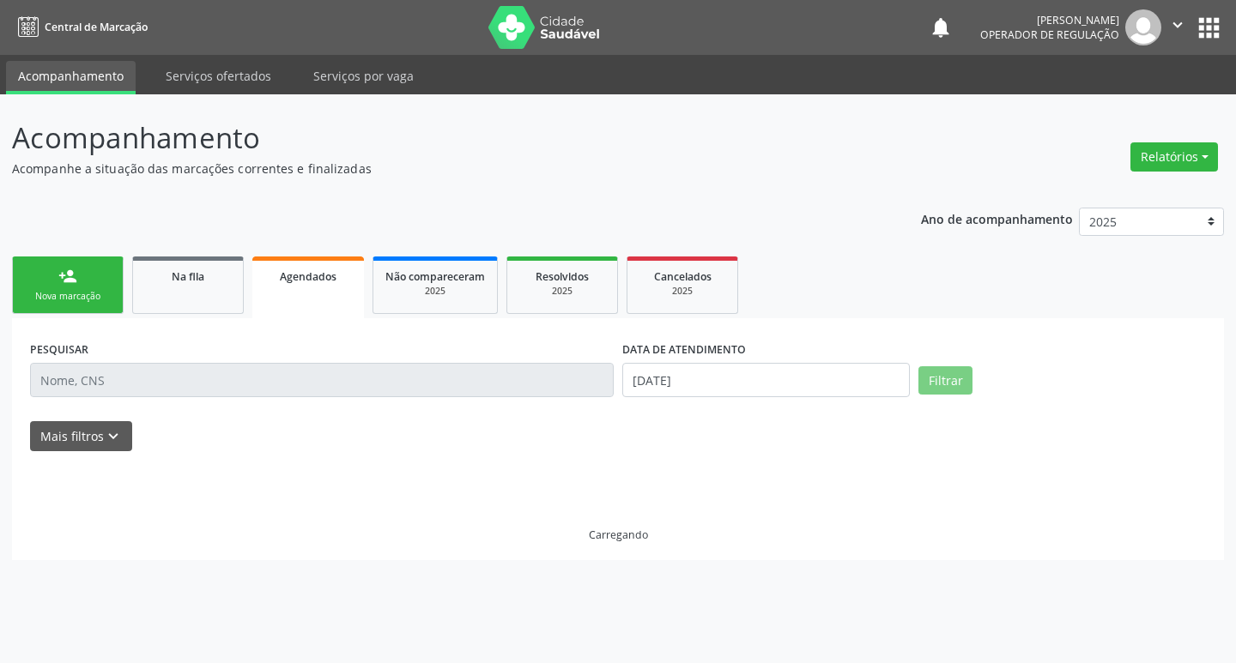
click at [229, 400] on div "PESQUISAR" at bounding box center [322, 372] width 592 height 73
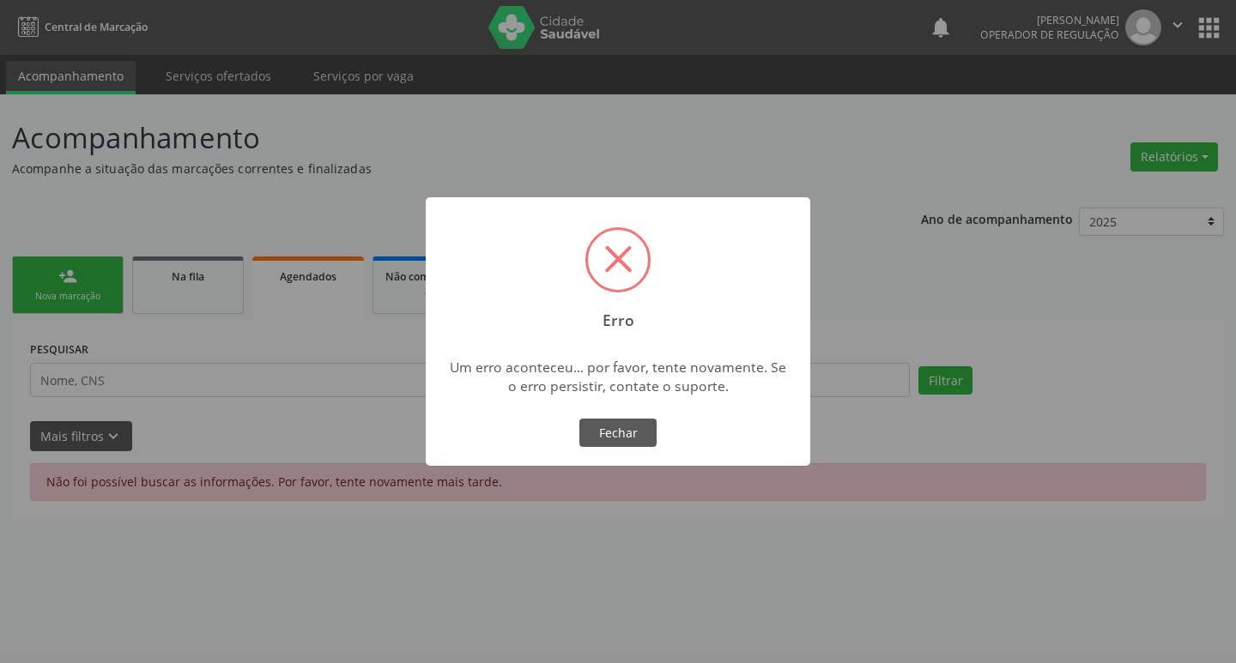
click at [170, 357] on div "× Erro Um erro aconteceu... por favor, tente novamente. Se o erro persistir, co…" at bounding box center [618, 331] width 1236 height 663
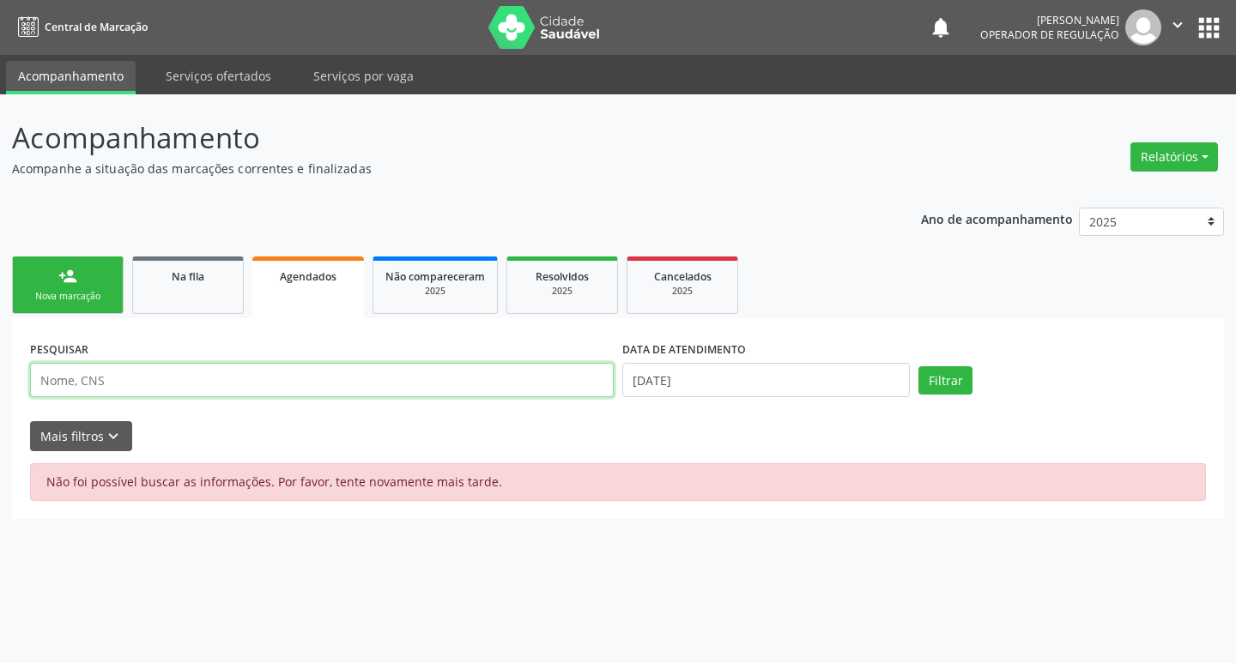
click at [151, 387] on input "text" at bounding box center [321, 380] width 583 height 34
type input "708204179600240"
click at [918, 366] on button "Filtrar" at bounding box center [945, 380] width 54 height 29
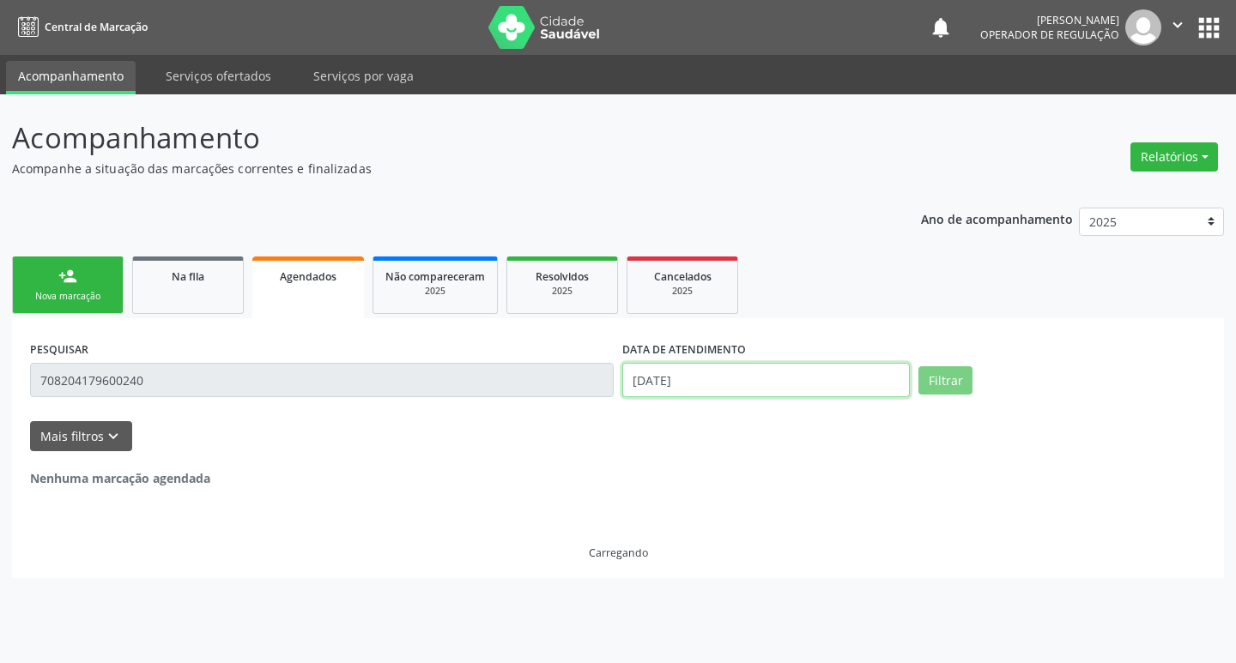
click at [751, 386] on input "14/08/2025" at bounding box center [765, 380] width 287 height 34
click at [379, 426] on div "Mais filtros keyboard_arrow_down" at bounding box center [618, 436] width 1184 height 30
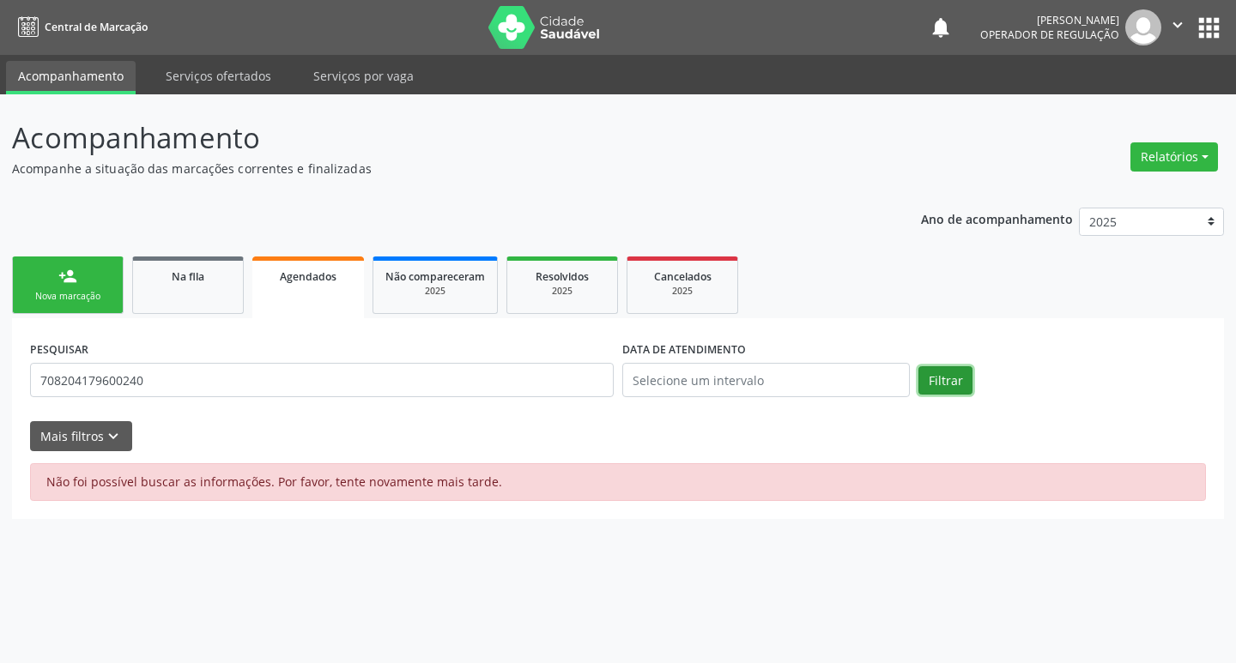
click at [938, 388] on button "Filtrar" at bounding box center [945, 380] width 54 height 29
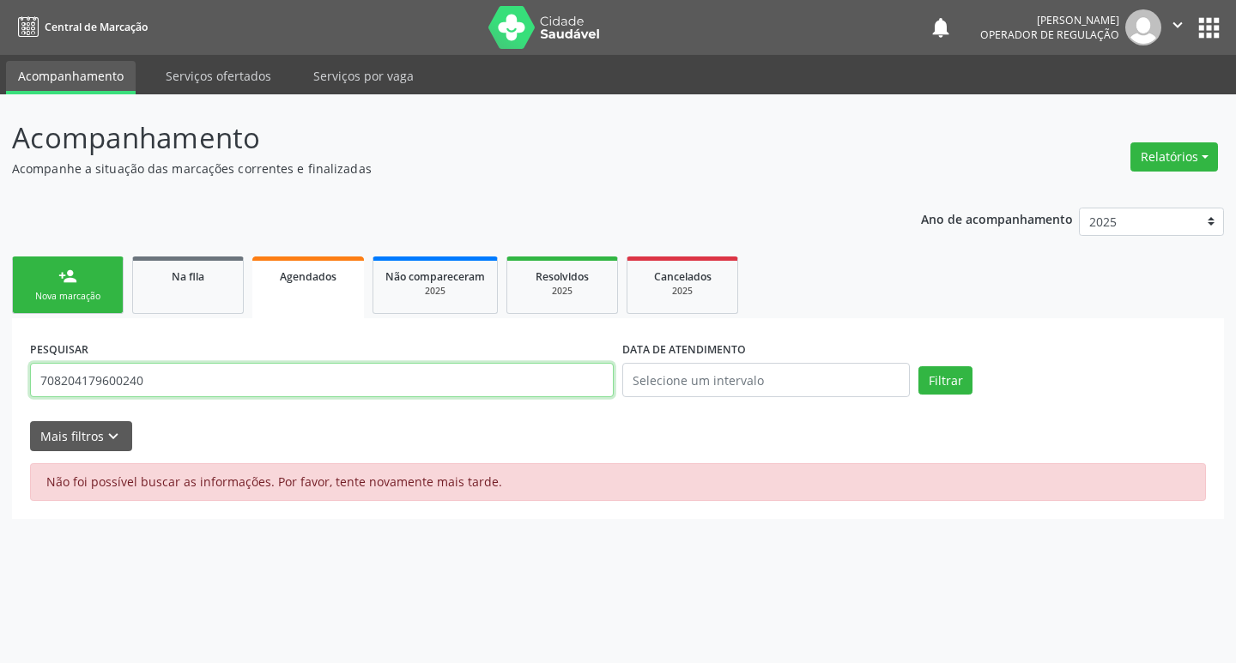
click at [89, 394] on input "708204179600240" at bounding box center [321, 380] width 583 height 34
paste input "AVALIAÇÃO"
type input "A"
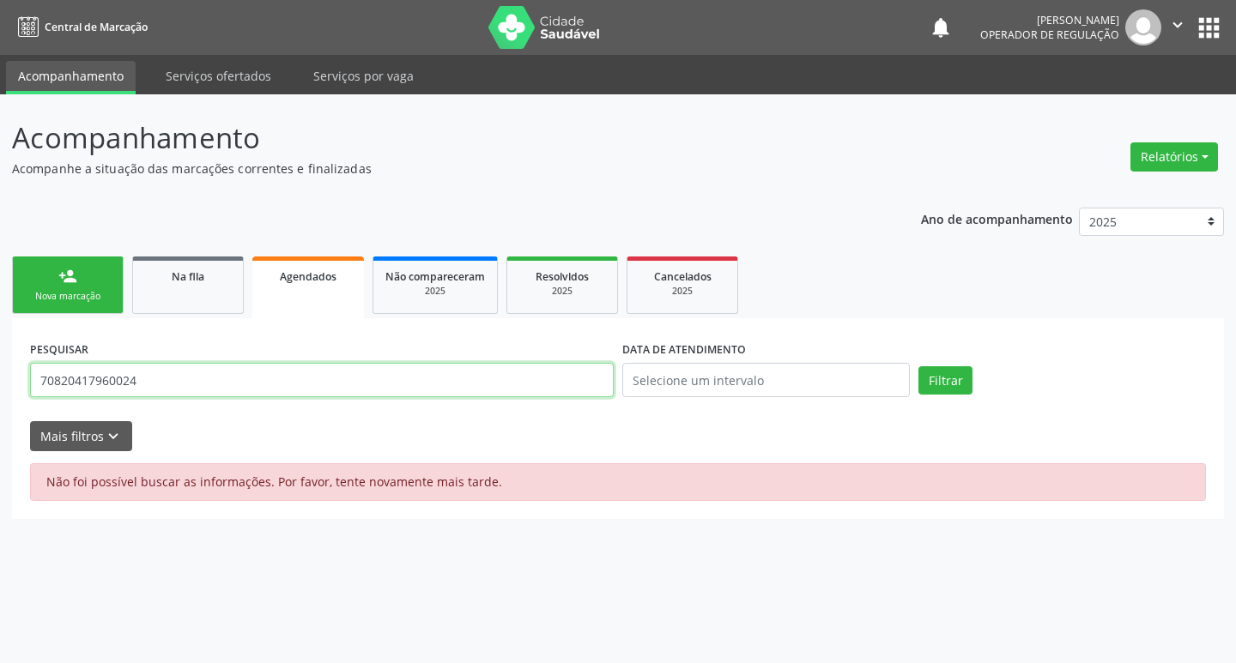
type input "708204179600240"
click at [918, 366] on button "Filtrar" at bounding box center [945, 380] width 54 height 29
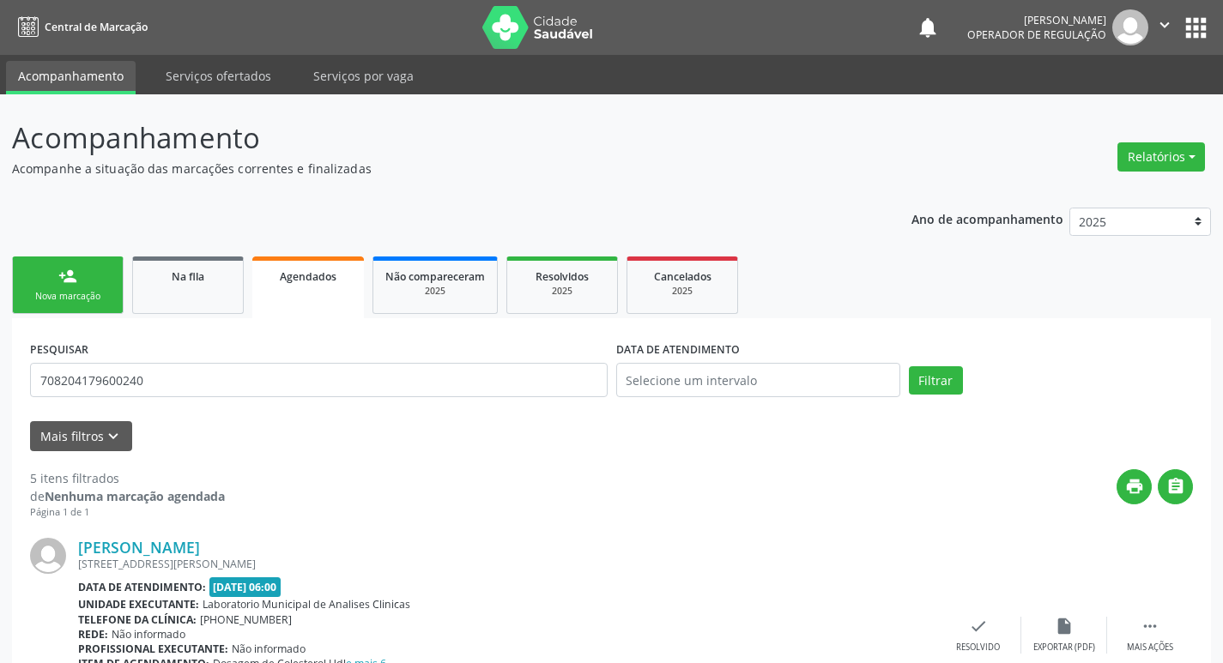
click at [49, 291] on div "Nova marcação" at bounding box center [68, 296] width 86 height 13
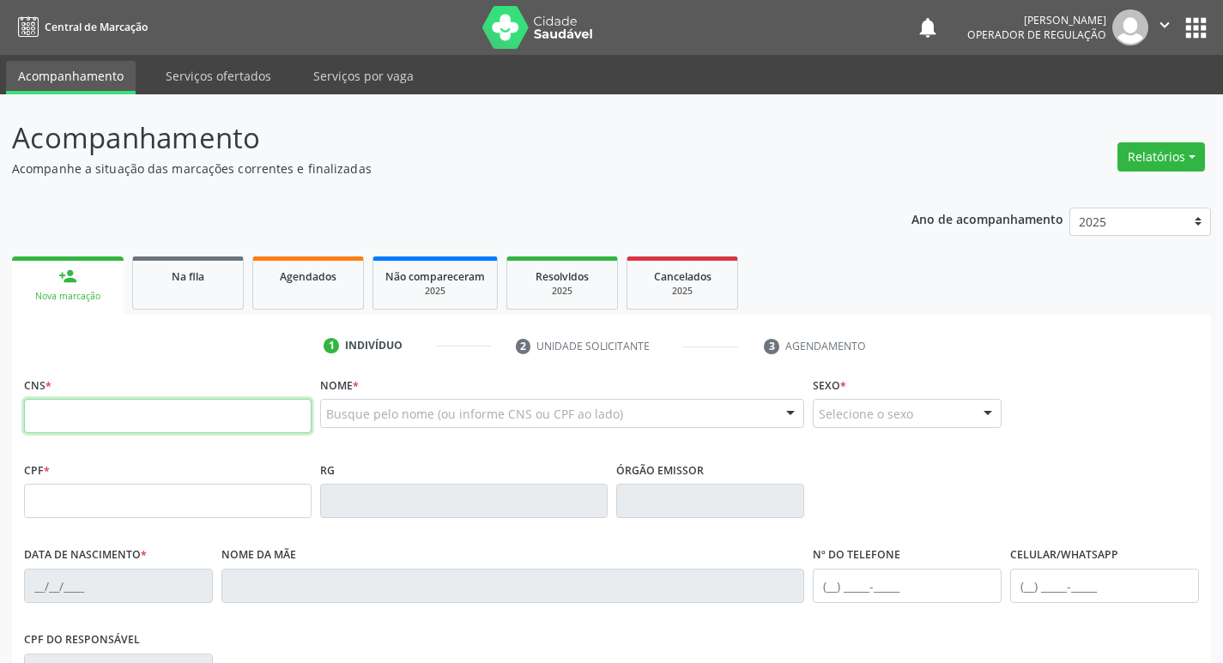
click at [112, 417] on input "text" at bounding box center [167, 416] width 287 height 34
type input "700 4064 1380 7343"
type input "086.901.674-12"
type input "12/12/1988"
type input "Maria Lucia de Sousa Besserra"
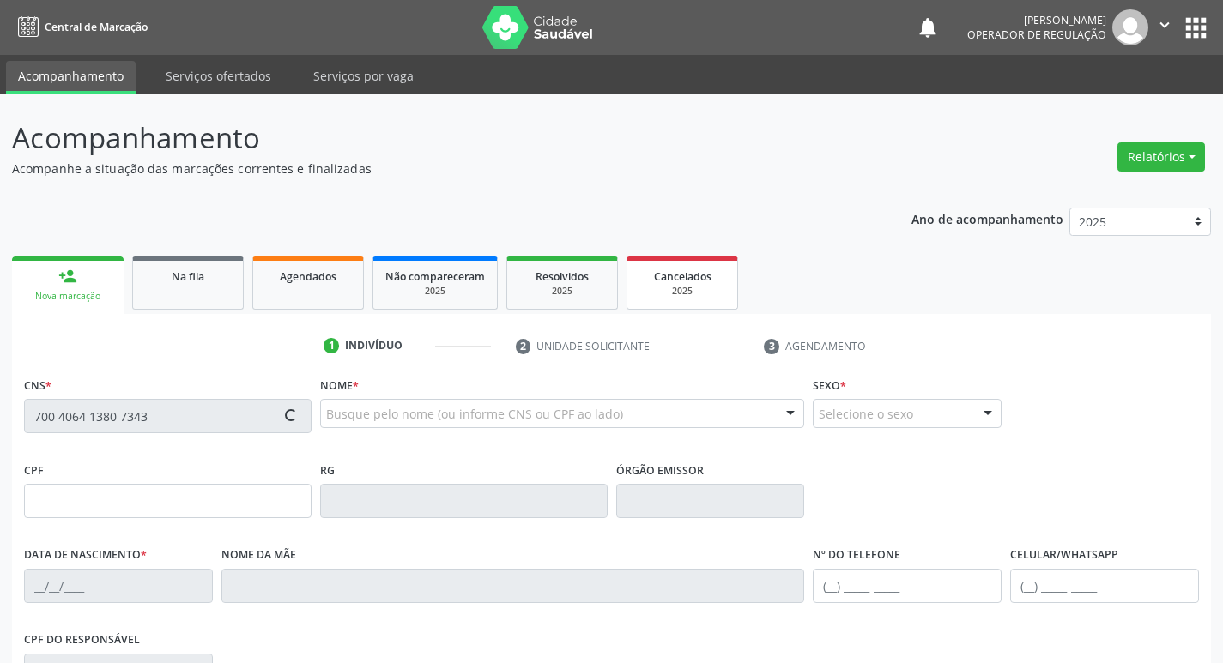
type input "(83) 99349-7092"
type input "34"
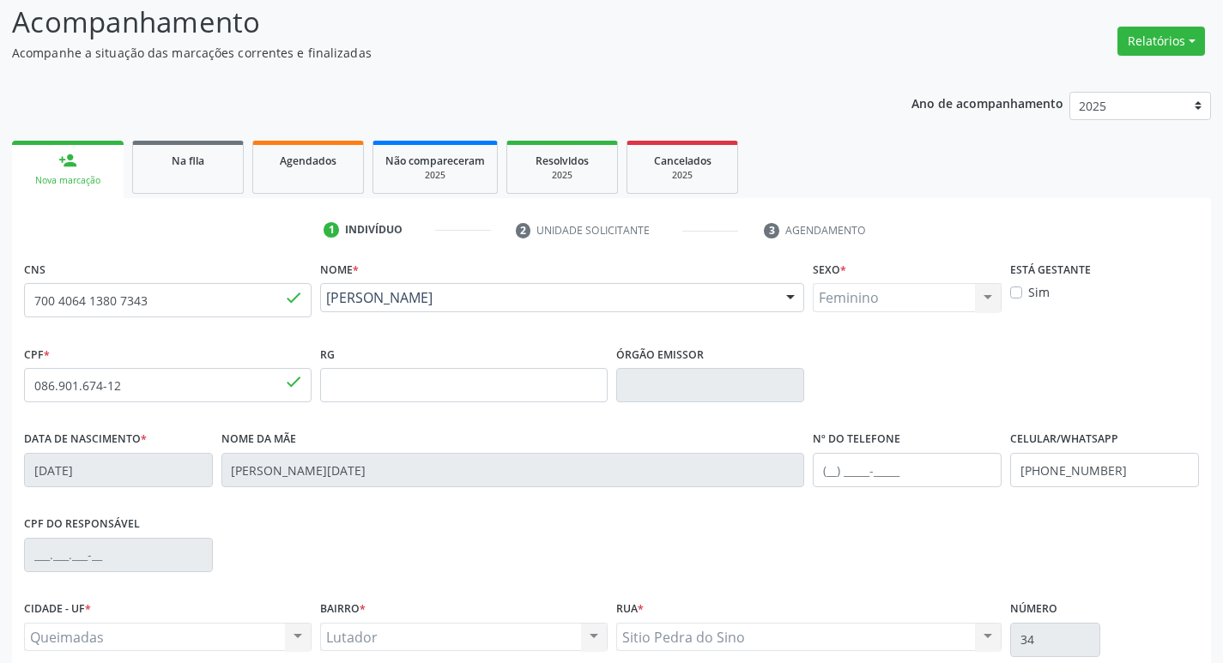
scroll to position [267, 0]
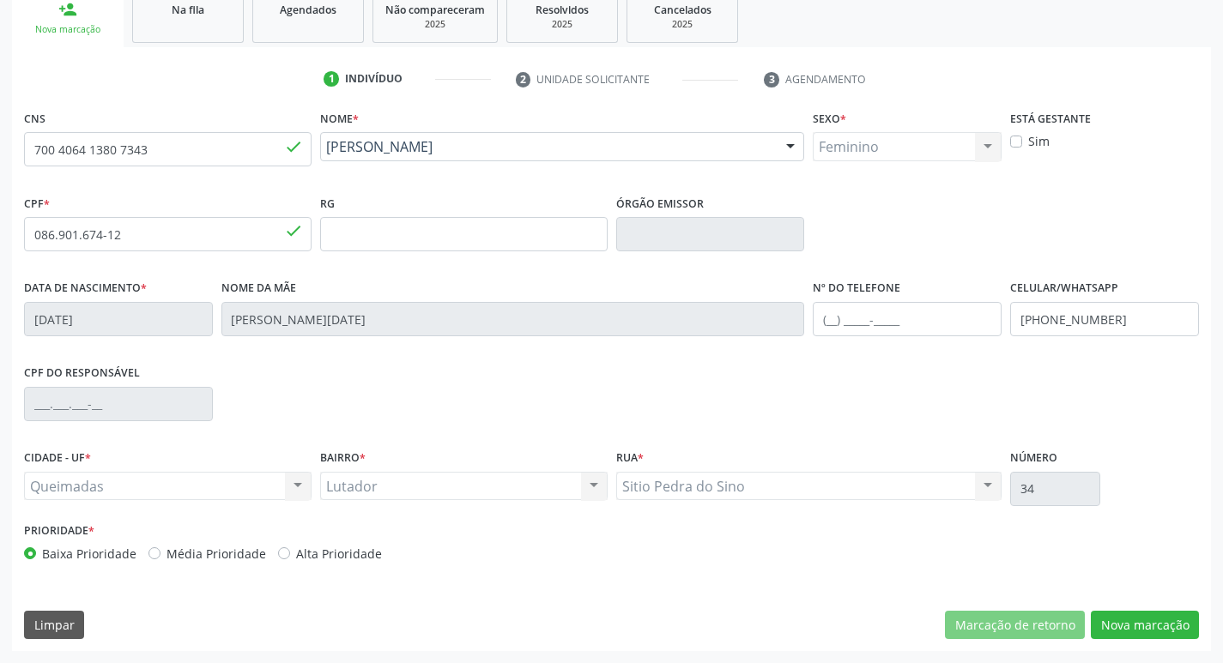
click at [1113, 640] on div "CNS 700 4064 1380 7343 done Nome * Lessandra de Sousa Sabino Lessandra de Sousa…" at bounding box center [611, 379] width 1199 height 546
click at [1118, 624] on button "Nova marcação" at bounding box center [1145, 625] width 108 height 29
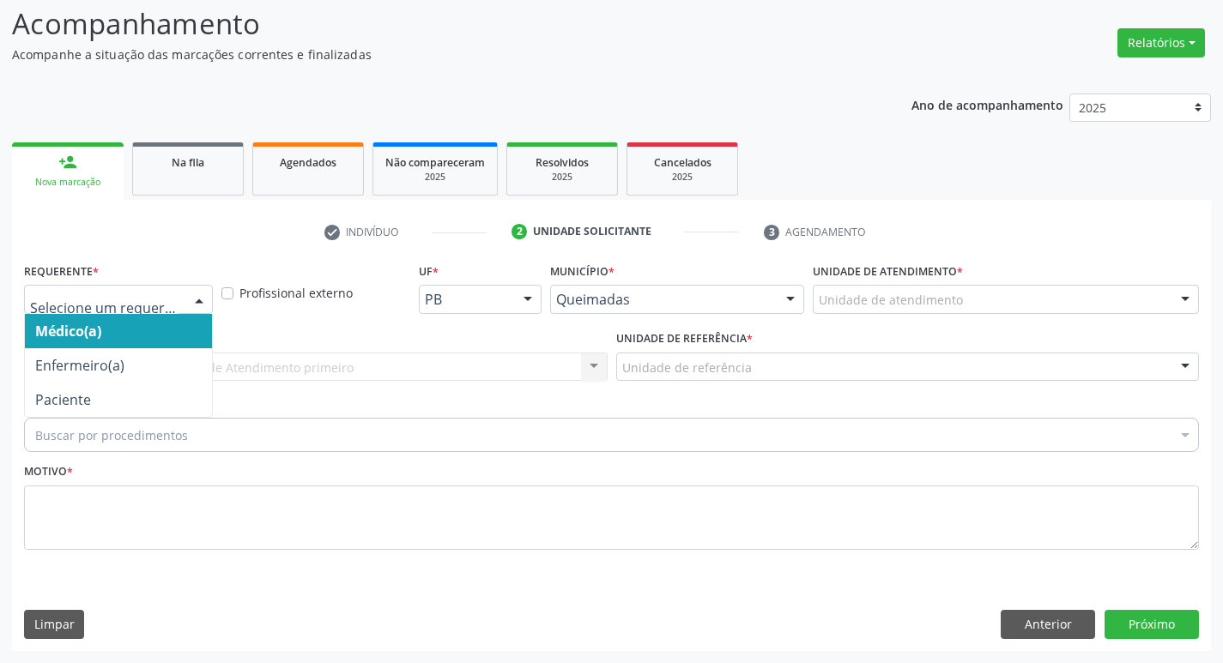
click at [178, 302] on div at bounding box center [118, 299] width 189 height 29
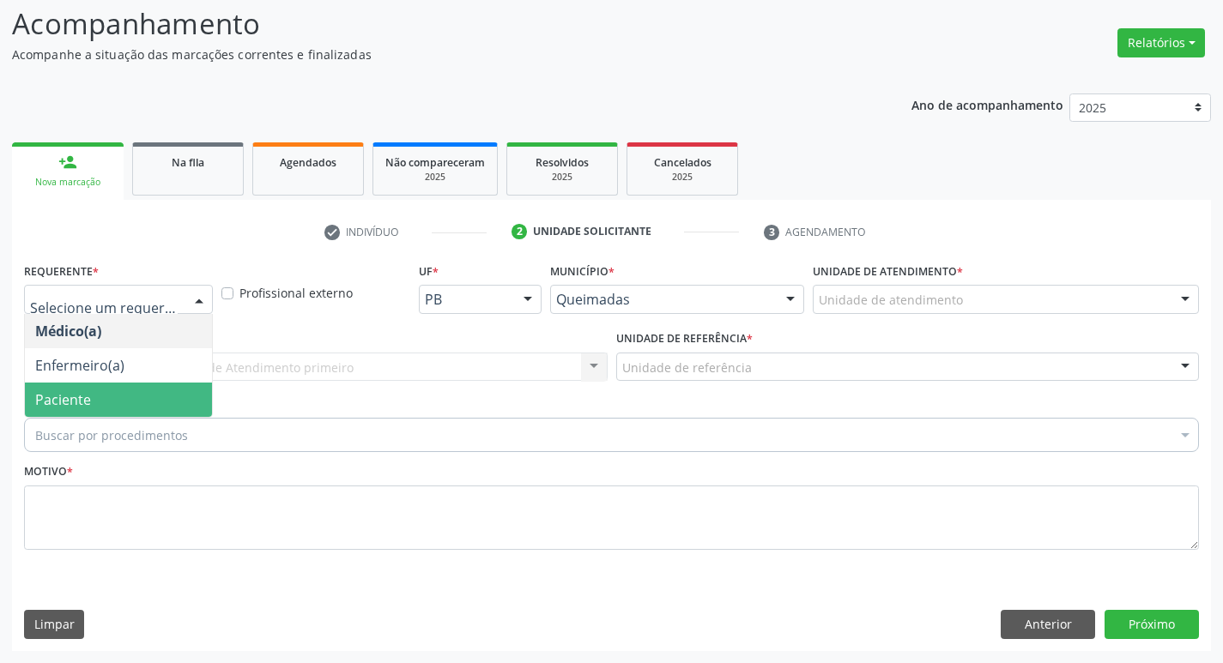
click at [43, 396] on span "Paciente" at bounding box center [63, 399] width 56 height 19
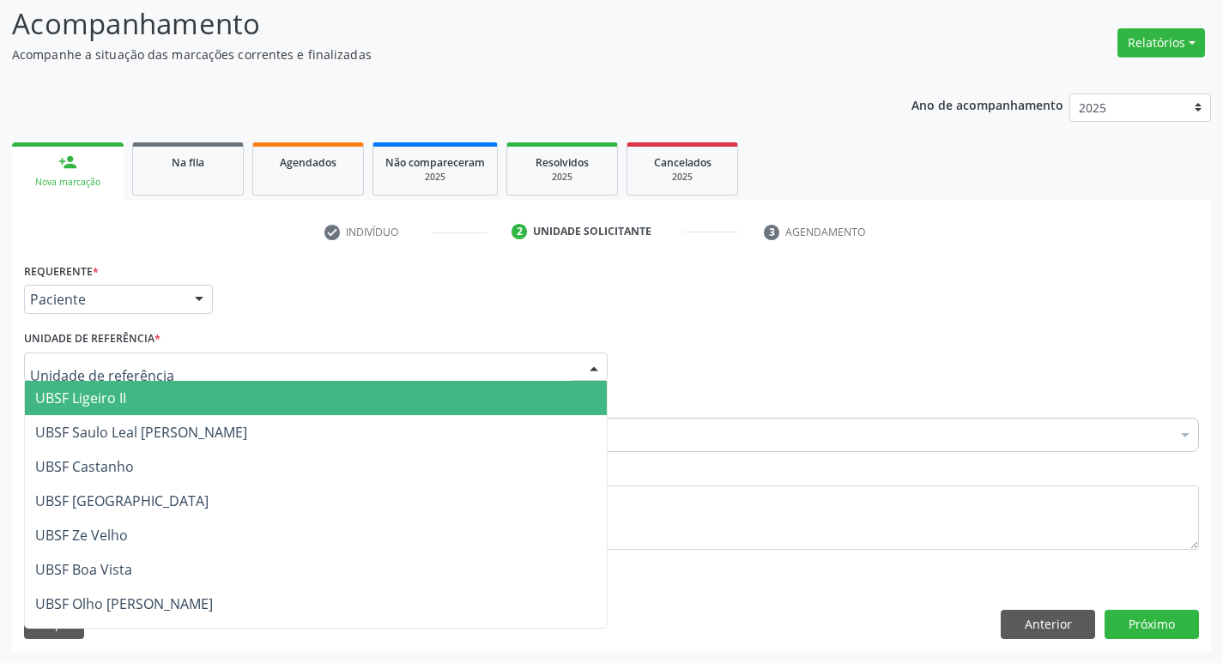
click at [52, 378] on div at bounding box center [315, 367] width 583 height 29
type input "LU"
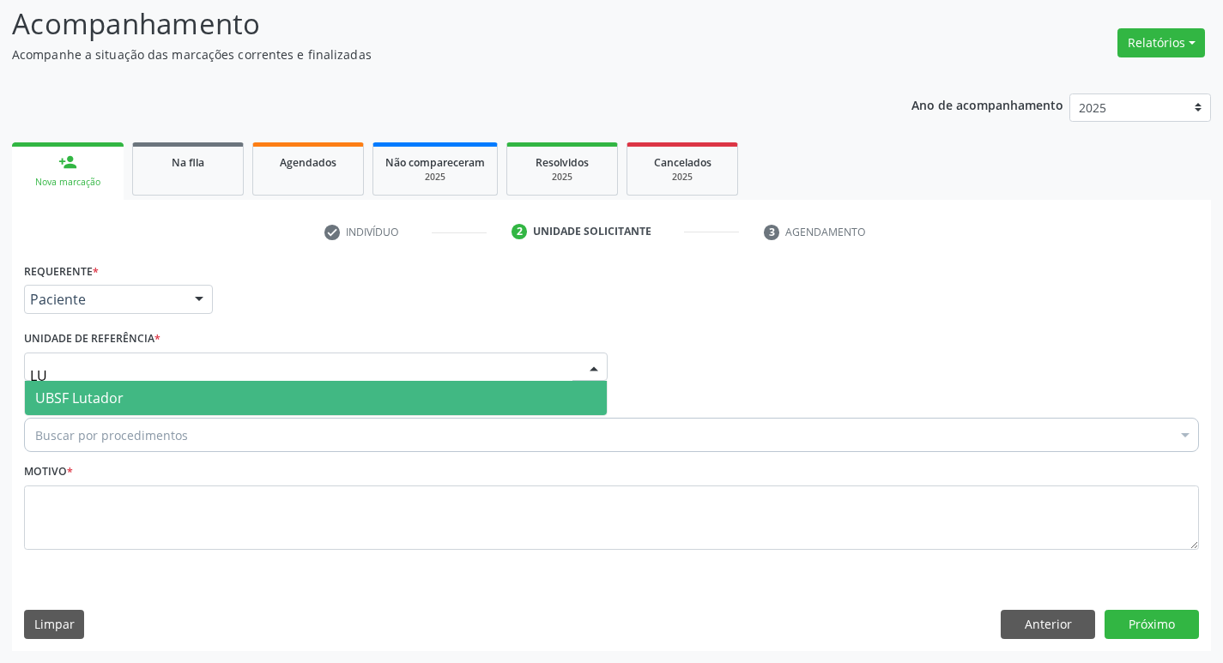
click at [153, 399] on span "UBSF Lutador" at bounding box center [316, 398] width 582 height 34
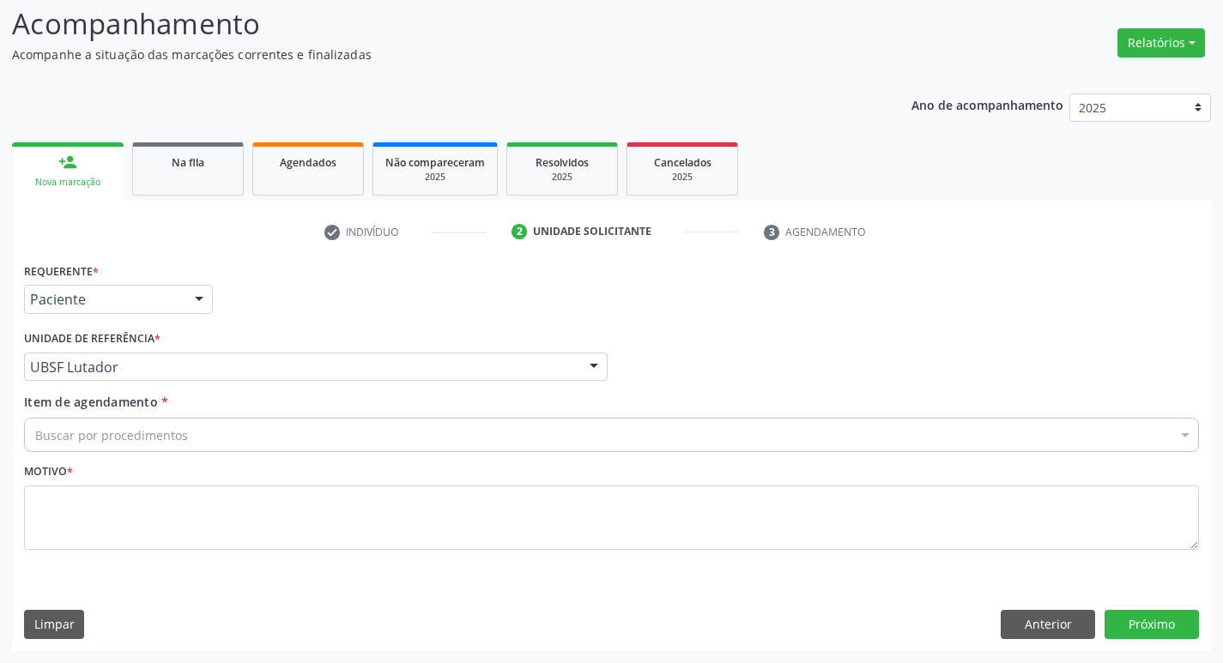
click at [142, 420] on div "Buscar por procedimentos" at bounding box center [611, 435] width 1175 height 34
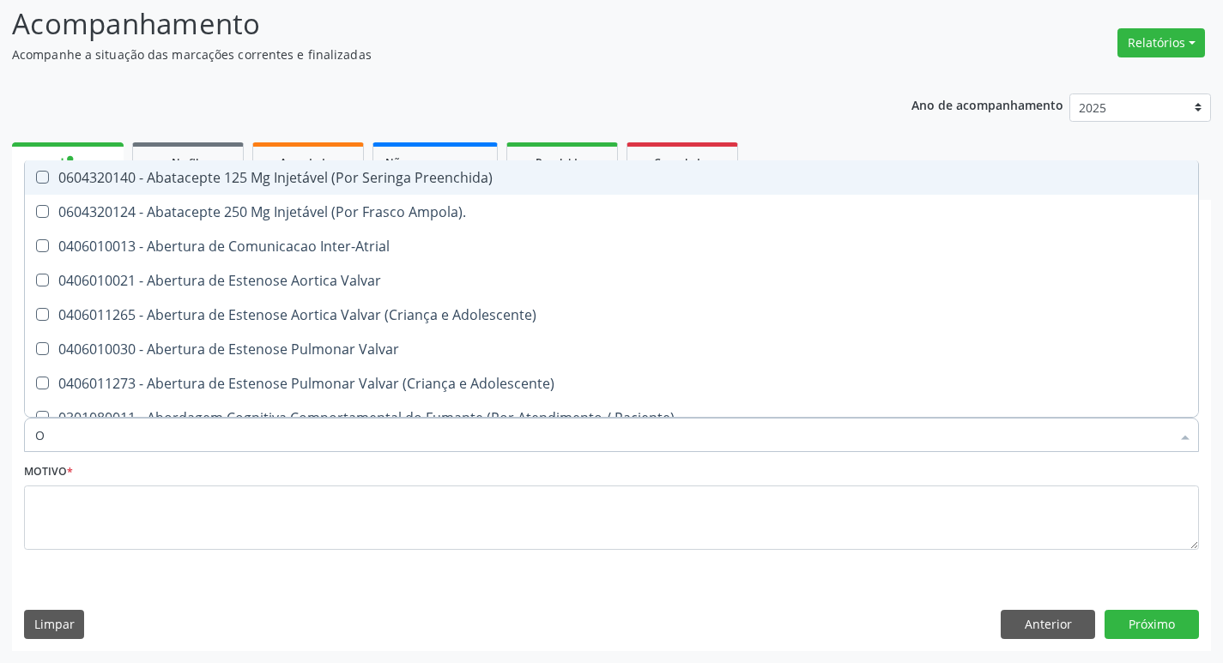
type input "ORTOPEDISTA"
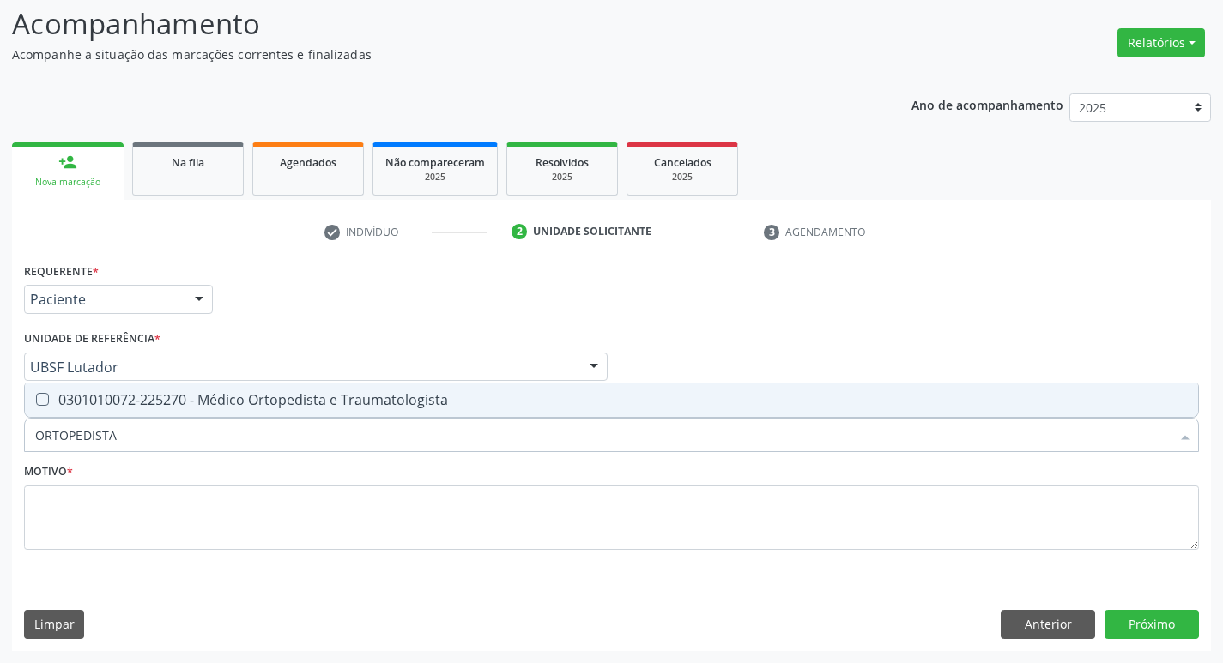
click at [190, 406] on div "0301010072-225270 - Médico Ortopedista e Traumatologista" at bounding box center [611, 400] width 1152 height 14
checkbox Traumatologista "true"
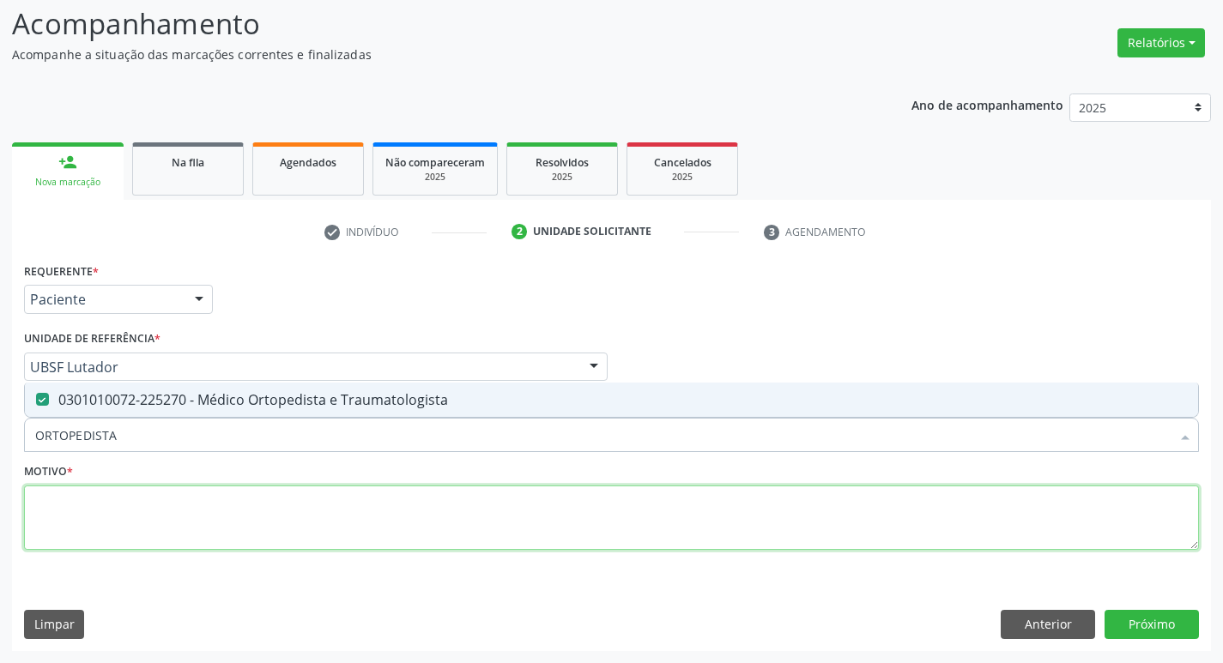
click at [154, 539] on textarea at bounding box center [611, 518] width 1175 height 65
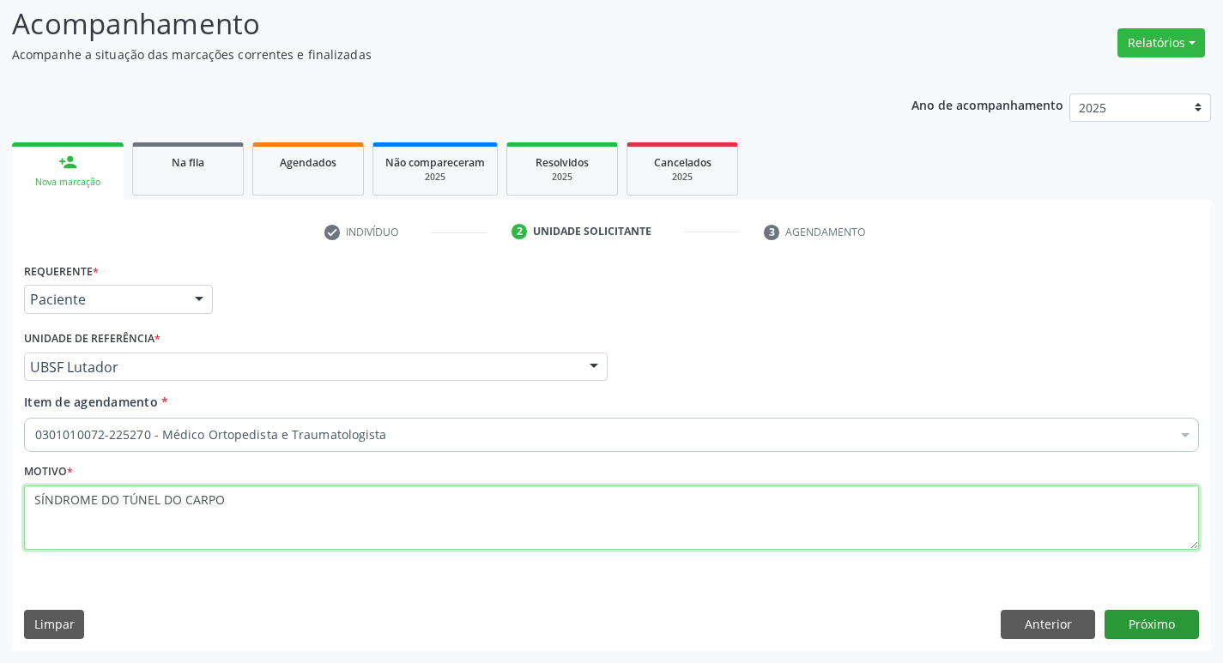
type textarea "SÍNDROME DO TÚNEL DO CARPO"
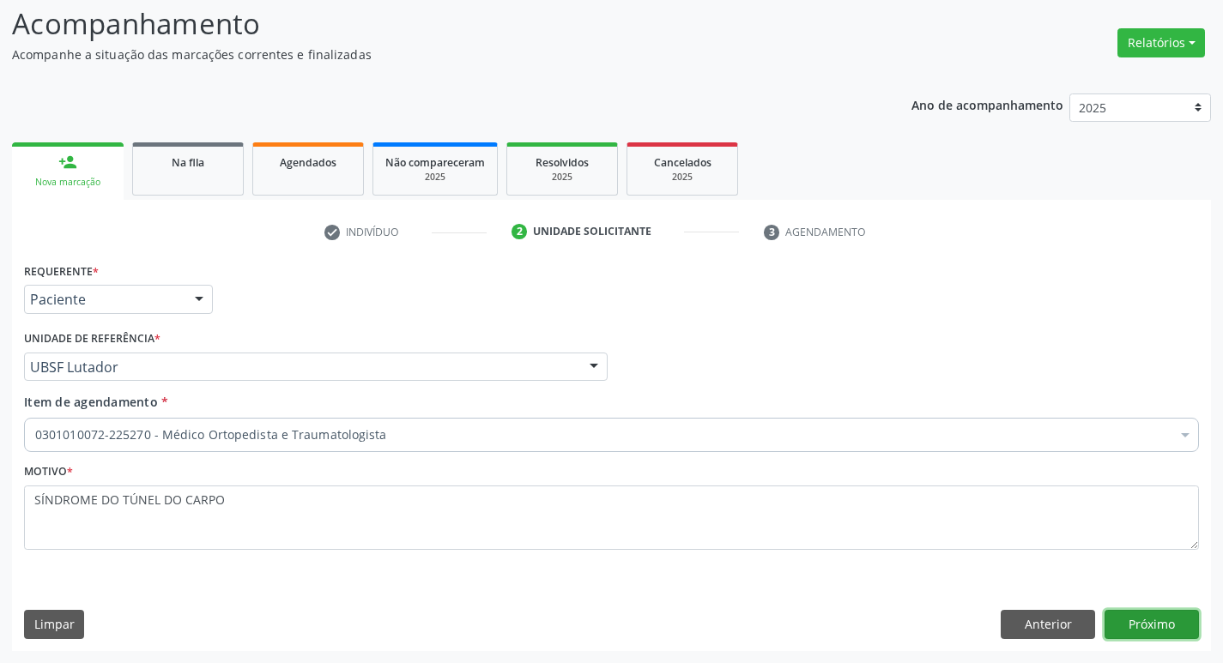
click at [1163, 612] on button "Próximo" at bounding box center [1151, 624] width 94 height 29
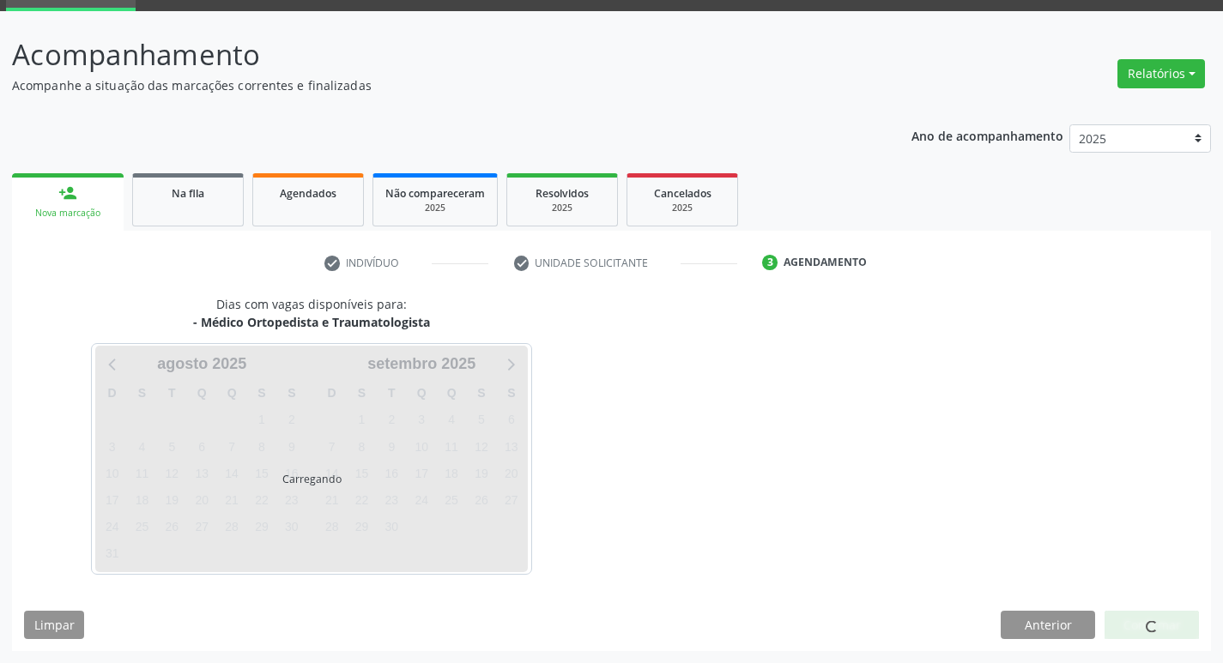
scroll to position [83, 0]
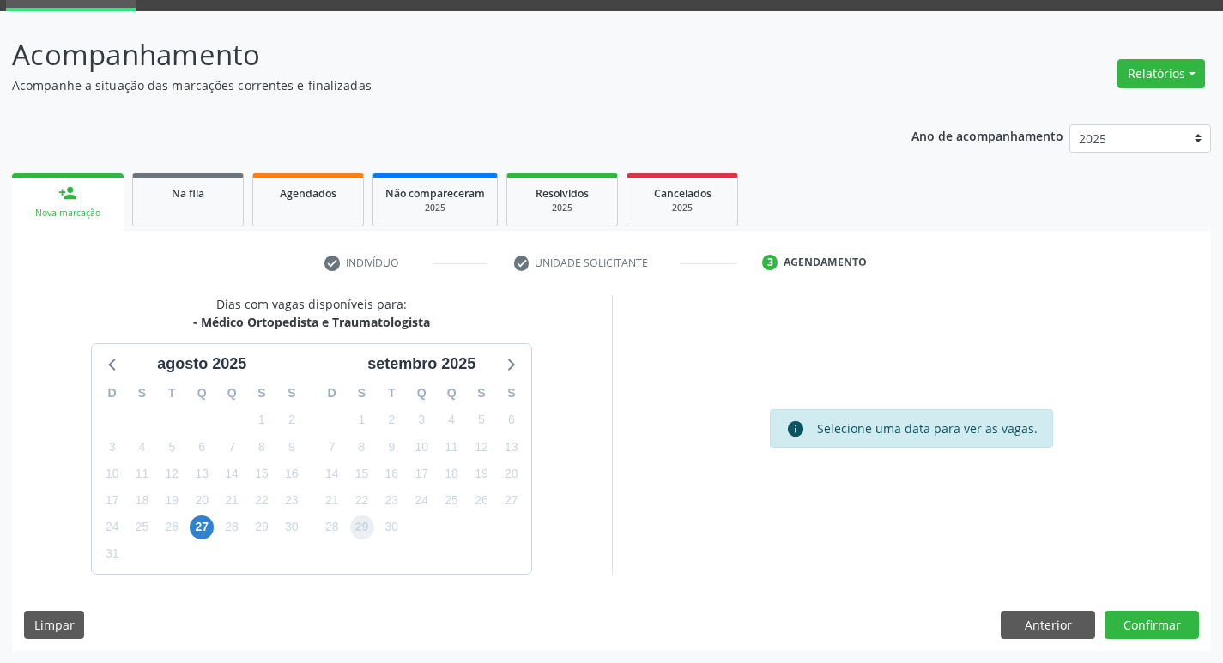
click at [362, 535] on span "29" at bounding box center [362, 528] width 24 height 24
click at [1111, 628] on button "Confirmar" at bounding box center [1151, 625] width 94 height 29
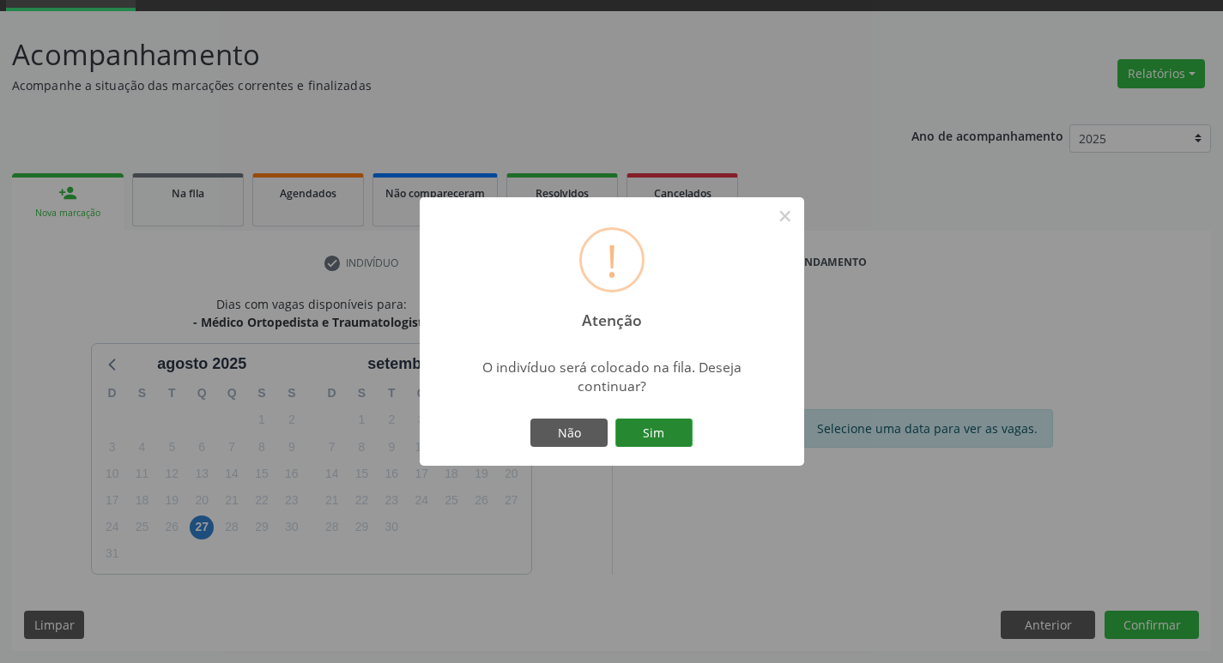
click at [664, 425] on button "Sim" at bounding box center [653, 433] width 77 height 29
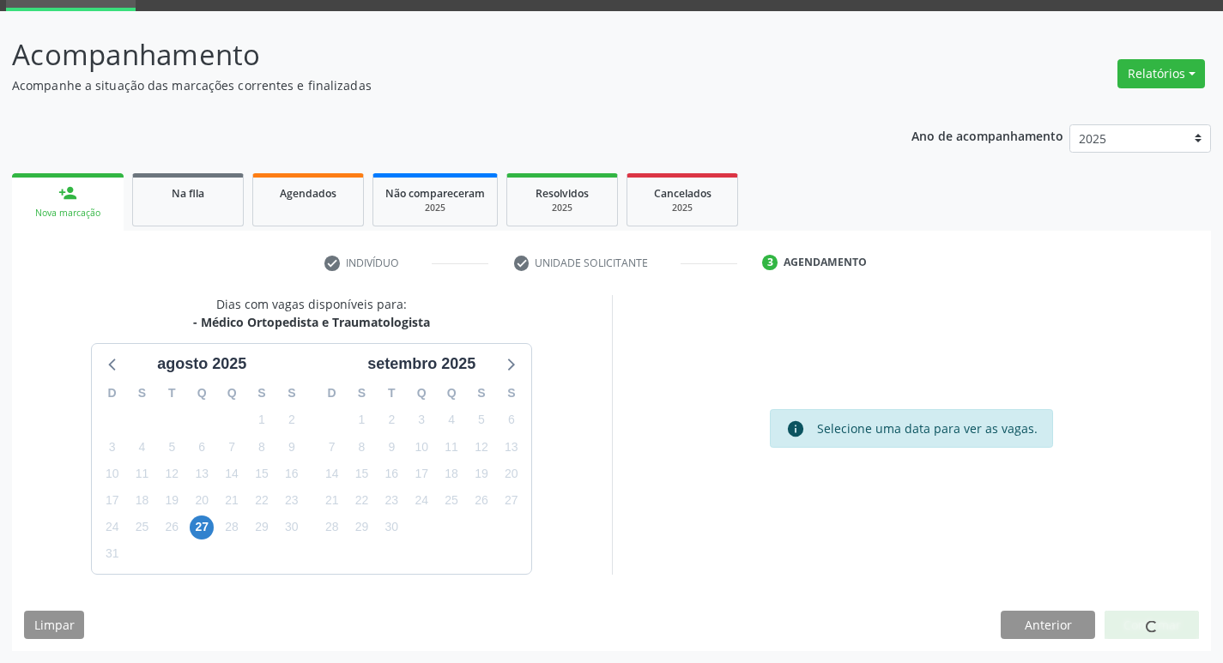
scroll to position [0, 0]
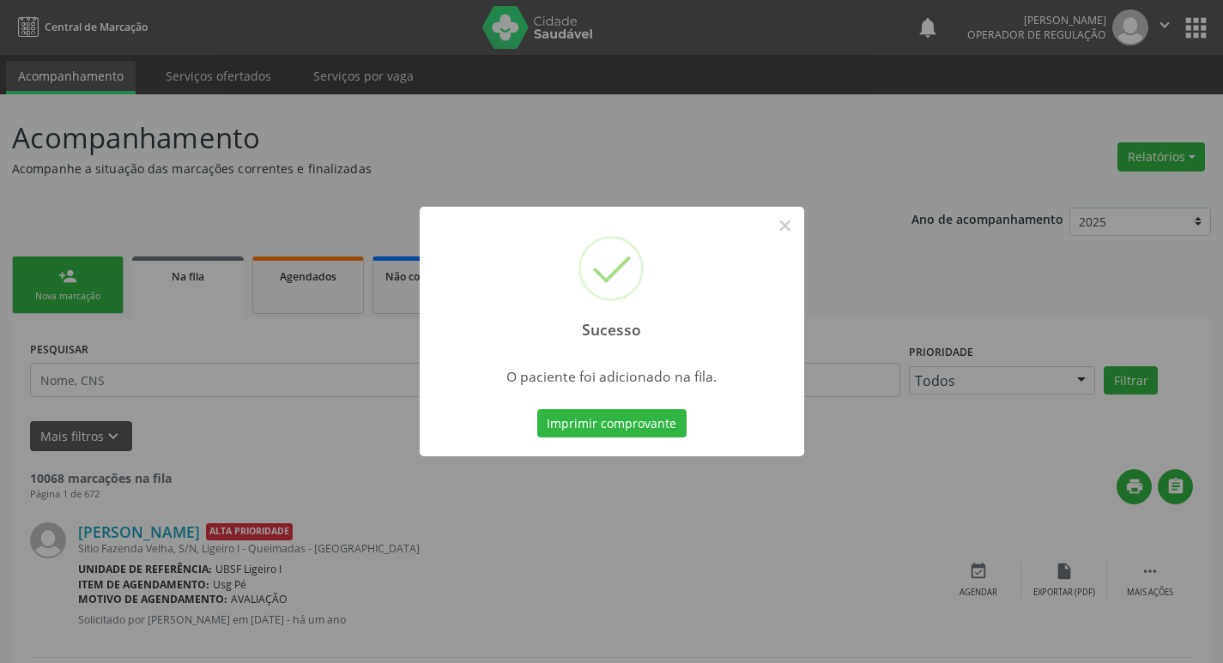
click at [51, 211] on div "Sucesso × O paciente foi adicionado na fila. Imprimir comprovante Cancel" at bounding box center [611, 331] width 1223 height 663
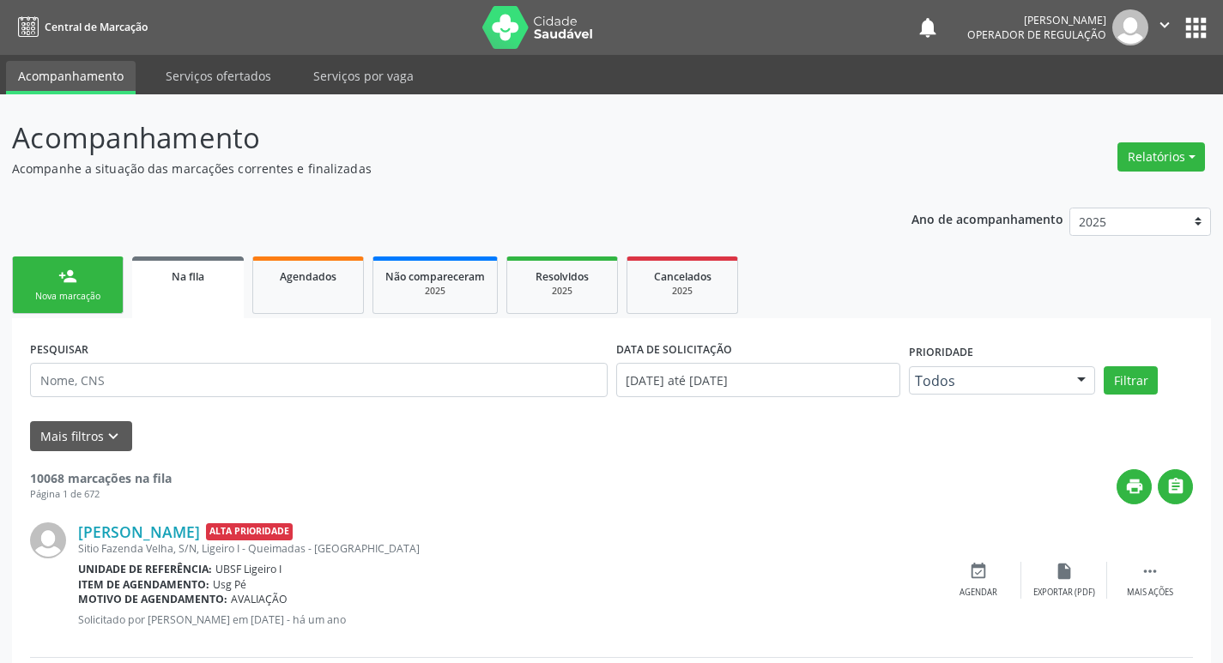
click at [56, 263] on link "person_add Nova marcação" at bounding box center [68, 285] width 112 height 57
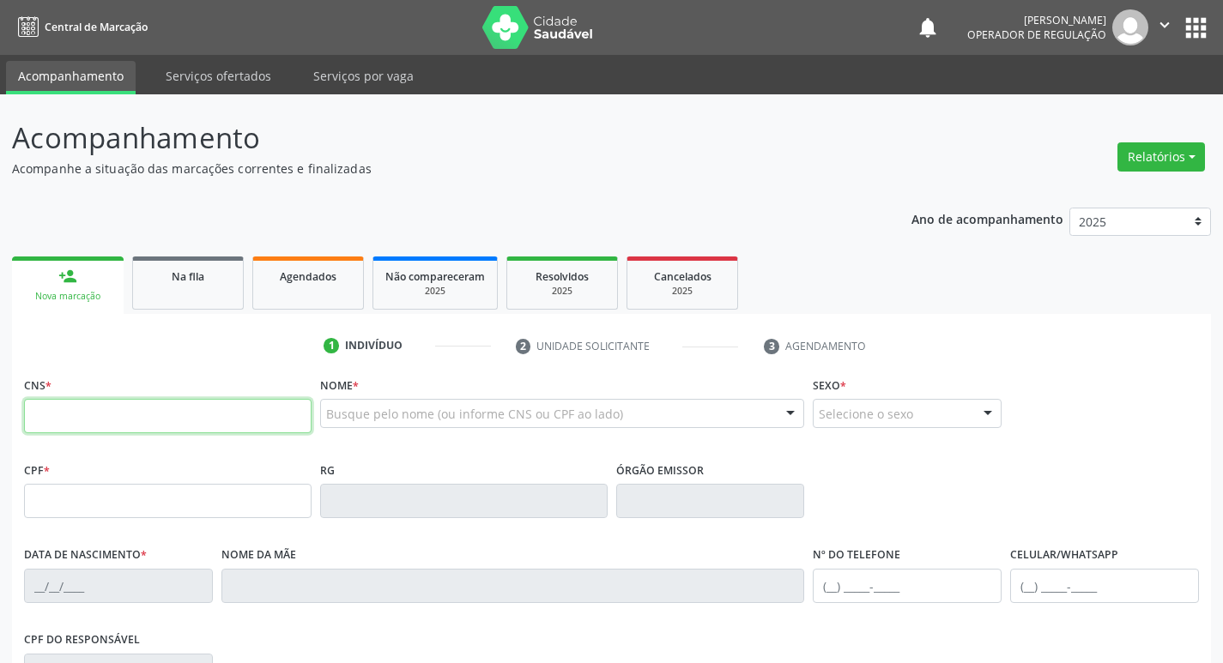
click at [54, 408] on input "text" at bounding box center [167, 416] width 287 height 34
type input "709 2052 7085 5131"
type input "083.221.707-77"
type input "25/03/1978"
type input "Luzia Barbosa da Silva"
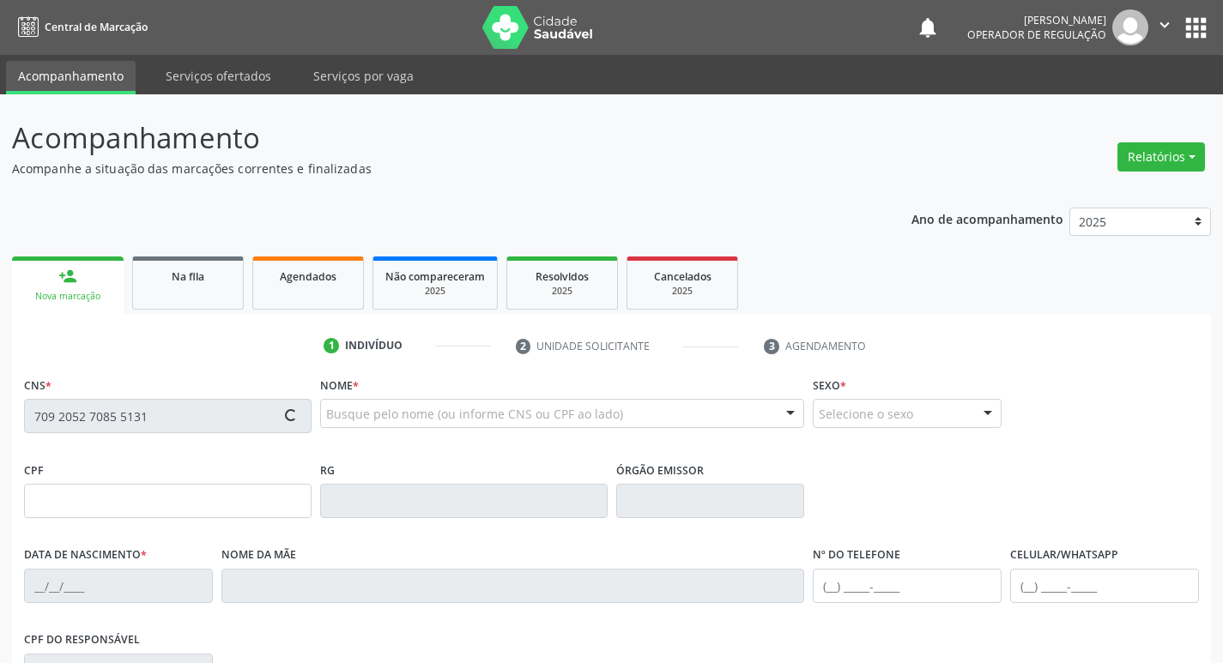
type input "(93) 99862-5754"
type input "039.094.954-00"
type input "1447"
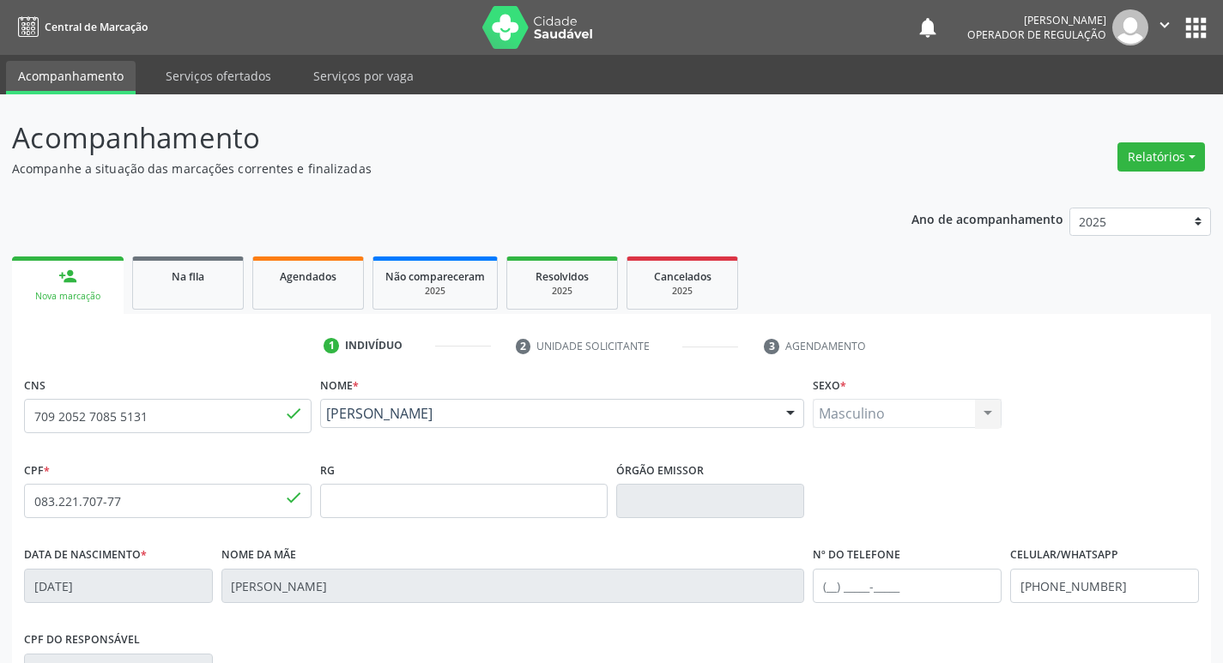
scroll to position [267, 0]
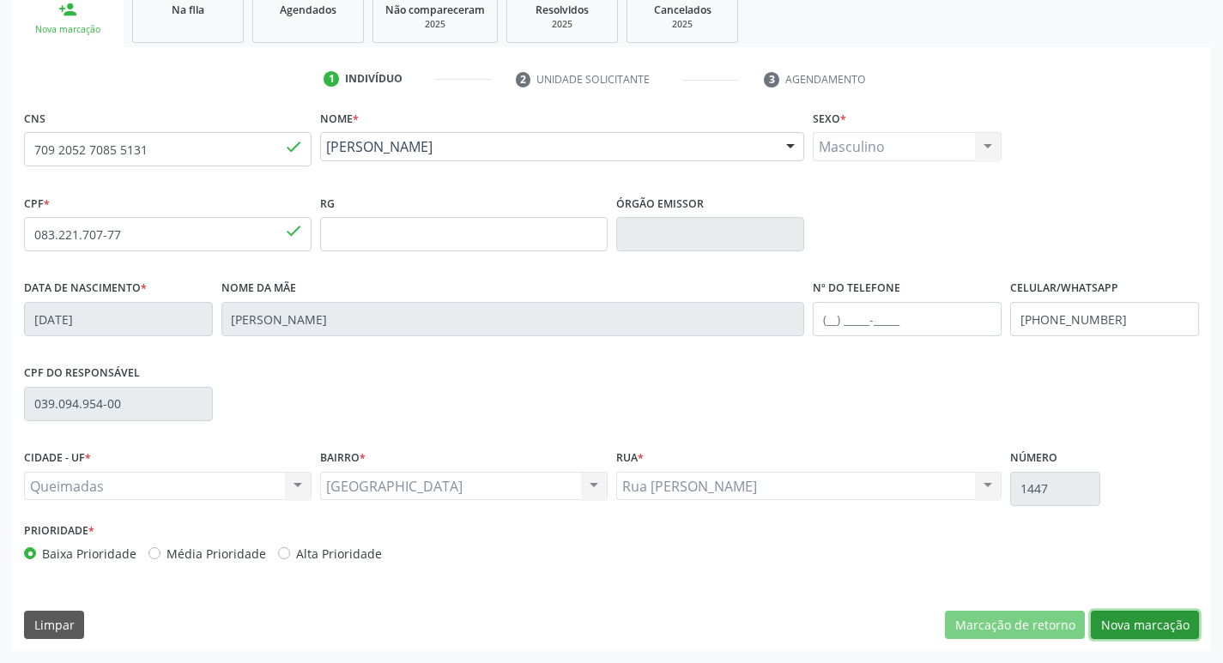
click at [1104, 622] on button "Nova marcação" at bounding box center [1145, 625] width 108 height 29
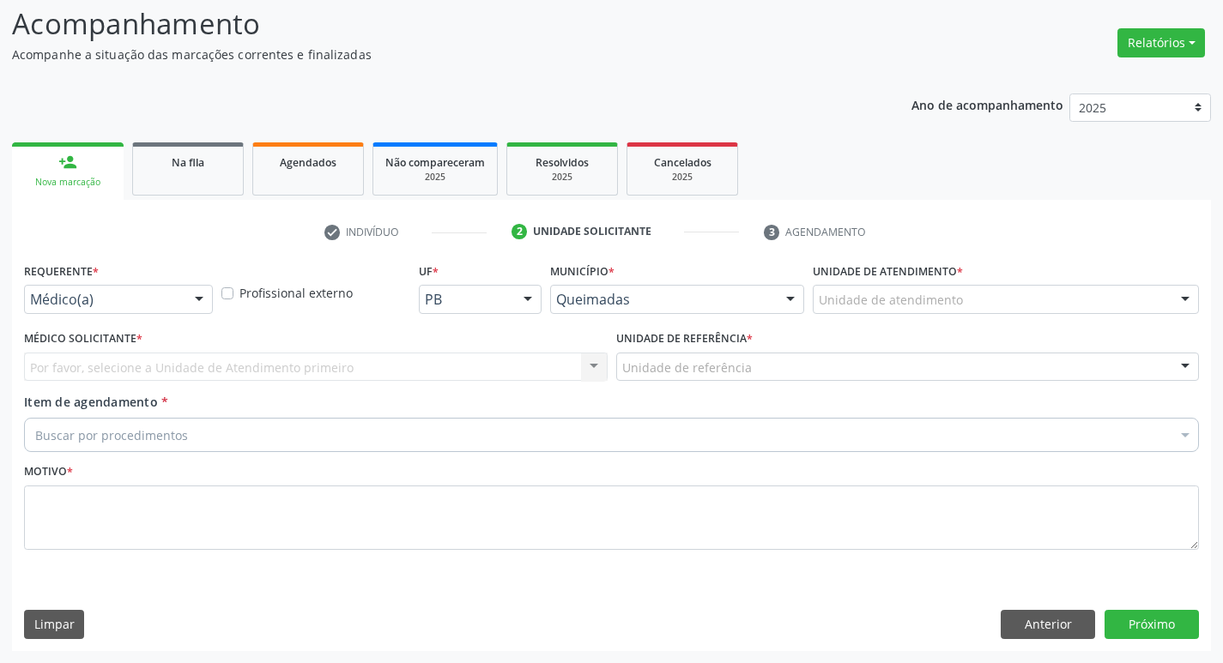
scroll to position [114, 0]
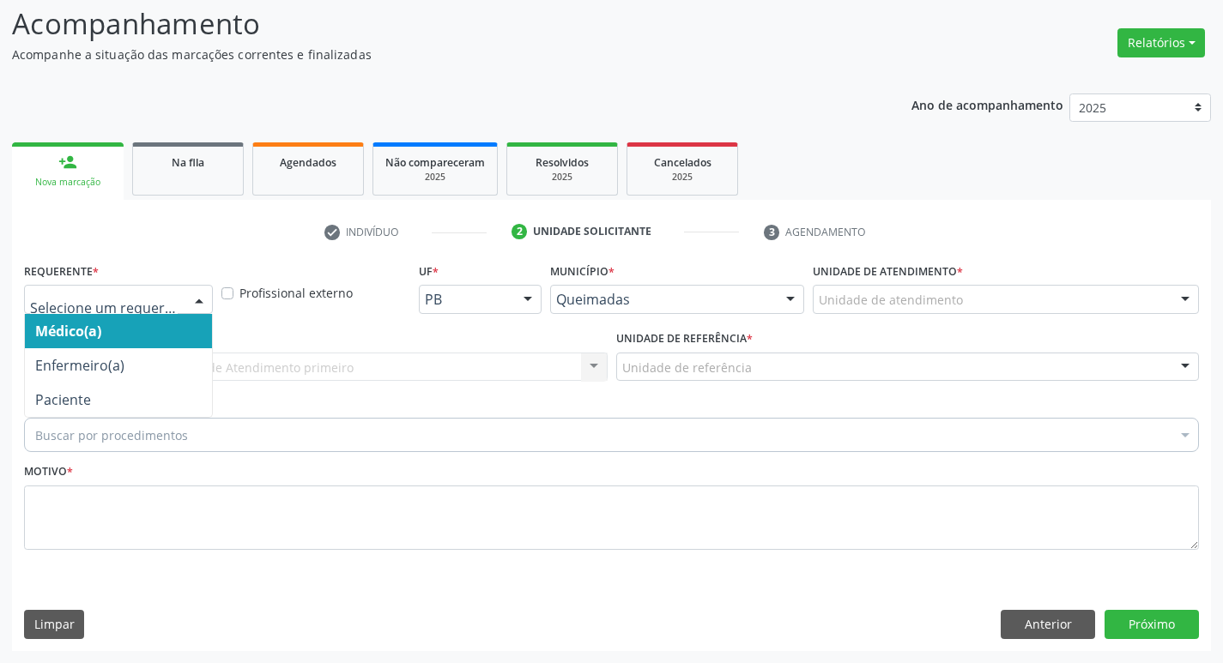
click at [152, 313] on div "Médico(a) Enfermeiro(a) Paciente Nenhum resultado encontrado para: " " Não há n…" at bounding box center [118, 299] width 189 height 29
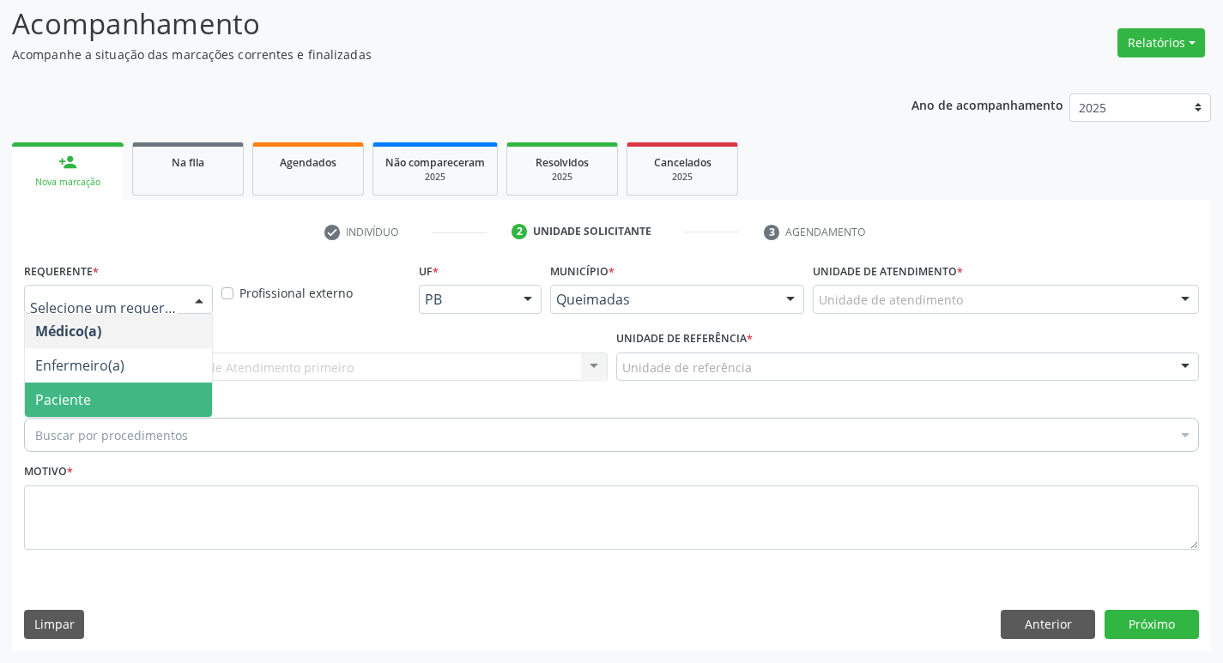
click at [136, 409] on span "Paciente" at bounding box center [118, 400] width 187 height 34
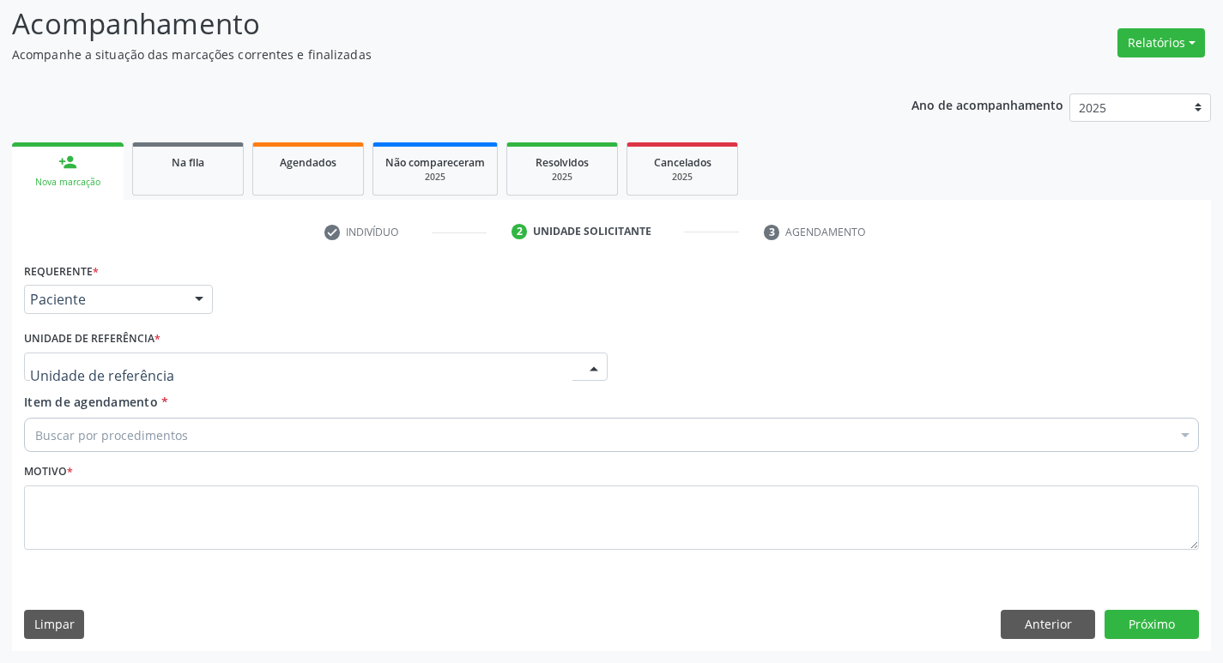
click at [160, 354] on div at bounding box center [315, 367] width 583 height 29
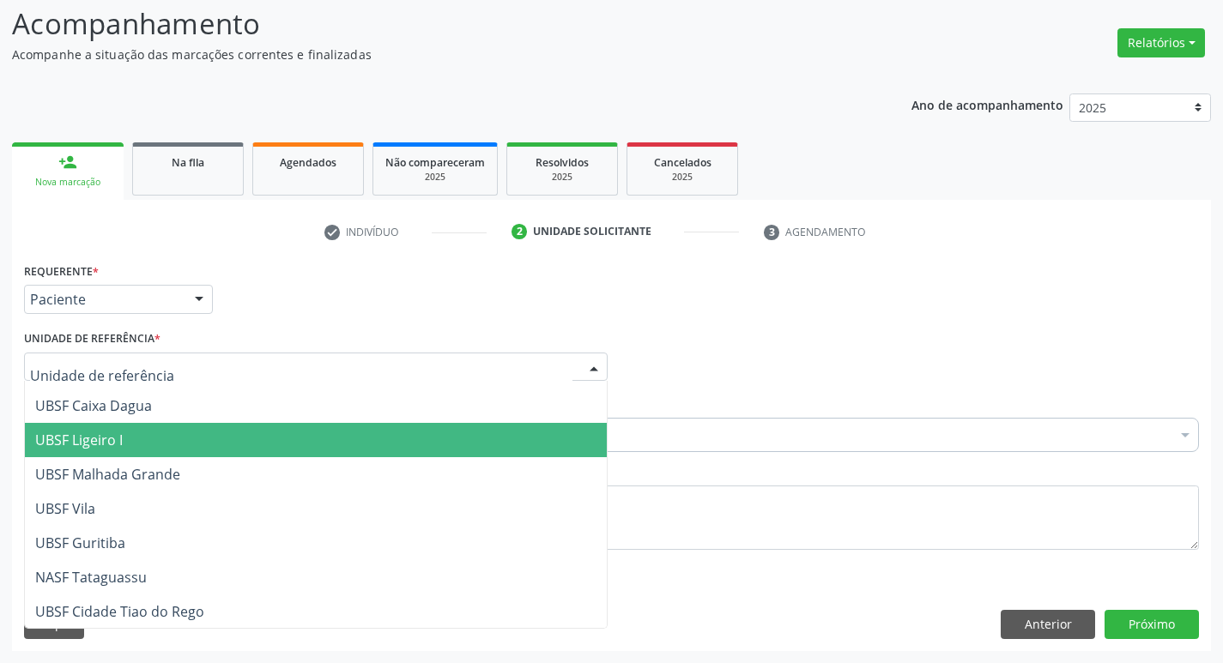
scroll to position [439, 0]
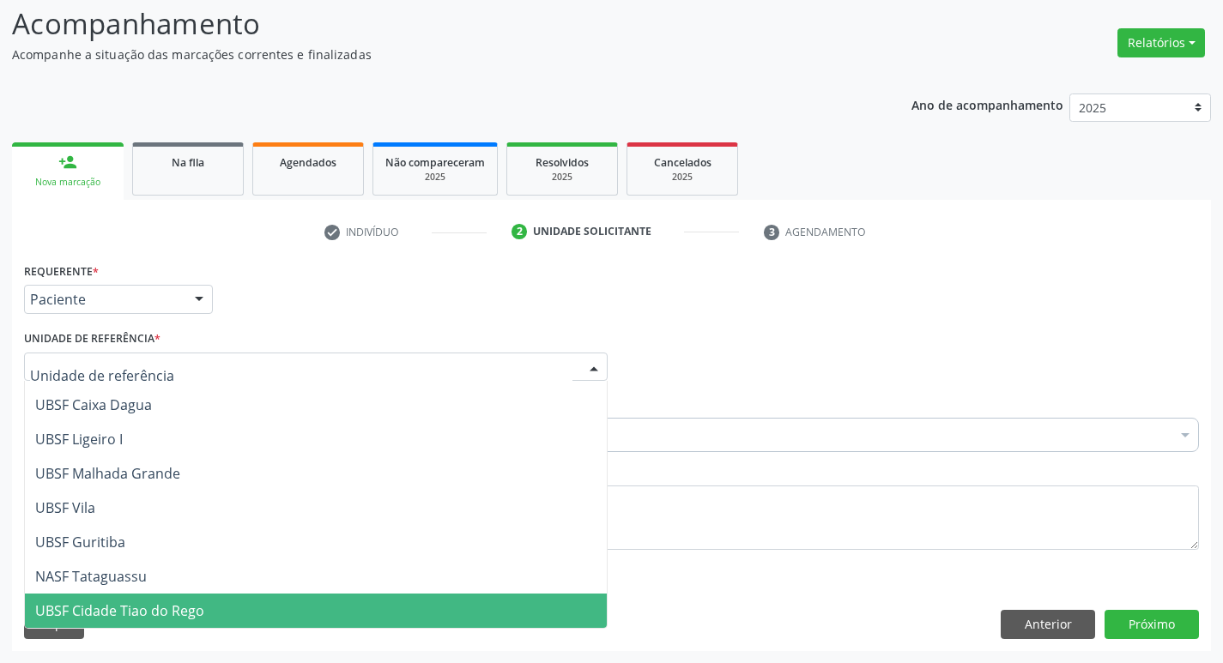
click at [284, 614] on span "UBSF Cidade Tiao do Rego" at bounding box center [316, 611] width 582 height 34
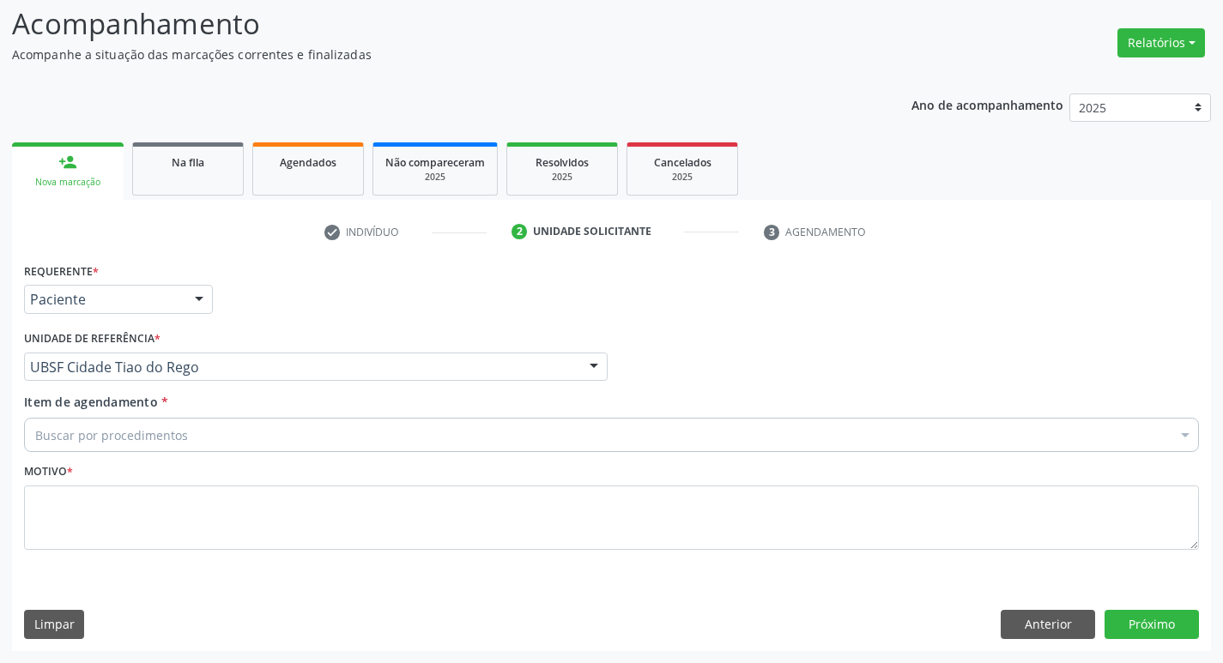
click at [271, 432] on div "Buscar por procedimentos" at bounding box center [611, 435] width 1175 height 34
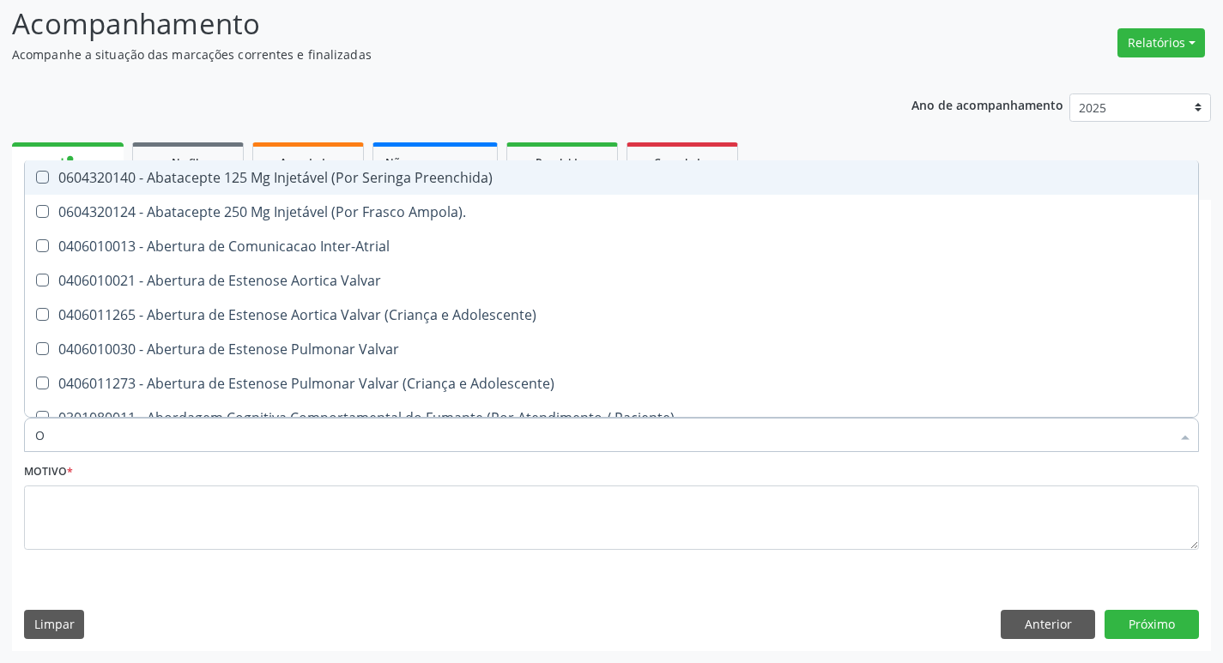
type input "ORTOPEDISTA"
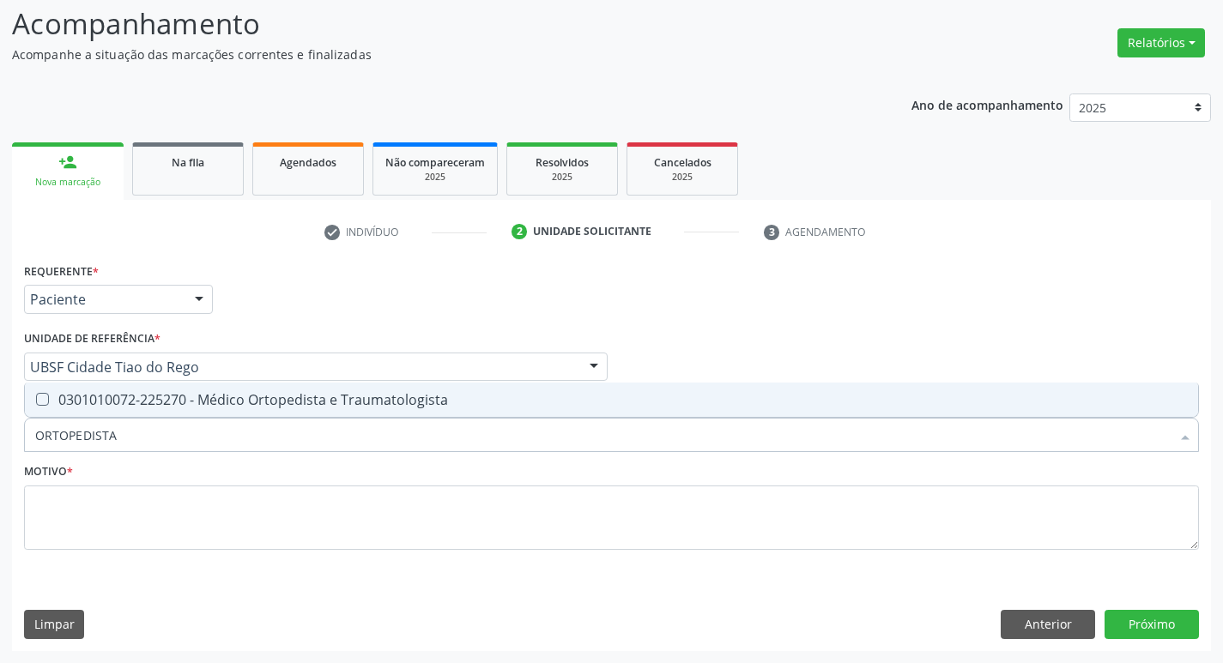
click at [138, 413] on span "0301010072-225270 - Médico Ortopedista e Traumatologista" at bounding box center [611, 400] width 1173 height 34
checkbox Traumatologista "true"
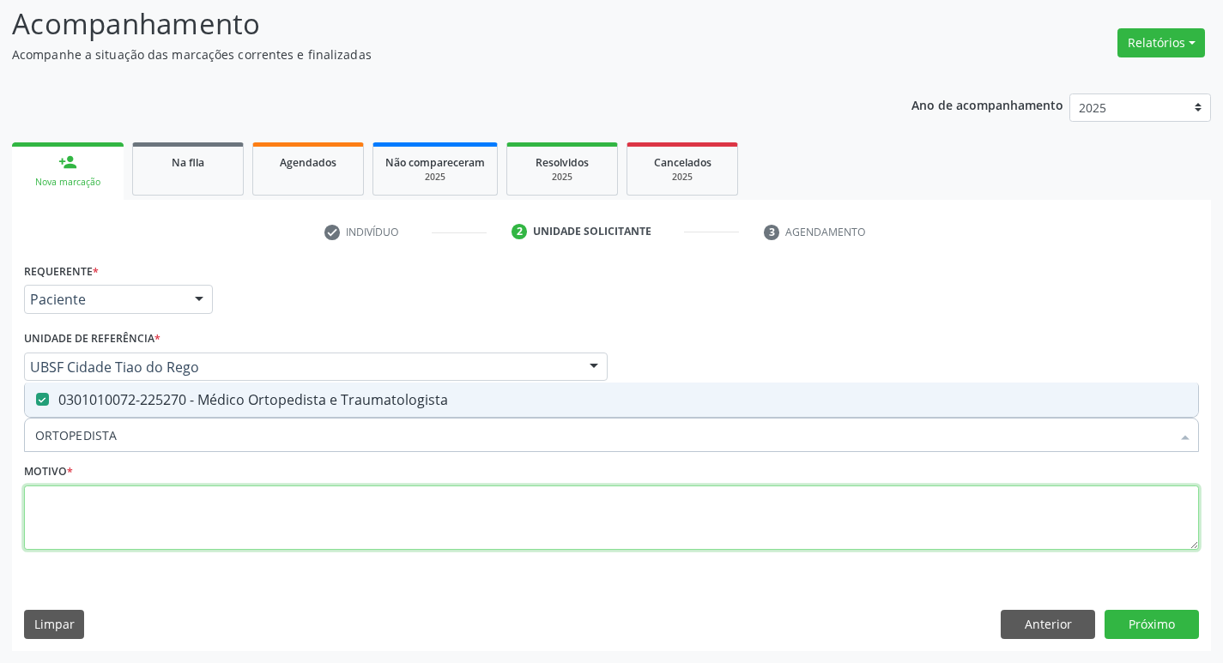
click at [120, 517] on textarea at bounding box center [611, 518] width 1175 height 65
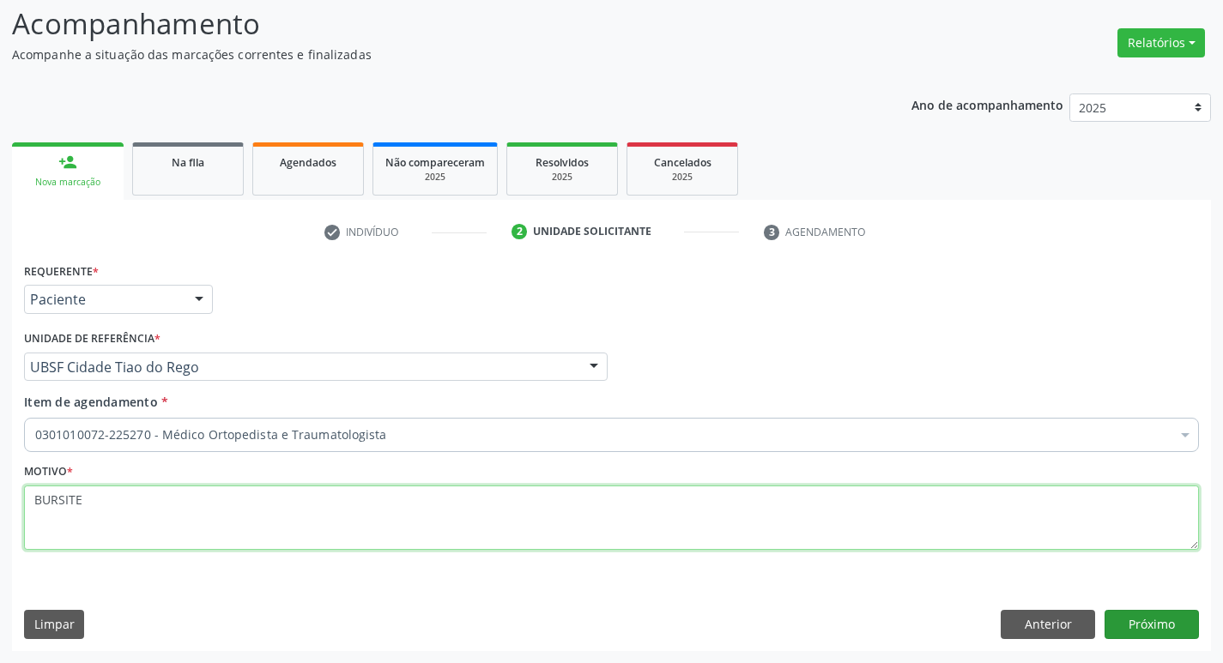
type textarea "BURSITE"
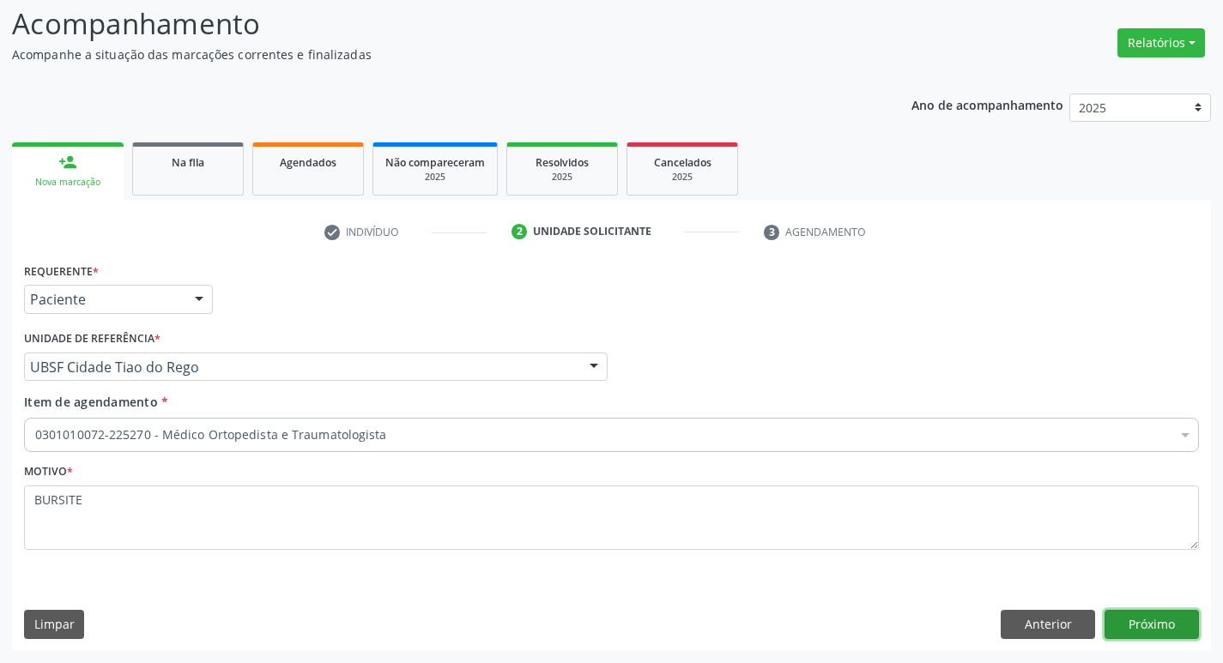
click at [1145, 622] on button "Próximo" at bounding box center [1151, 624] width 94 height 29
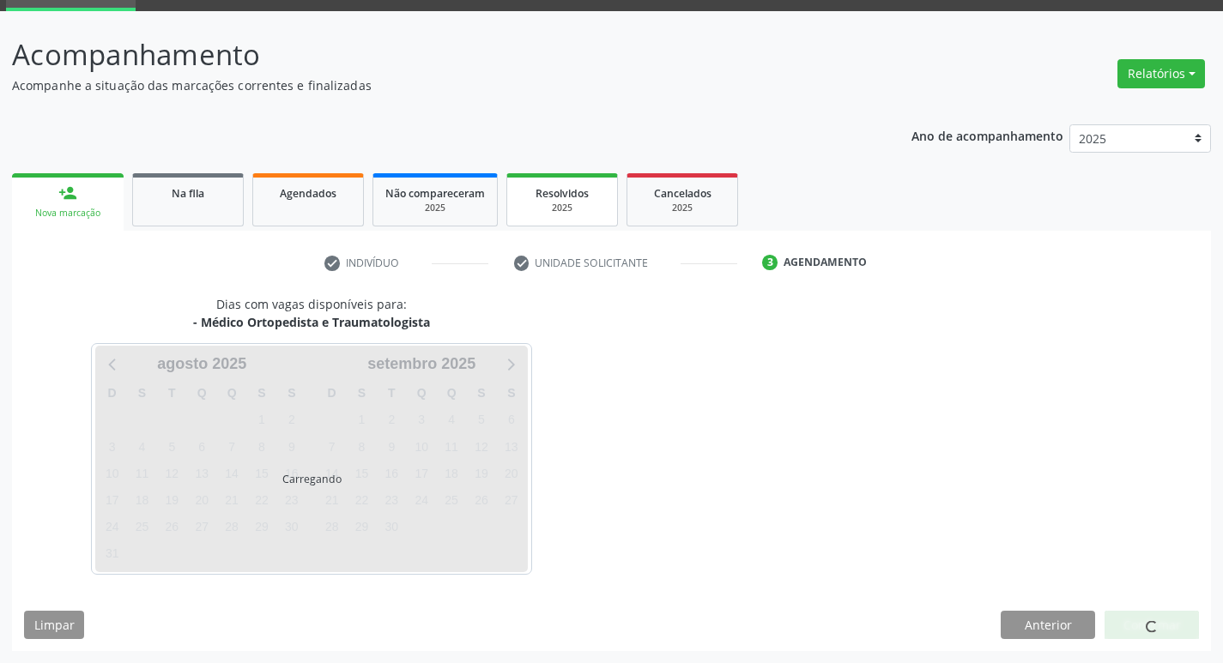
scroll to position [83, 0]
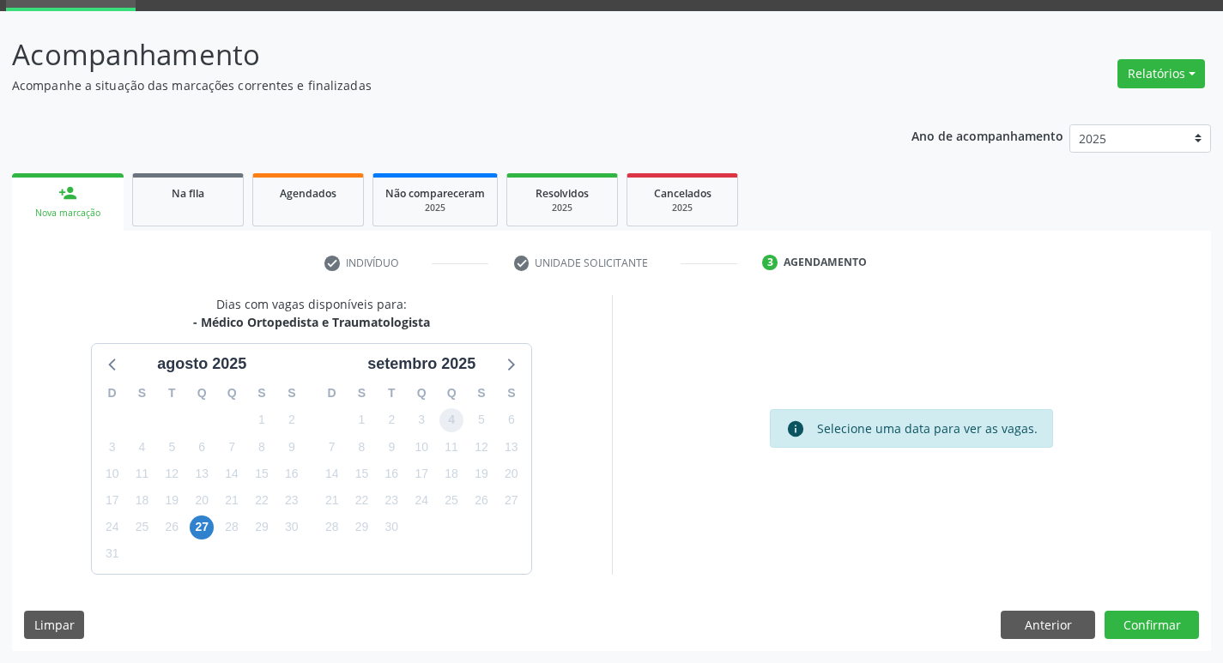
click at [453, 421] on span "4" at bounding box center [451, 420] width 24 height 24
click at [1174, 628] on button "Confirmar" at bounding box center [1151, 625] width 94 height 29
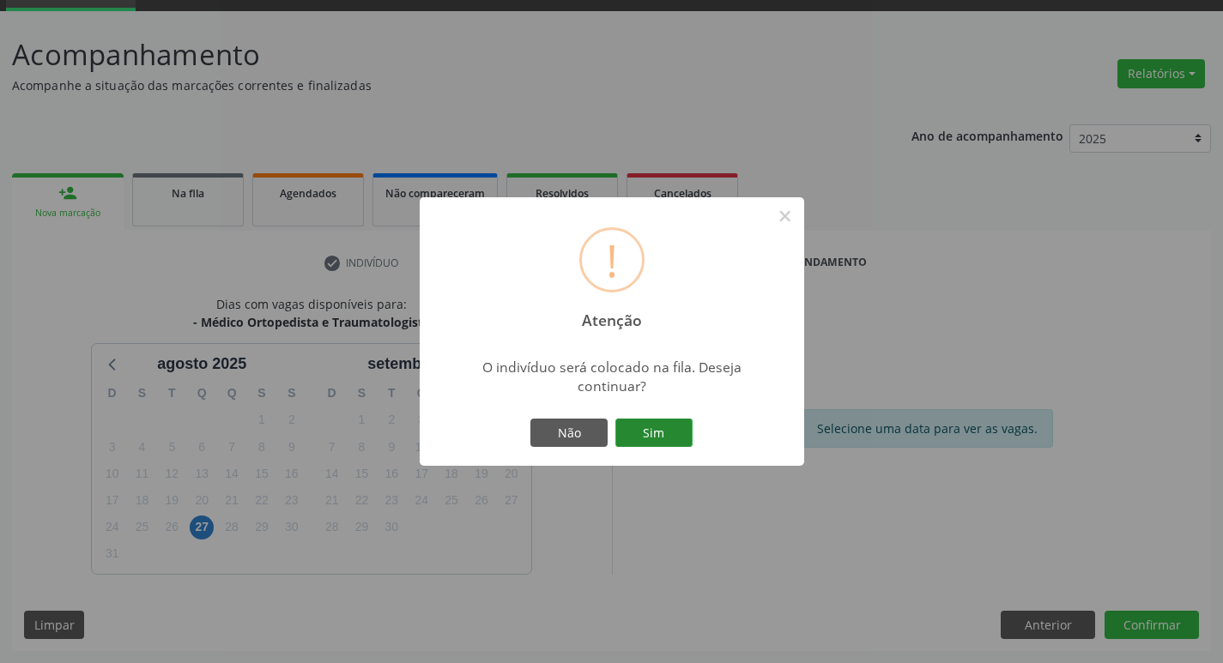
click at [673, 426] on button "Sim" at bounding box center [653, 433] width 77 height 29
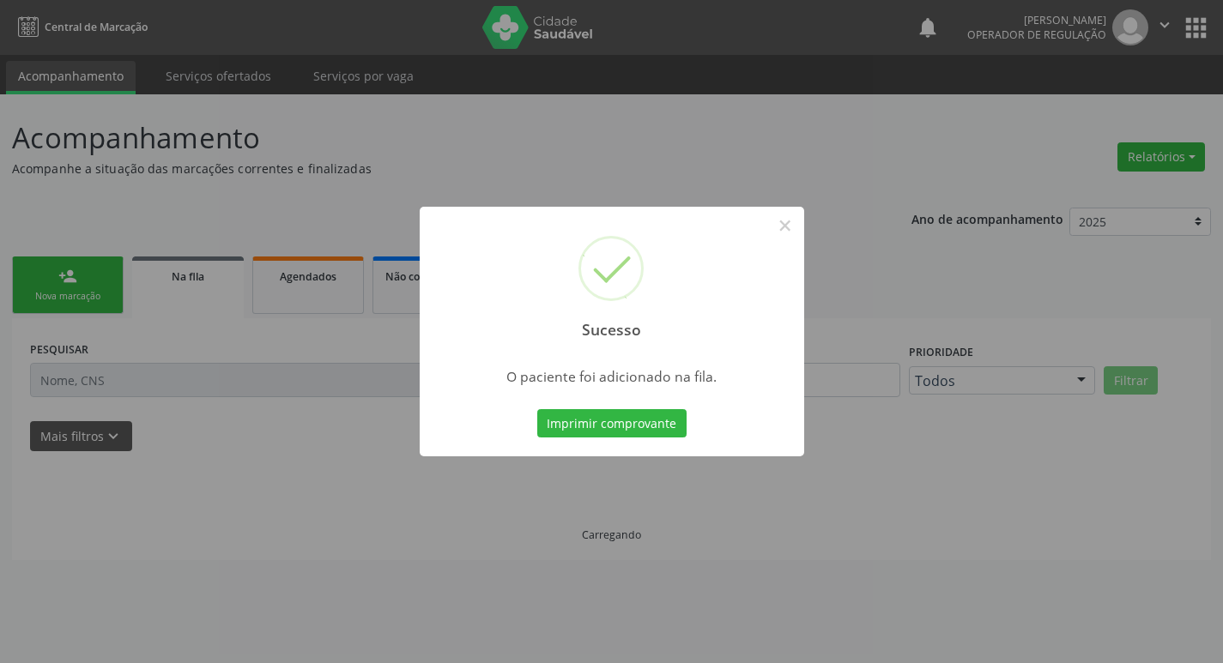
scroll to position [0, 0]
click at [221, 387] on div "Sucesso × O paciente foi adicionado na fila. Imprimir comprovante Cancel" at bounding box center [618, 331] width 1236 height 663
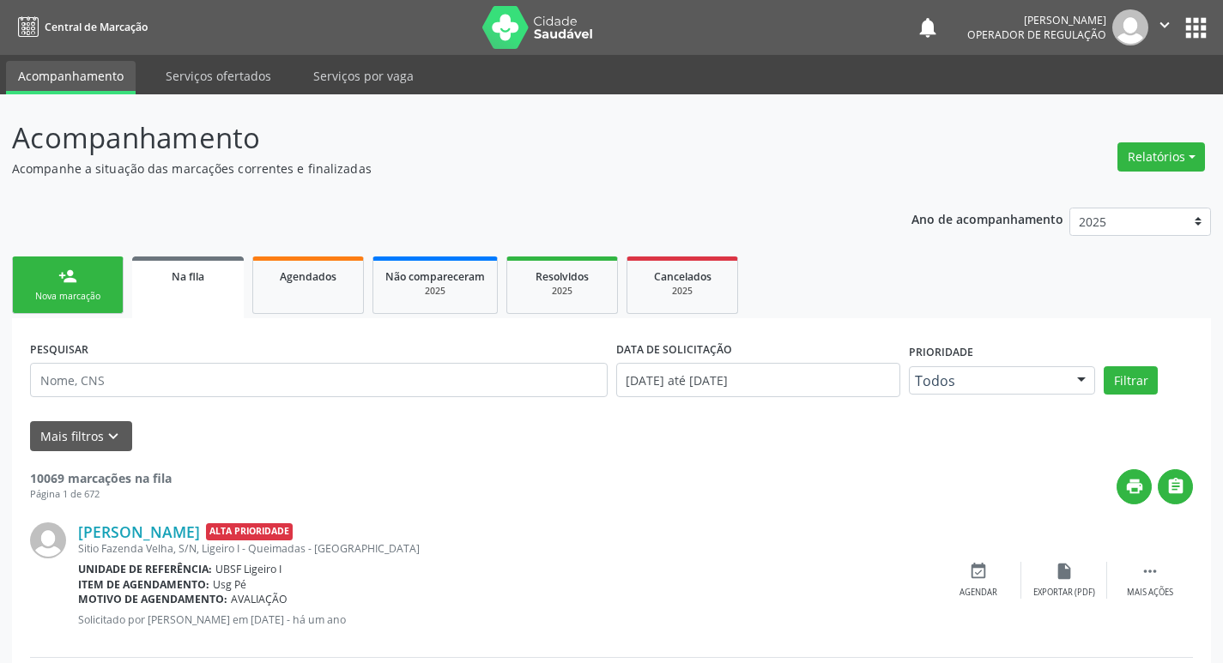
click at [69, 268] on div "person_add" at bounding box center [67, 276] width 19 height 19
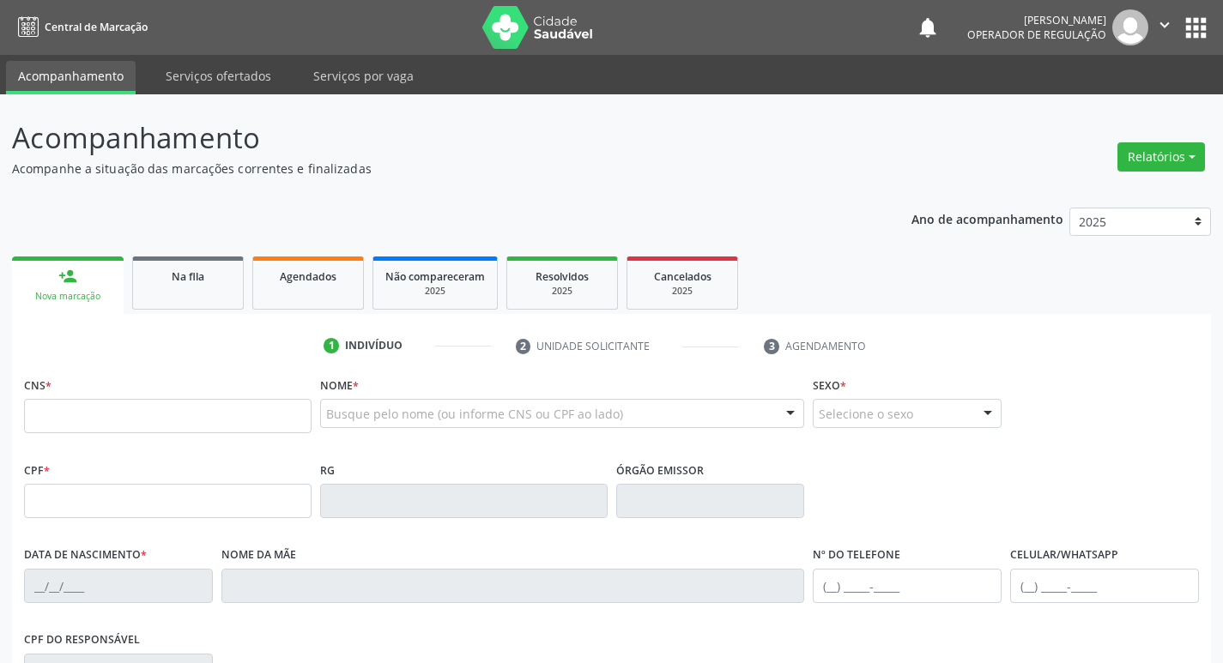
click at [70, 438] on fieldset "CNS *" at bounding box center [167, 408] width 287 height 73
click at [82, 420] on input "text" at bounding box center [167, 416] width 287 height 34
type input "704 7027 8844 1631"
type input "700.458.474-79"
type input "04/07/2005"
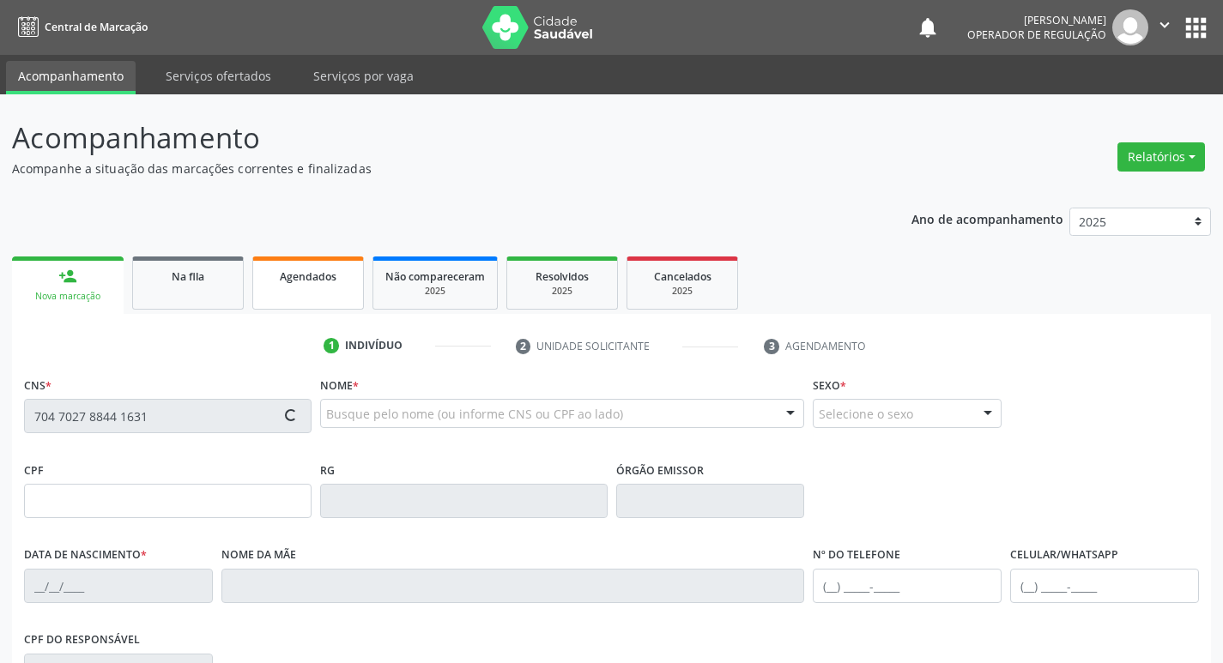
type input "Cosma Pereira Gomes Barbosa"
type input "(83) 99407-4519"
type input "406"
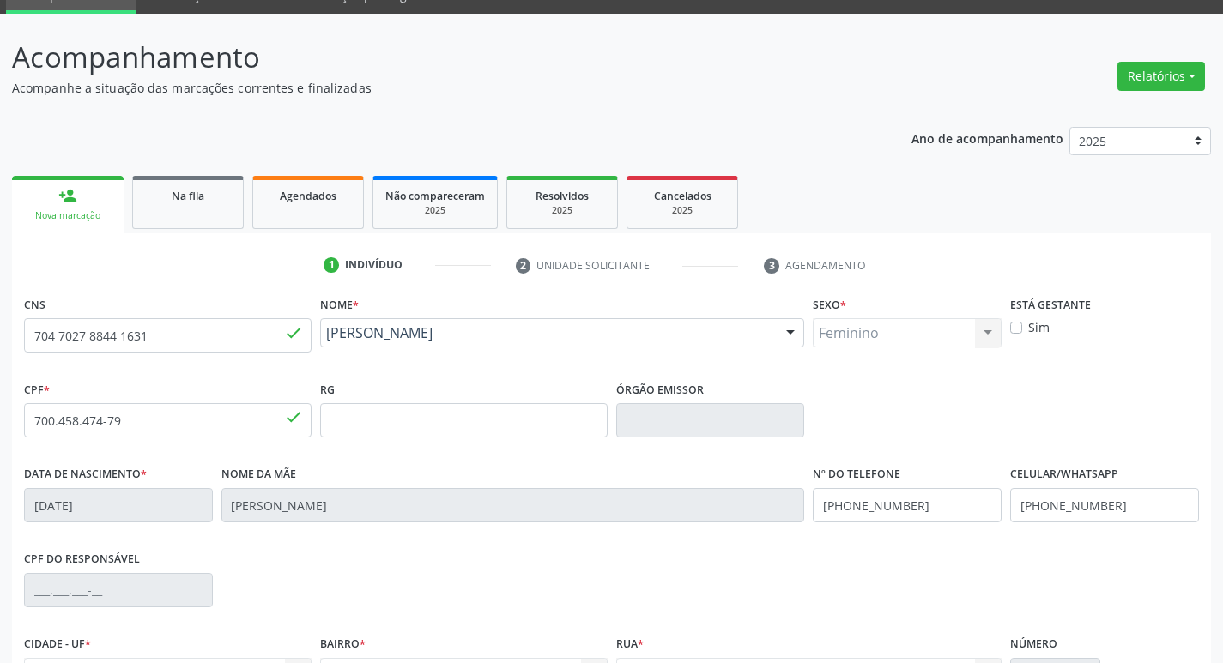
scroll to position [267, 0]
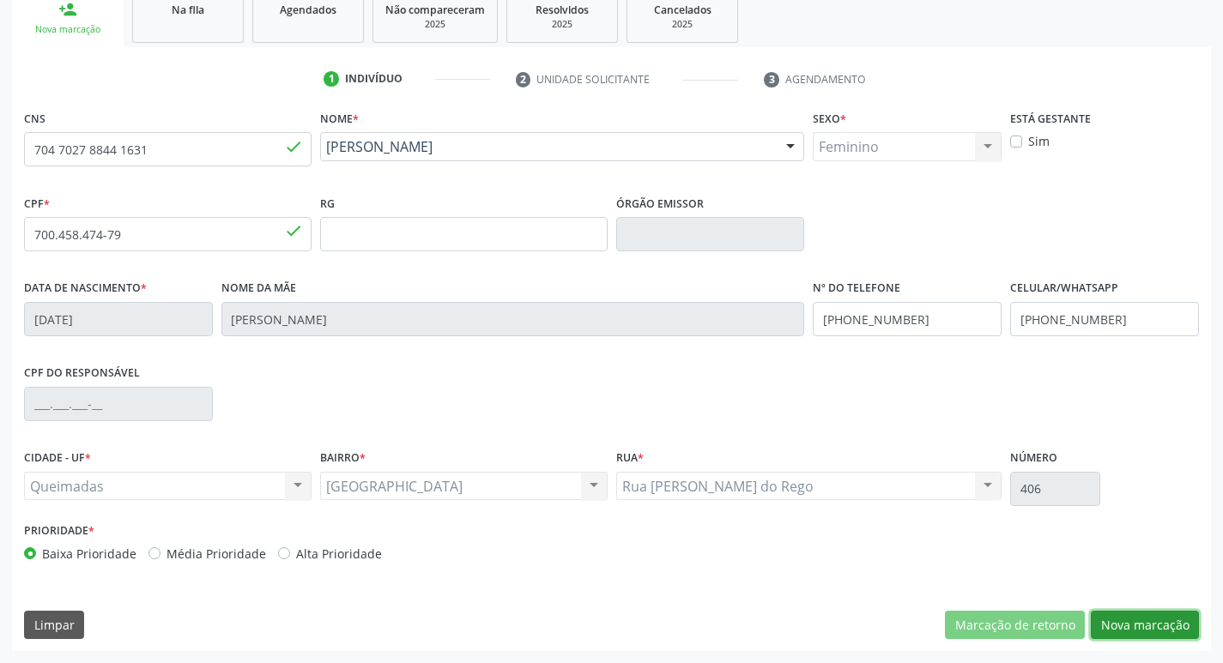
click at [1130, 618] on button "Nova marcação" at bounding box center [1145, 625] width 108 height 29
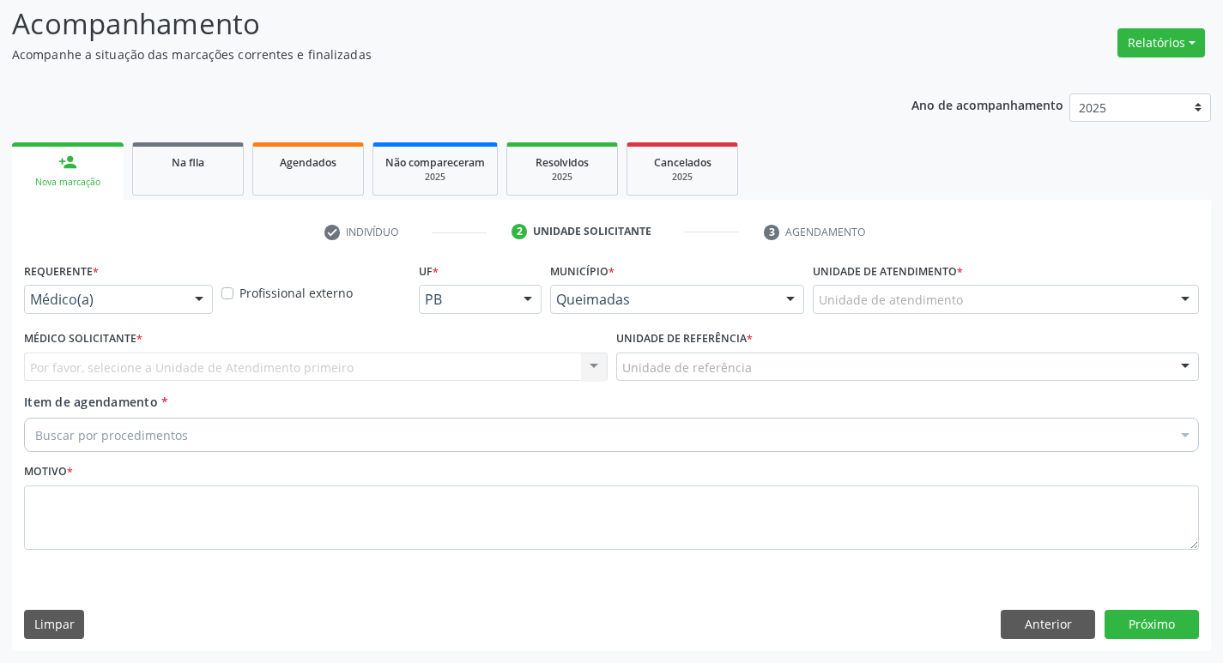
scroll to position [114, 0]
click at [81, 320] on div "Requerente * Médico(a) Médico(a) Enfermeiro(a) Paciente Nenhum resultado encont…" at bounding box center [118, 291] width 197 height 67
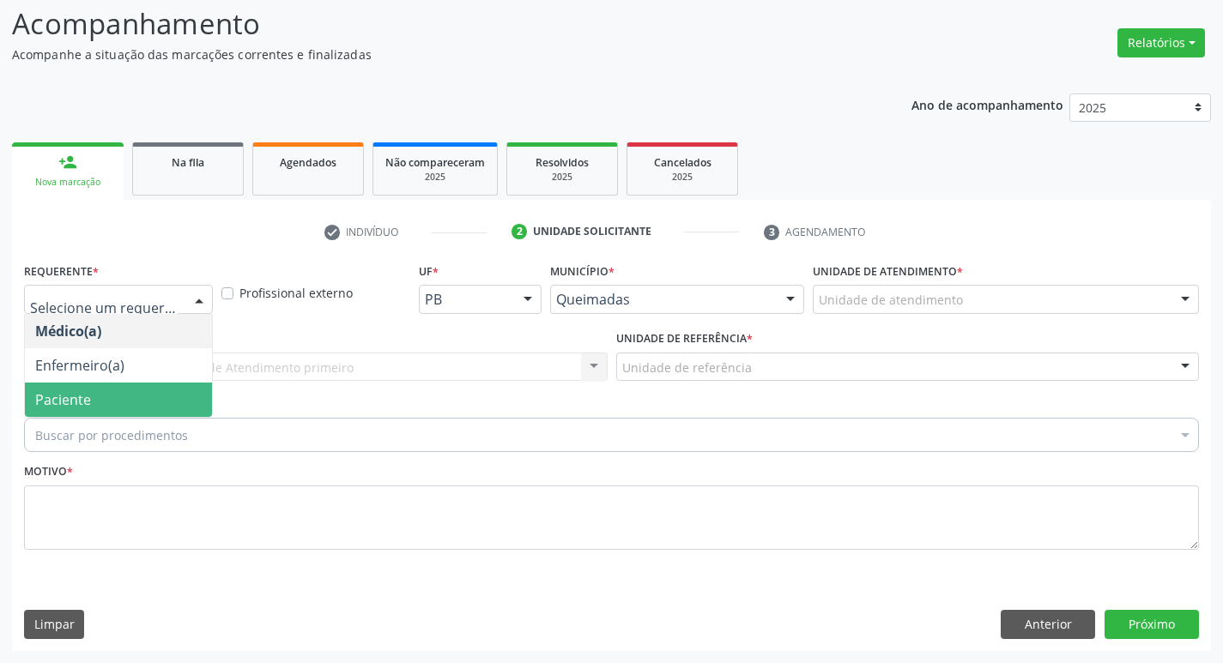
click at [45, 396] on span "Paciente" at bounding box center [63, 399] width 56 height 19
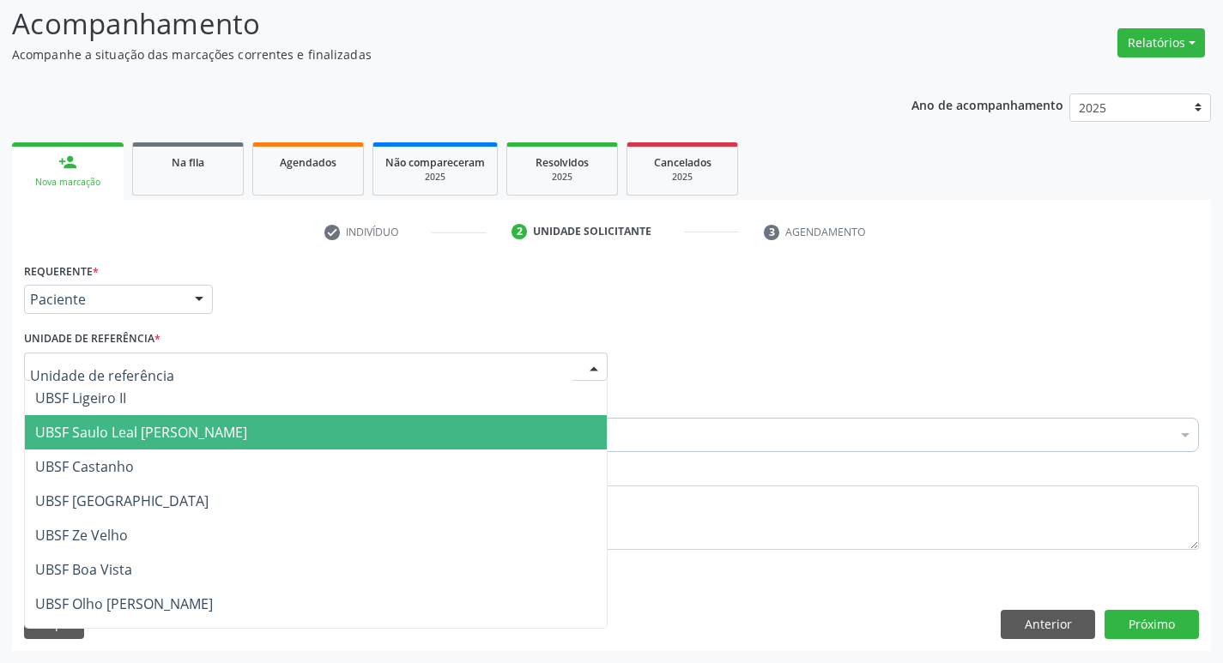
click at [71, 439] on span "UBSF Saulo Leal [PERSON_NAME]" at bounding box center [141, 432] width 212 height 19
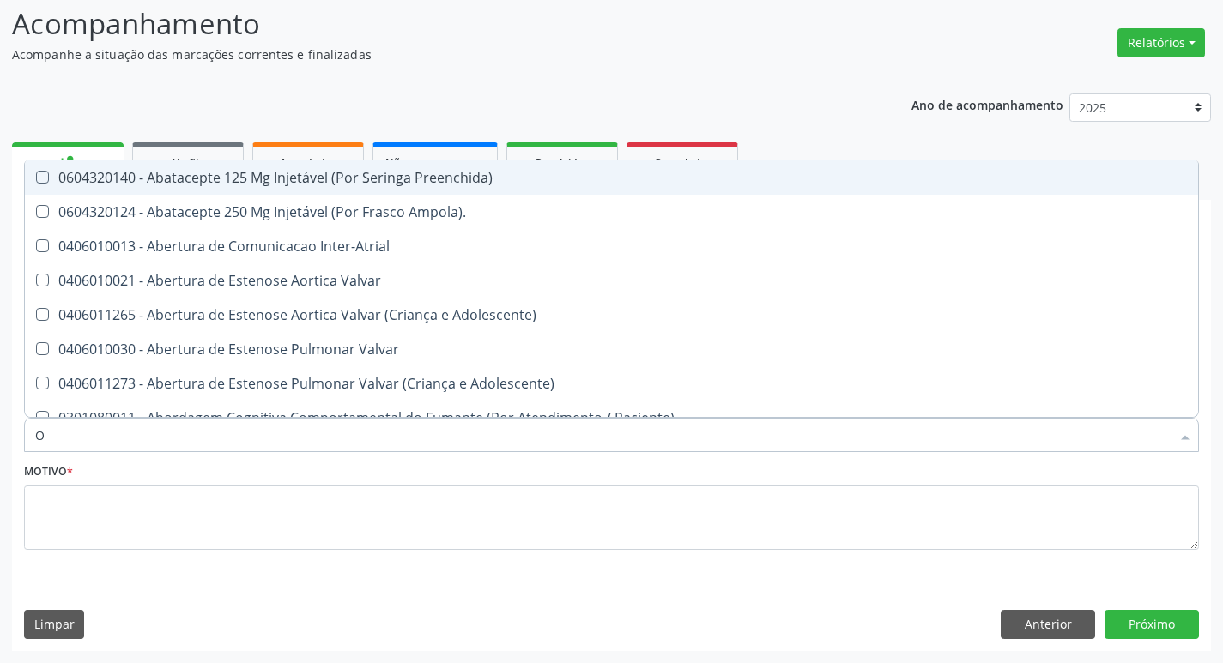
type input "ORTOPEDISTA"
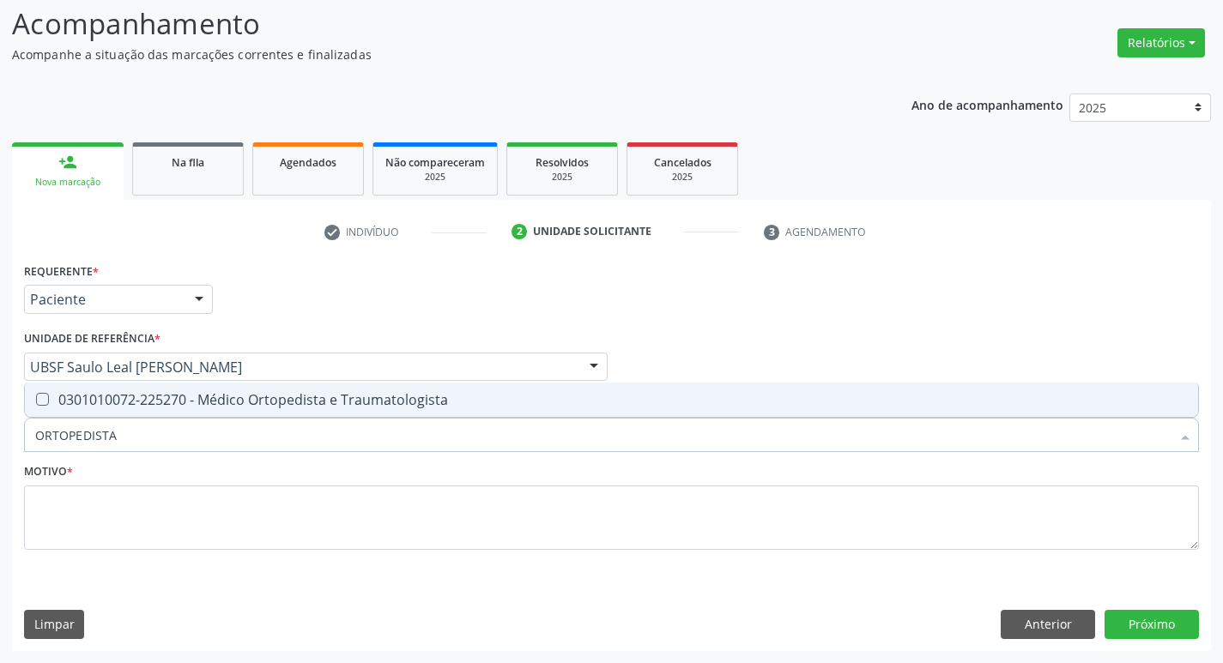
click at [121, 395] on div "0301010072-225270 - Médico Ortopedista e Traumatologista" at bounding box center [611, 400] width 1152 height 14
checkbox Traumatologista "true"
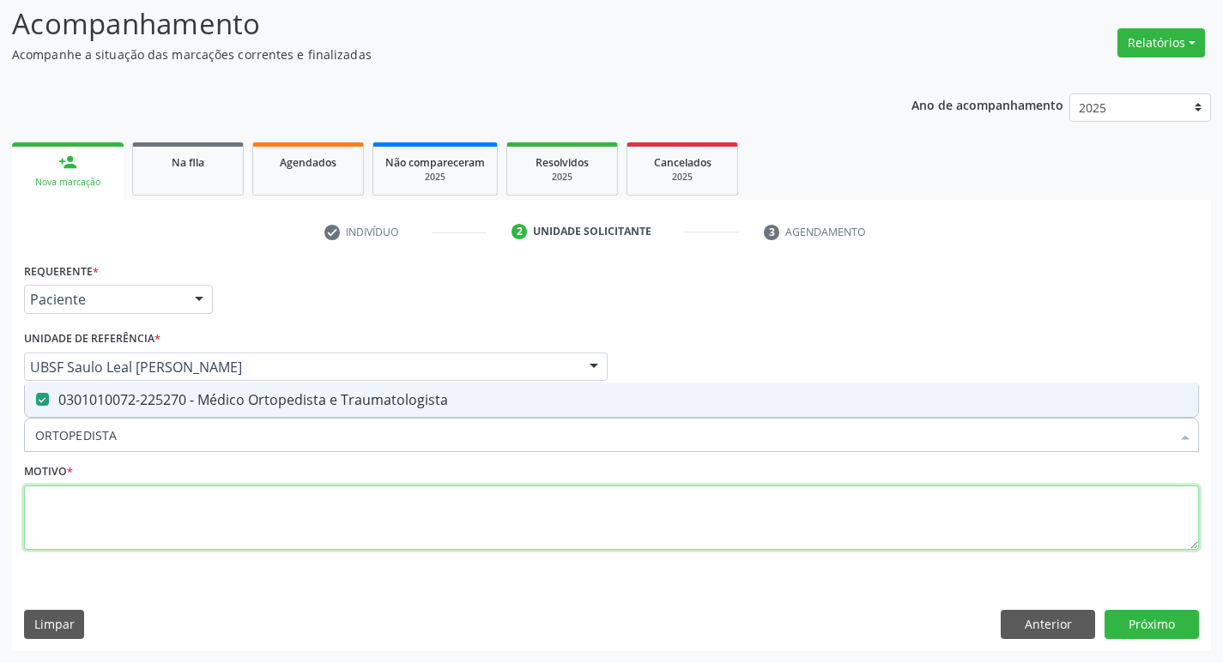
click at [121, 523] on textarea at bounding box center [611, 518] width 1175 height 65
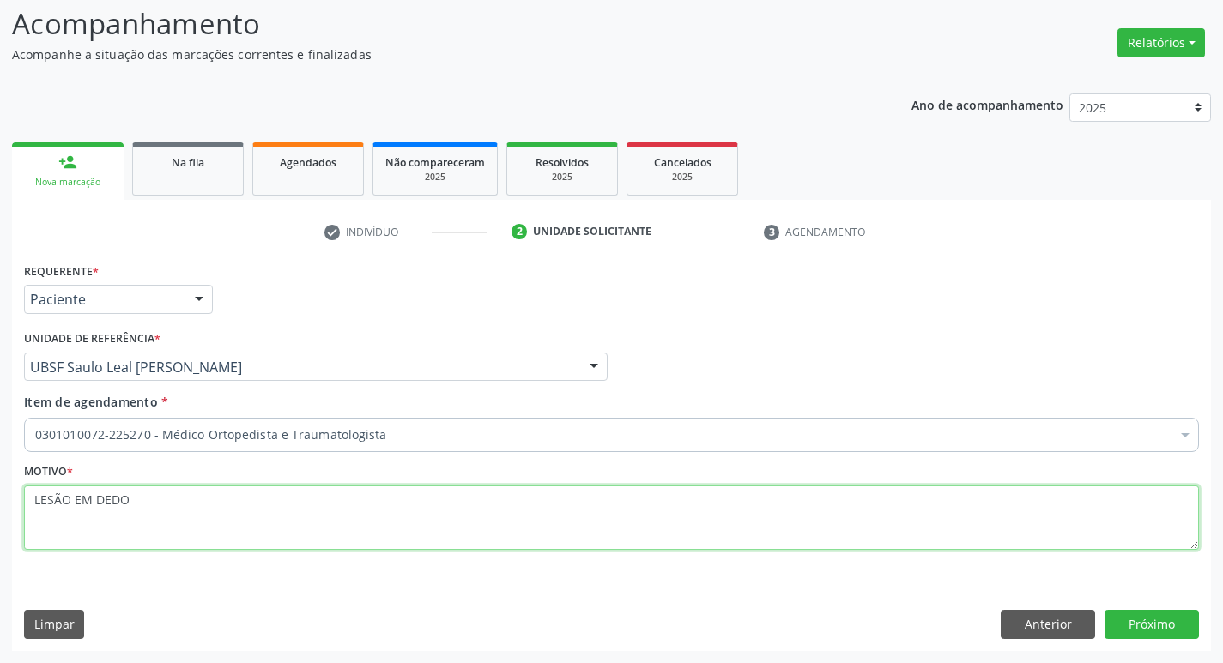
type textarea "LESÃO EM DEDO"
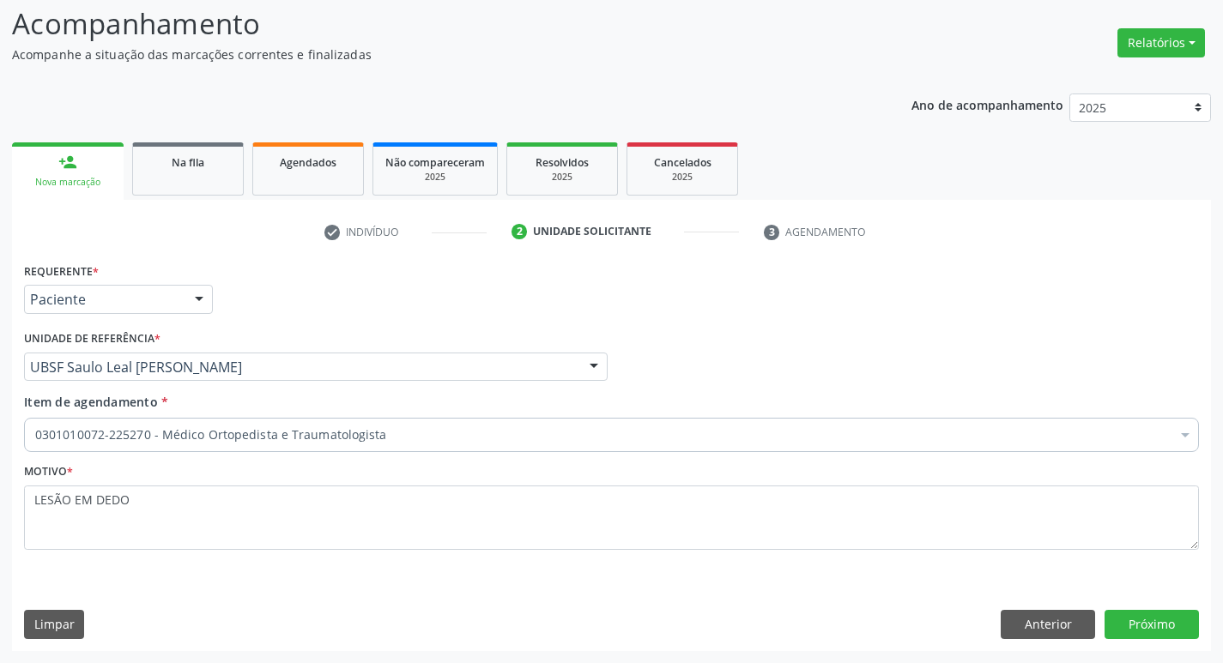
click at [1080, 608] on div "Requerente * Paciente Médico(a) Enfermeiro(a) Paciente Nenhum resultado encontr…" at bounding box center [611, 454] width 1199 height 392
click at [1119, 617] on button "Próximo" at bounding box center [1151, 624] width 94 height 29
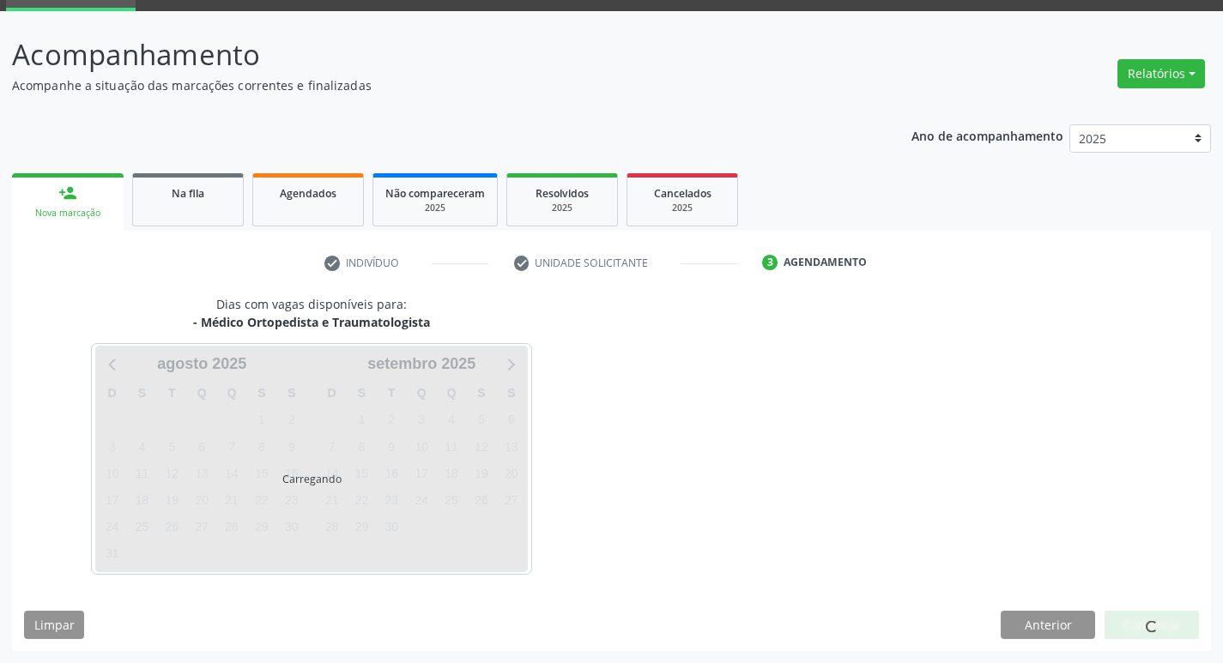
scroll to position [83, 0]
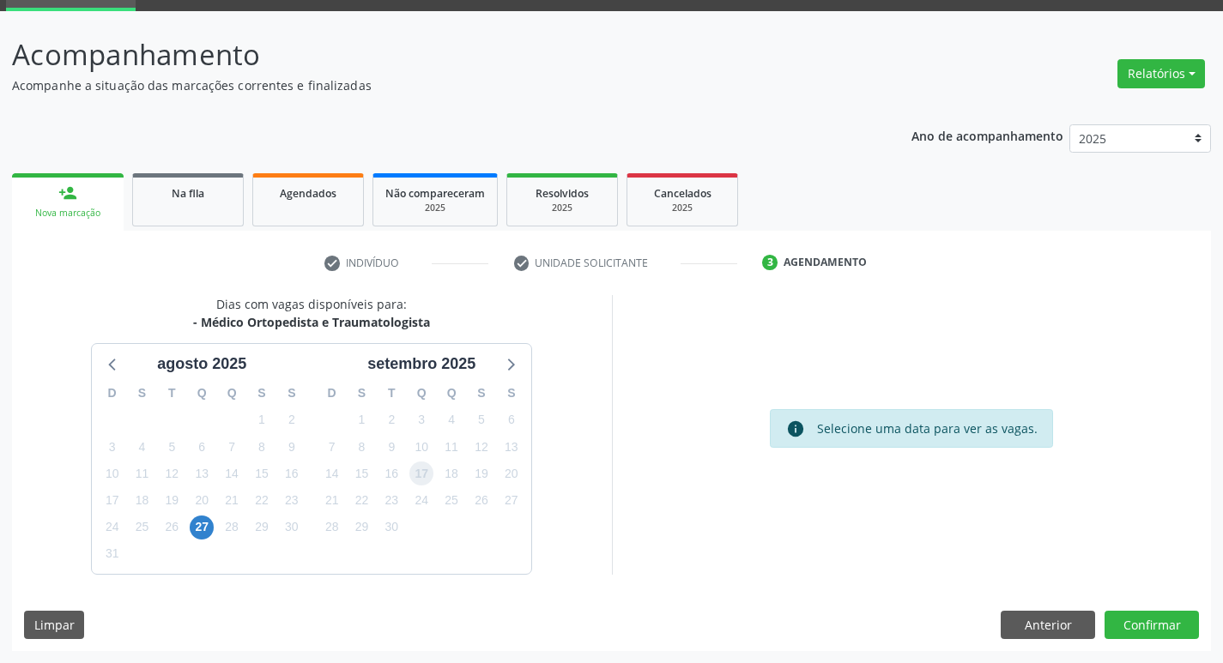
click at [419, 462] on span "17" at bounding box center [421, 474] width 24 height 24
click at [1134, 635] on button "Confirmar" at bounding box center [1151, 625] width 94 height 29
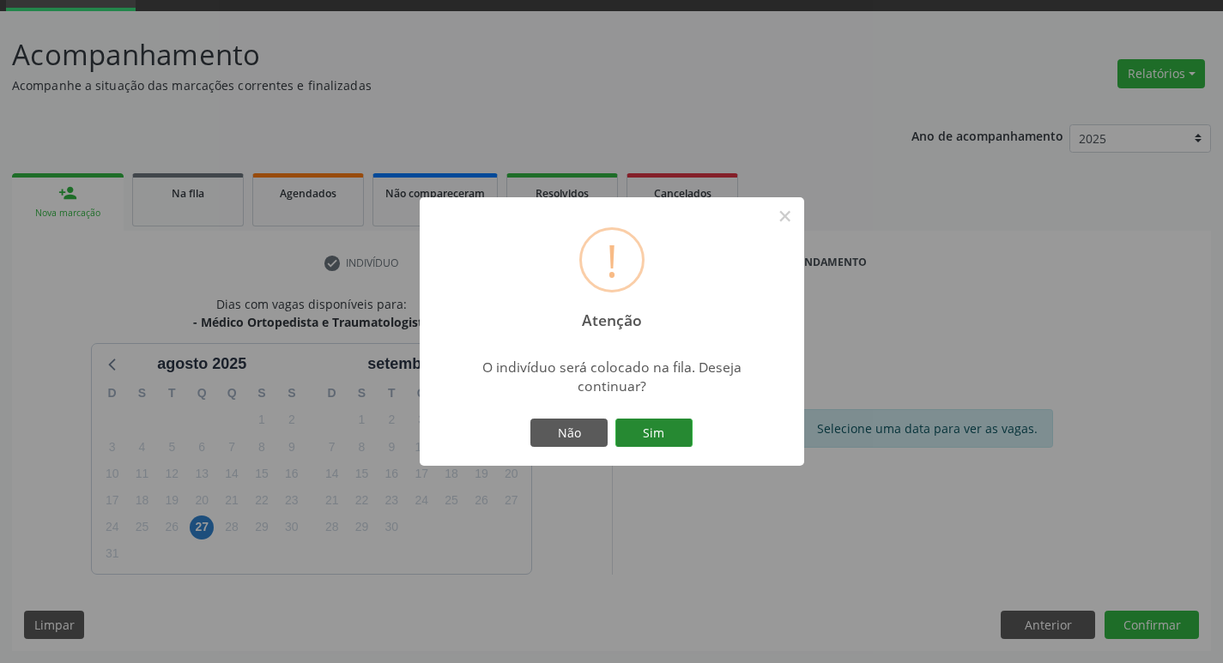
click at [653, 438] on button "Sim" at bounding box center [653, 433] width 77 height 29
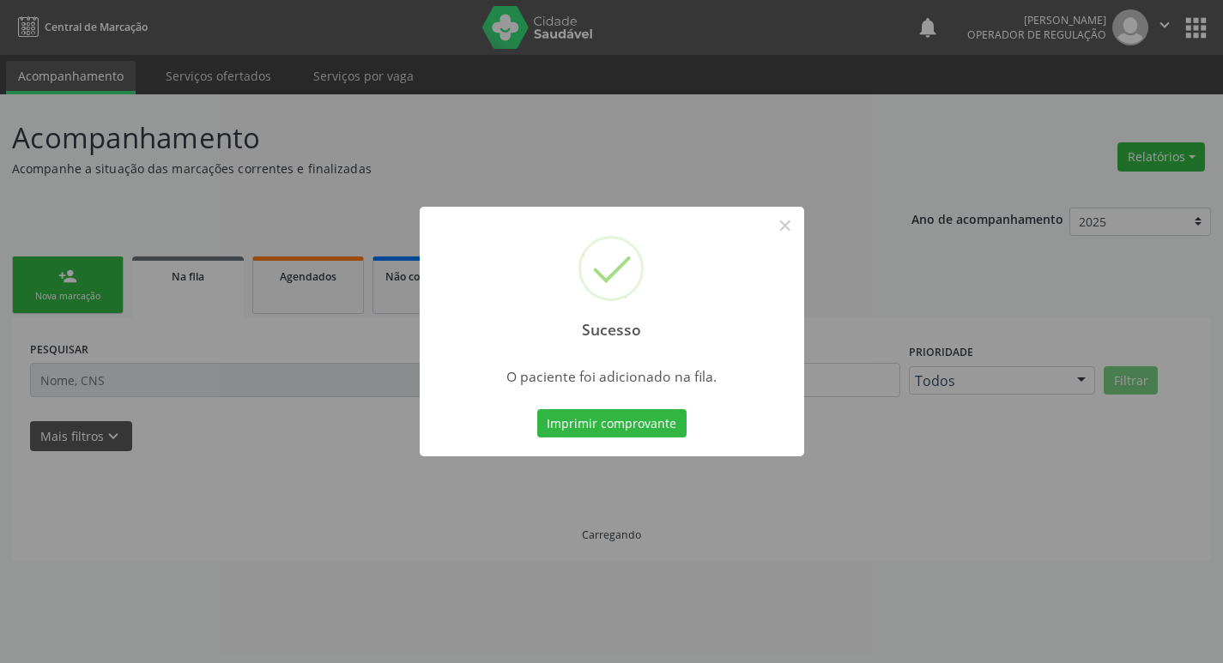
scroll to position [0, 0]
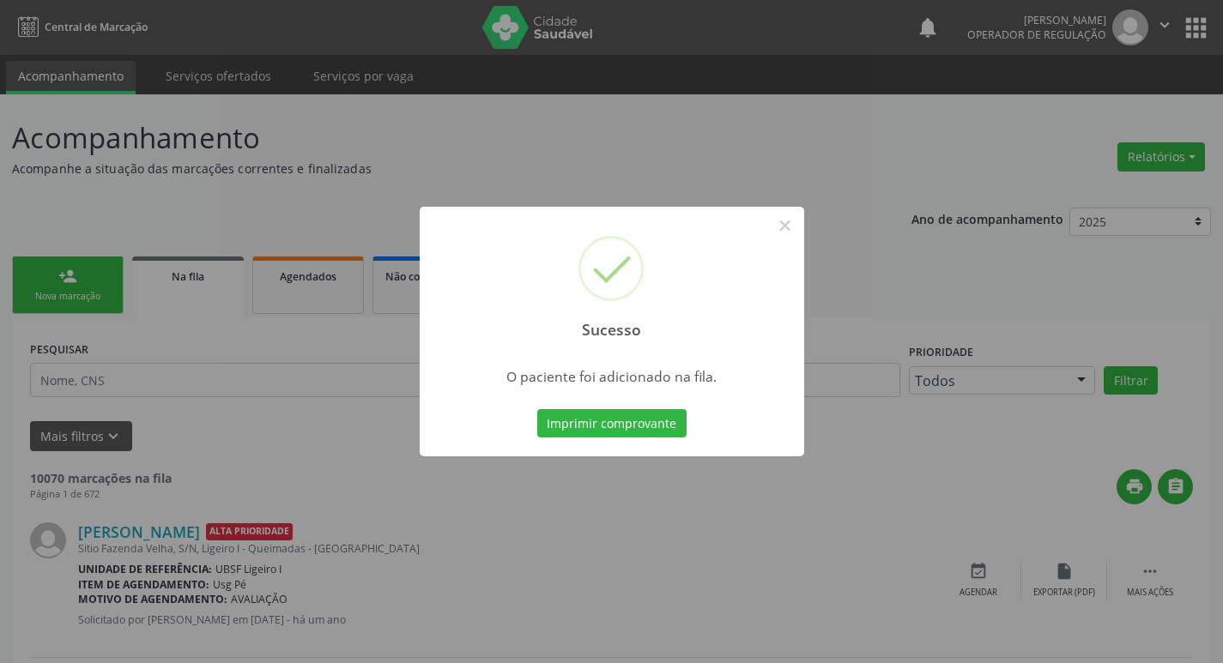
click at [75, 497] on div "Sucesso × O paciente foi adicionado na fila. Imprimir comprovante Cancel" at bounding box center [611, 331] width 1223 height 663
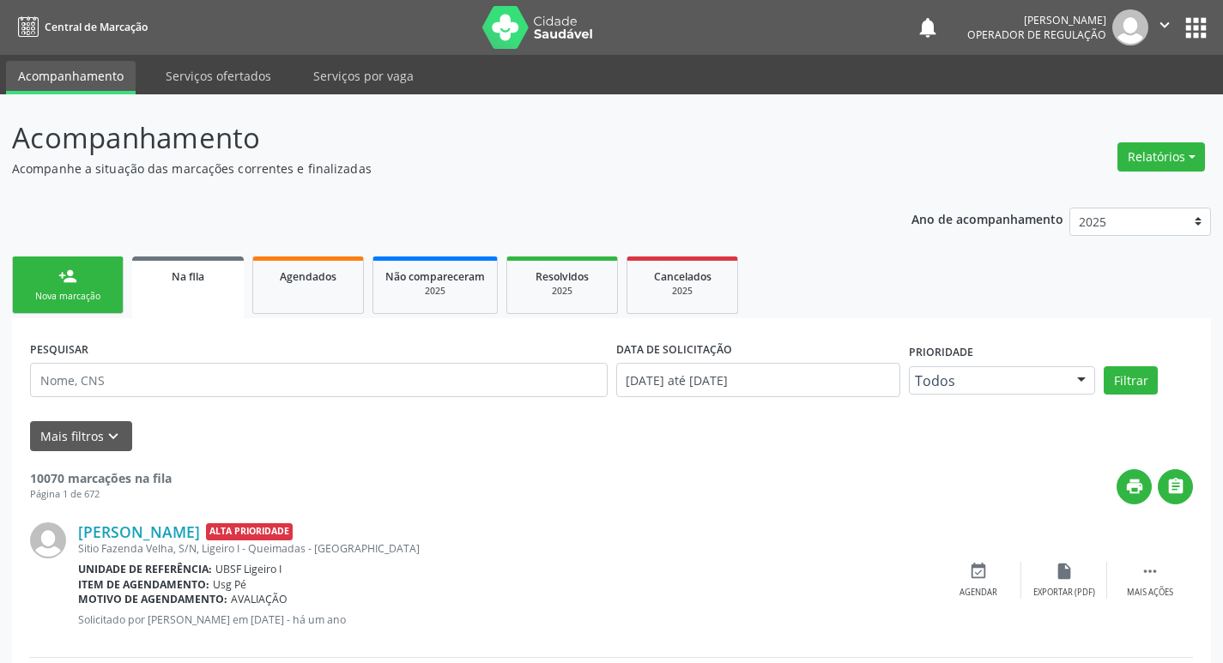
click at [51, 282] on link "person_add Nova marcação" at bounding box center [68, 285] width 112 height 57
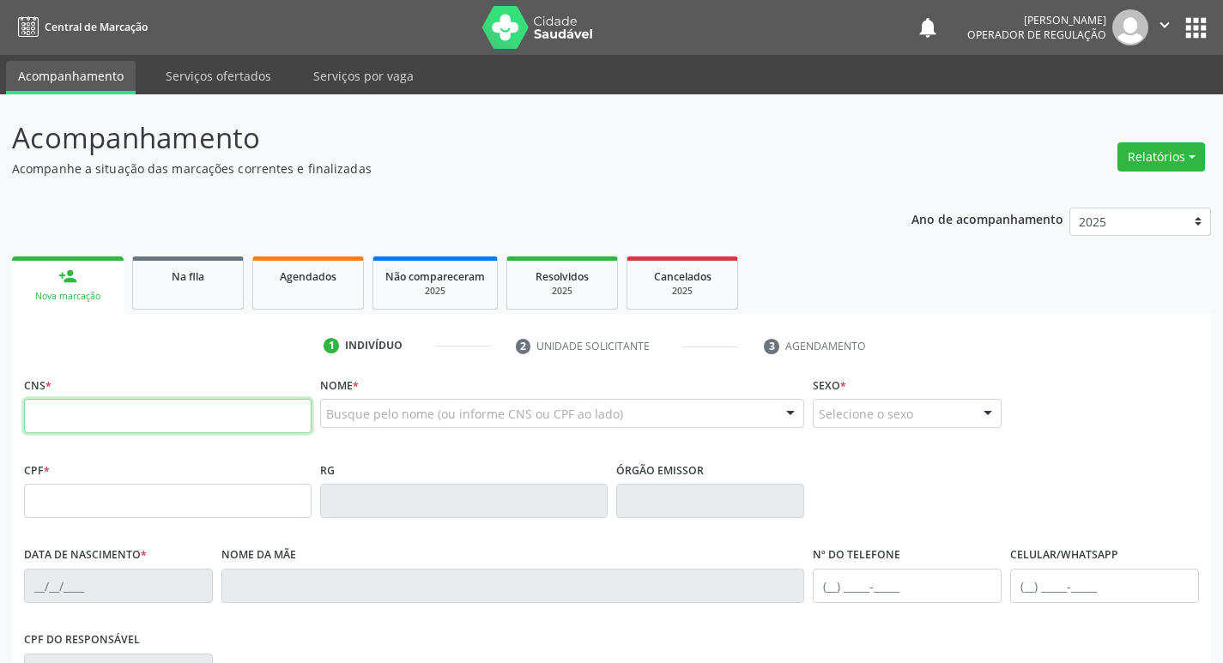
click at [154, 423] on input "text" at bounding box center [167, 416] width 287 height 34
click at [1188, 23] on button "apps" at bounding box center [1196, 28] width 30 height 30
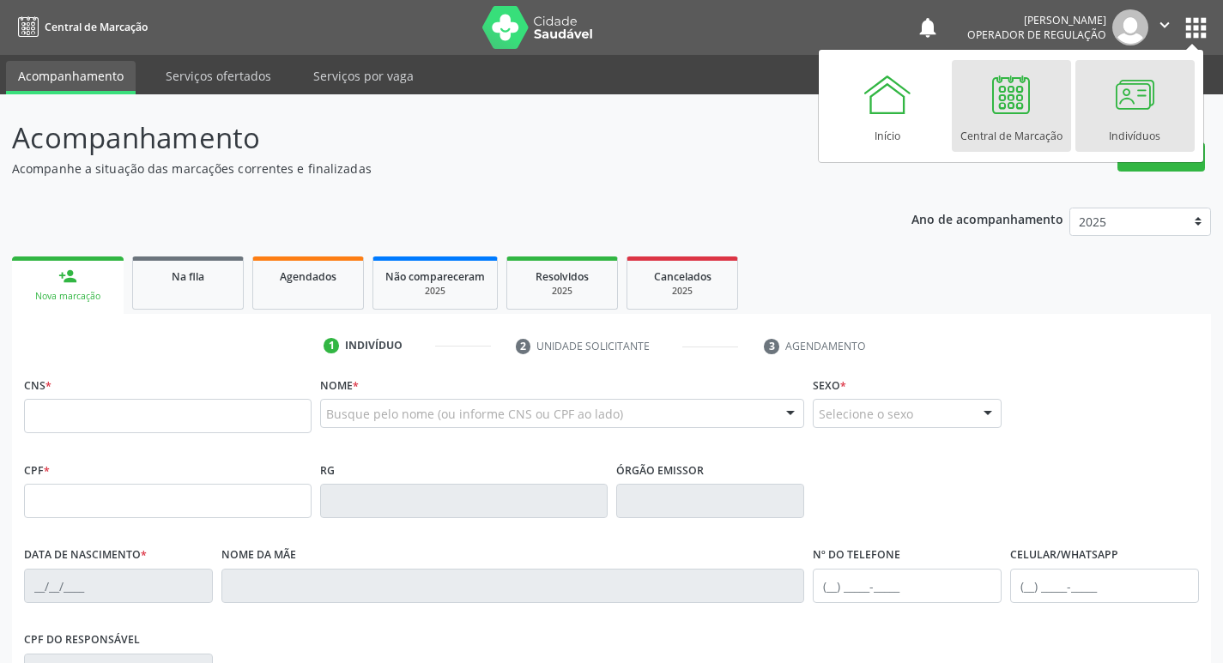
click at [1114, 118] on div at bounding box center [1134, 94] width 51 height 51
